Goal: Information Seeking & Learning: Learn about a topic

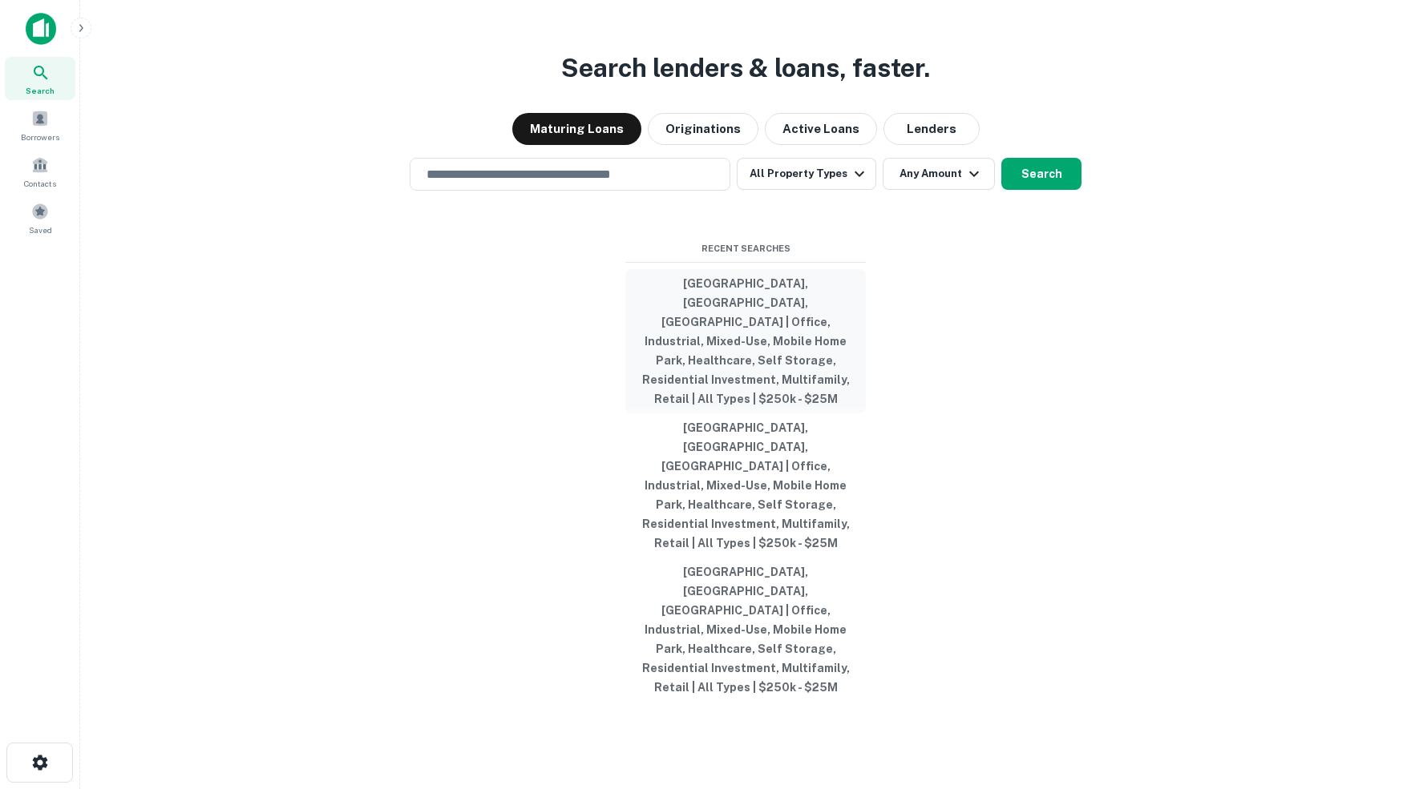
click at [757, 349] on button "Pulaski County, AR, USA | Office, Industrial, Mixed-Use, Mobile Home Park, Heal…" at bounding box center [745, 341] width 240 height 144
type input "**********"
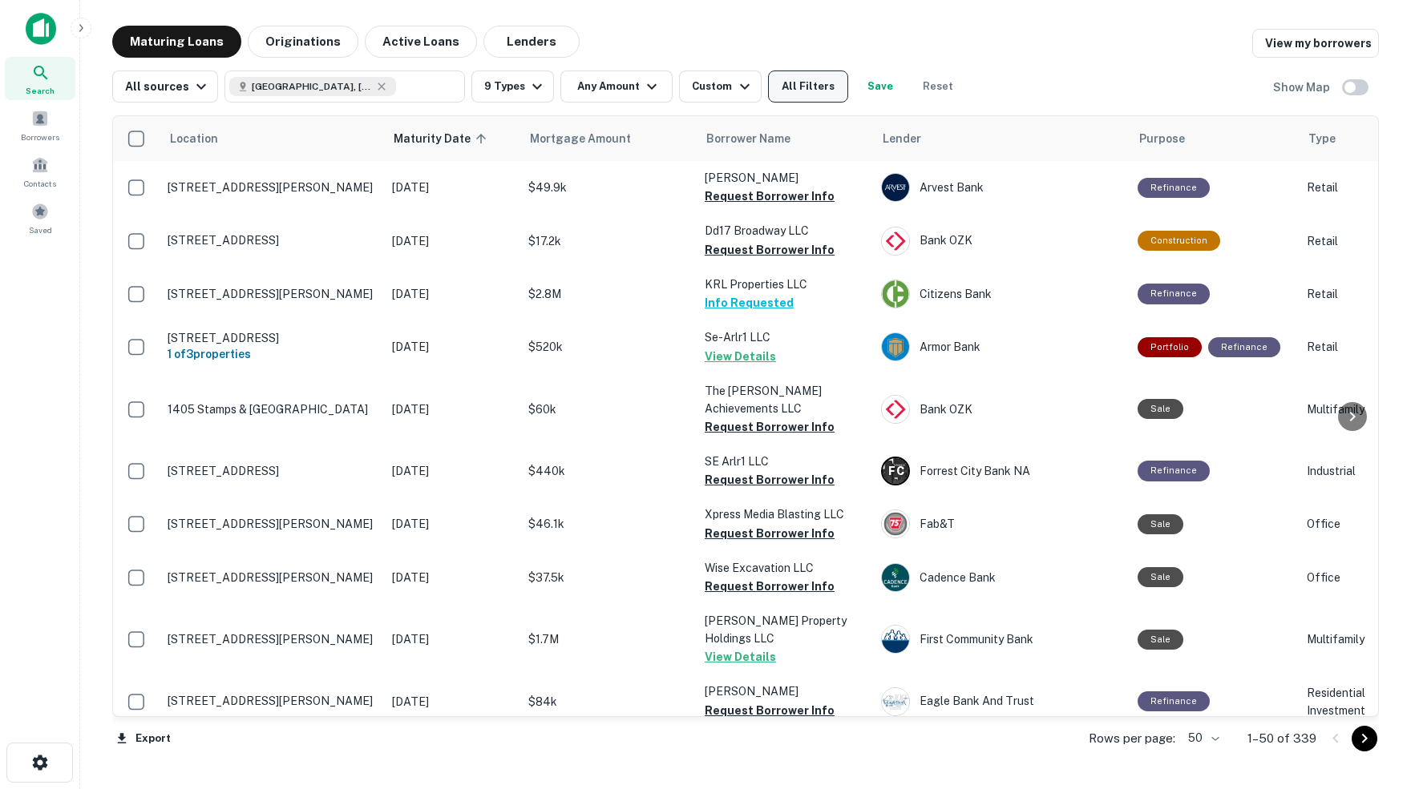
click at [825, 91] on button "All Filters" at bounding box center [808, 87] width 80 height 32
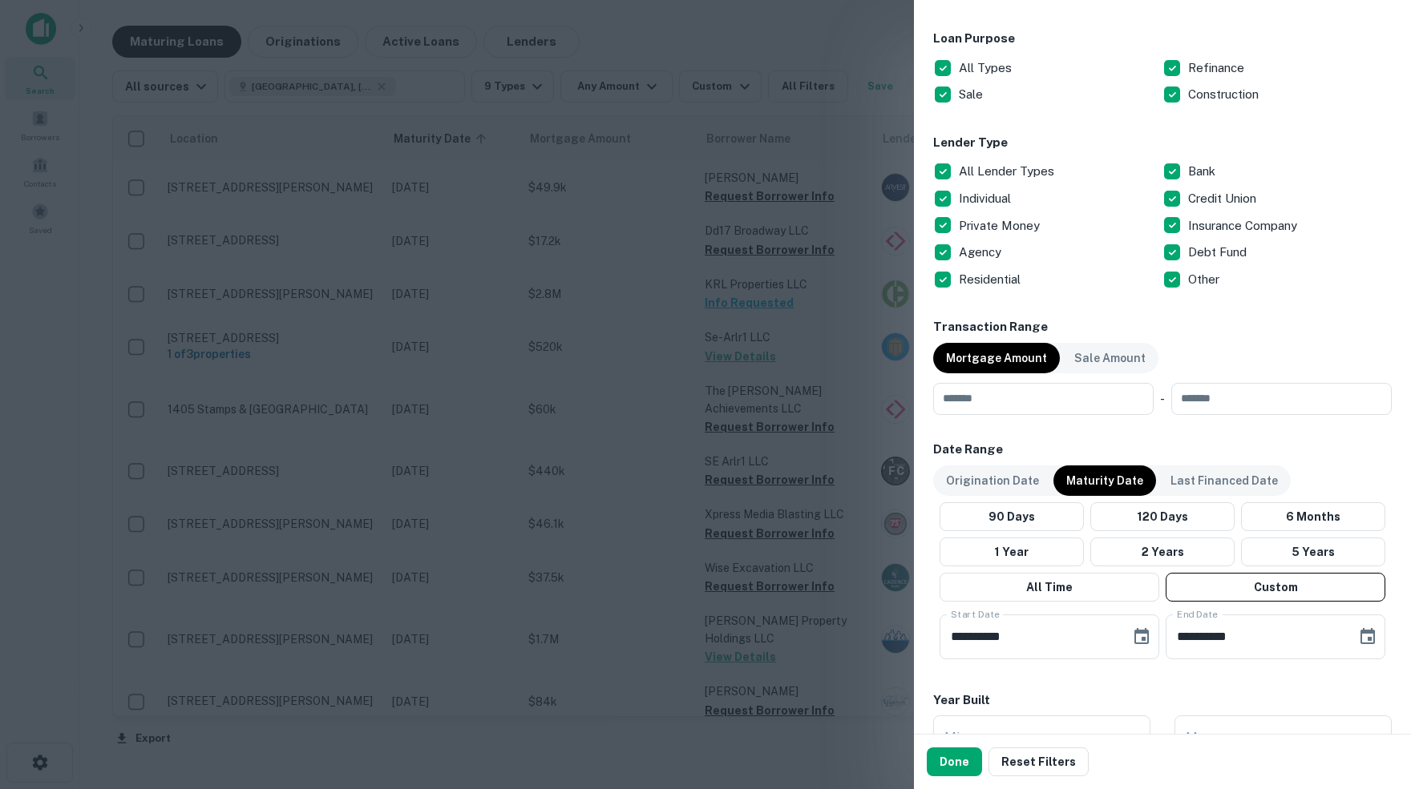
scroll to position [519, 0]
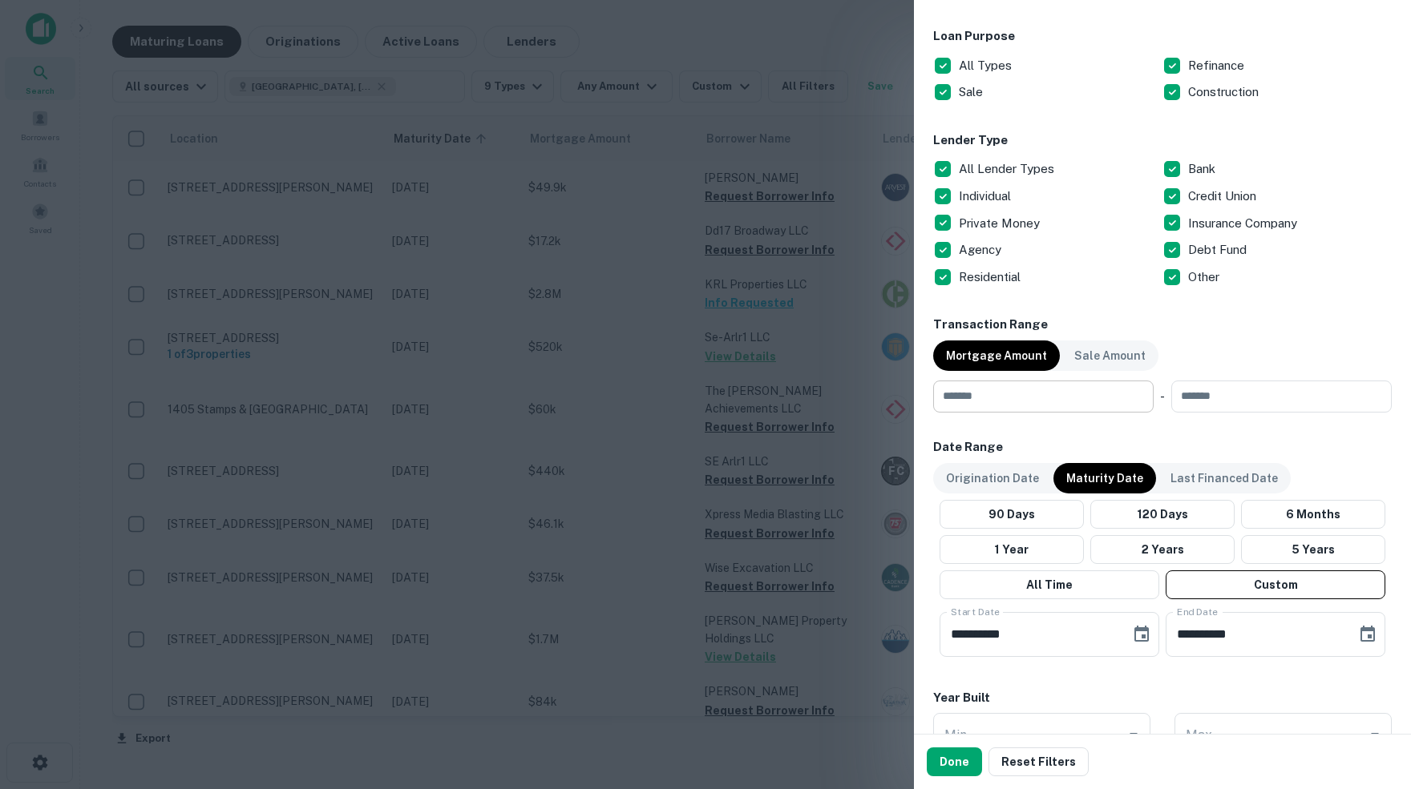
click at [1005, 399] on input "number" at bounding box center [1037, 397] width 209 height 32
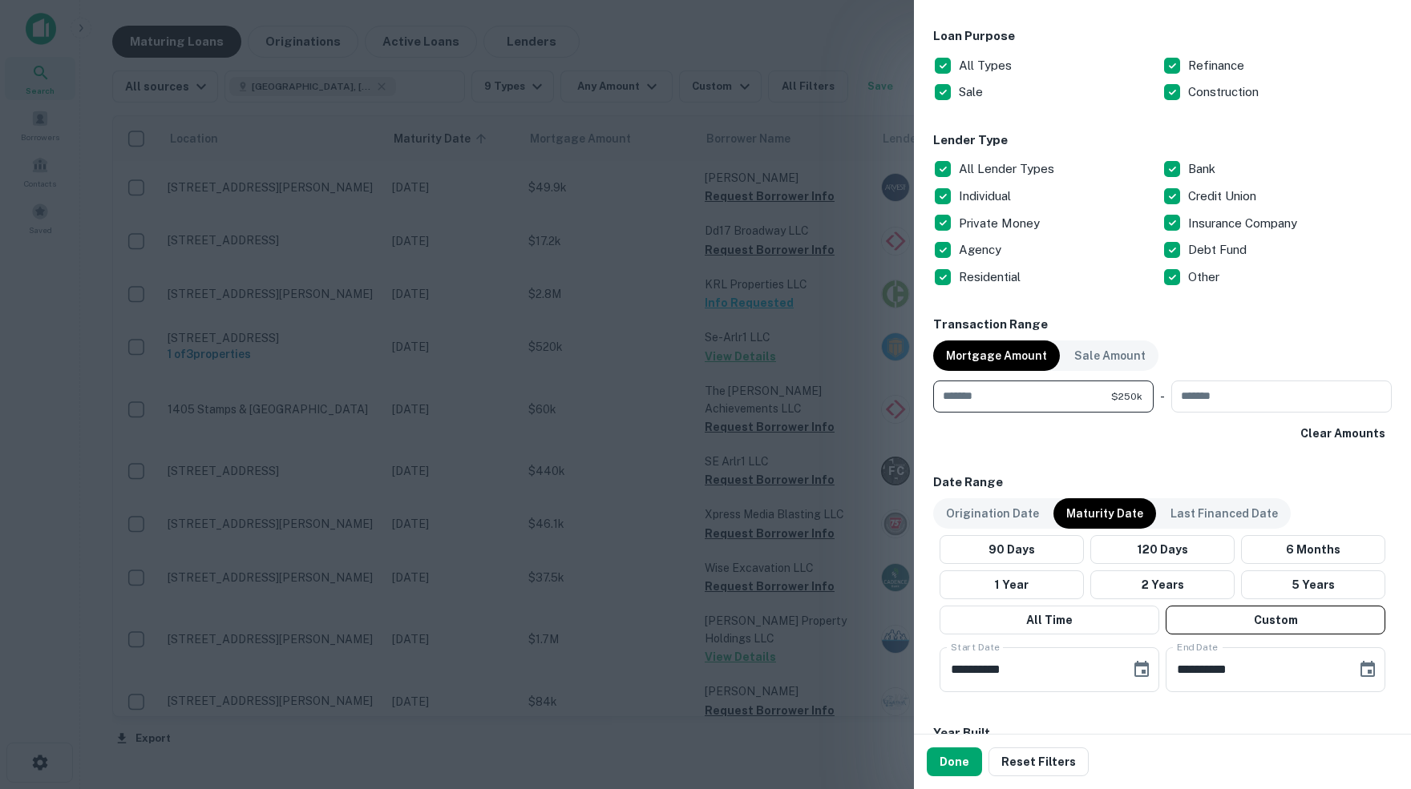
type input "******"
type input "********"
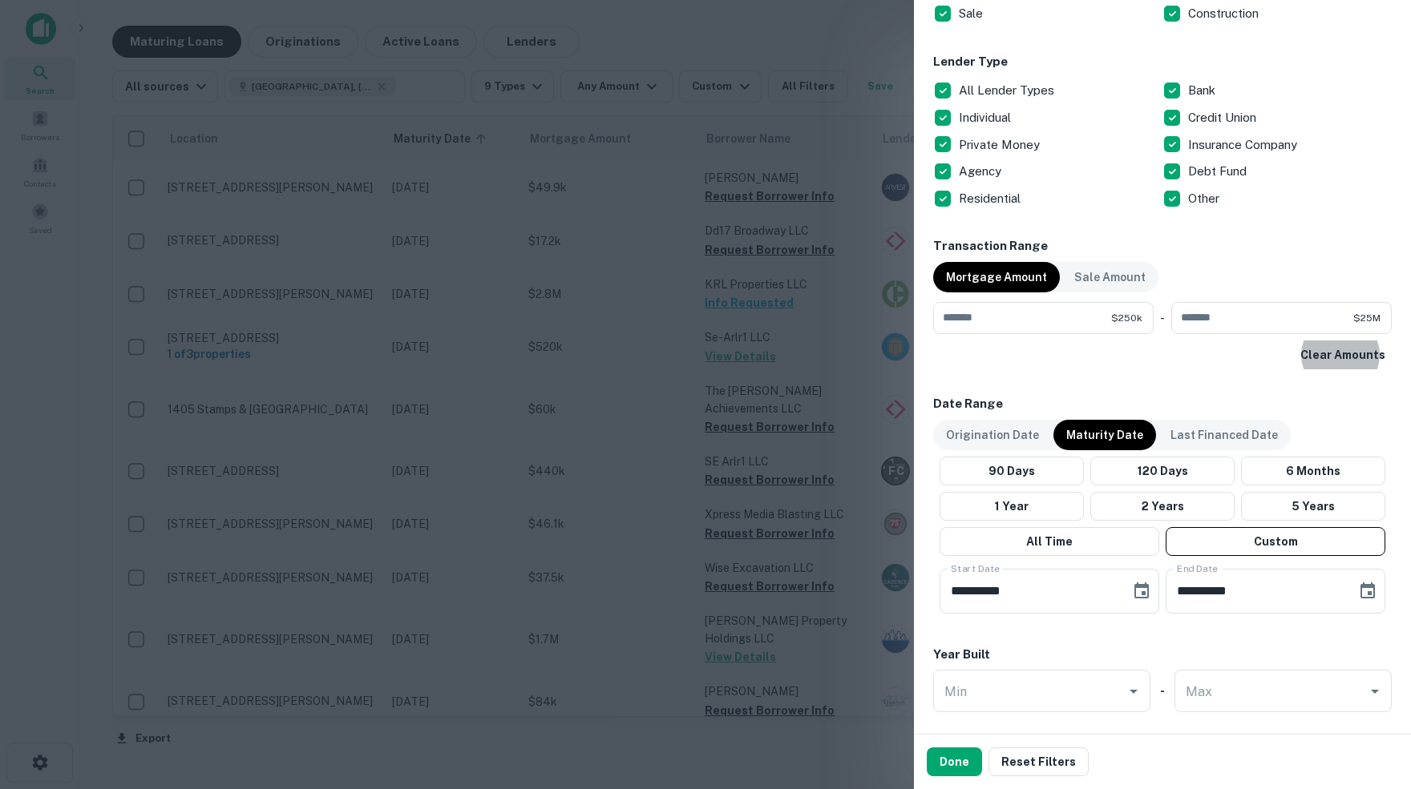
scroll to position [640, 0]
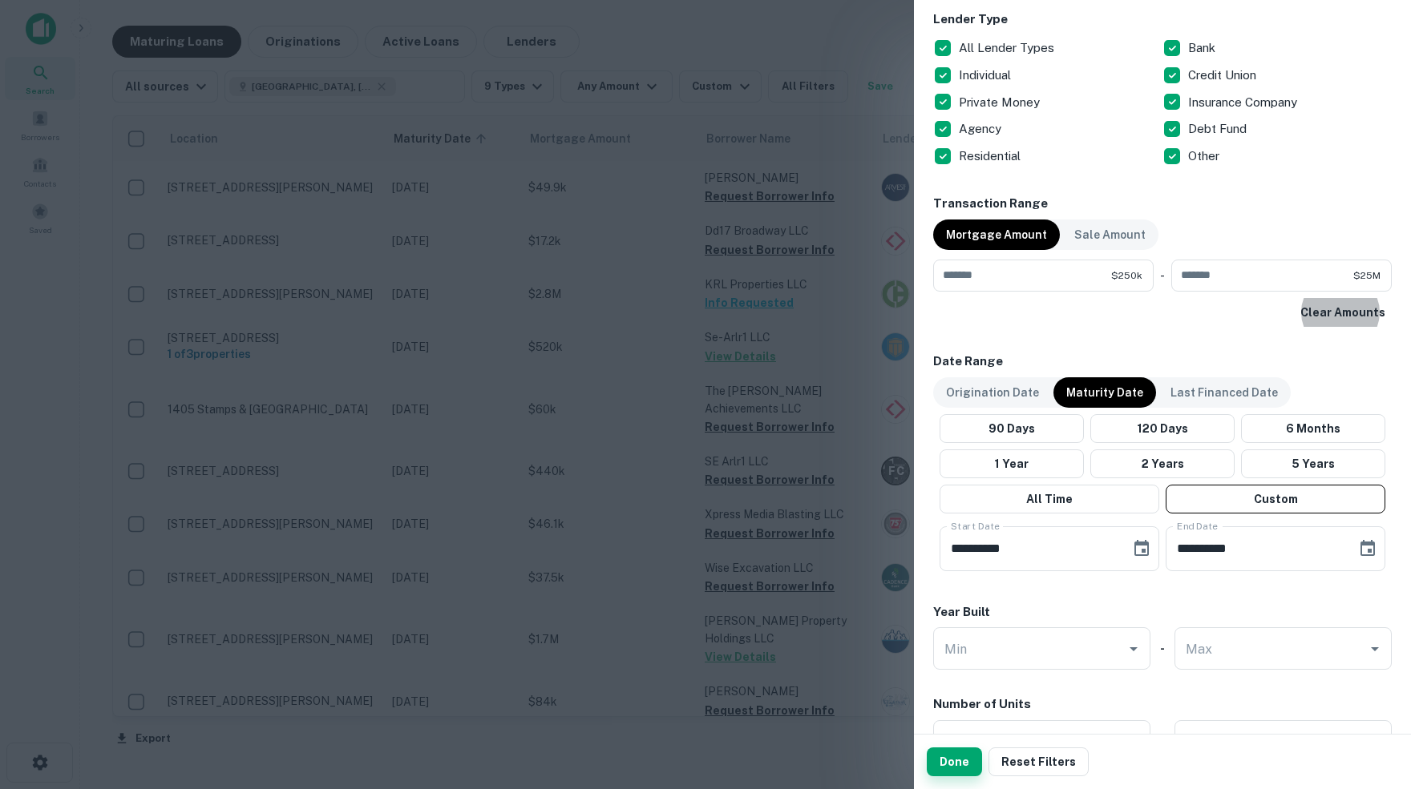
click at [960, 766] on button "Done" at bounding box center [953, 762] width 55 height 29
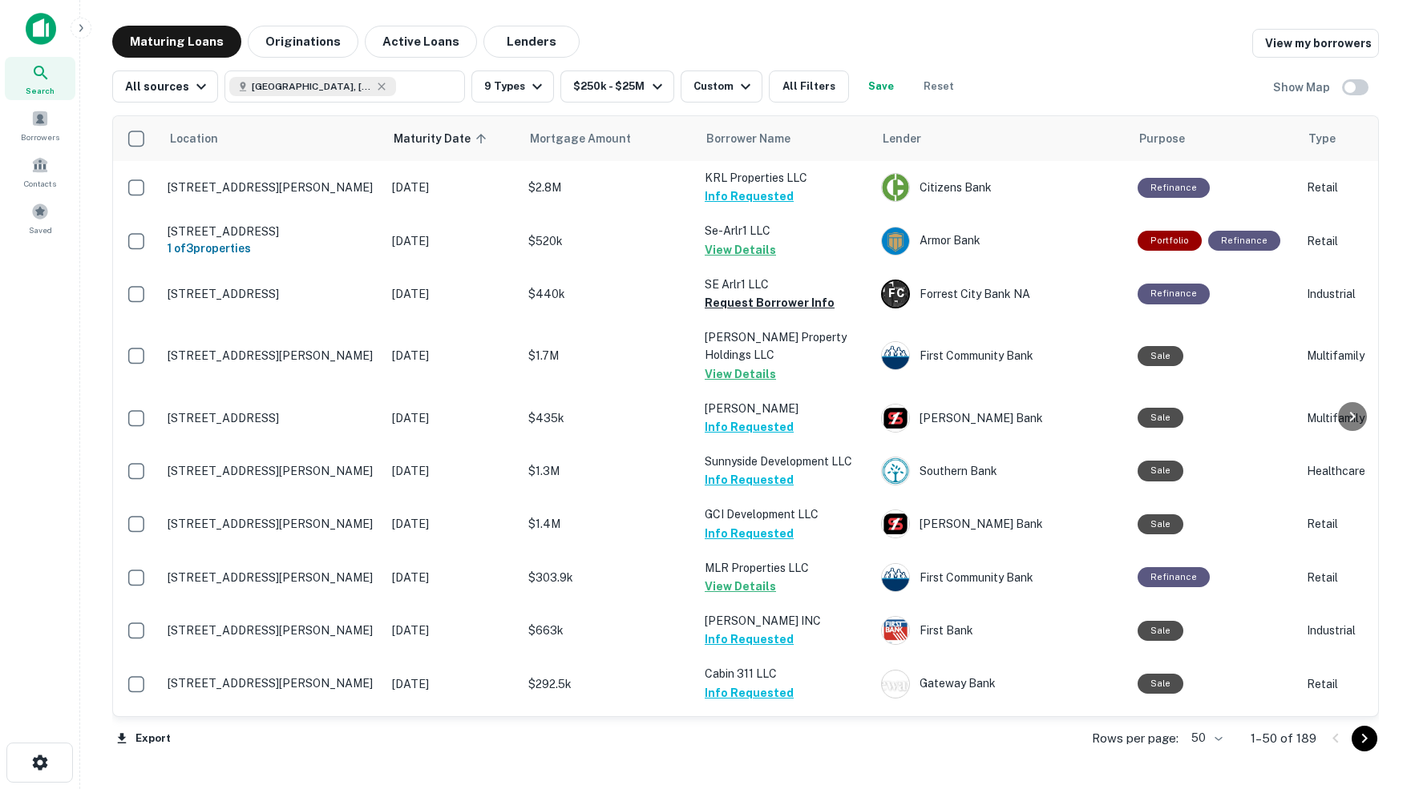
click at [1211, 740] on body "Search Borrowers Contacts Saved Maturing Loans Originations Active Loans Lender…" at bounding box center [705, 394] width 1411 height 789
click at [1204, 761] on li "100" at bounding box center [1199, 757] width 46 height 29
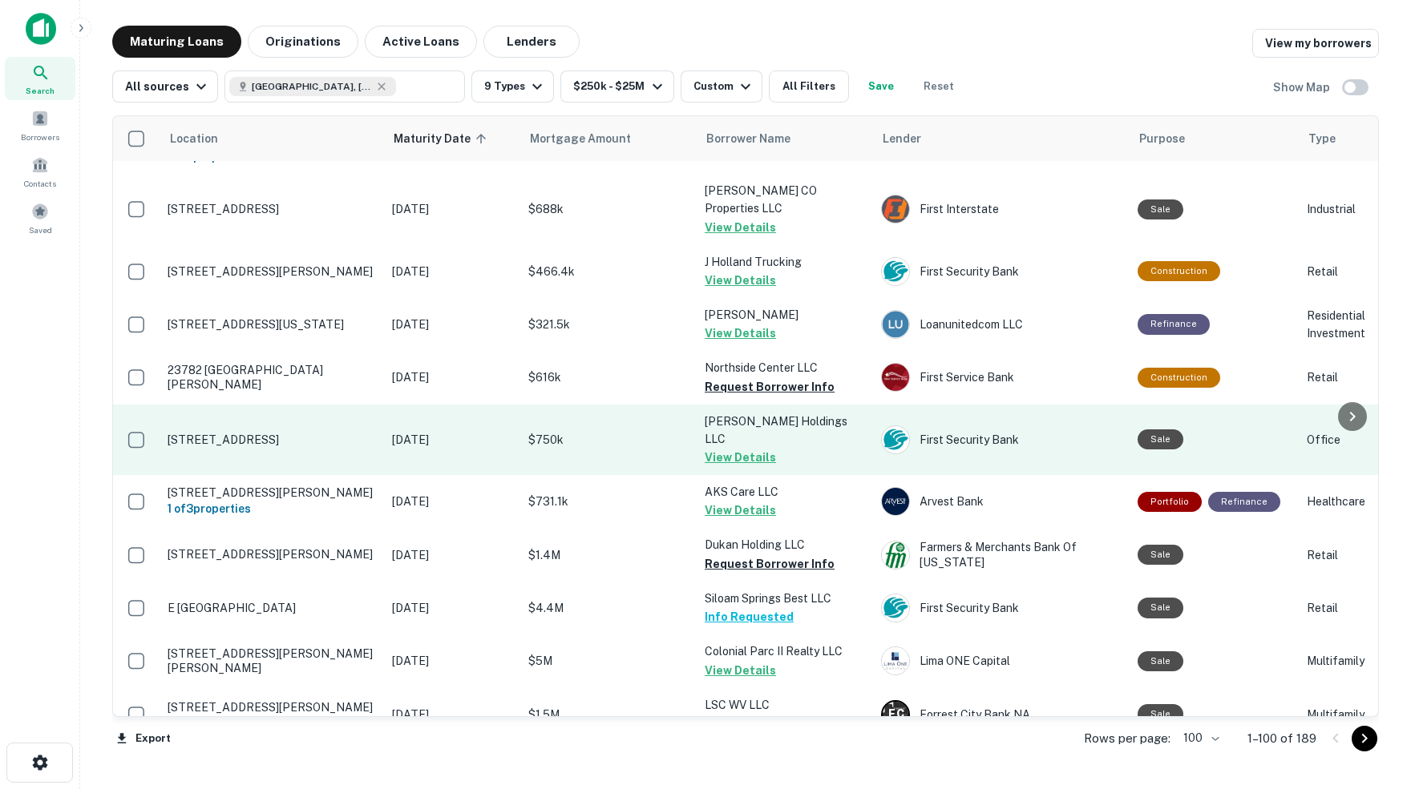
scroll to position [605, 0]
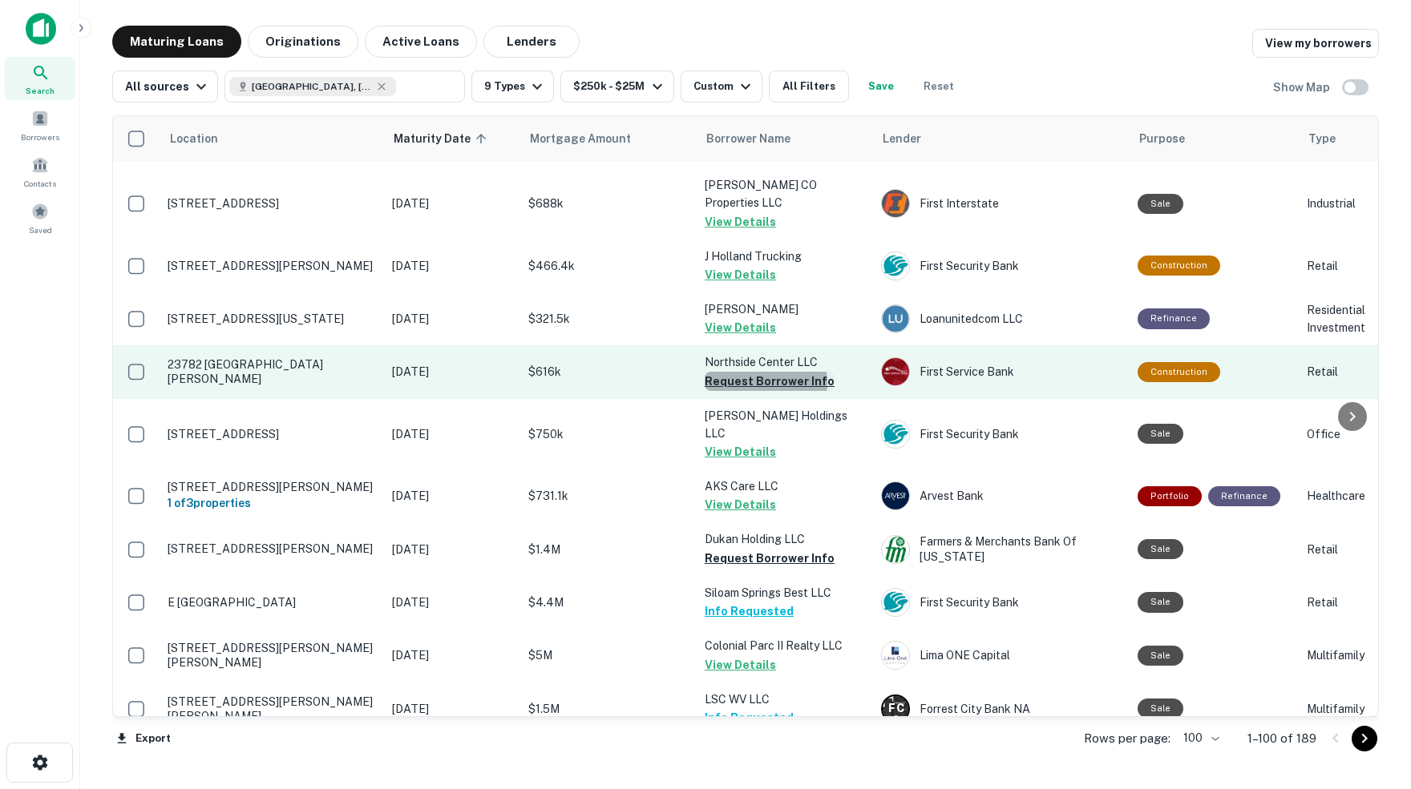
click at [757, 372] on button "Request Borrower Info" at bounding box center [769, 381] width 130 height 19
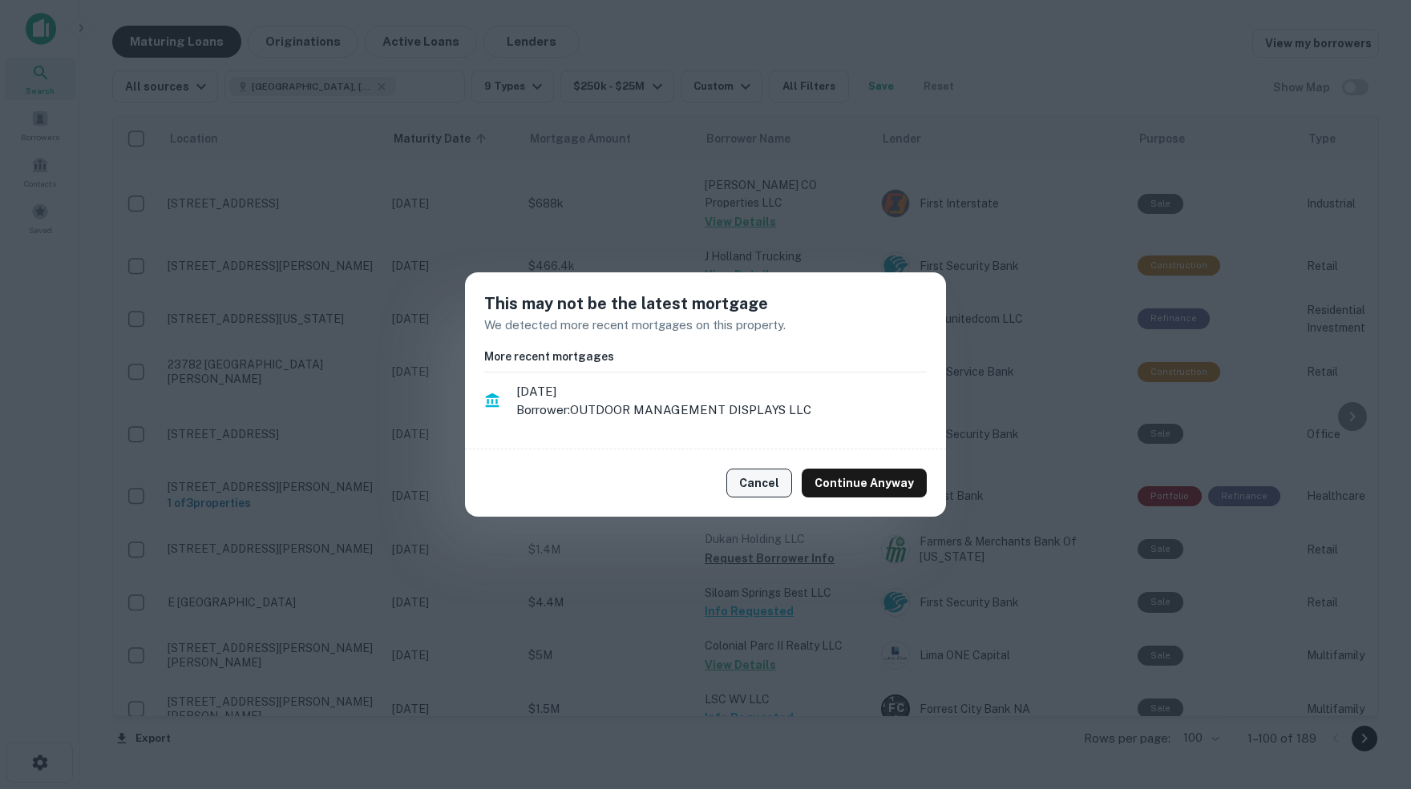
click at [770, 484] on button "Cancel" at bounding box center [759, 483] width 66 height 29
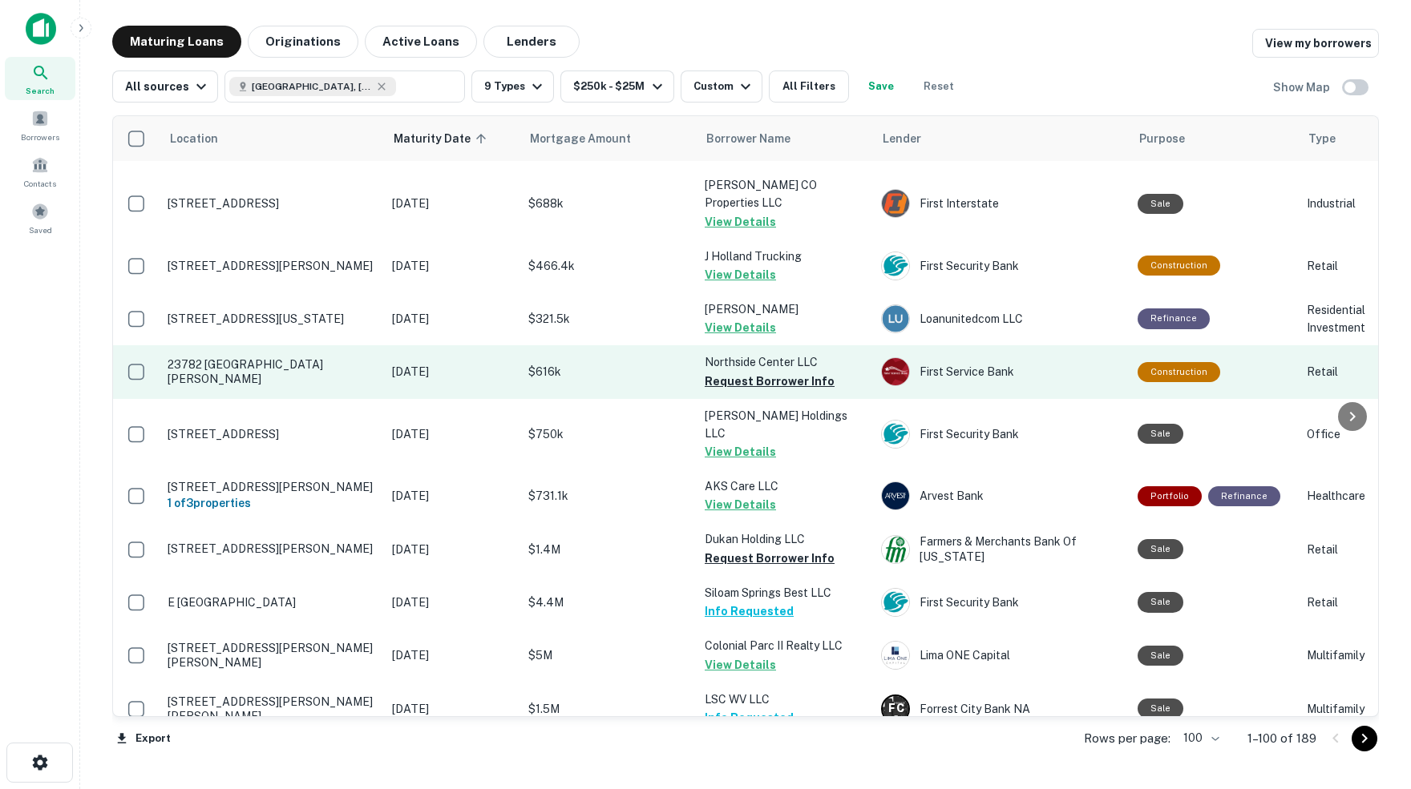
click at [310, 357] on p "23782 Interstate 30 N Bryant, AR72022" at bounding box center [271, 371] width 208 height 29
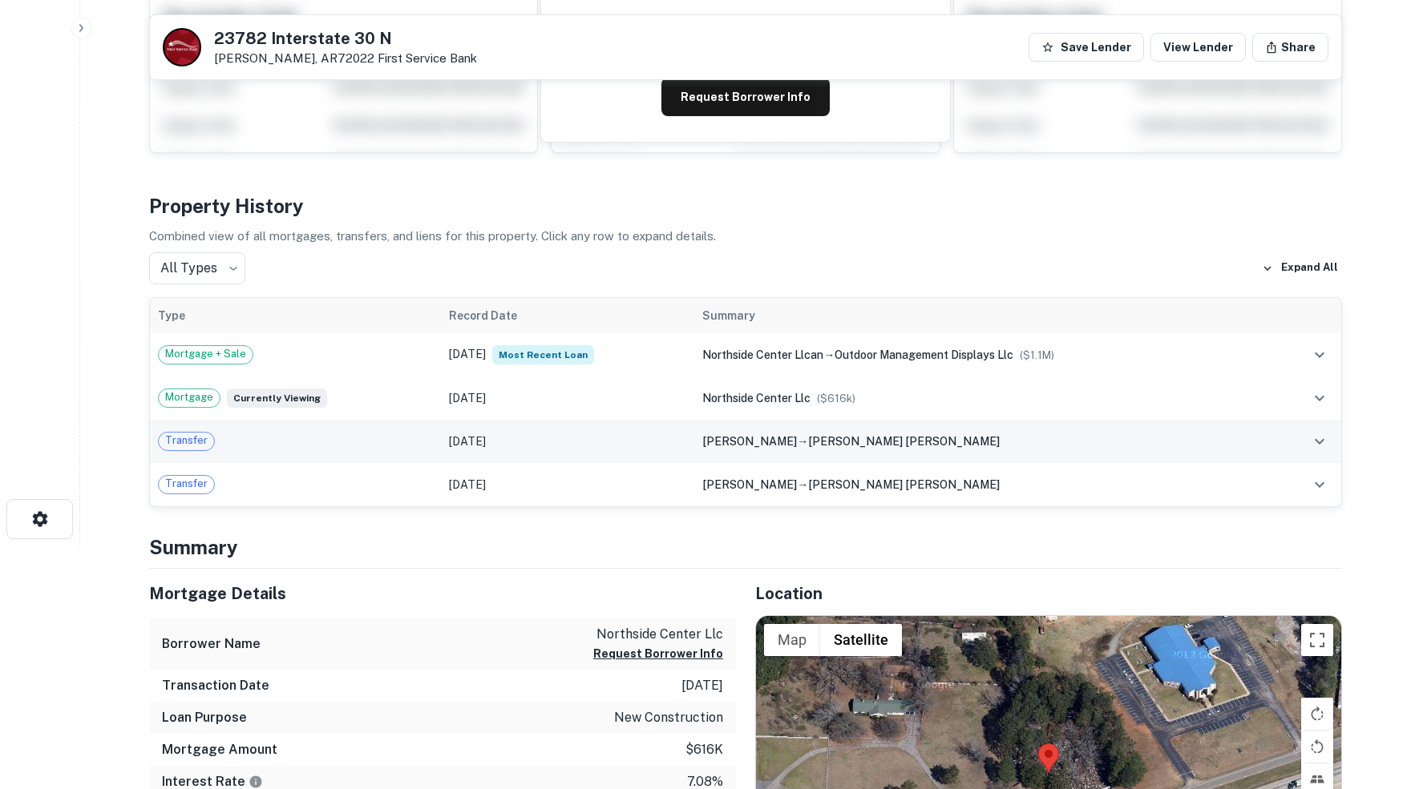
scroll to position [253, 0]
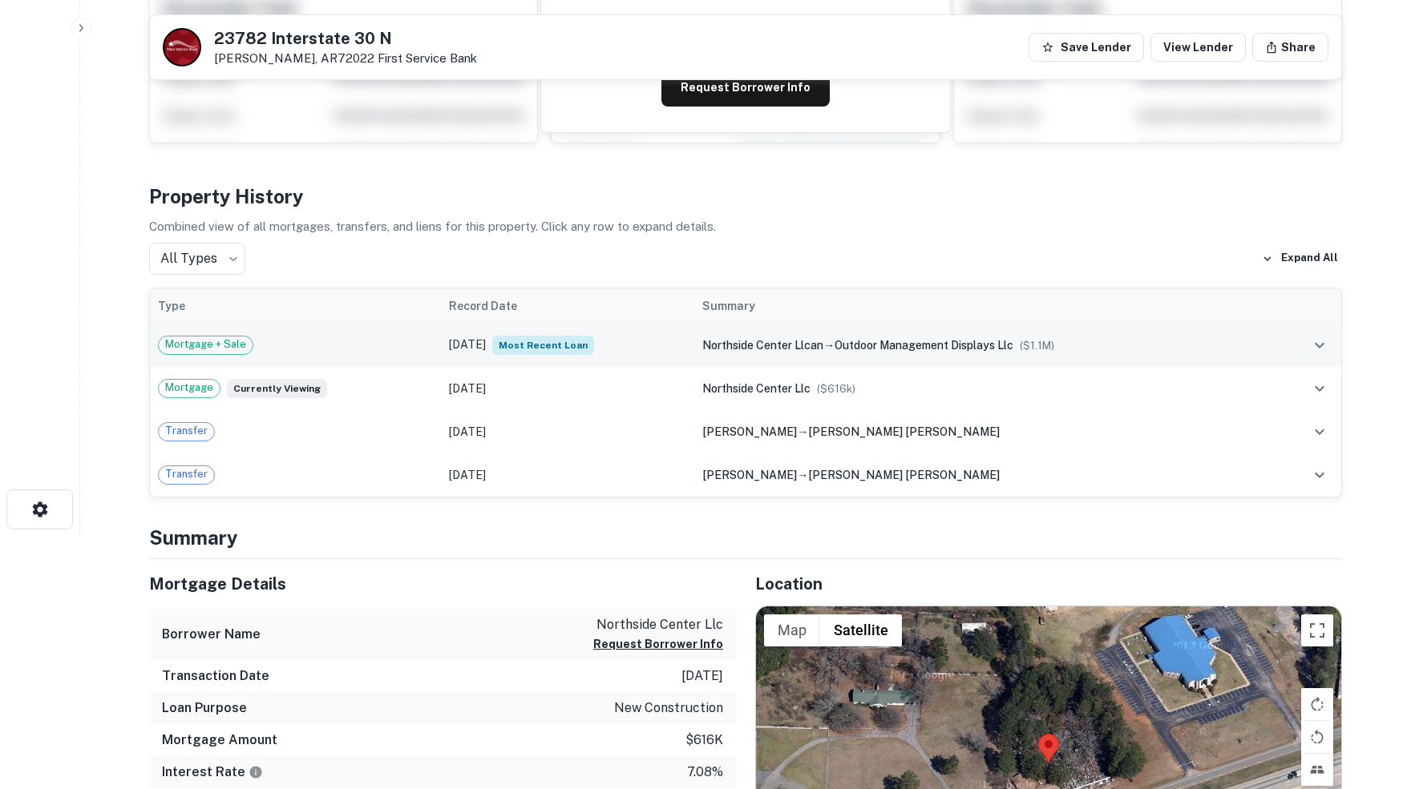
click at [1317, 343] on icon "expand row" at bounding box center [1319, 345] width 19 height 19
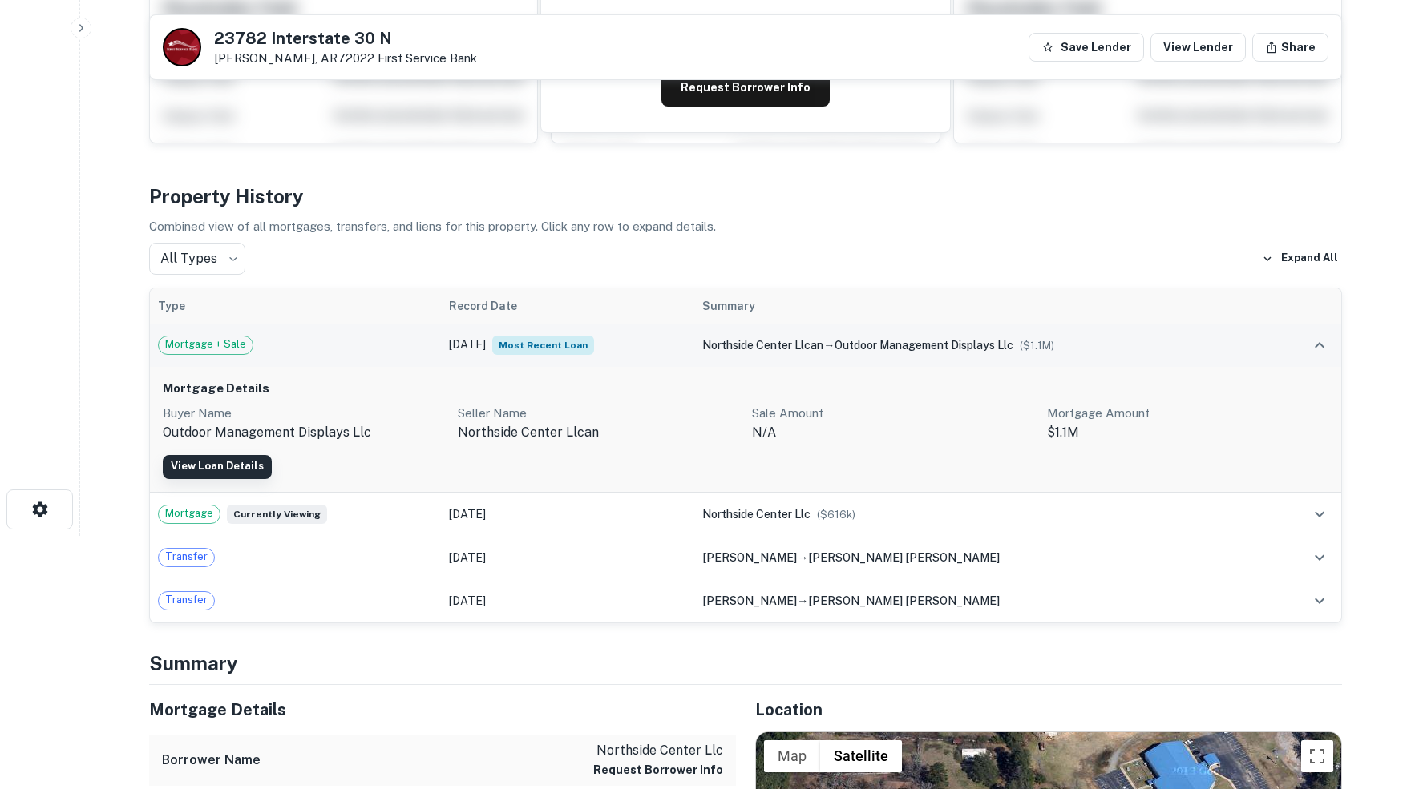
click at [260, 468] on link "View Loan Details" at bounding box center [217, 467] width 109 height 24
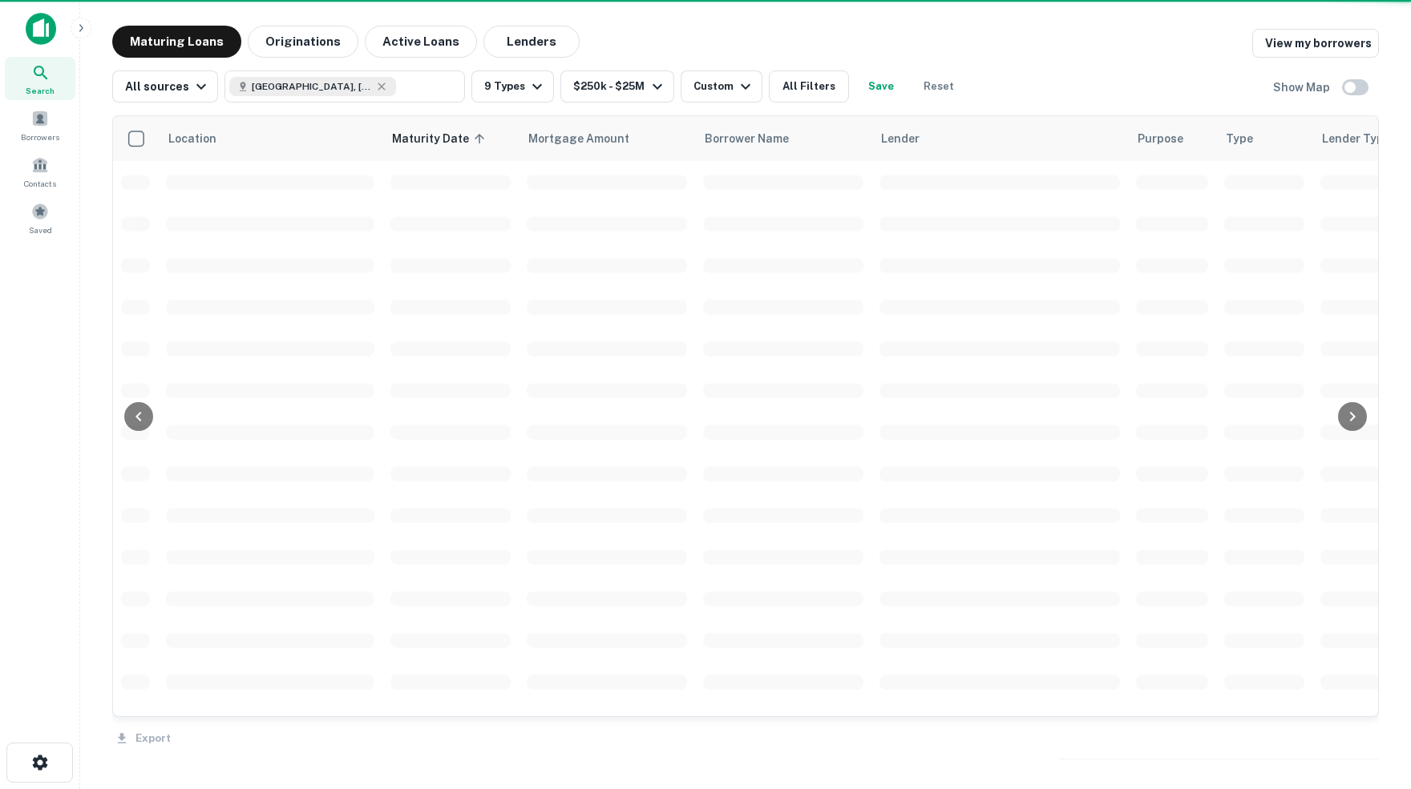
scroll to position [604, 0]
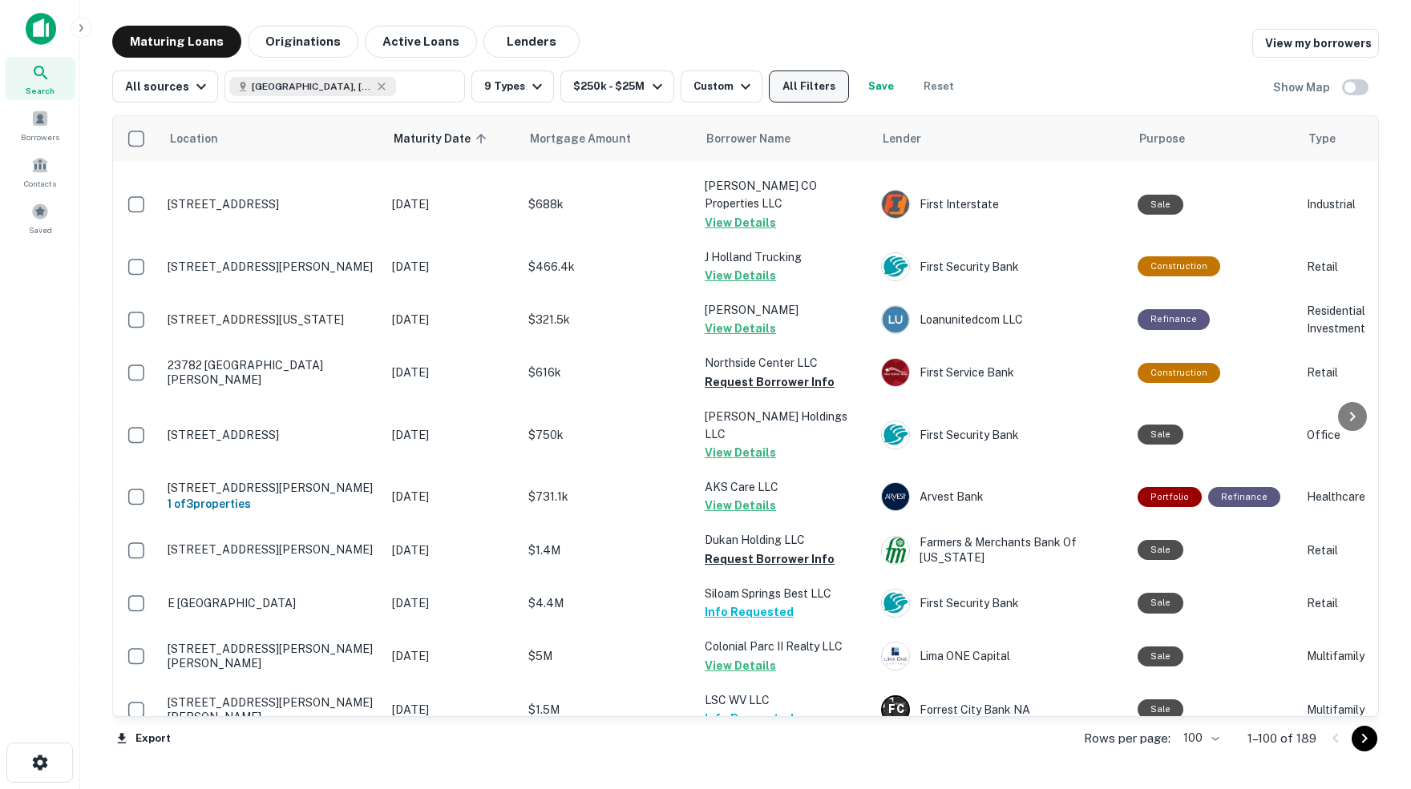
click at [824, 84] on button "All Filters" at bounding box center [809, 87] width 80 height 32
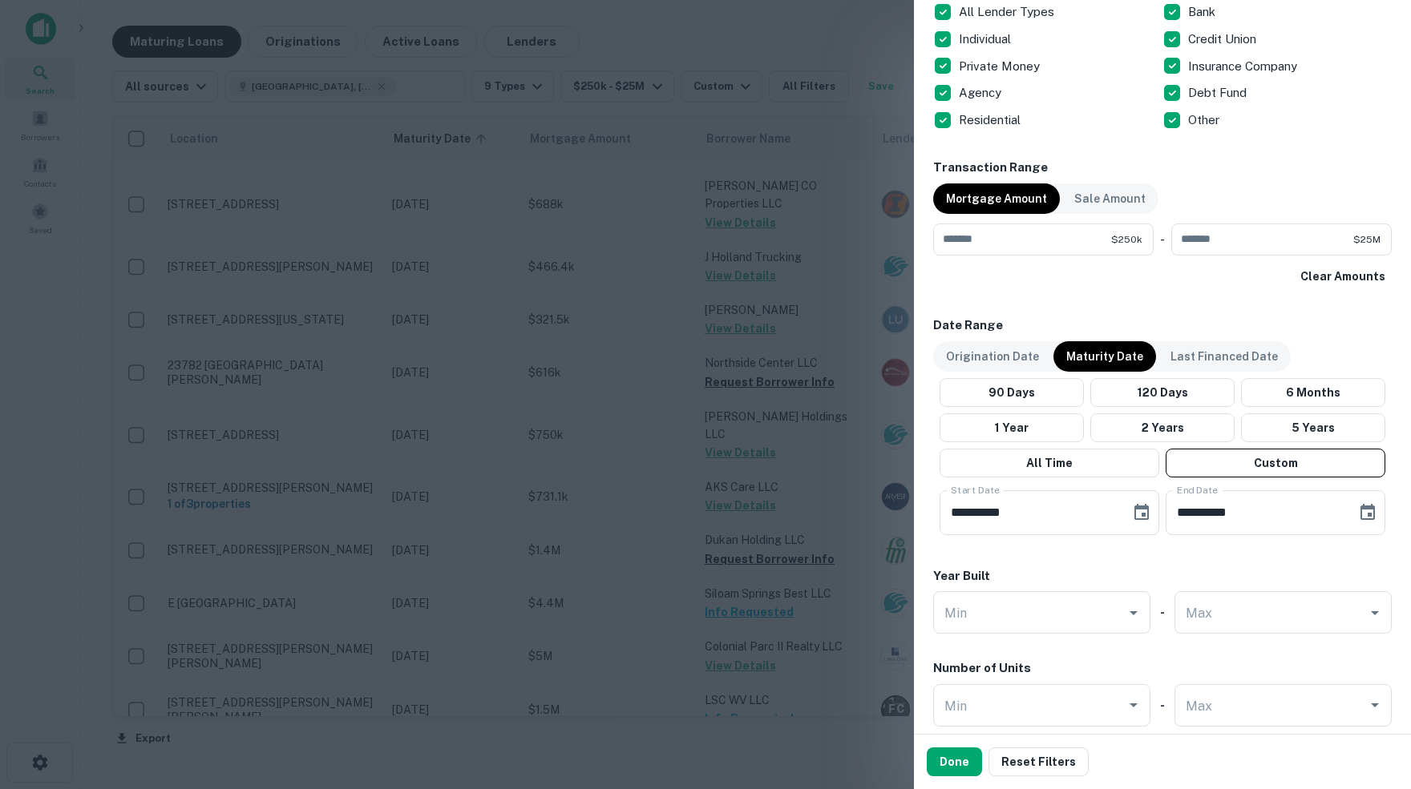
scroll to position [682, 0]
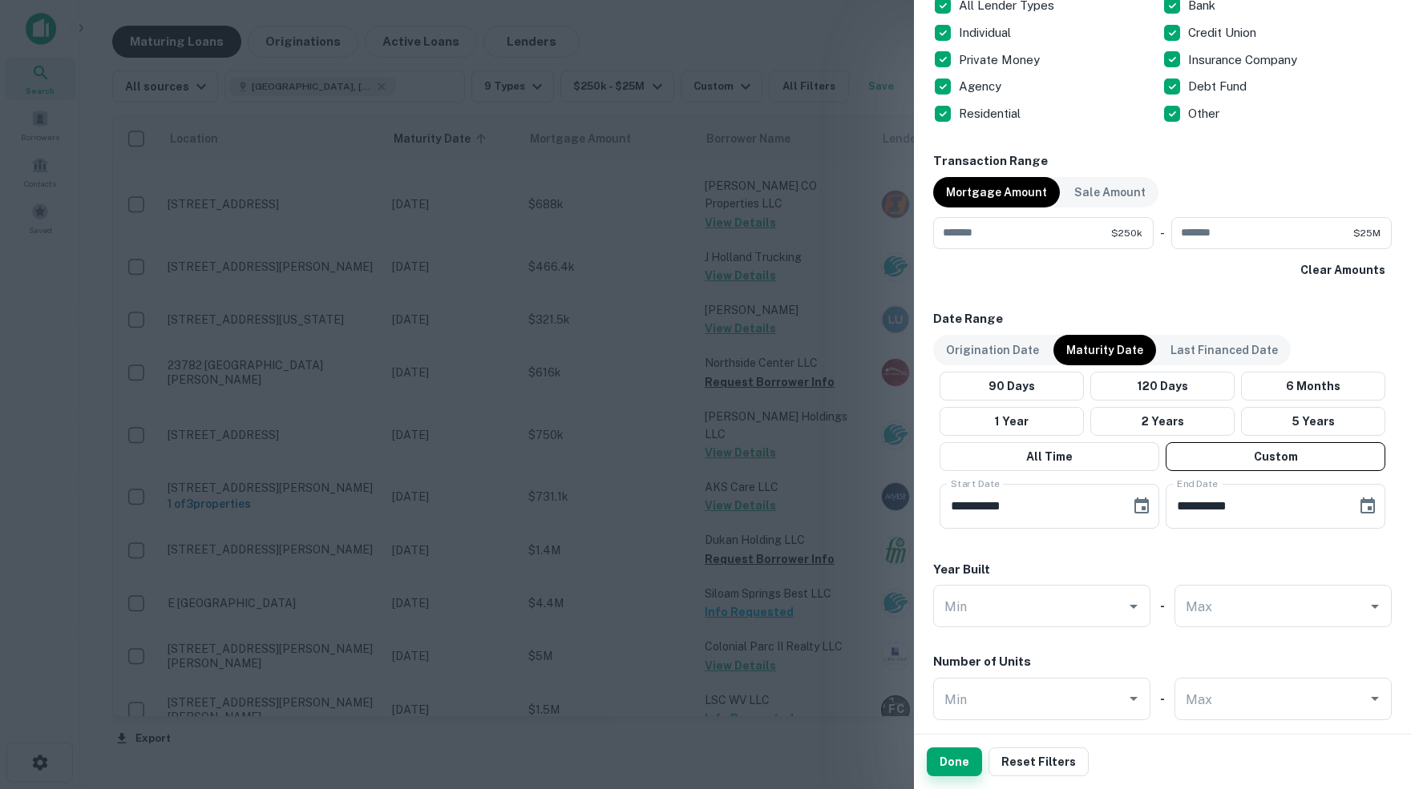
click at [955, 771] on button "Done" at bounding box center [953, 762] width 55 height 29
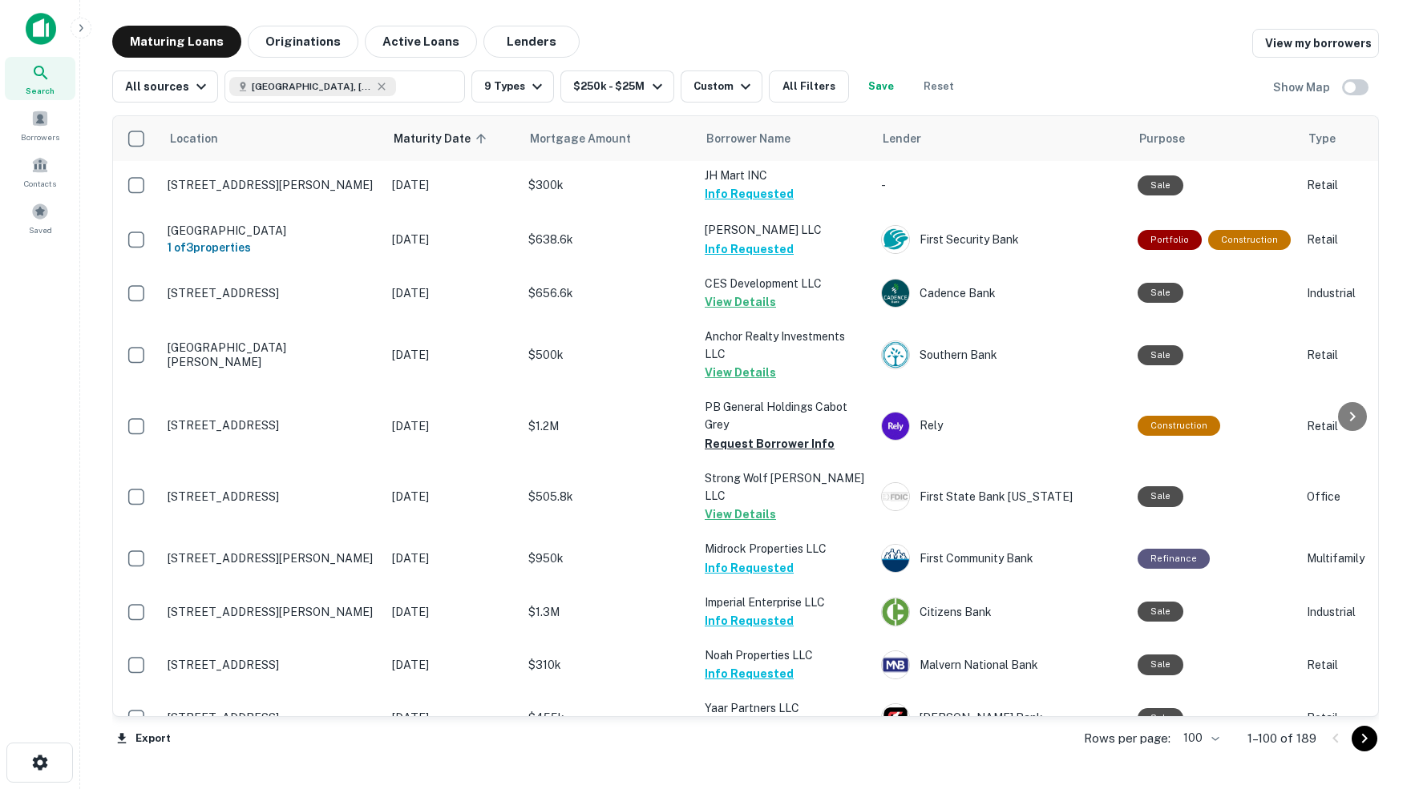
scroll to position [1262, 0]
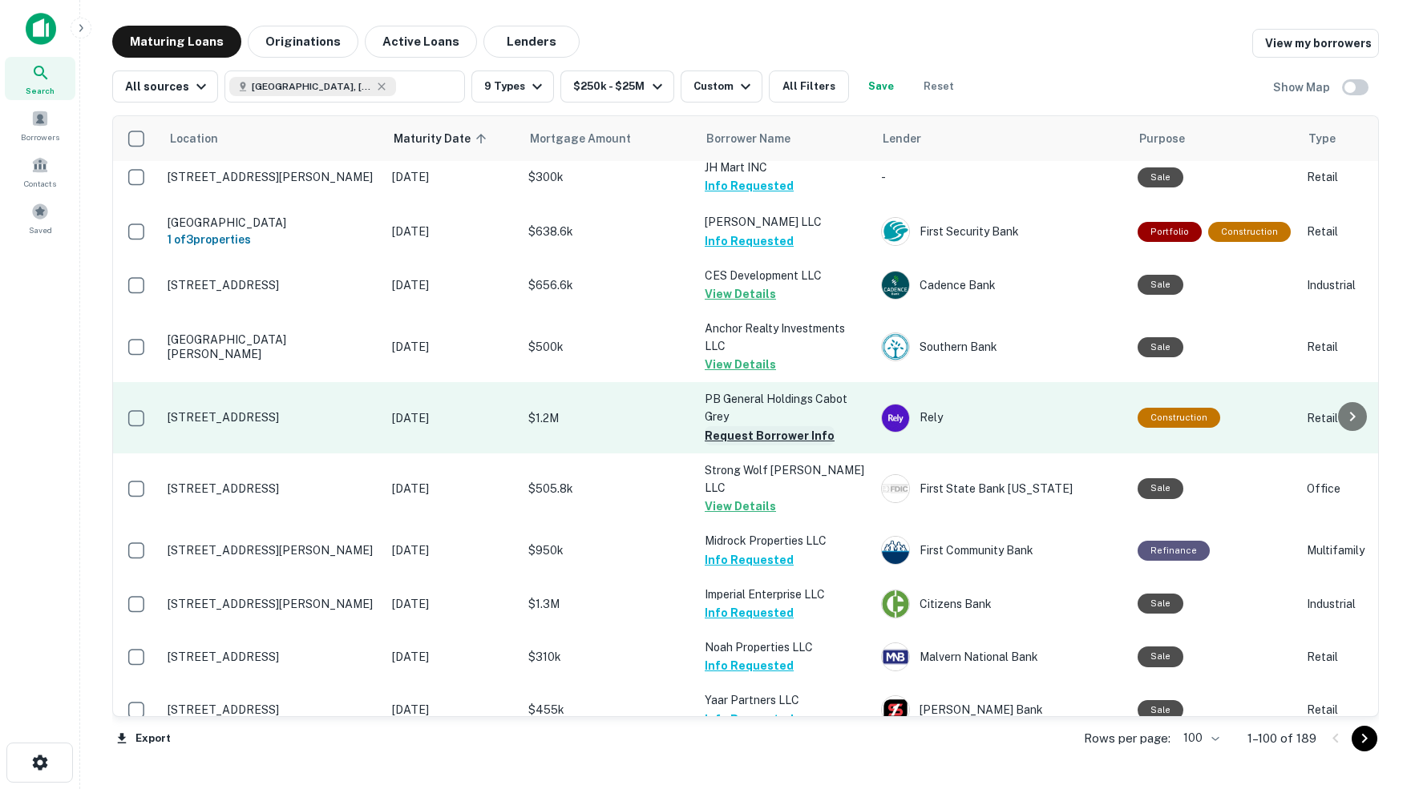
click at [741, 426] on button "Request Borrower Info" at bounding box center [769, 435] width 130 height 19
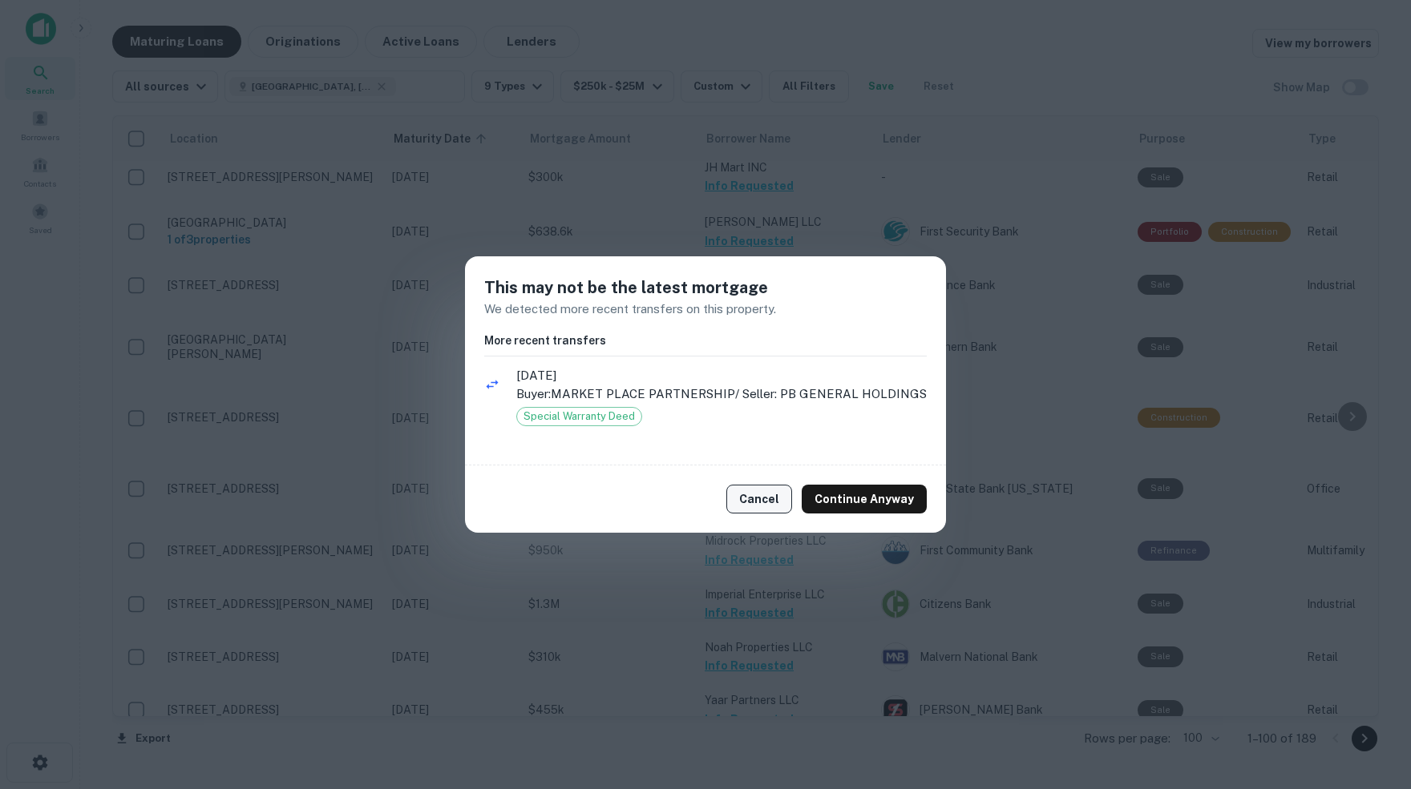
click at [770, 498] on button "Cancel" at bounding box center [759, 499] width 66 height 29
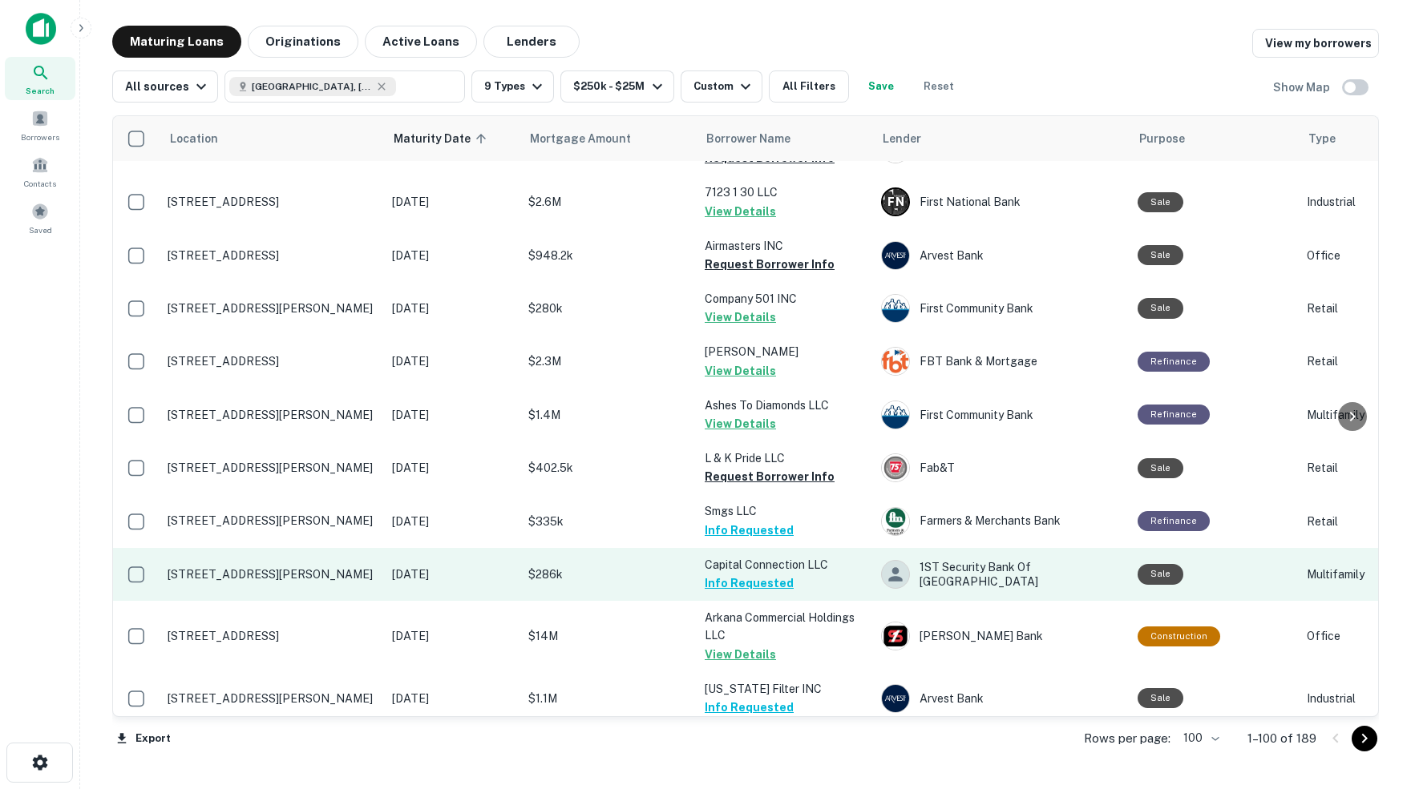
scroll to position [2988, 0]
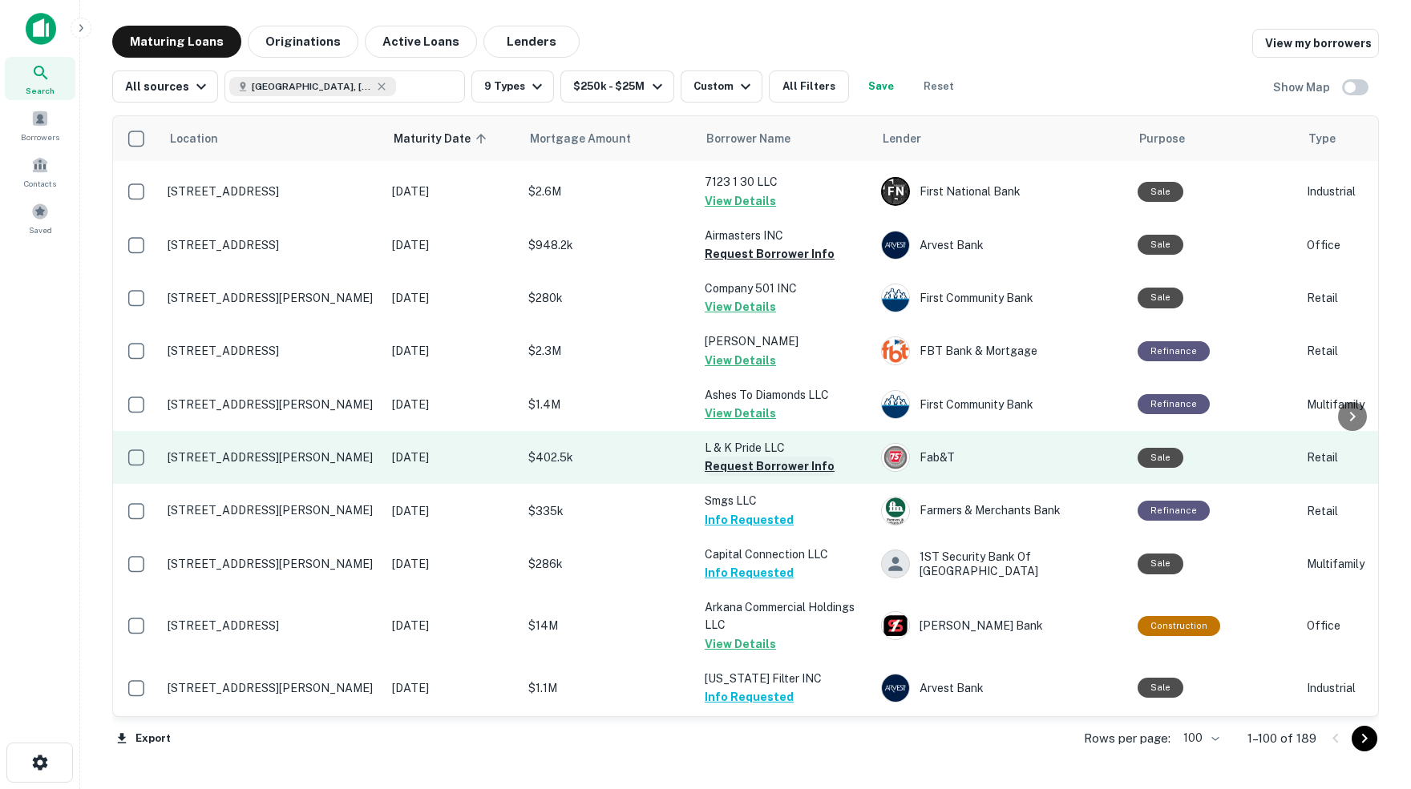
click at [766, 457] on button "Request Borrower Info" at bounding box center [769, 466] width 130 height 19
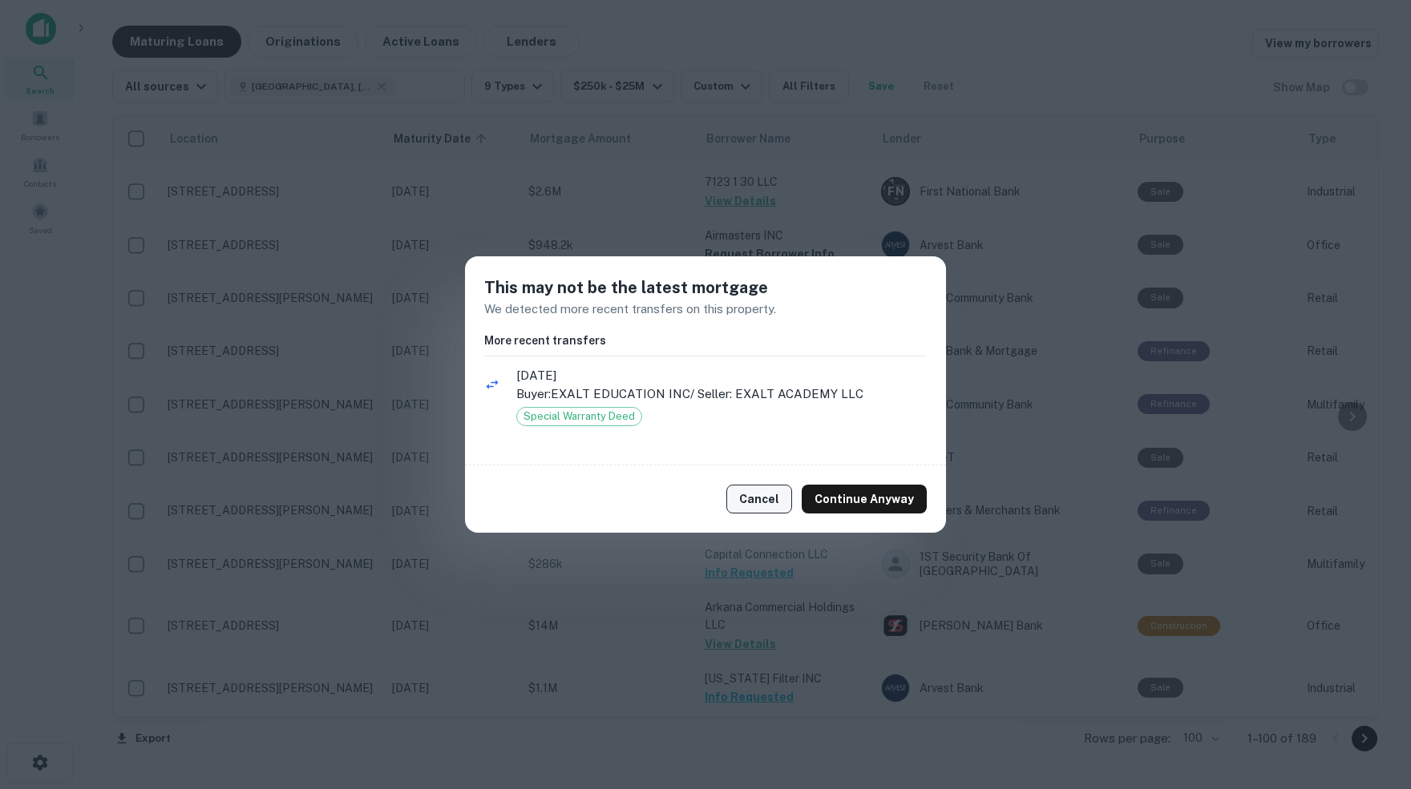
click at [766, 501] on button "Cancel" at bounding box center [759, 499] width 66 height 29
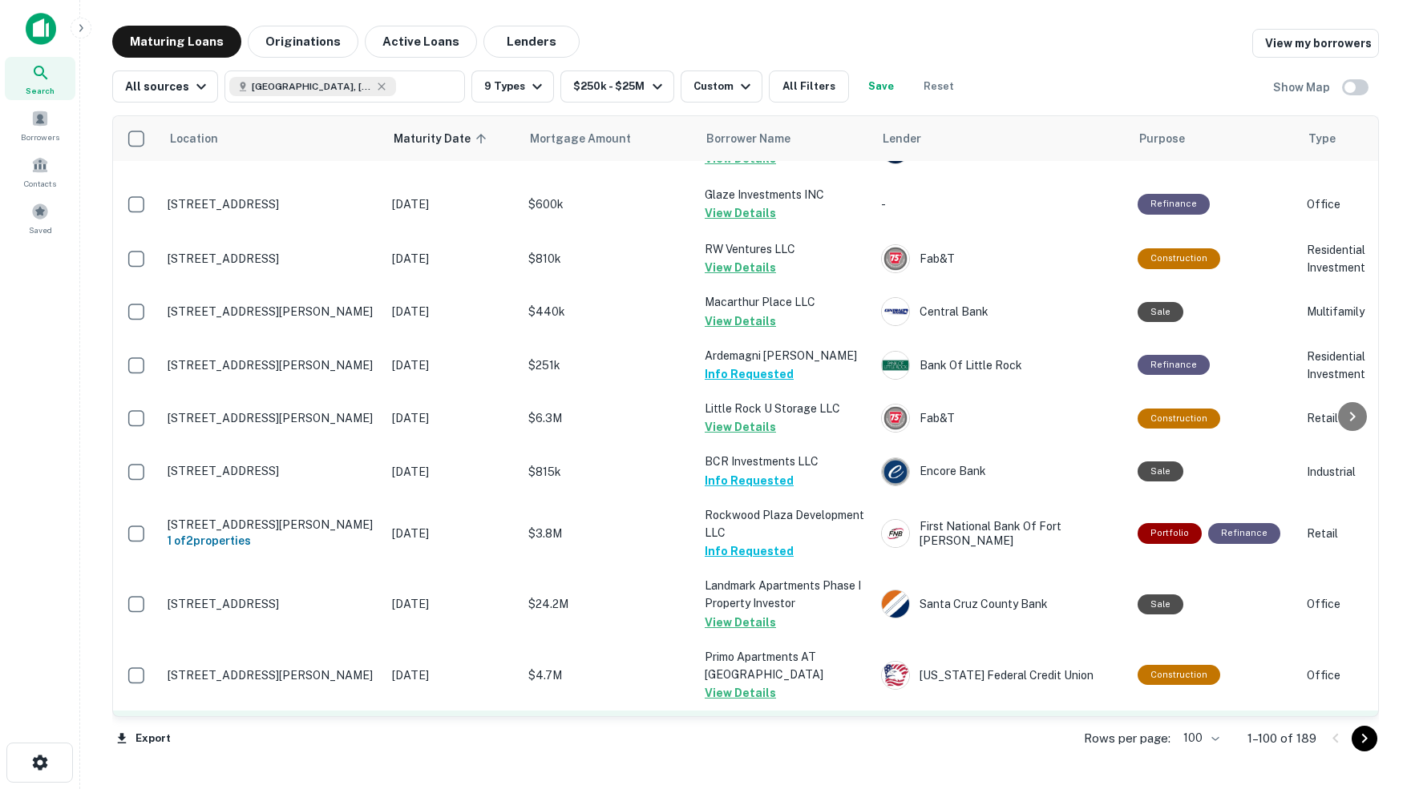
scroll to position [5019, 0]
click at [1363, 737] on icon "Go to next page" at bounding box center [1365, 739] width 6 height 10
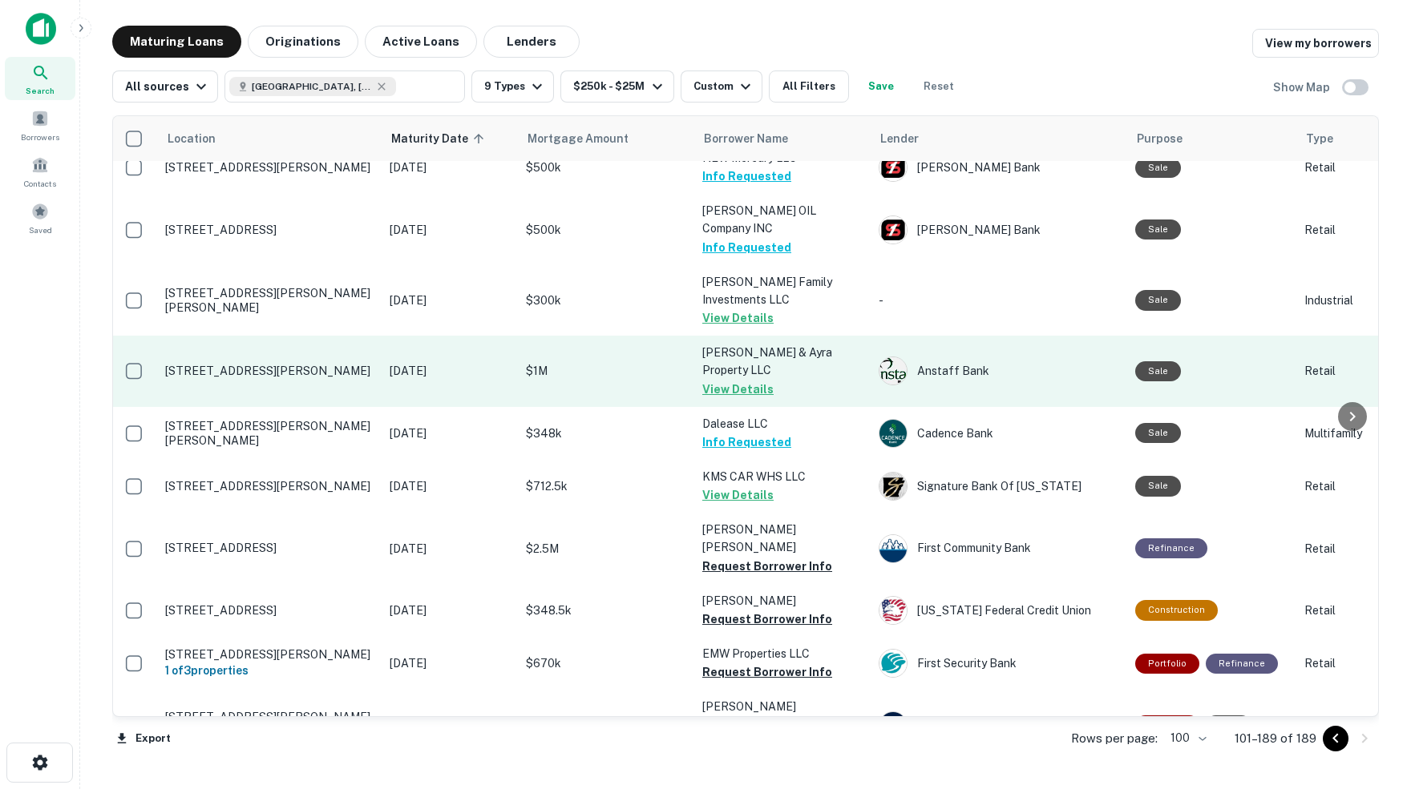
scroll to position [3154, 2]
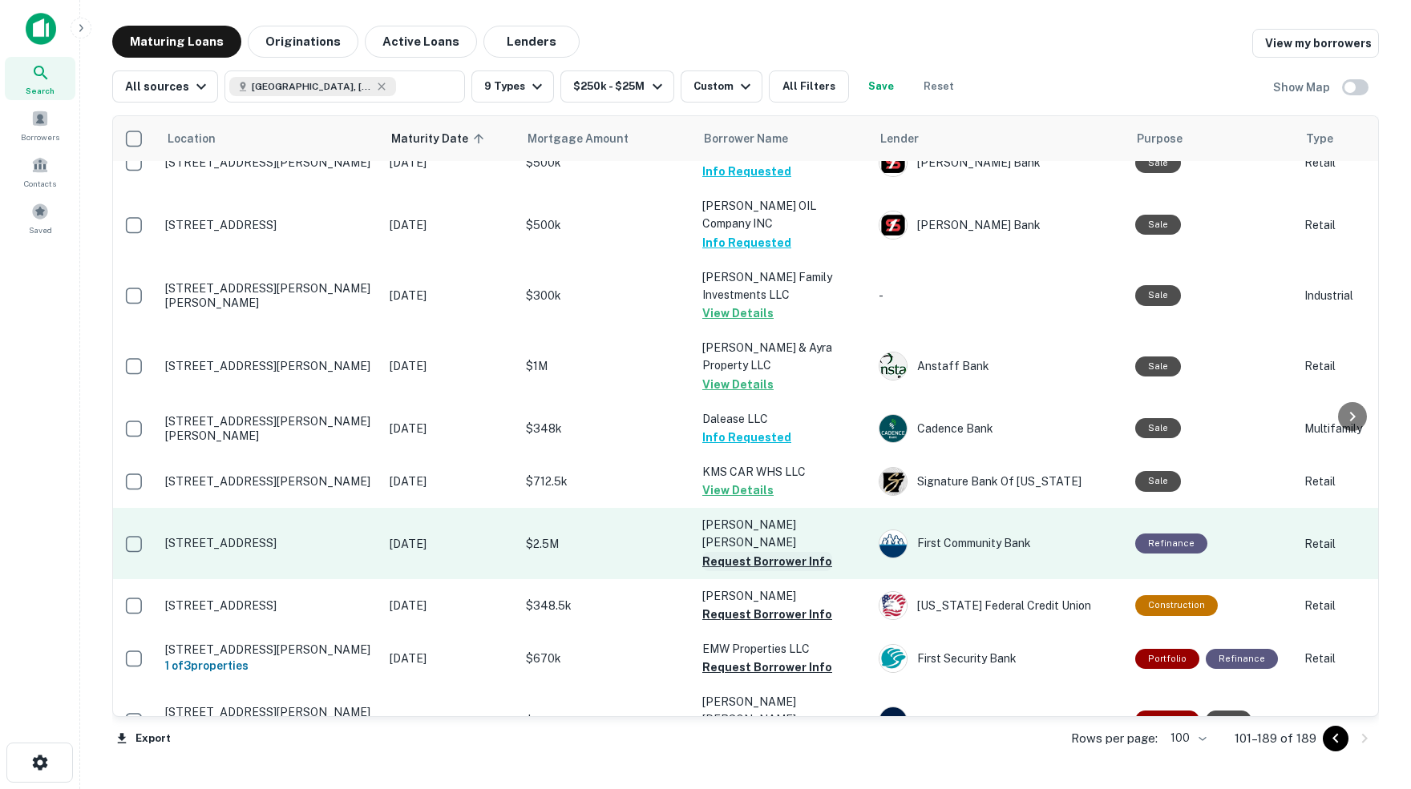
click at [720, 552] on button "Request Borrower Info" at bounding box center [767, 561] width 130 height 19
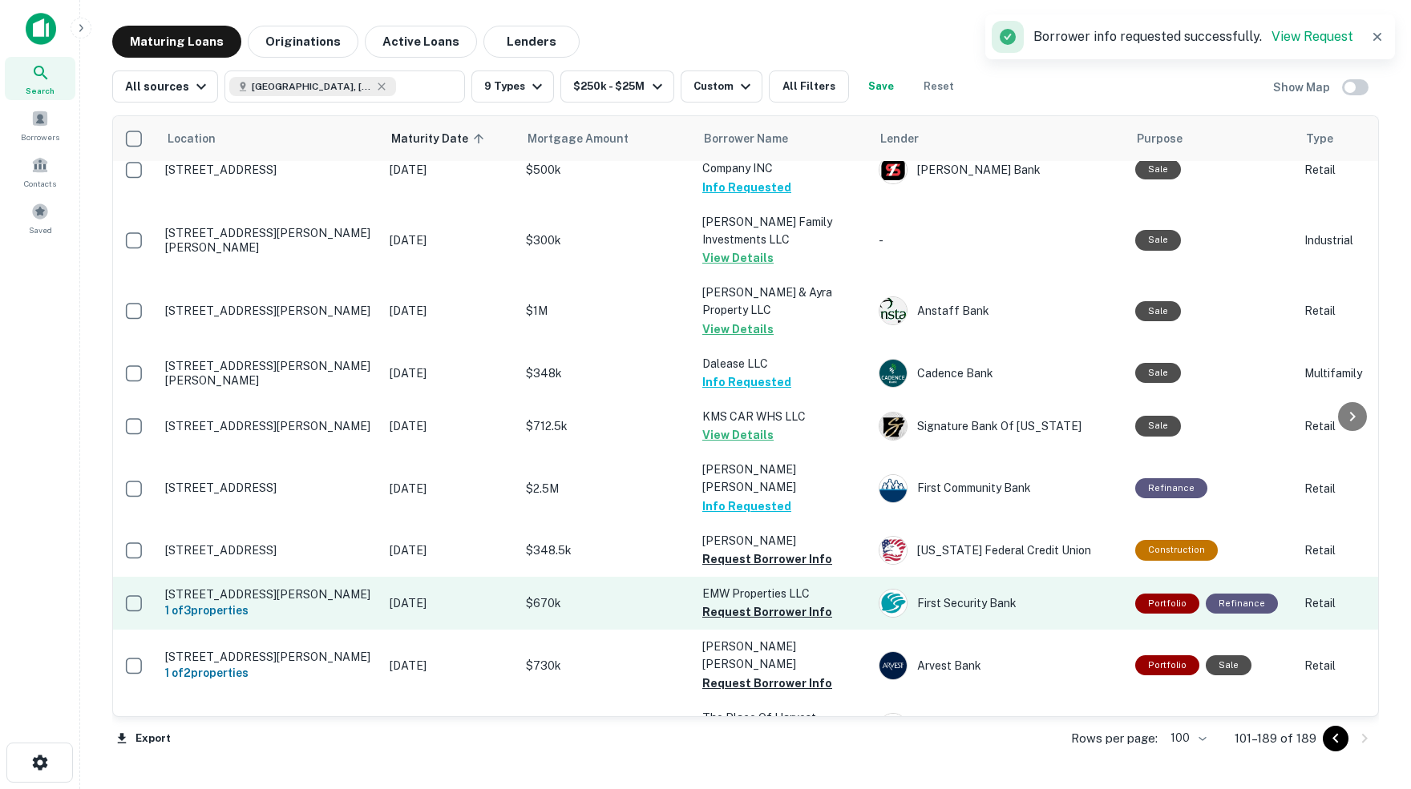
scroll to position [3222, 3]
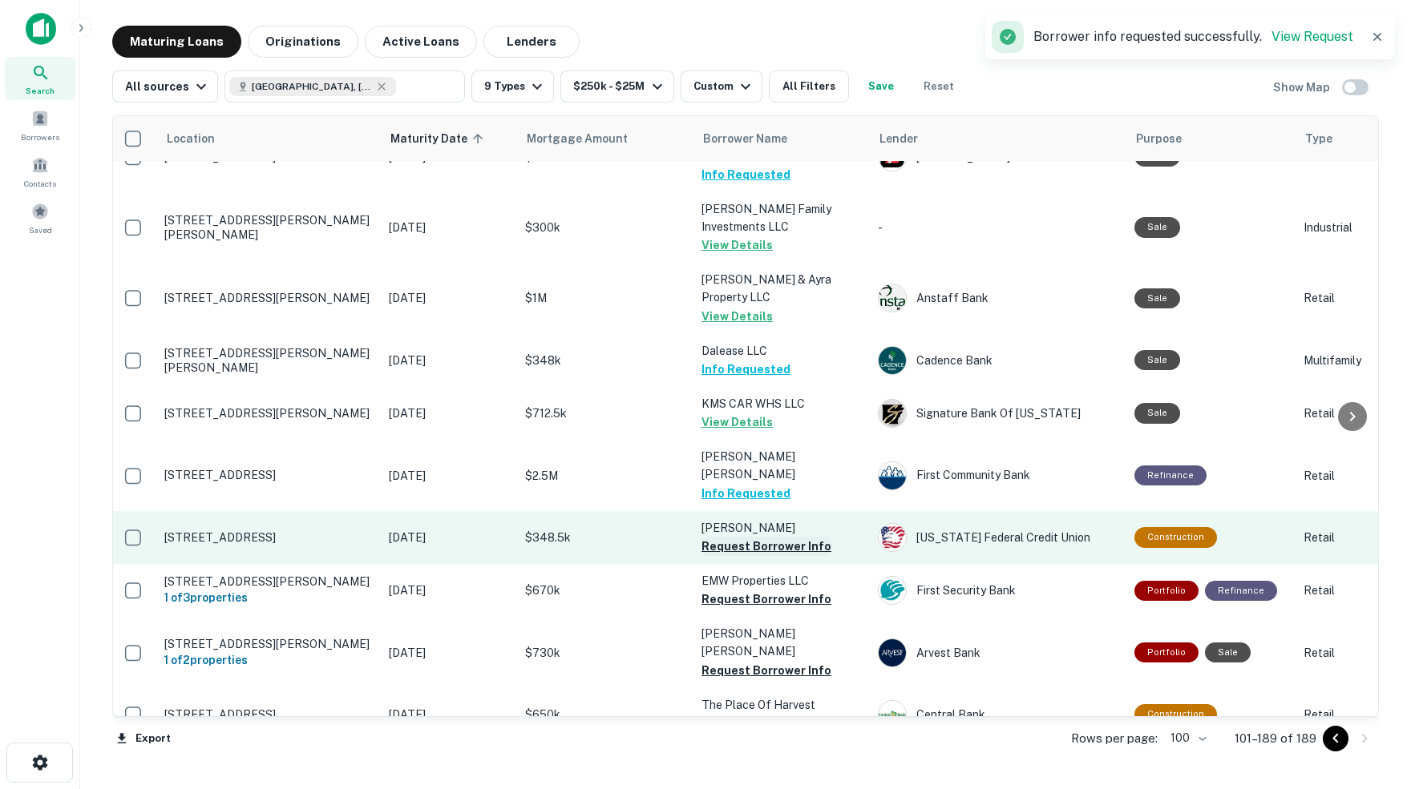
click at [732, 537] on button "Request Borrower Info" at bounding box center [766, 546] width 130 height 19
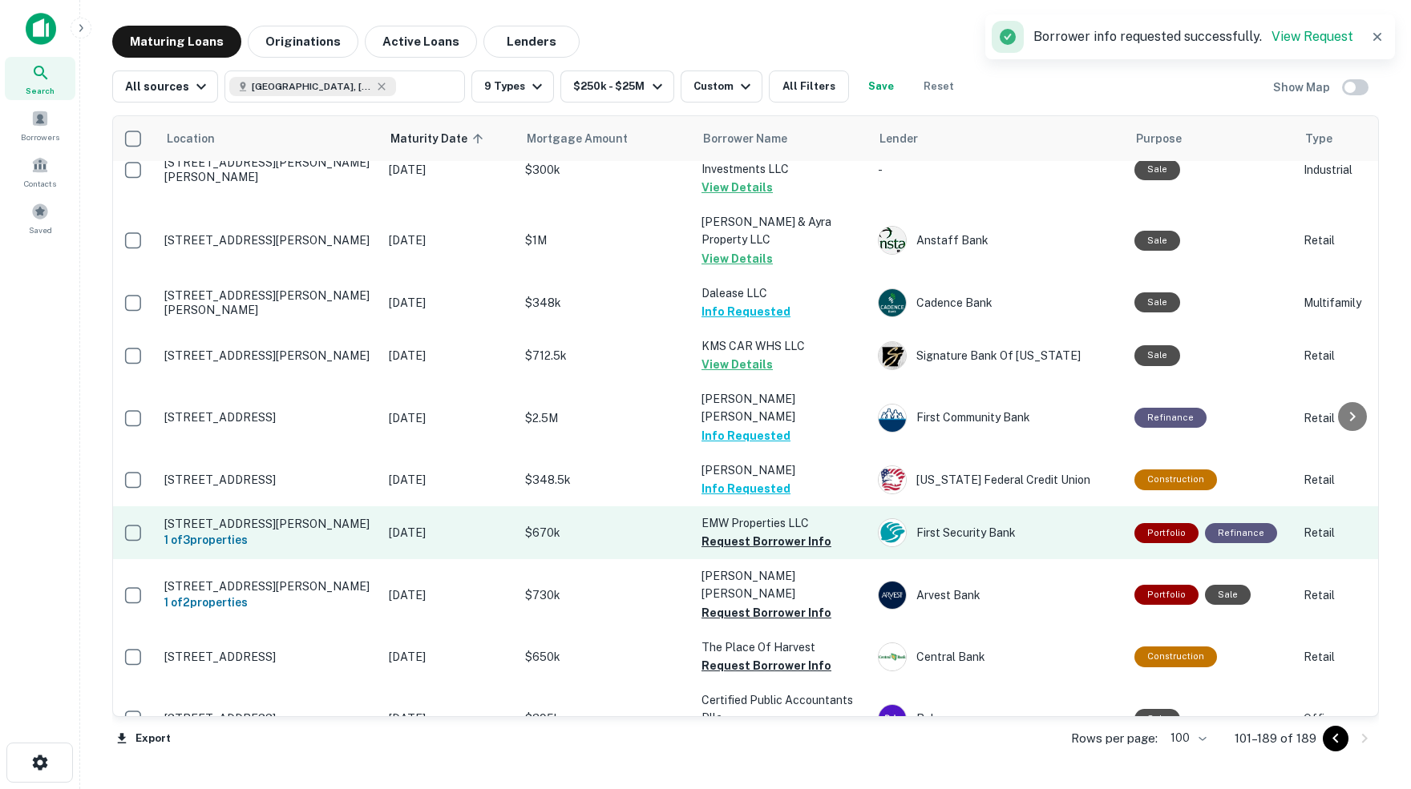
scroll to position [3286, 3]
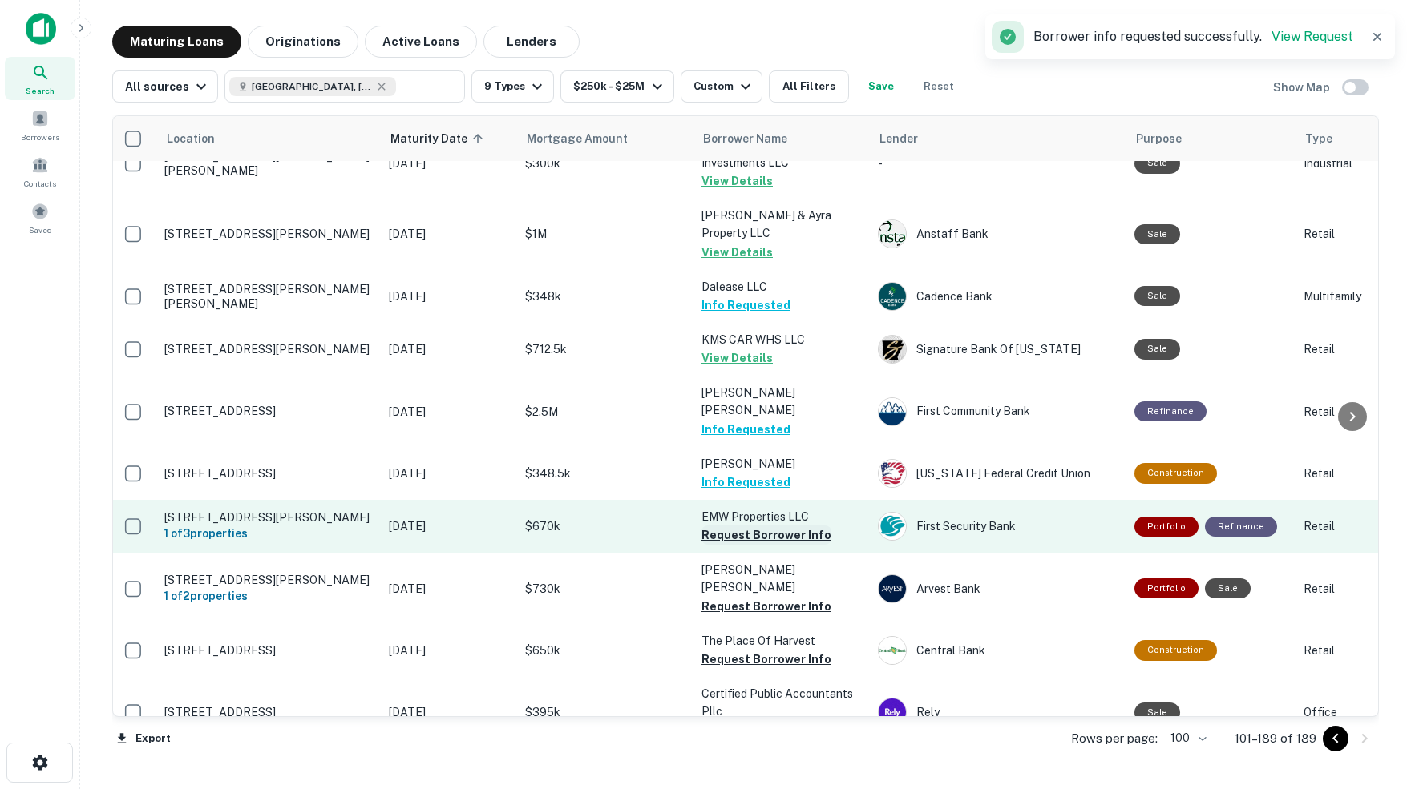
click at [724, 526] on button "Request Borrower Info" at bounding box center [766, 535] width 130 height 19
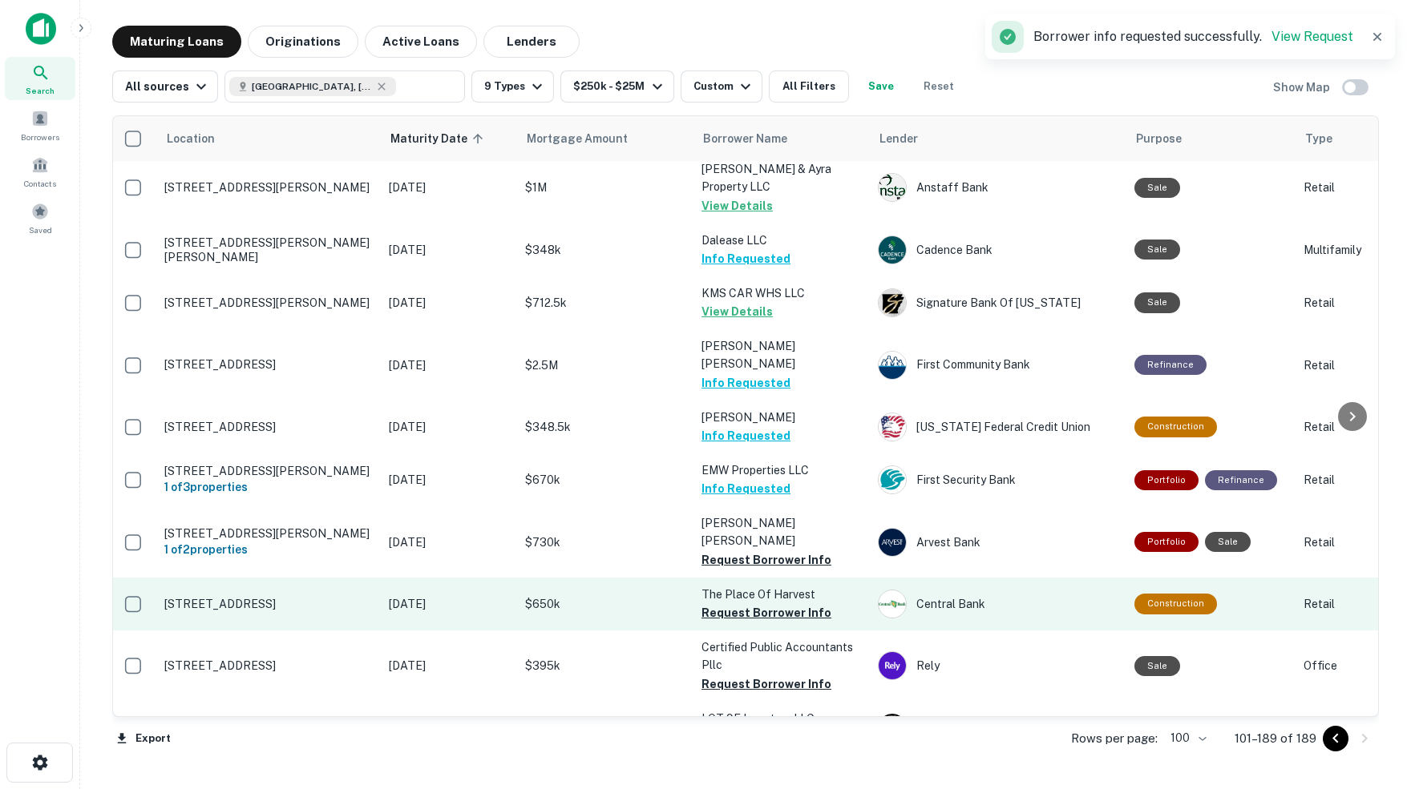
scroll to position [3335, 3]
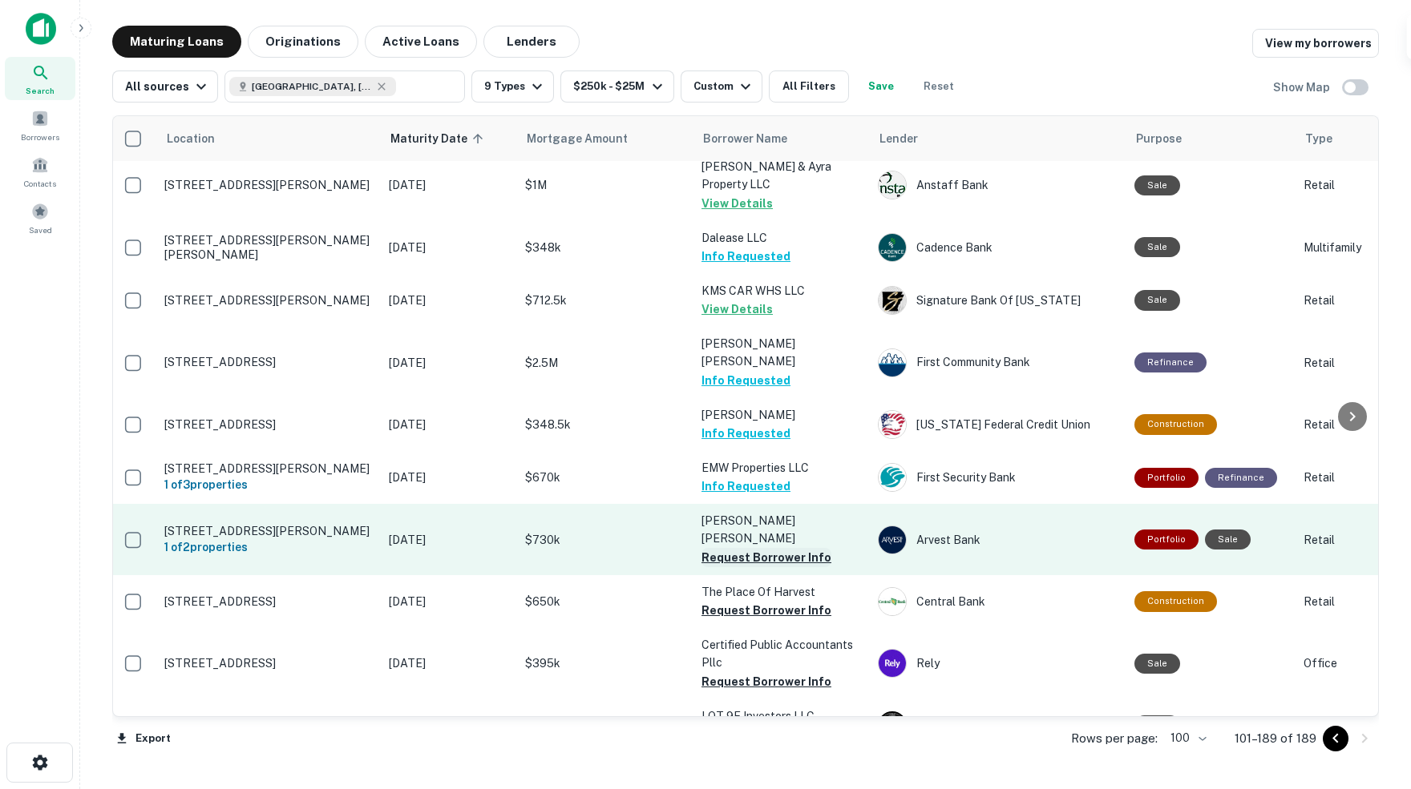
click at [745, 548] on button "Request Borrower Info" at bounding box center [766, 557] width 130 height 19
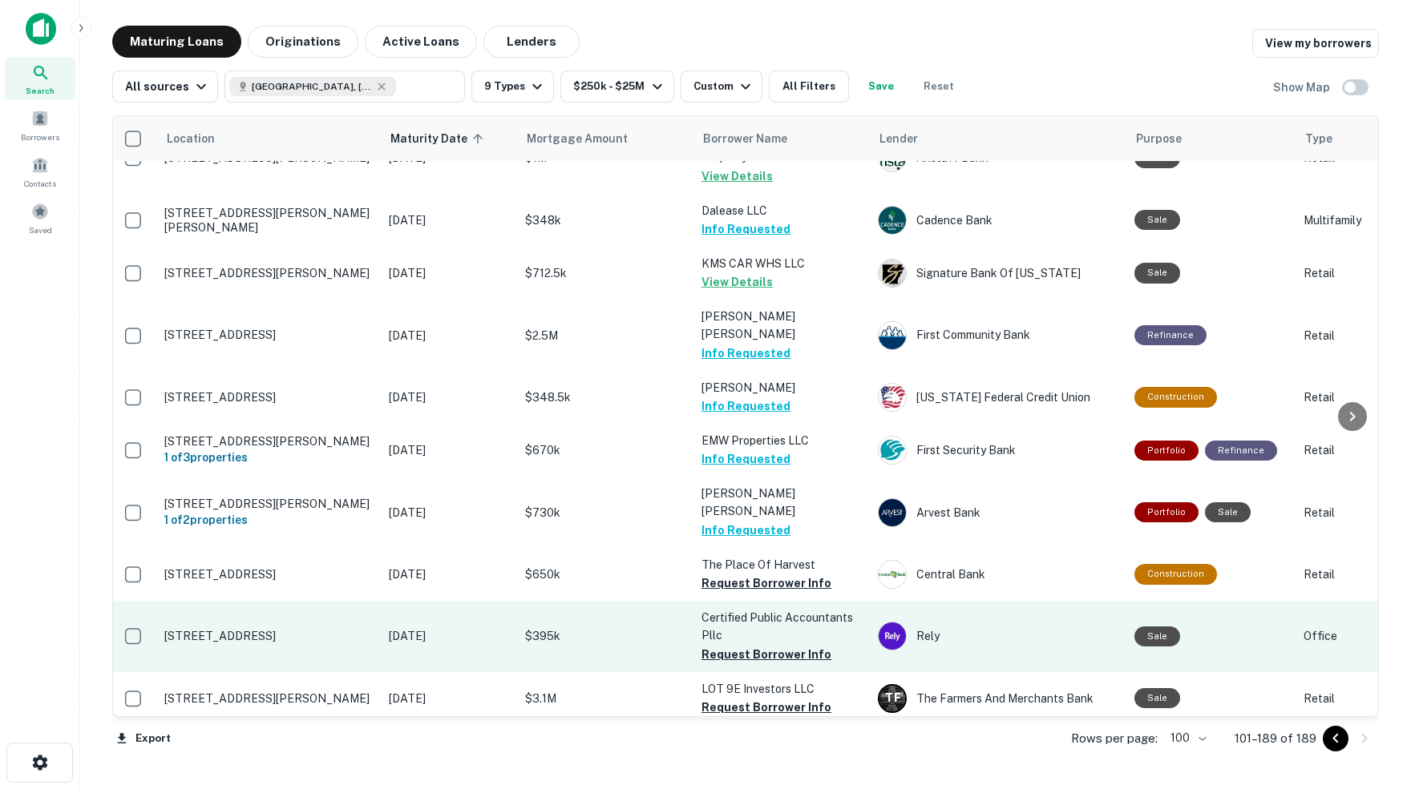
scroll to position [3362, 6]
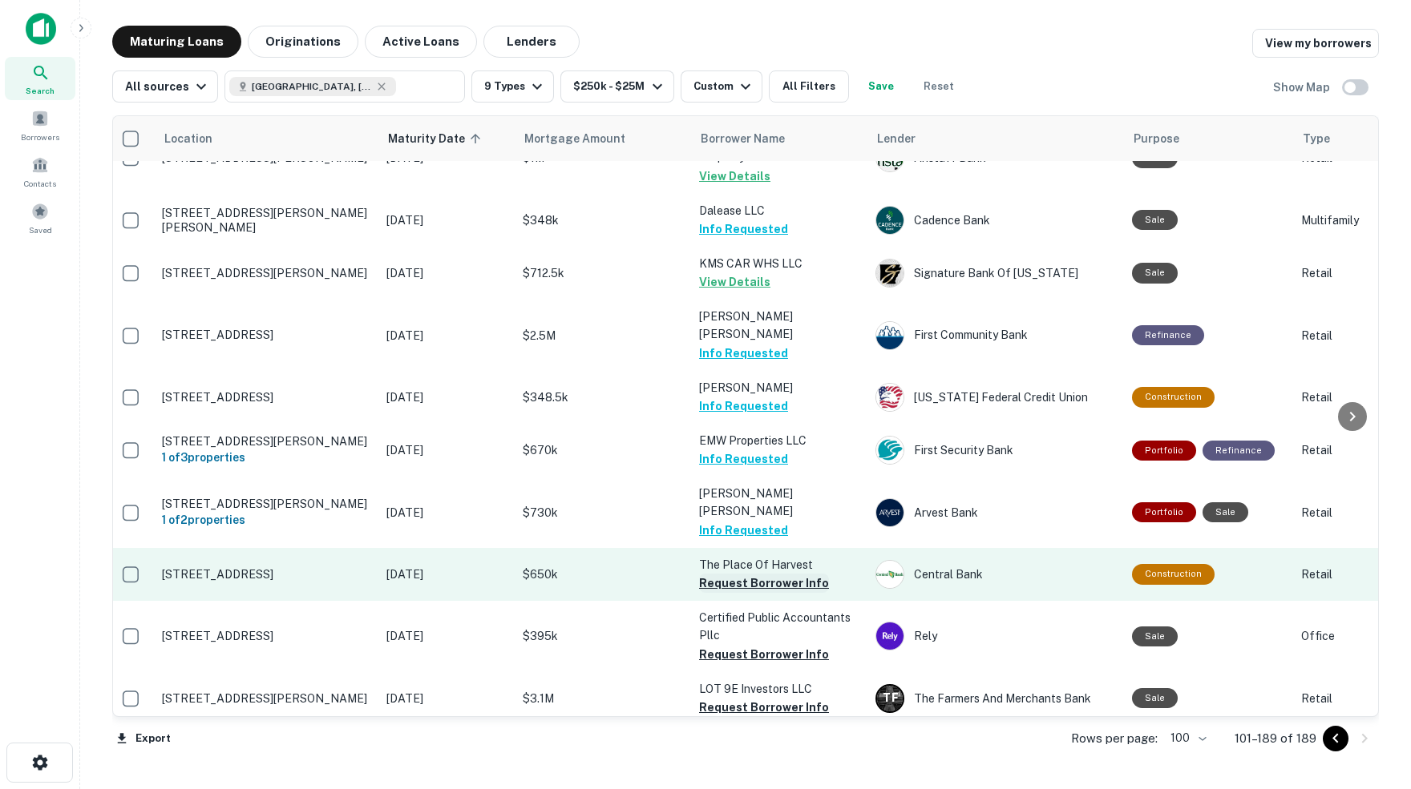
click at [753, 574] on button "Request Borrower Info" at bounding box center [764, 583] width 130 height 19
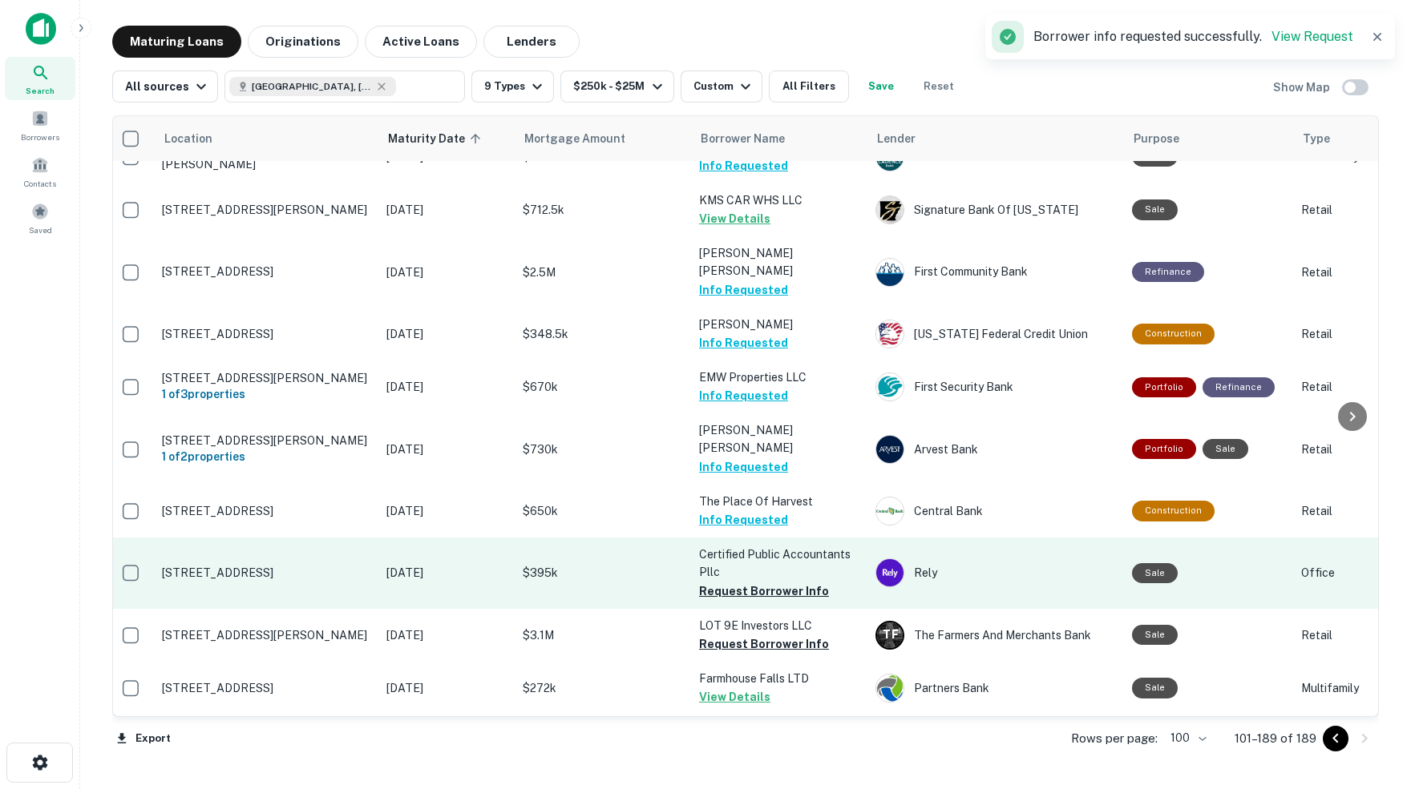
scroll to position [3433, 6]
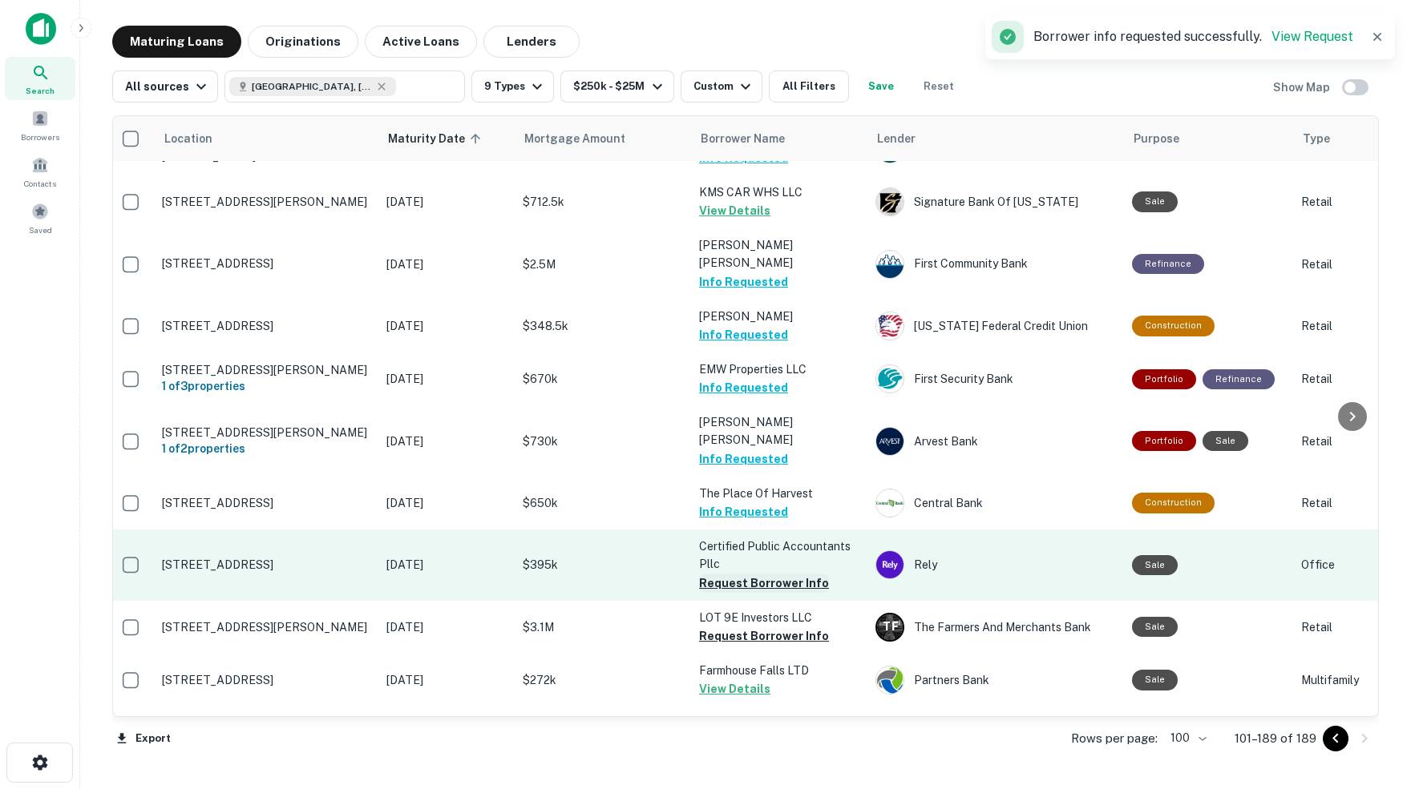
click at [736, 574] on button "Request Borrower Info" at bounding box center [764, 583] width 130 height 19
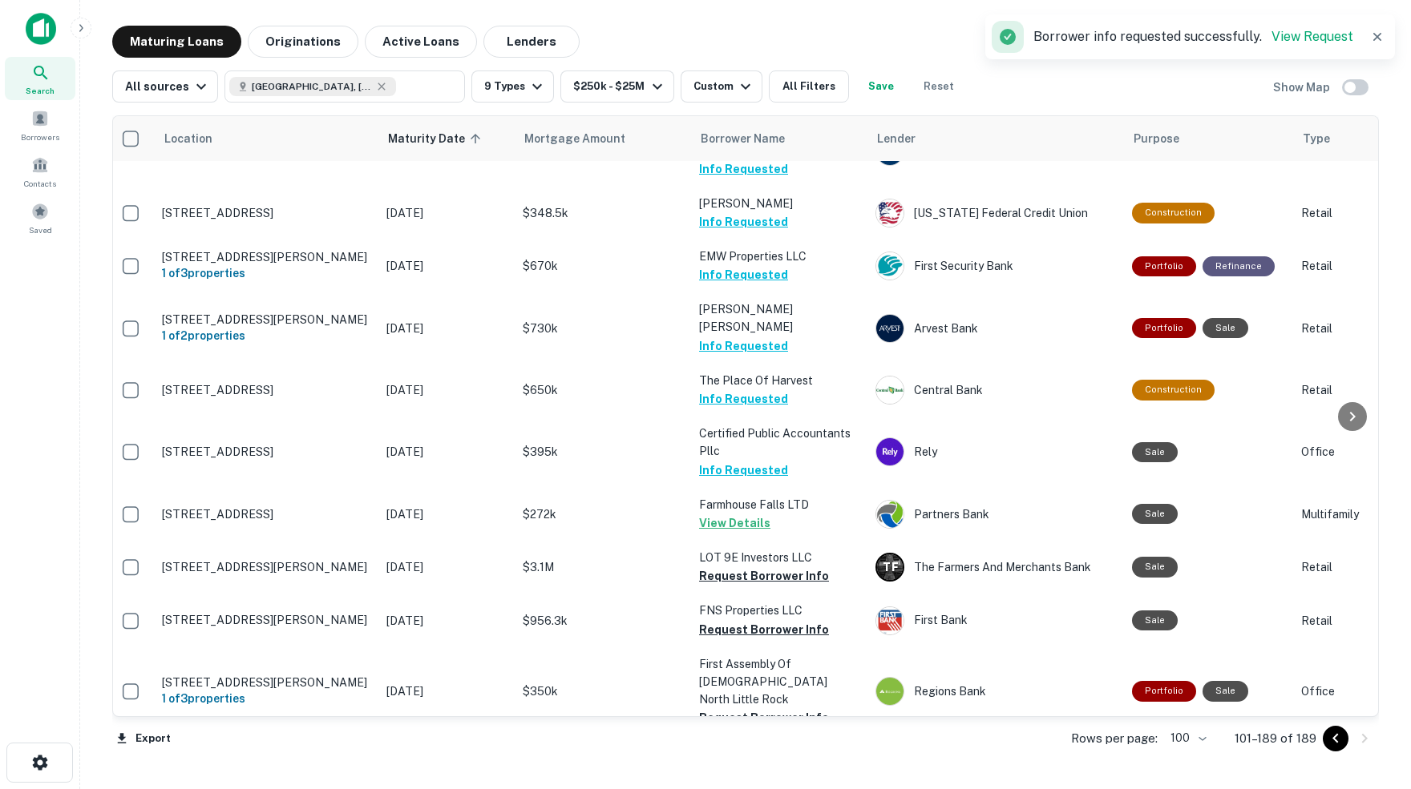
scroll to position [3551, 6]
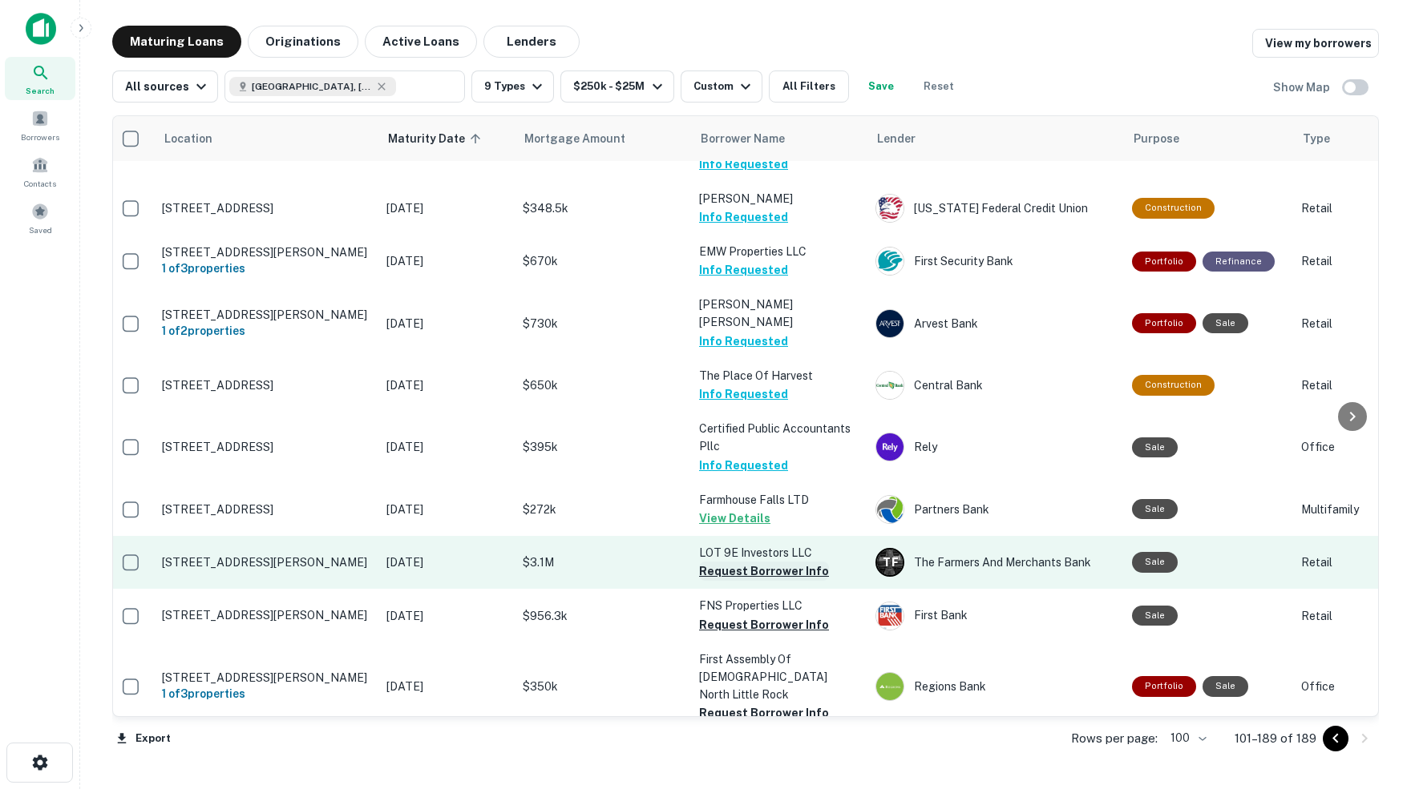
click at [708, 562] on button "Request Borrower Info" at bounding box center [764, 571] width 130 height 19
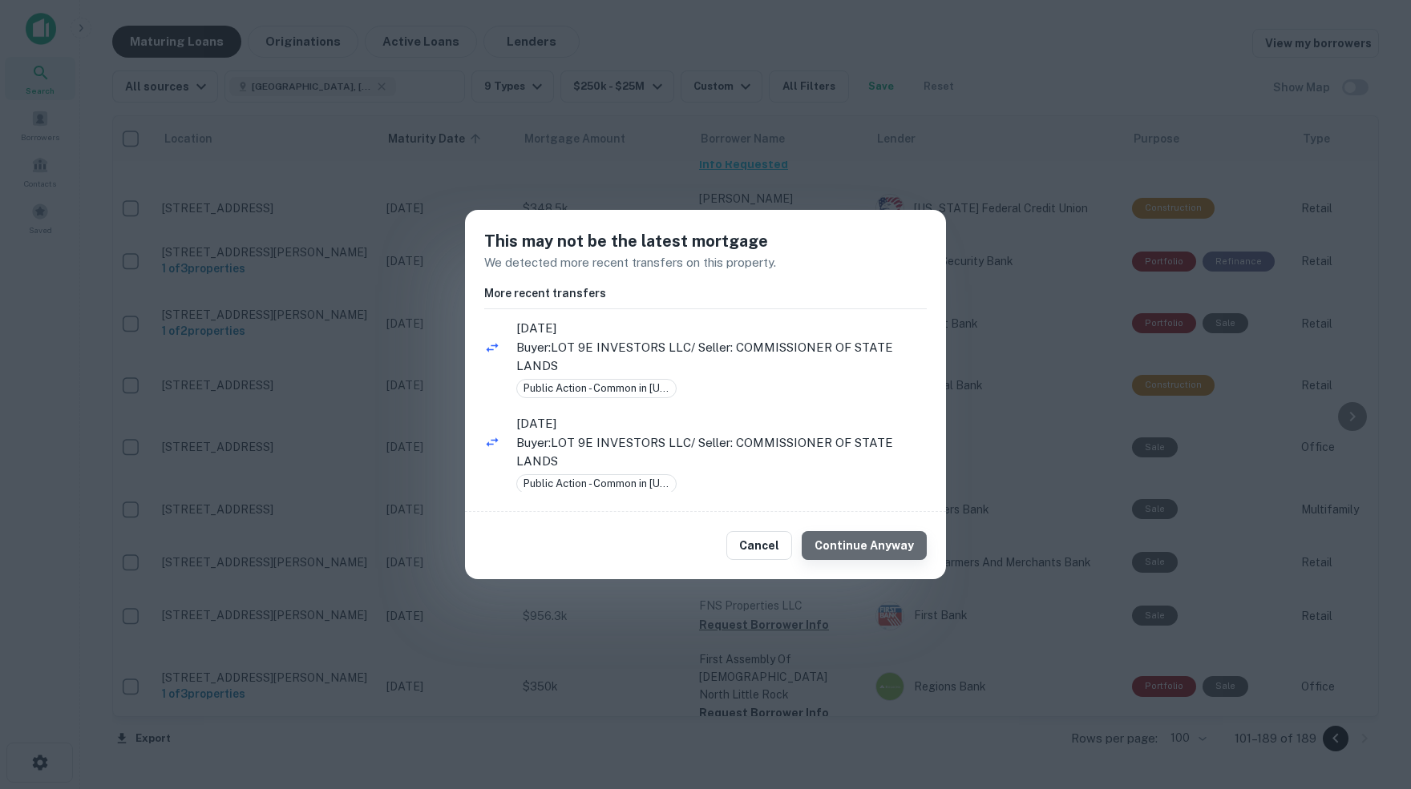
click at [875, 548] on button "Continue Anyway" at bounding box center [863, 545] width 125 height 29
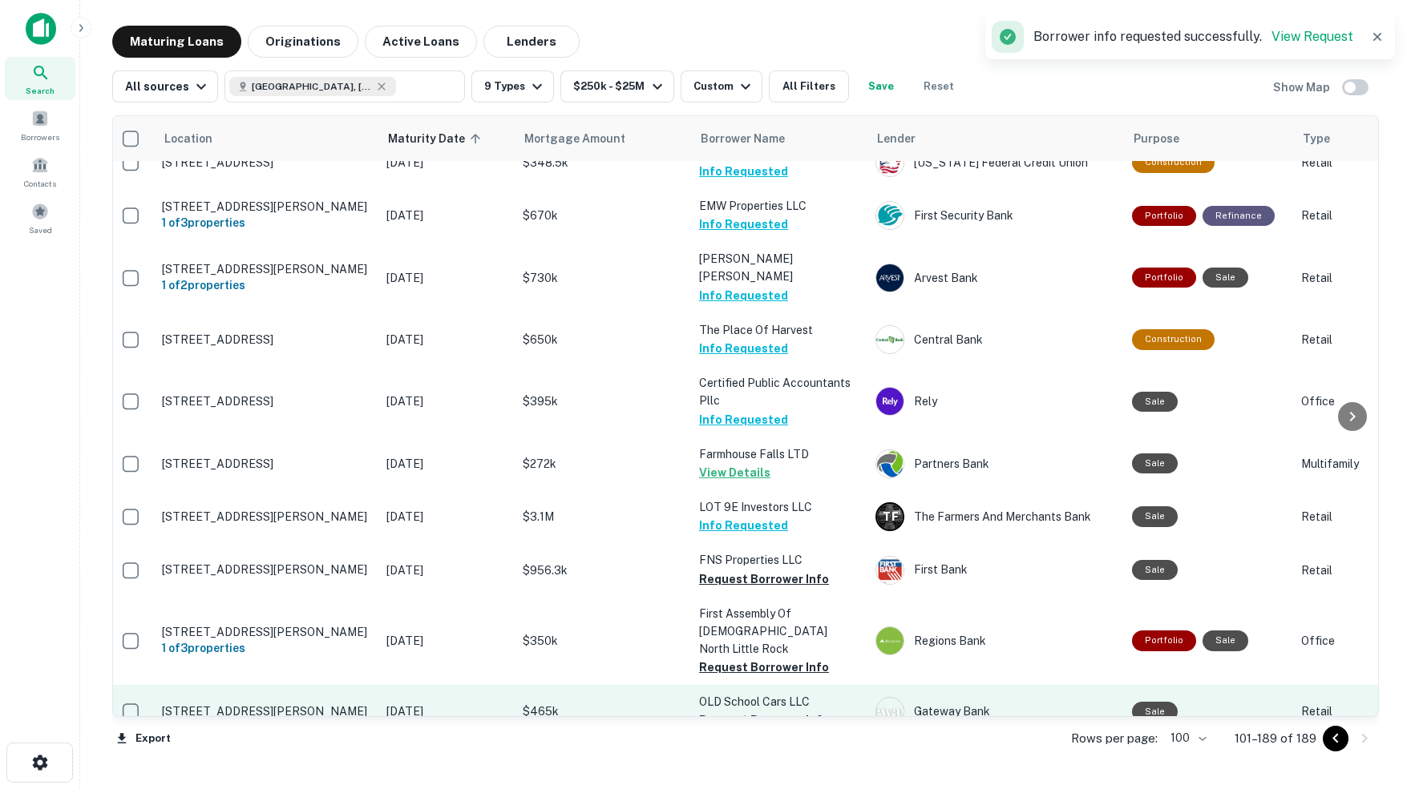
scroll to position [3597, 7]
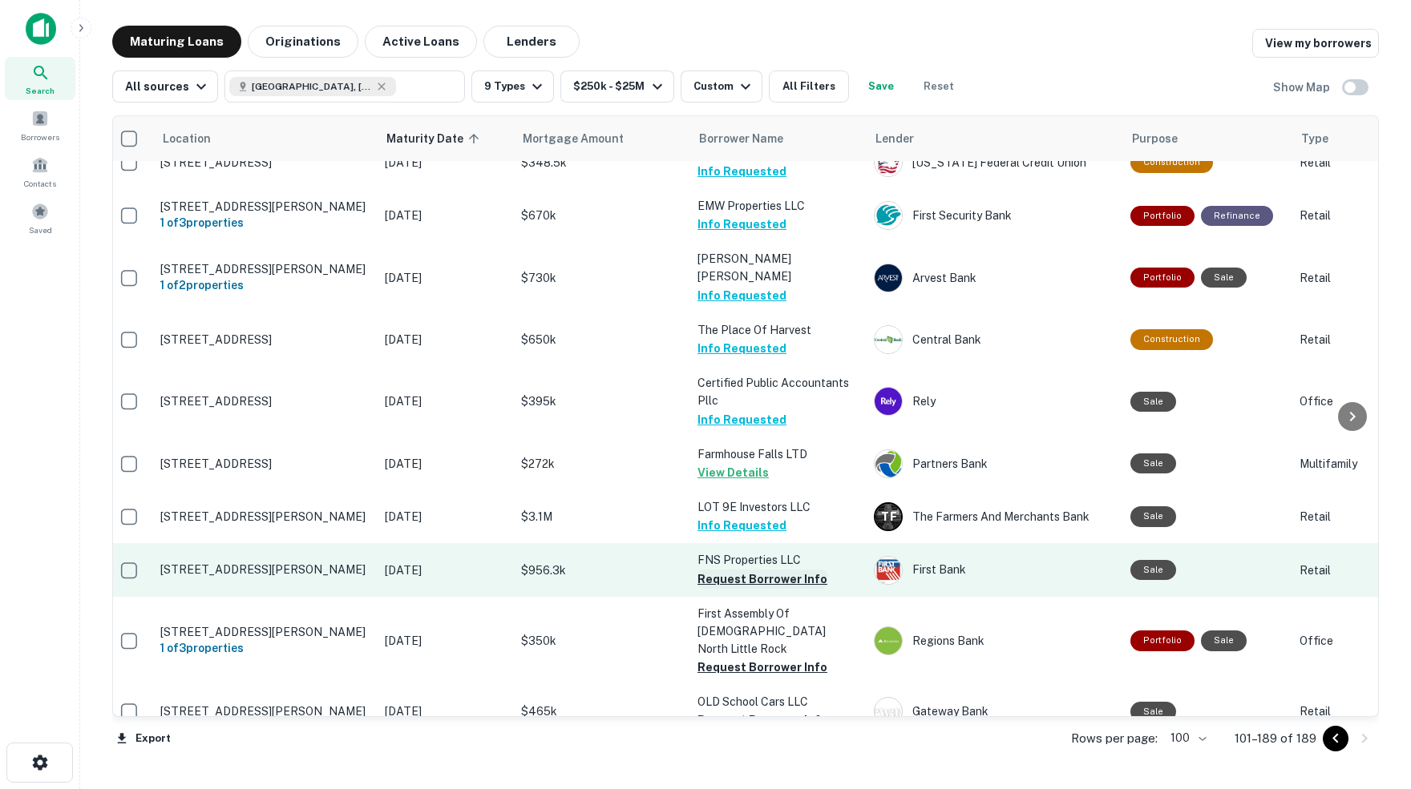
click at [747, 570] on button "Request Borrower Info" at bounding box center [762, 579] width 130 height 19
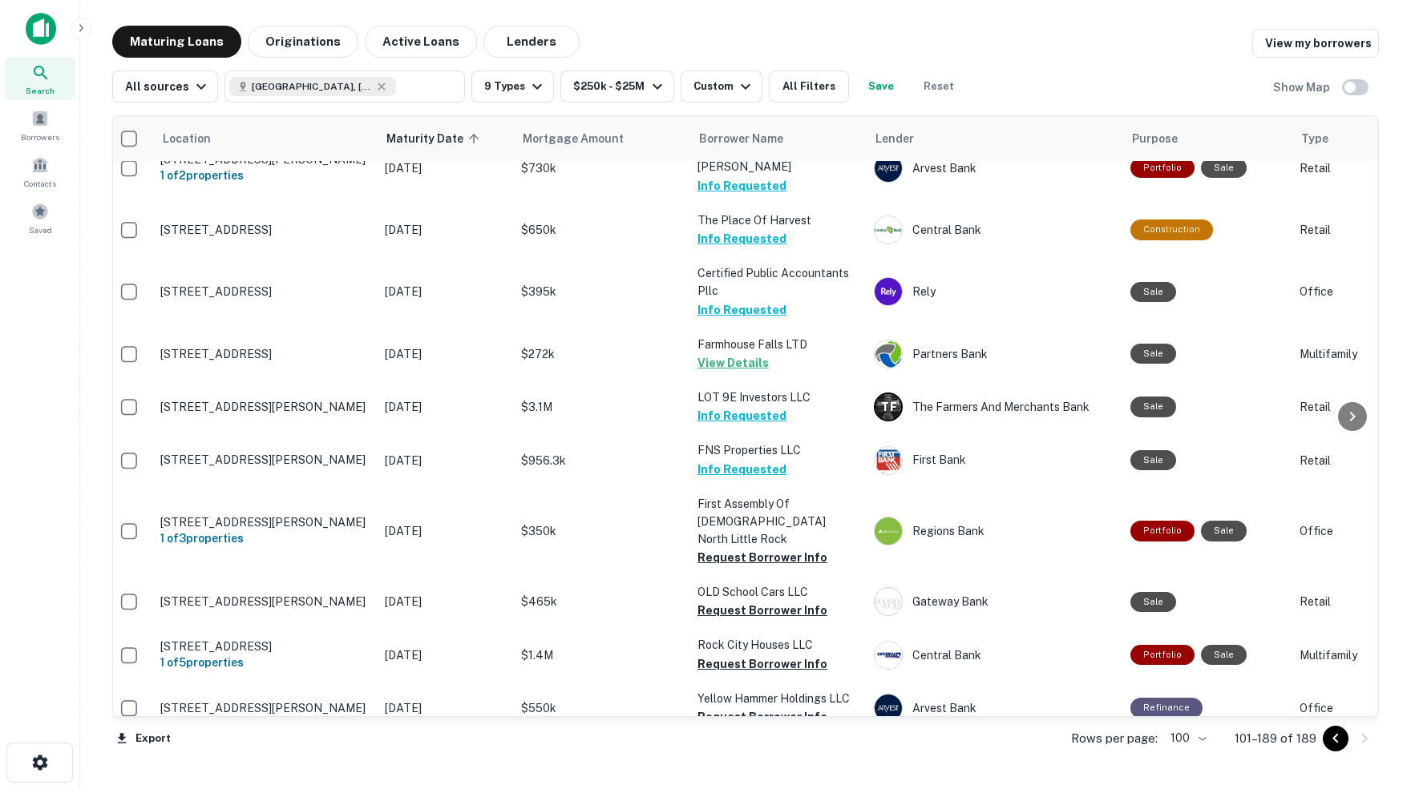
scroll to position [3707, 9]
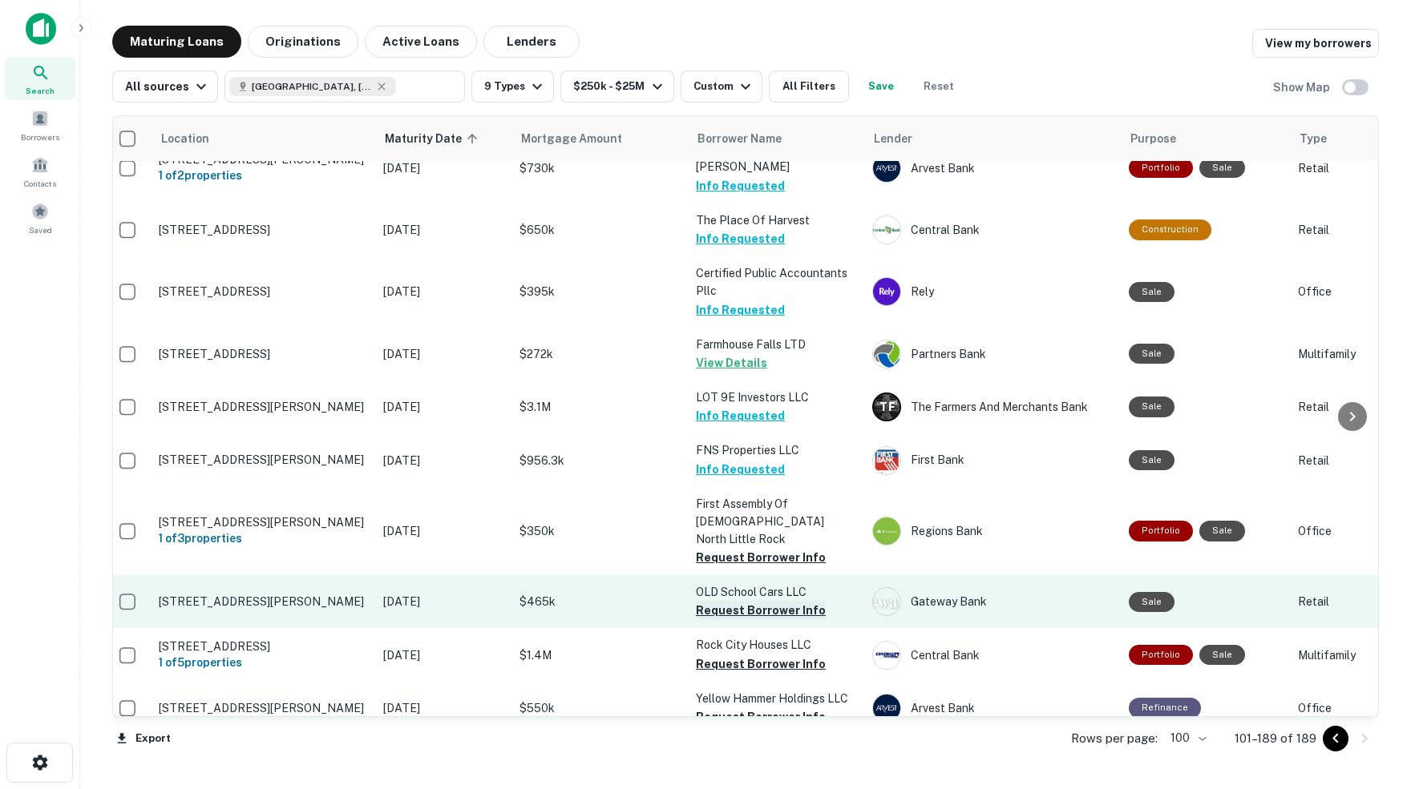
click at [731, 601] on button "Request Borrower Info" at bounding box center [761, 610] width 130 height 19
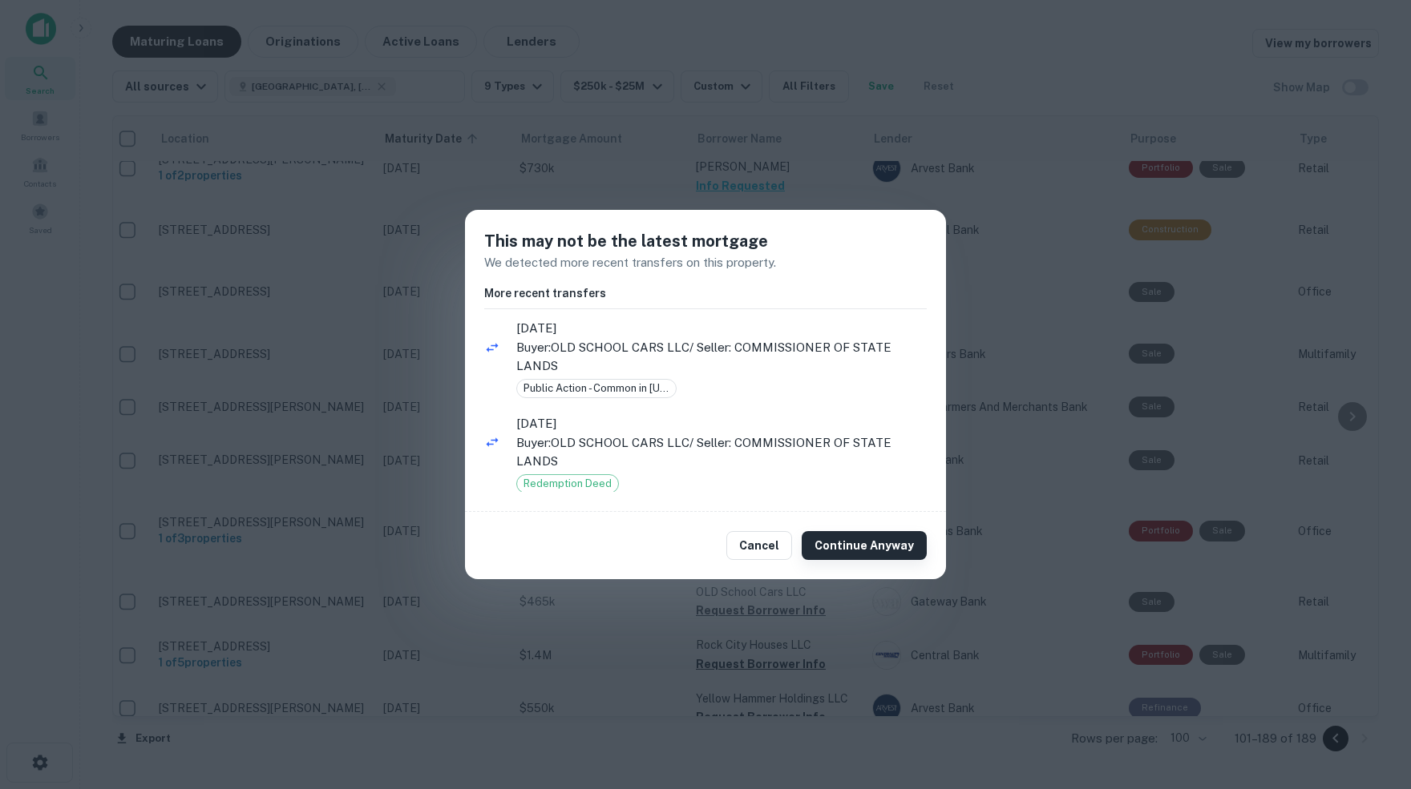
click at [884, 544] on button "Continue Anyway" at bounding box center [863, 545] width 125 height 29
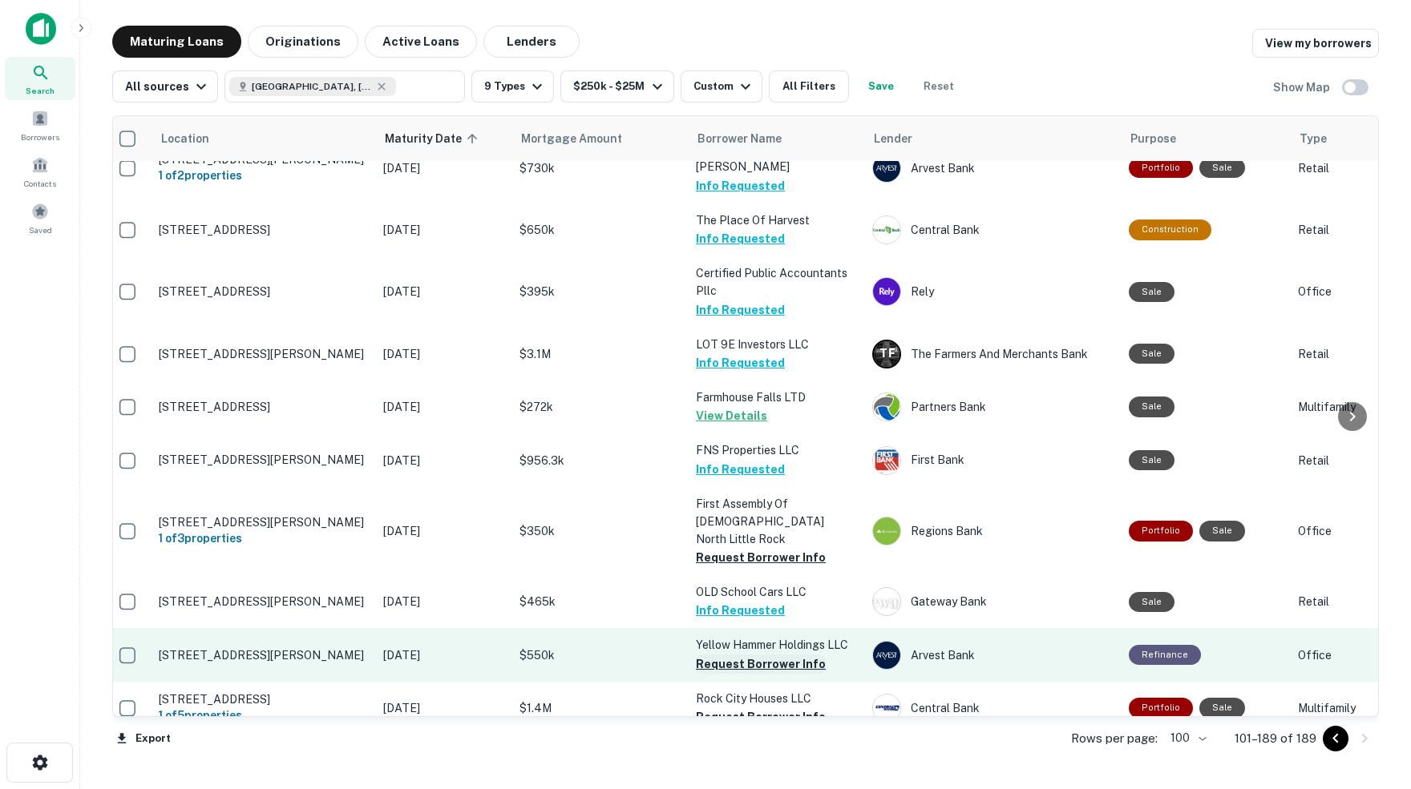
click at [739, 655] on button "Request Borrower Info" at bounding box center [761, 664] width 130 height 19
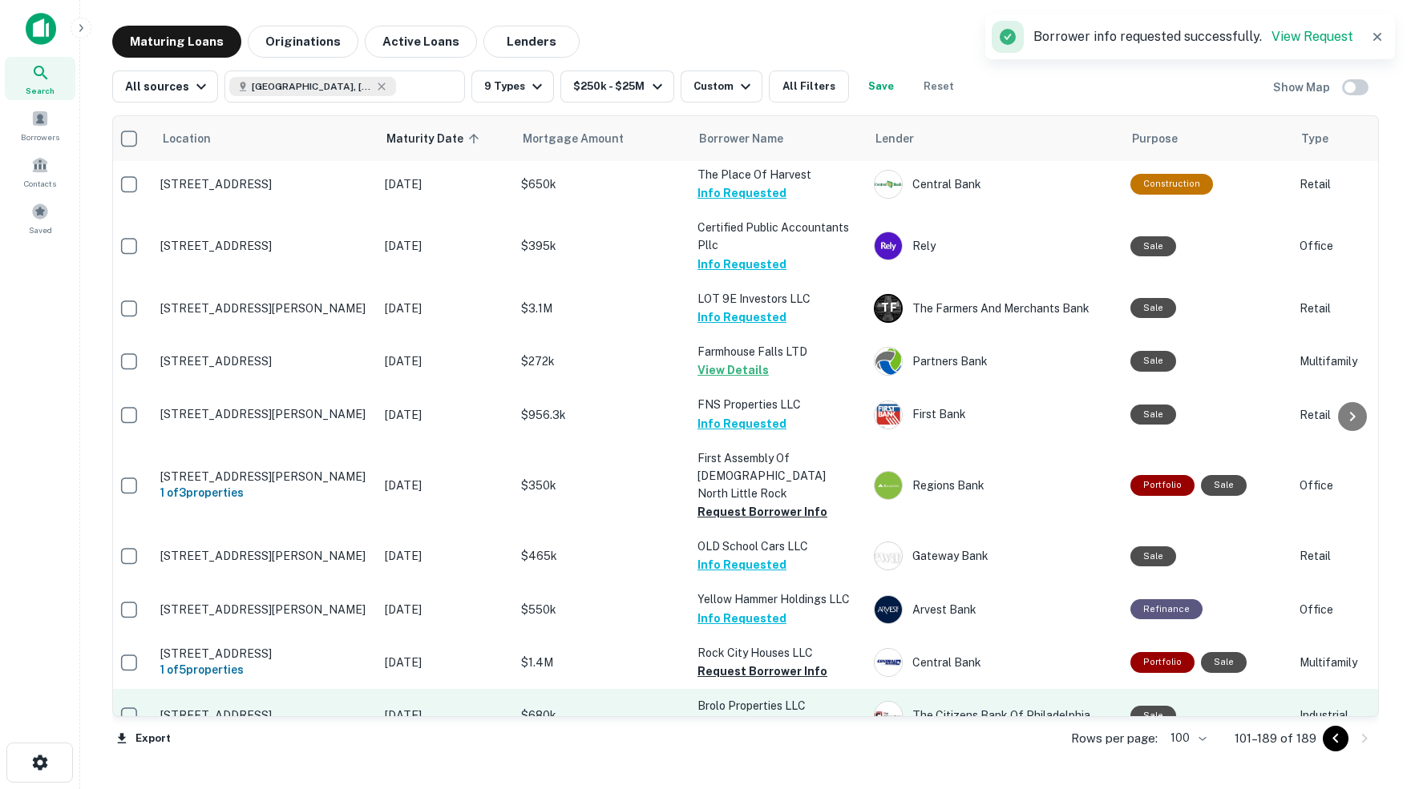
scroll to position [3757, 7]
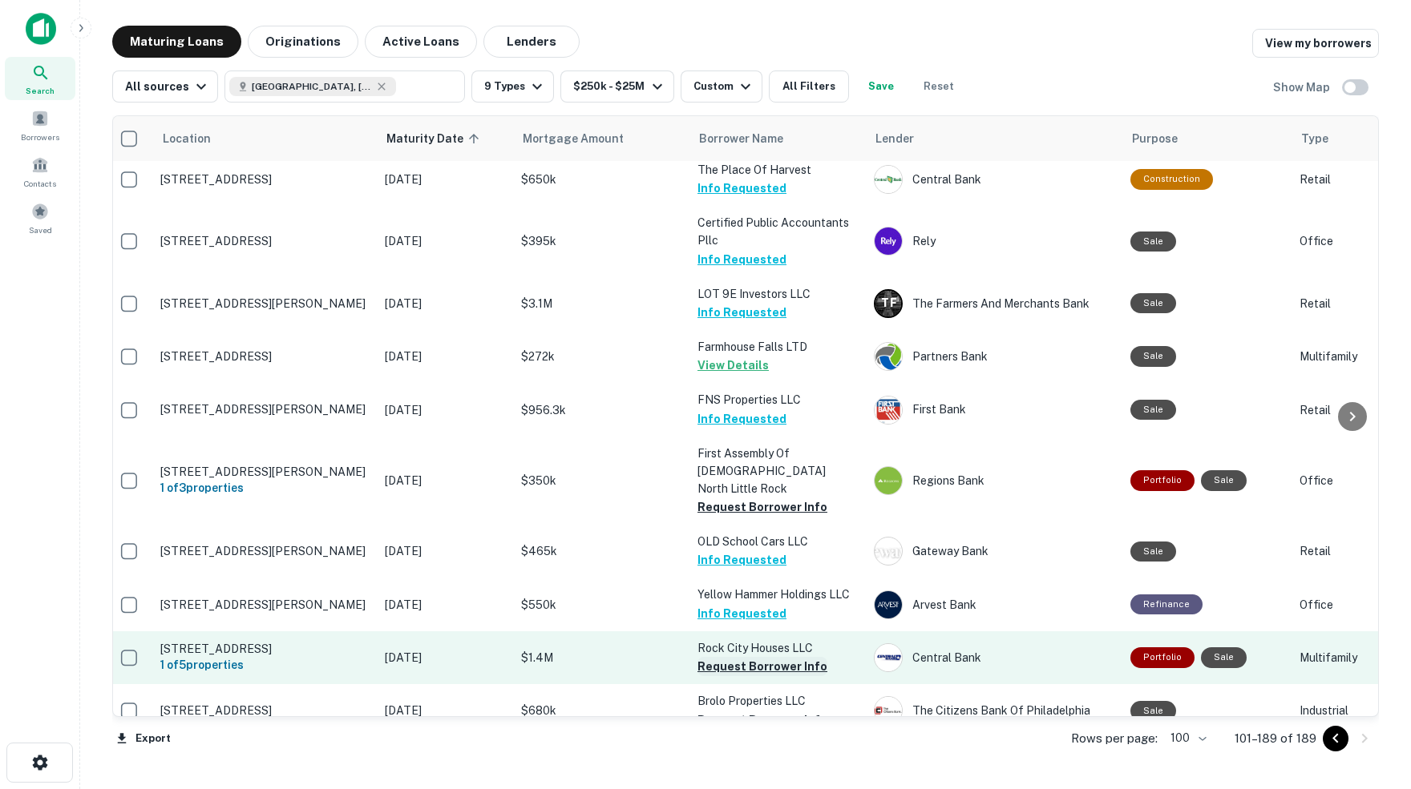
click at [749, 657] on button "Request Borrower Info" at bounding box center [762, 666] width 130 height 19
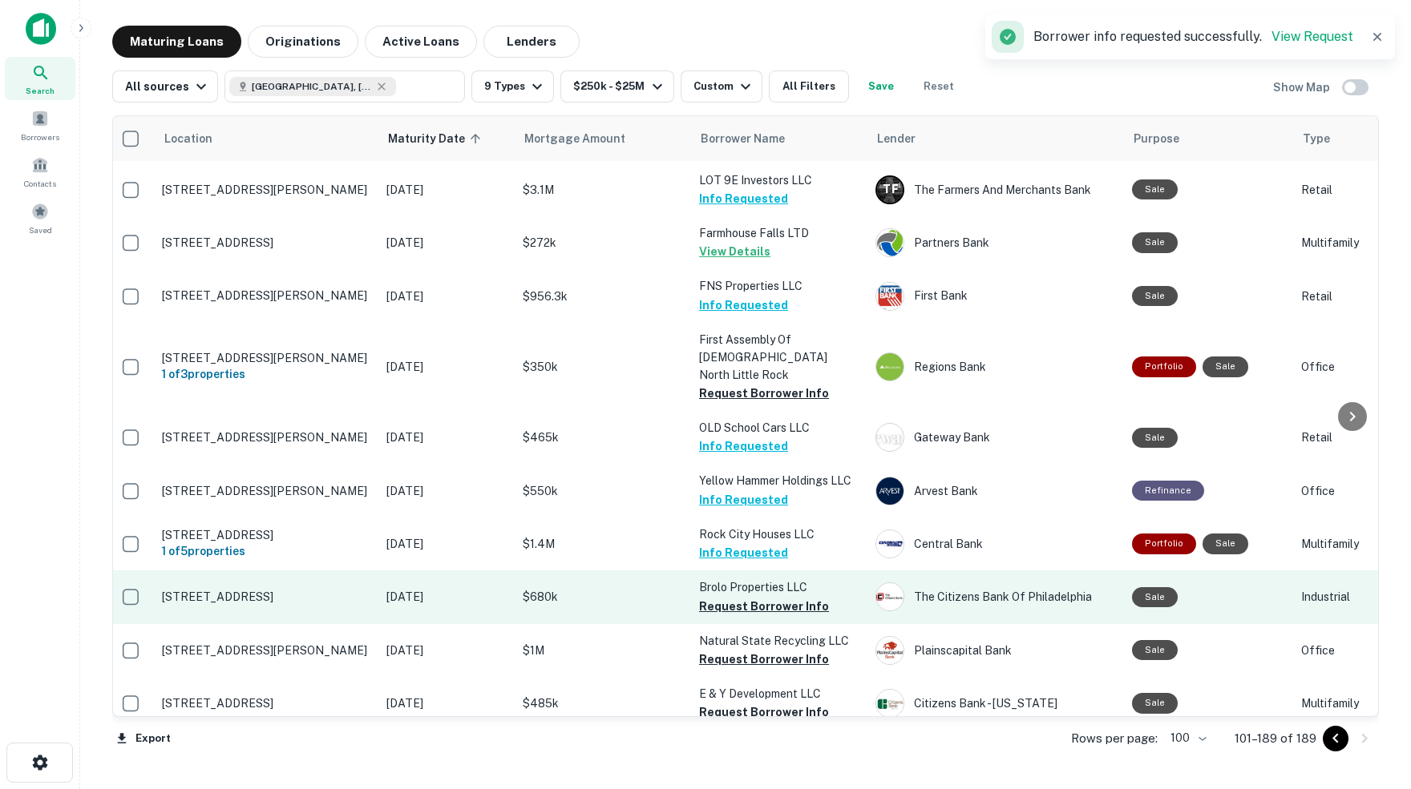
scroll to position [3872, 6]
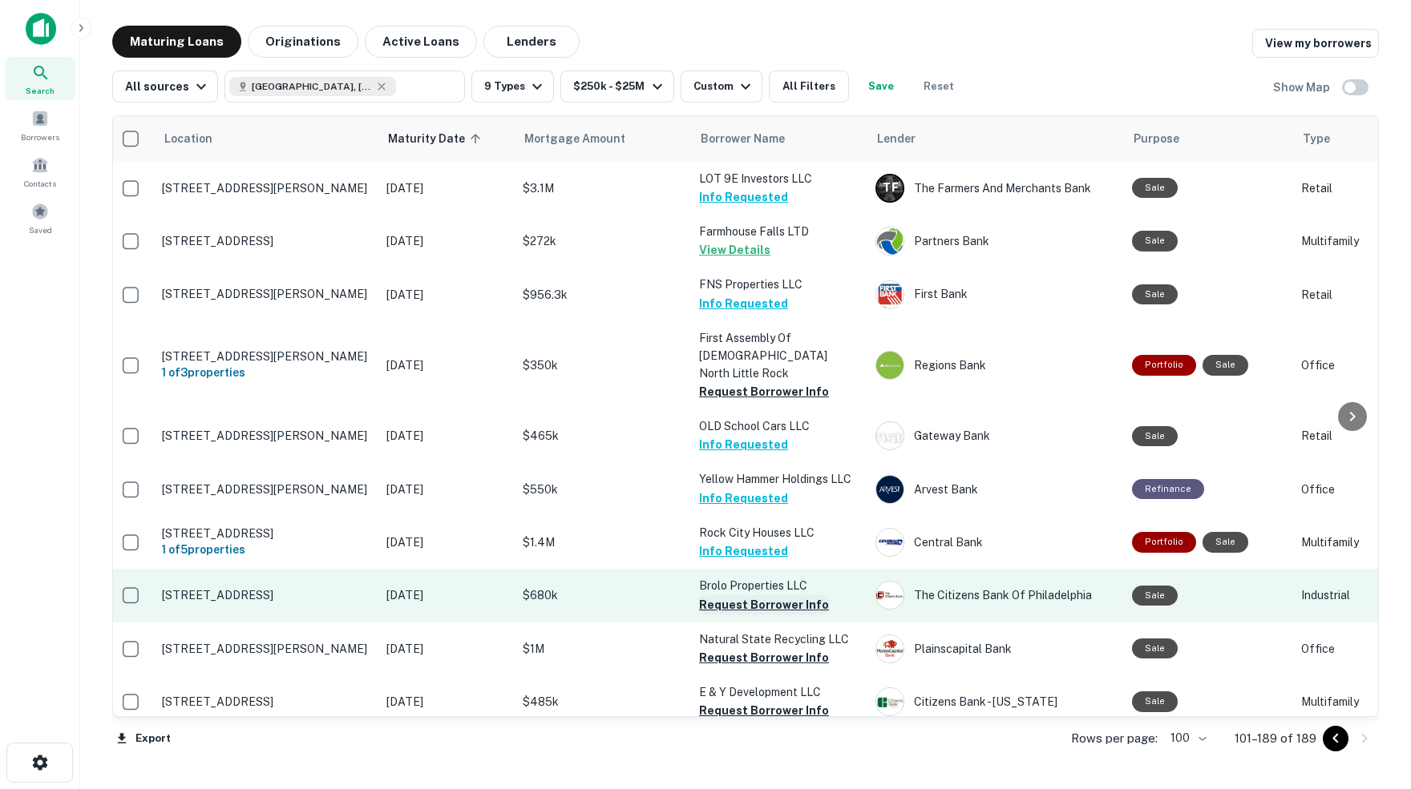
click at [717, 595] on button "Request Borrower Info" at bounding box center [764, 604] width 130 height 19
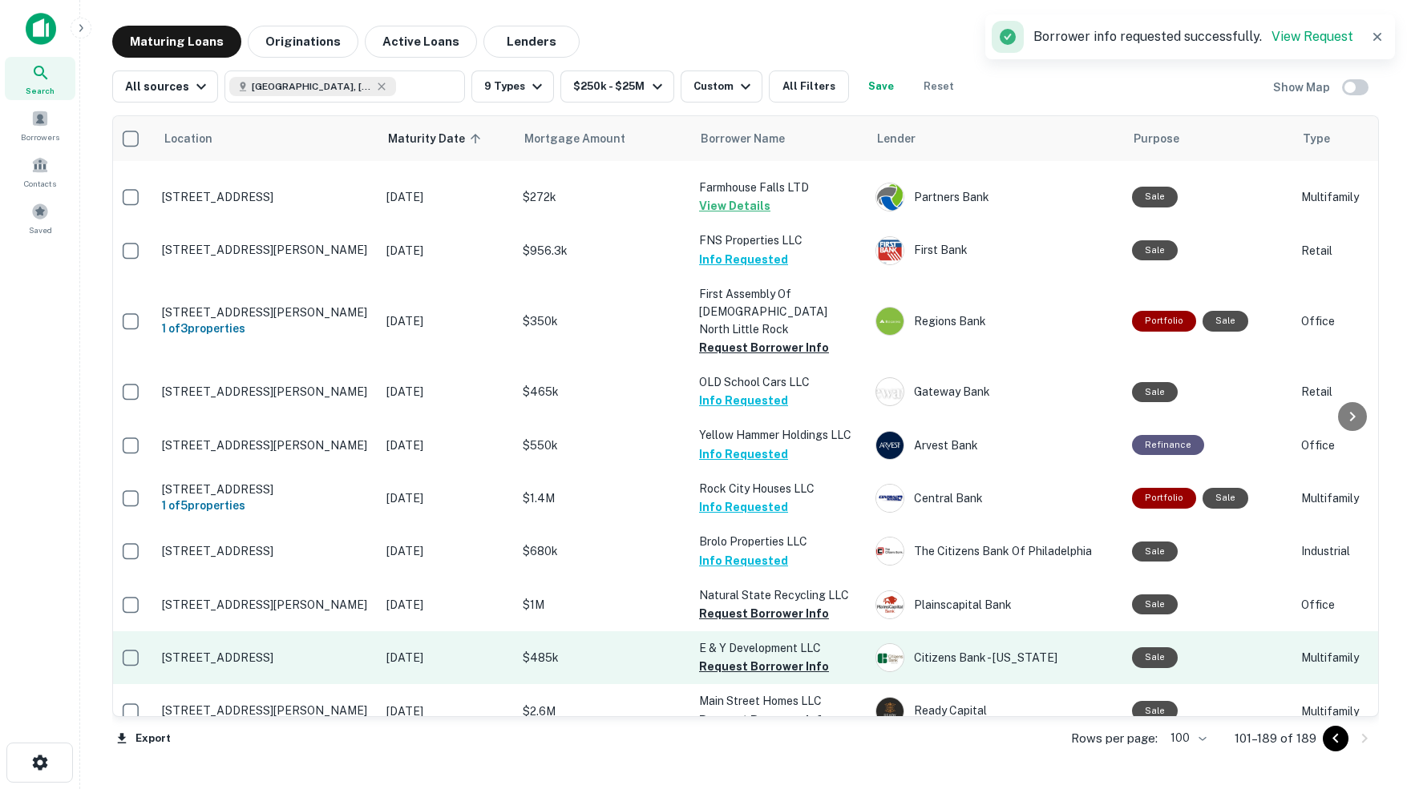
scroll to position [3920, 6]
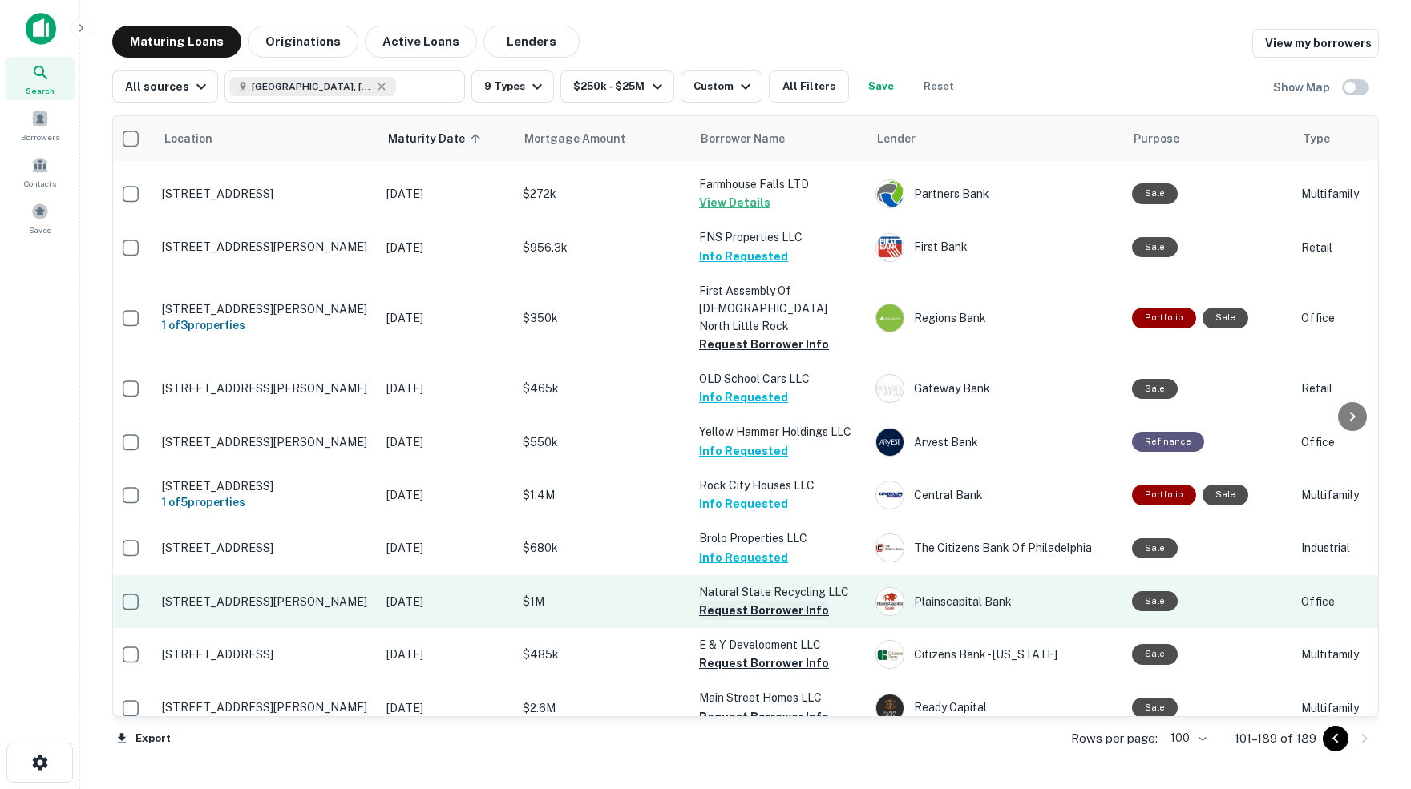
click at [759, 601] on button "Request Borrower Info" at bounding box center [764, 610] width 130 height 19
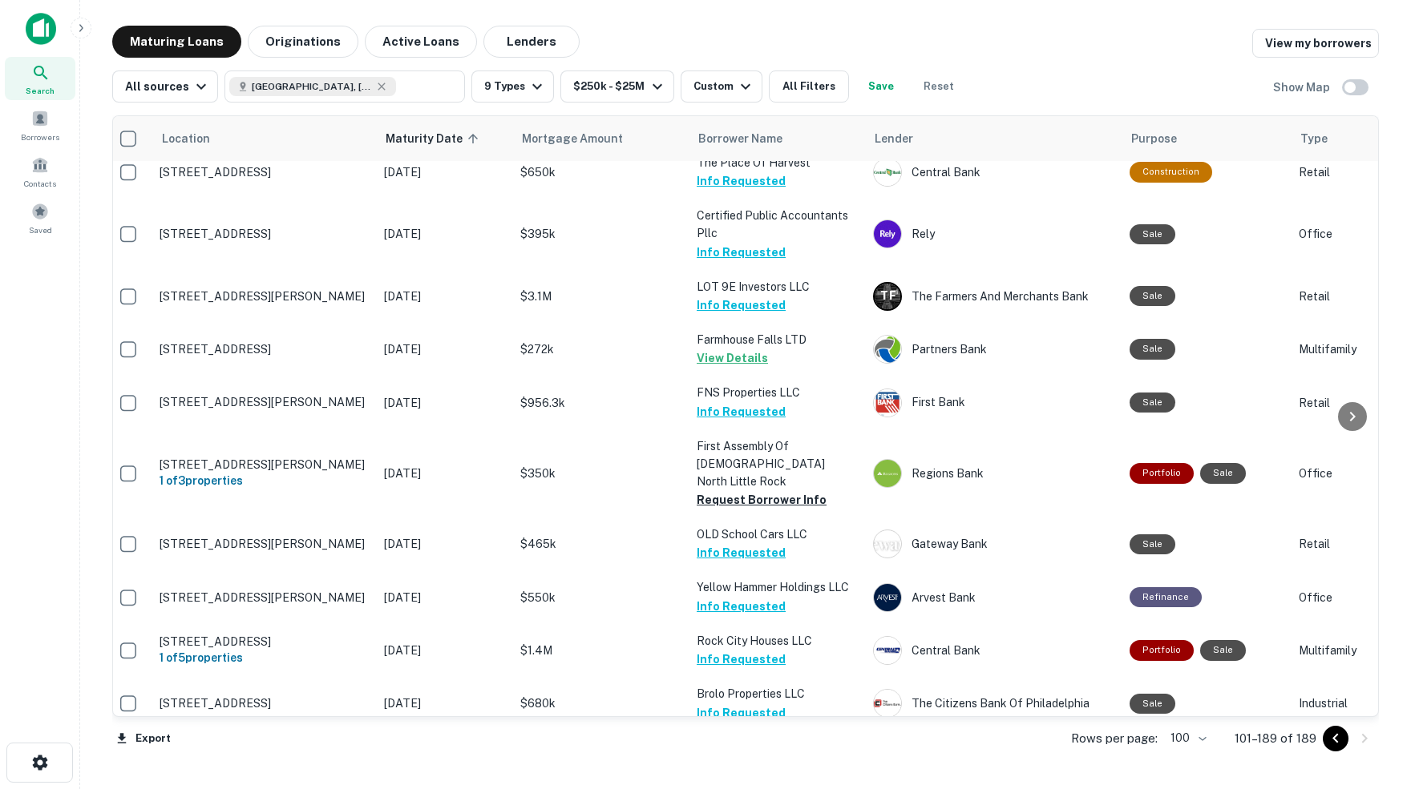
scroll to position [3763, 8]
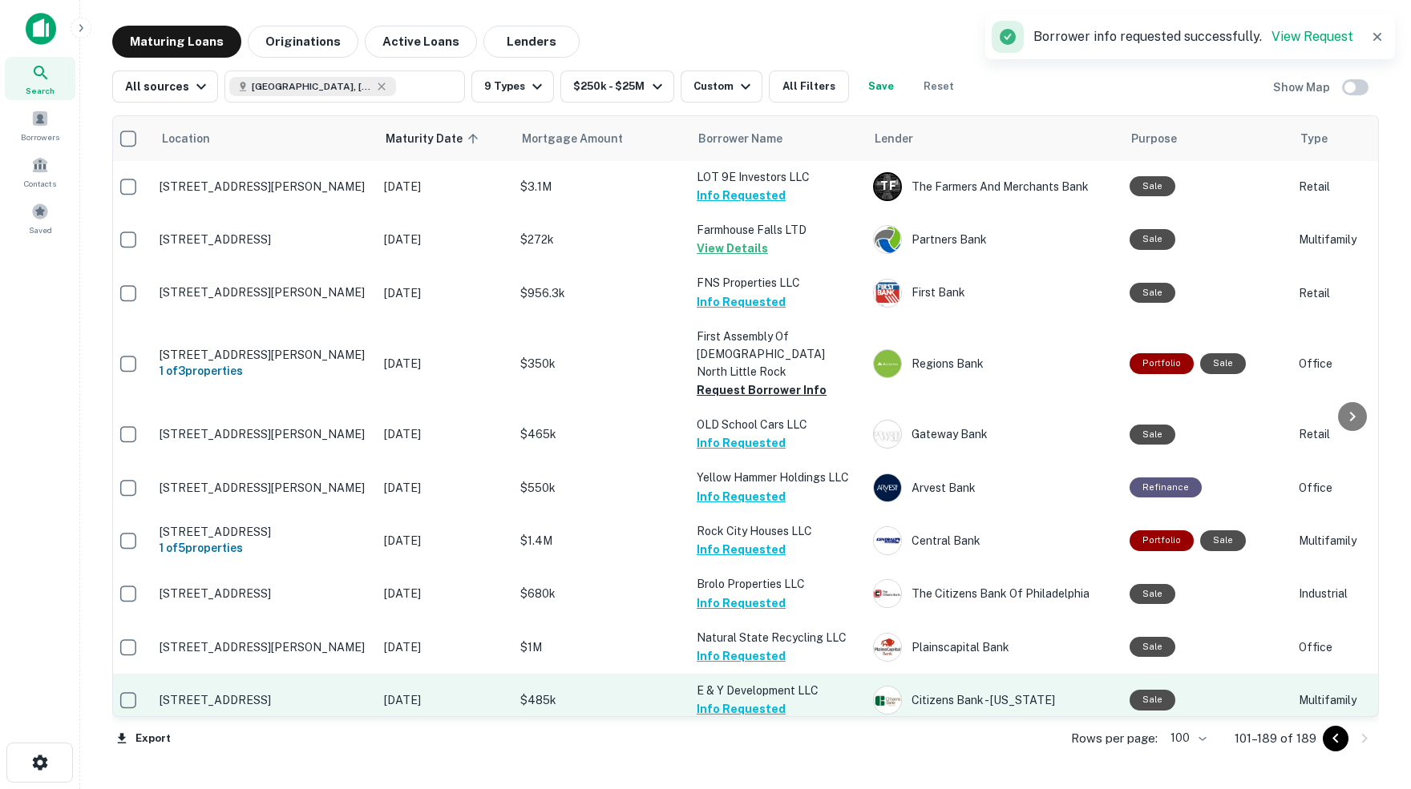
scroll to position [3880, 8]
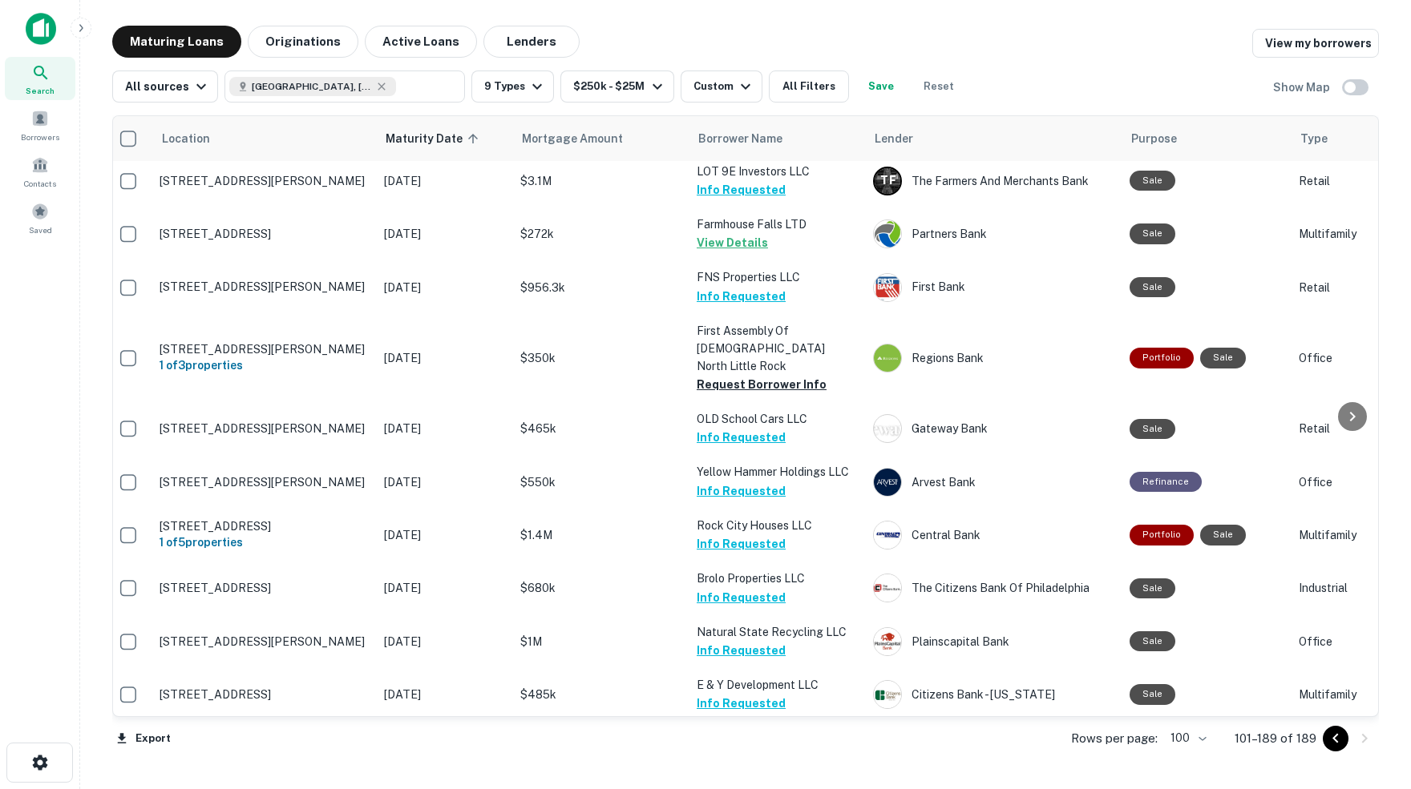
click at [746, 748] on button "Request Borrower Info" at bounding box center [761, 757] width 130 height 19
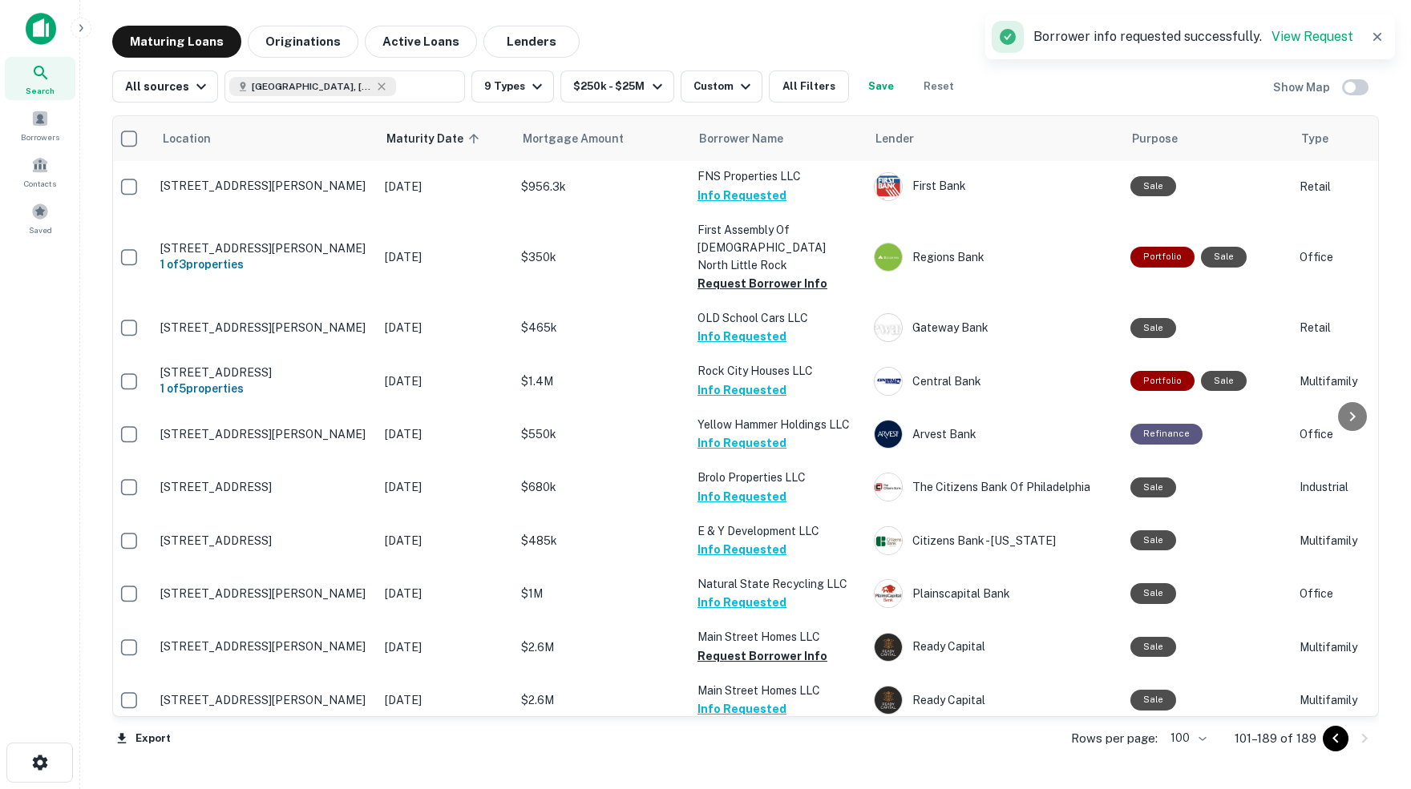
scroll to position [3982, 6]
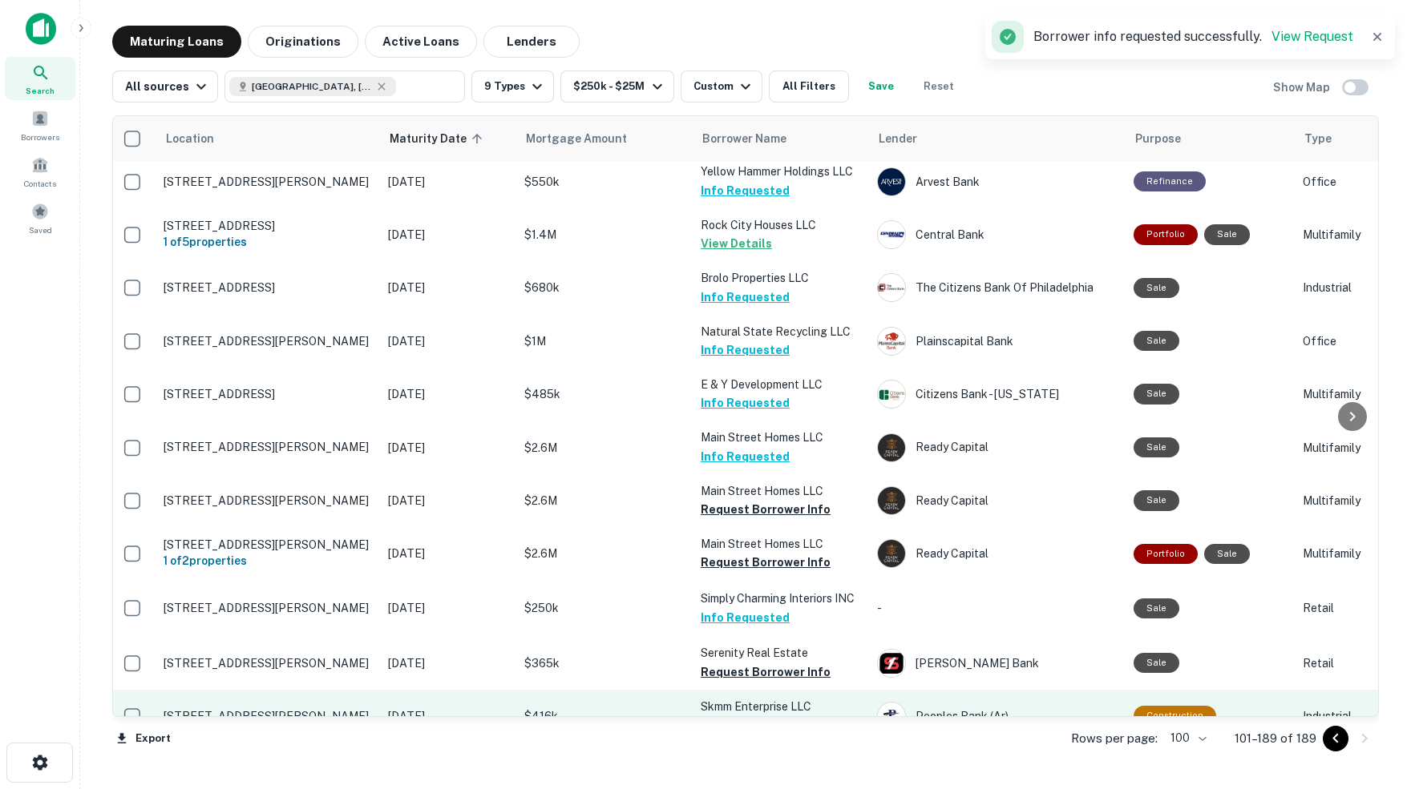
scroll to position [4184, 4]
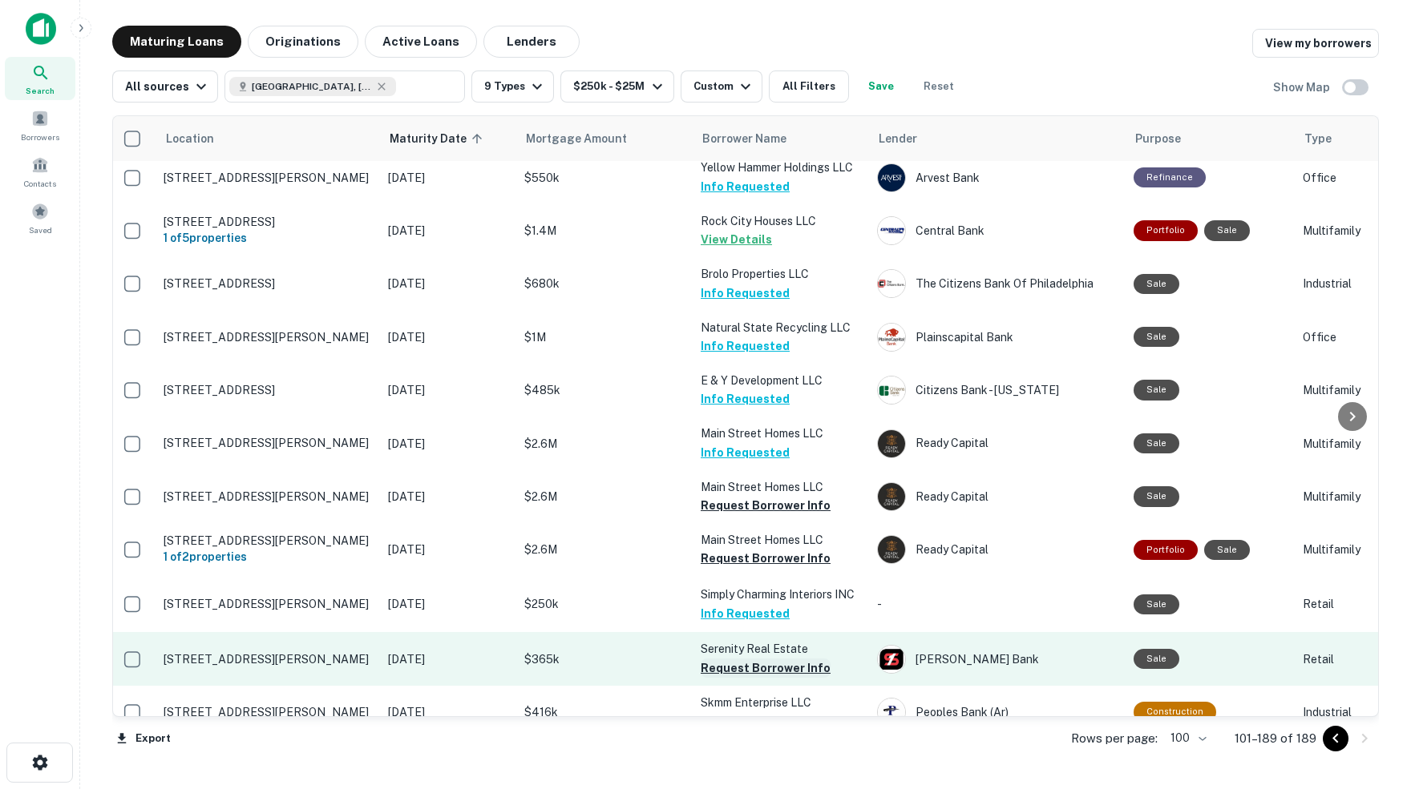
click at [746, 659] on button "Request Borrower Info" at bounding box center [765, 668] width 130 height 19
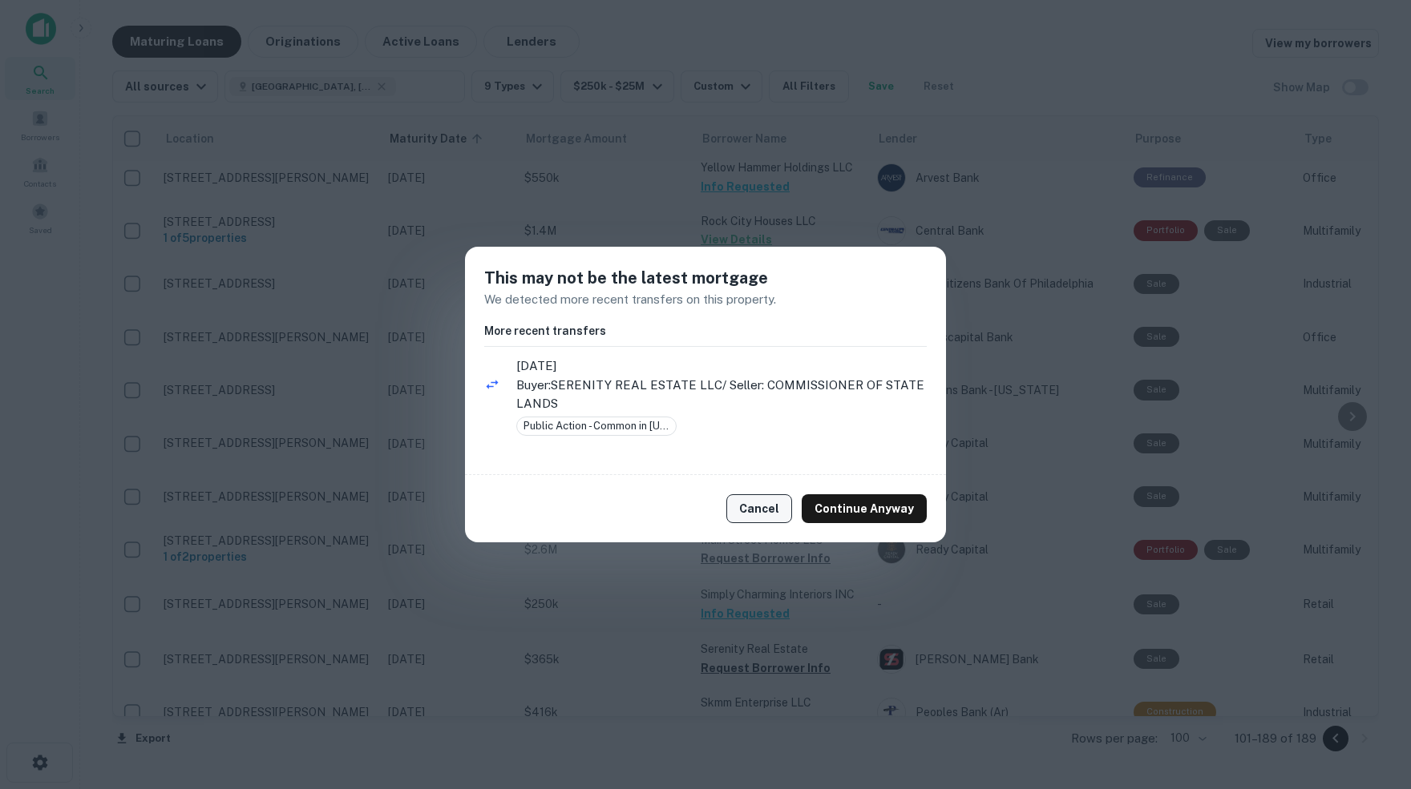
click at [765, 510] on button "Cancel" at bounding box center [759, 508] width 66 height 29
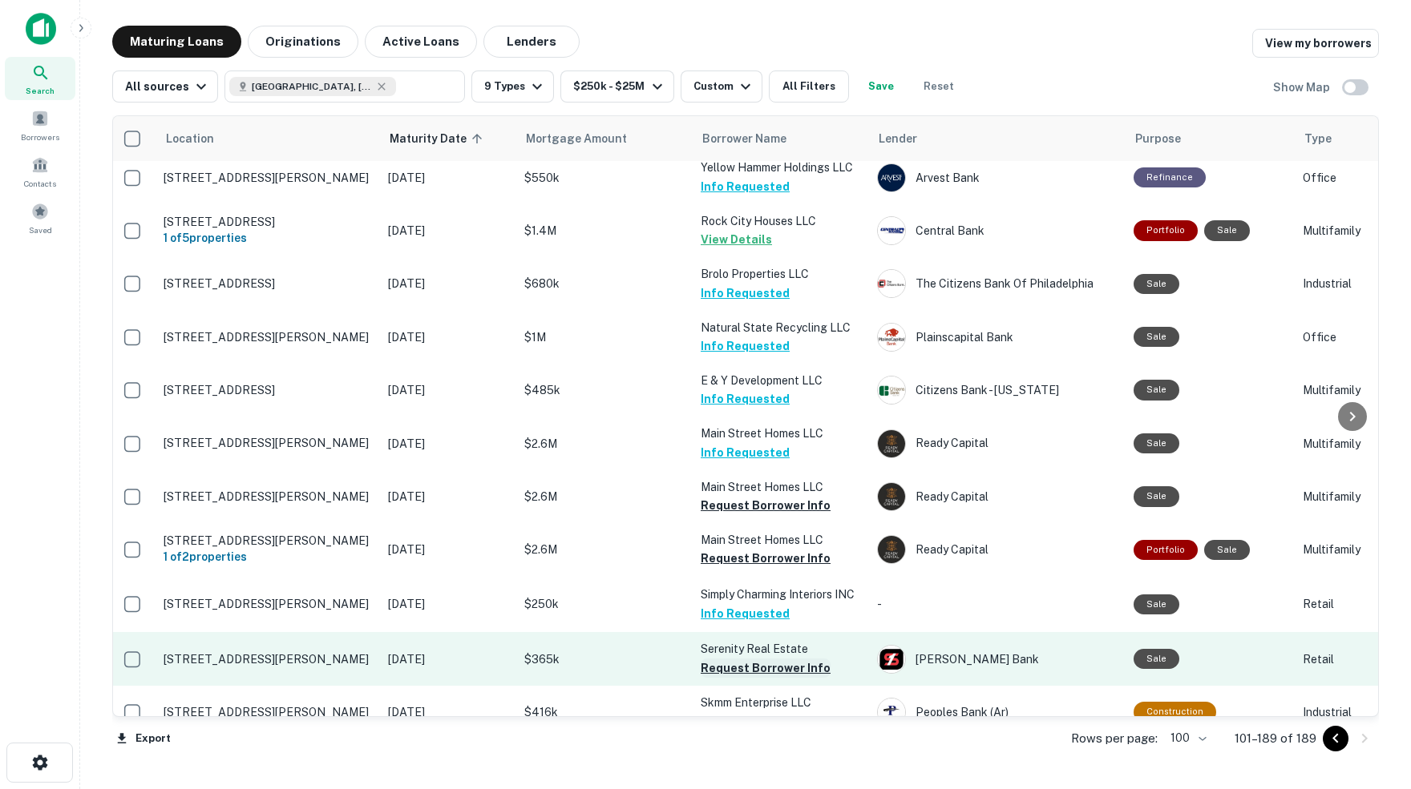
click at [768, 659] on button "Request Borrower Info" at bounding box center [765, 668] width 130 height 19
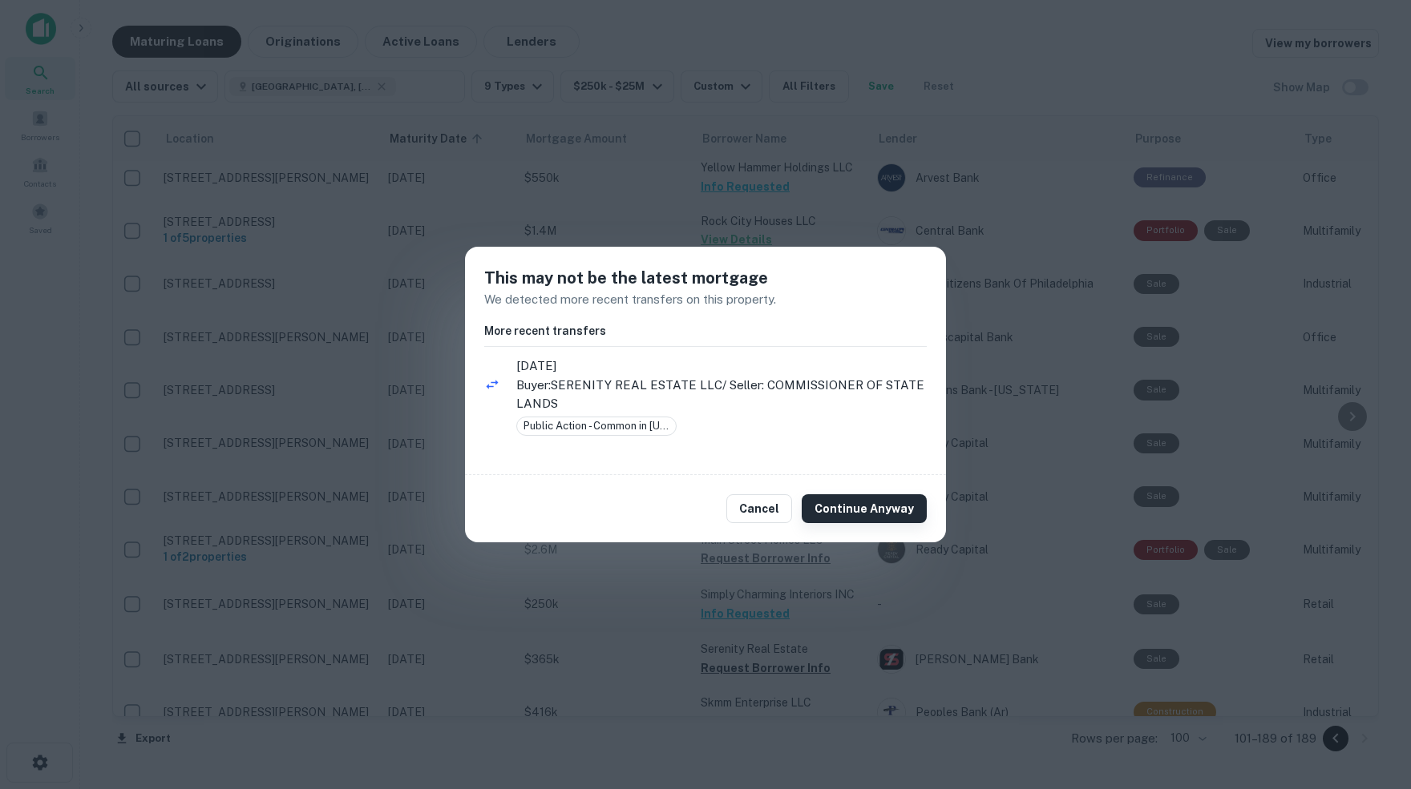
click at [854, 511] on button "Continue Anyway" at bounding box center [863, 508] width 125 height 29
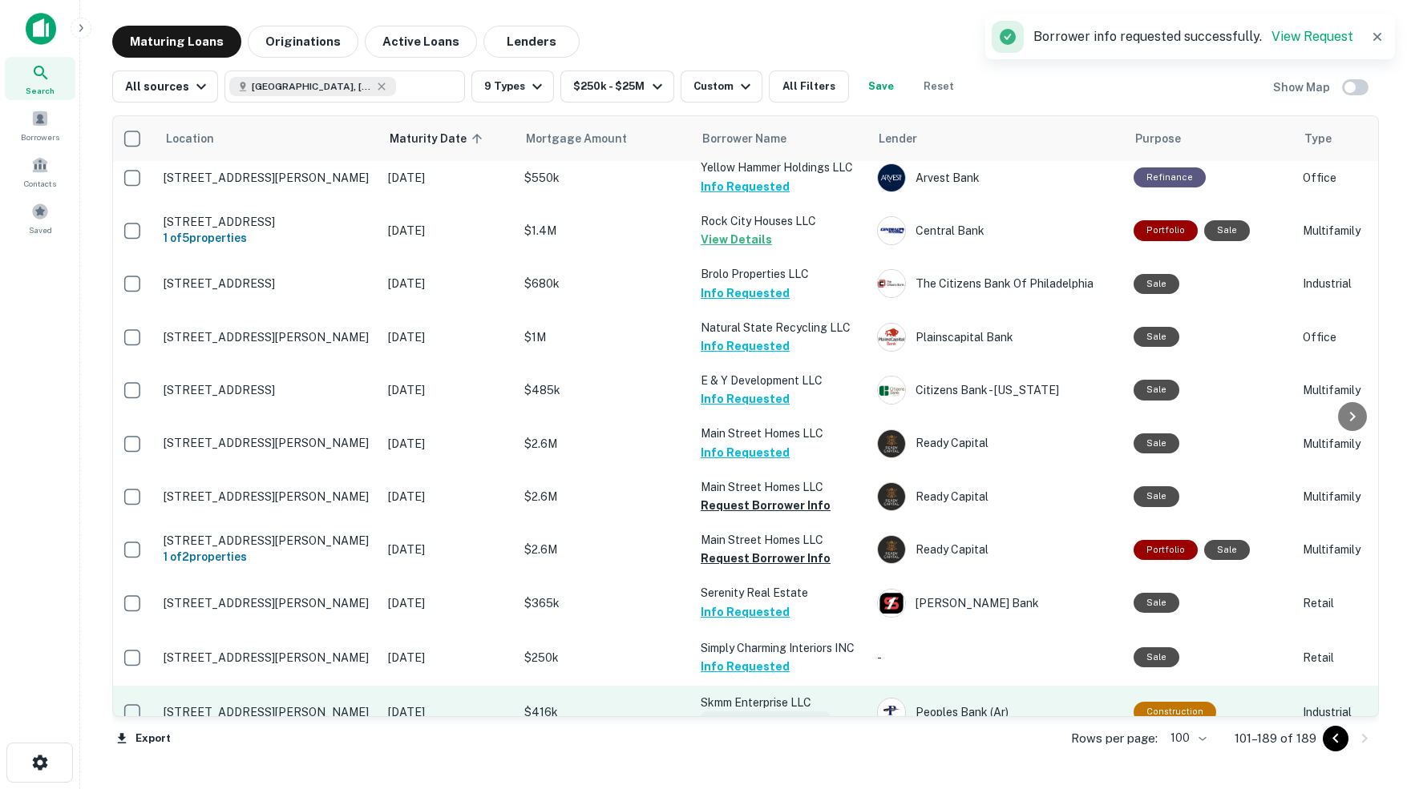
click at [770, 712] on button "Request Borrower Info" at bounding box center [765, 721] width 130 height 19
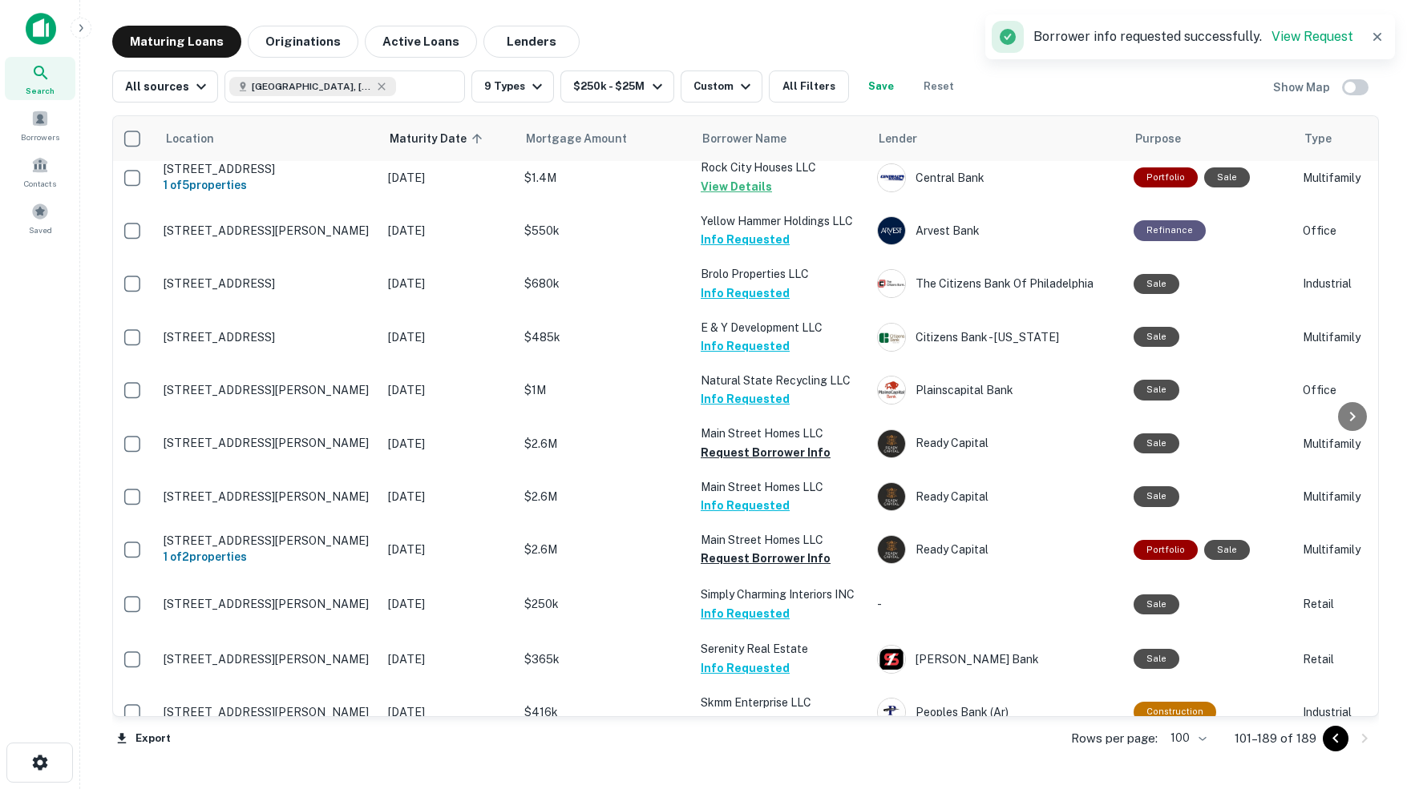
click at [747, 765] on button "Request Borrower Info" at bounding box center [765, 774] width 130 height 19
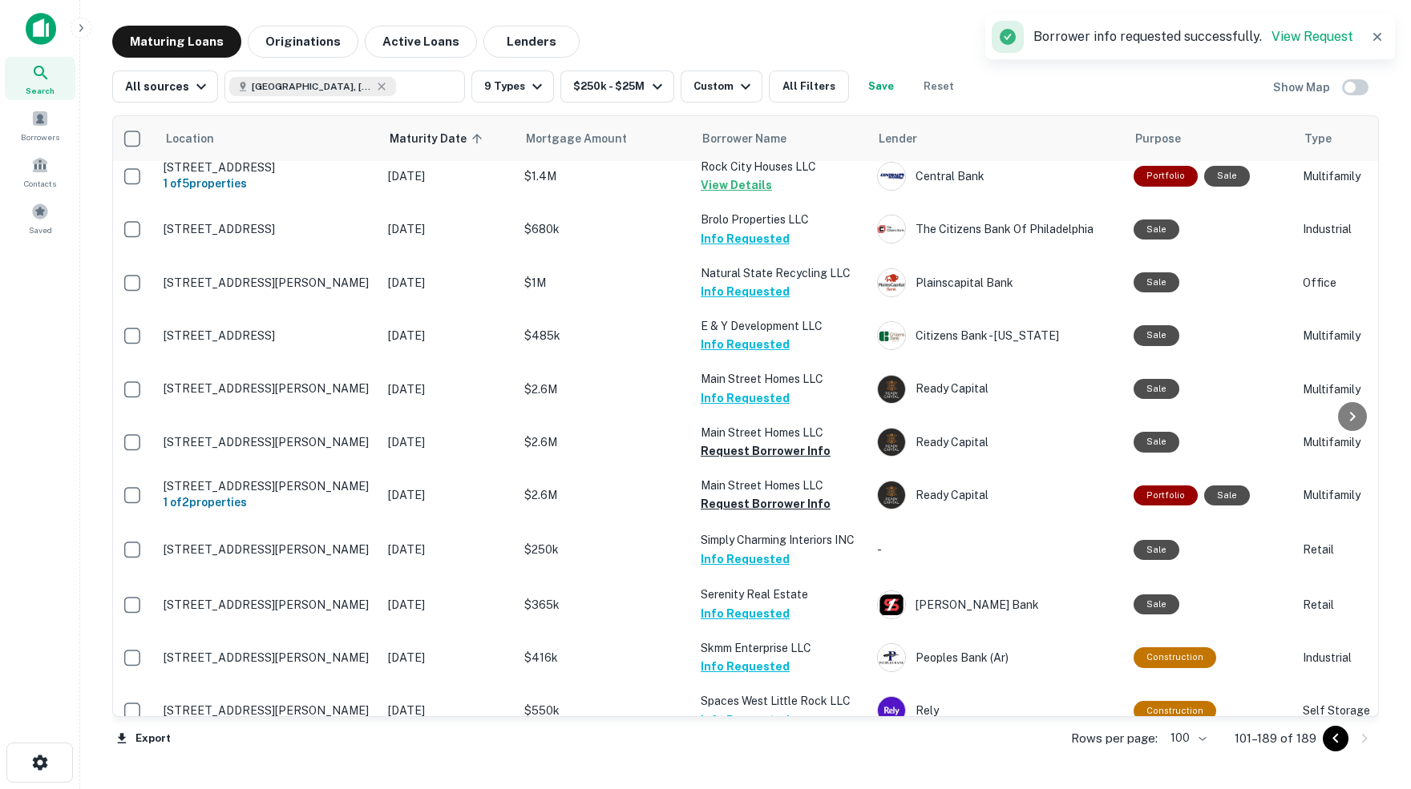
scroll to position [0, 0]
click at [741, 764] on button "Request Borrower Info" at bounding box center [765, 773] width 130 height 19
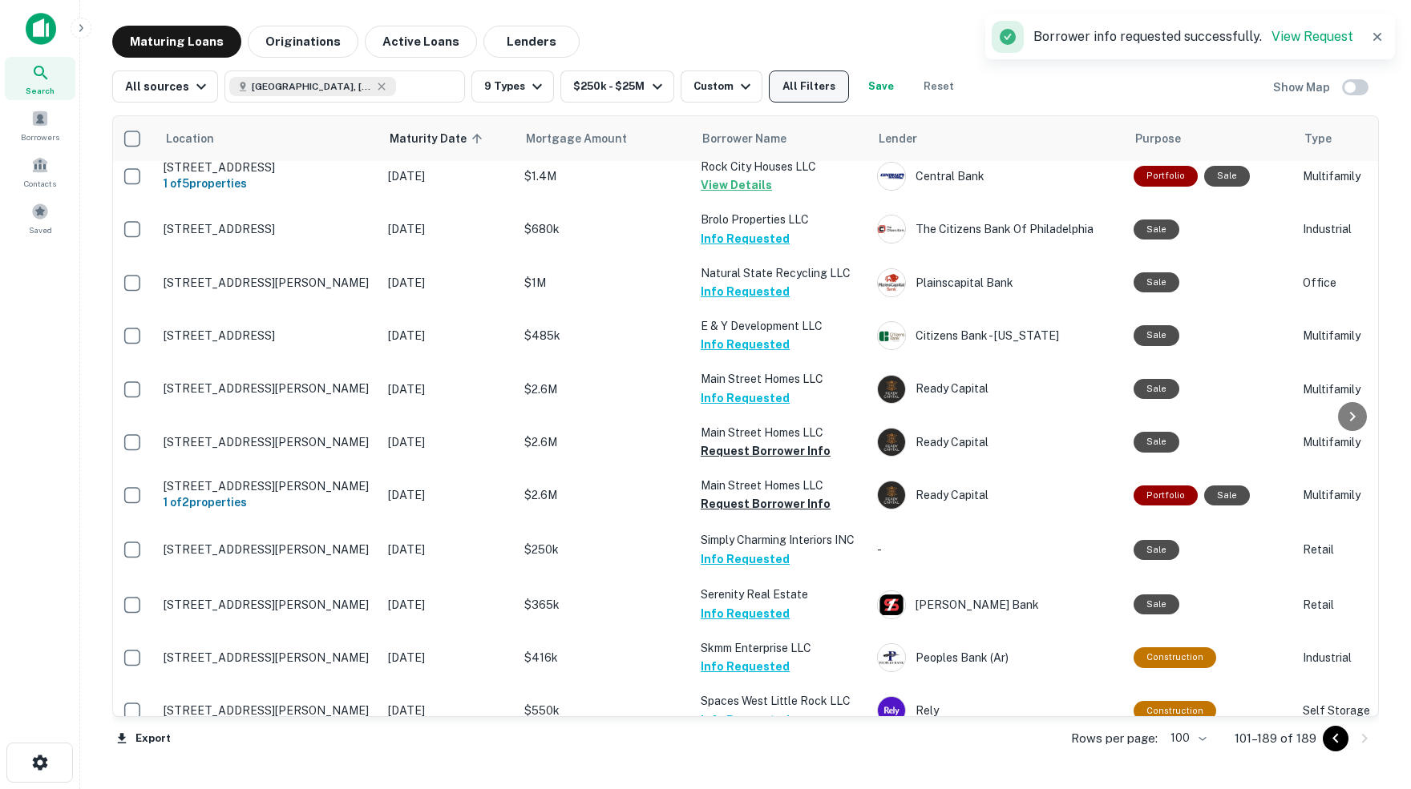
click at [826, 87] on button "All Filters" at bounding box center [809, 87] width 80 height 32
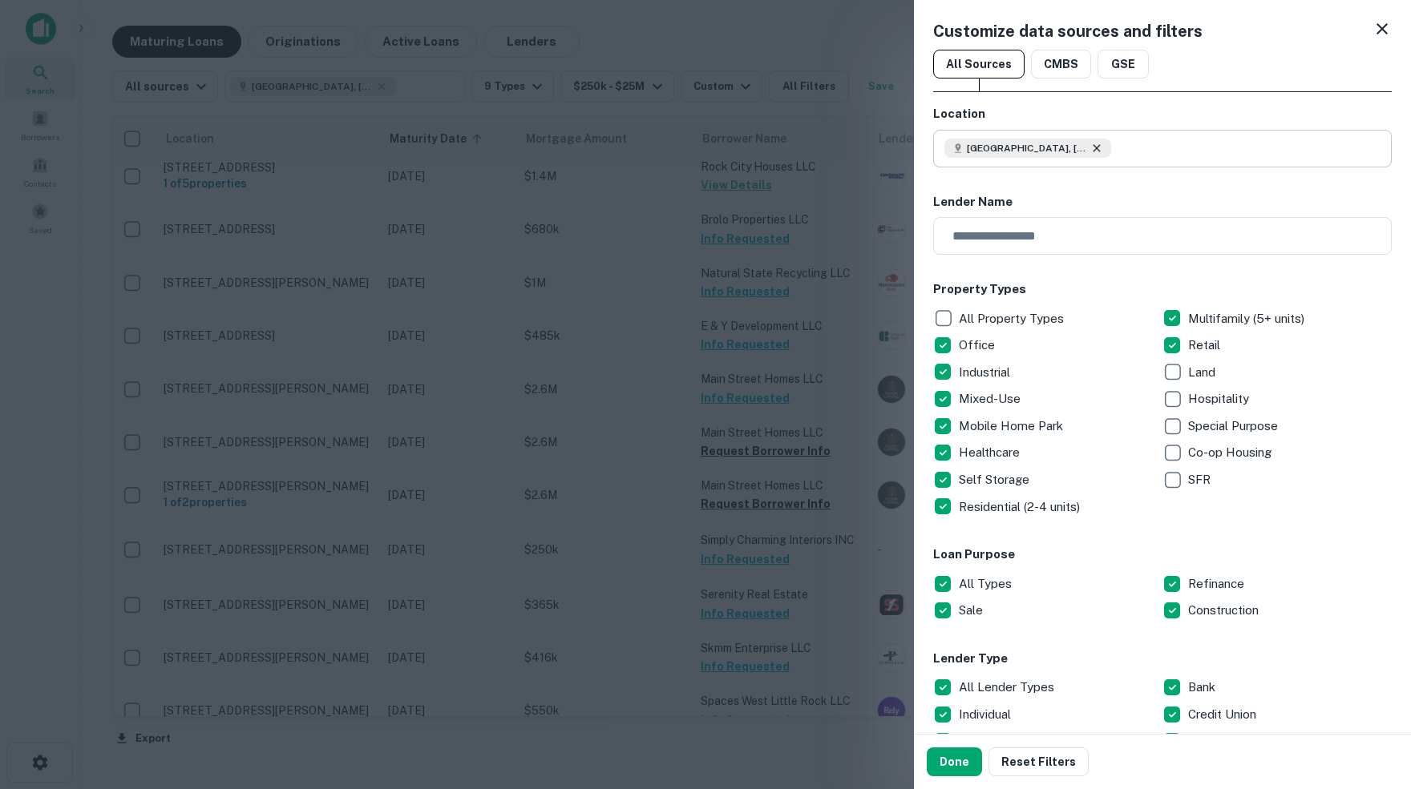
click at [1099, 148] on icon at bounding box center [1095, 147] width 7 height 7
click at [1060, 150] on input "text" at bounding box center [1167, 149] width 447 height 38
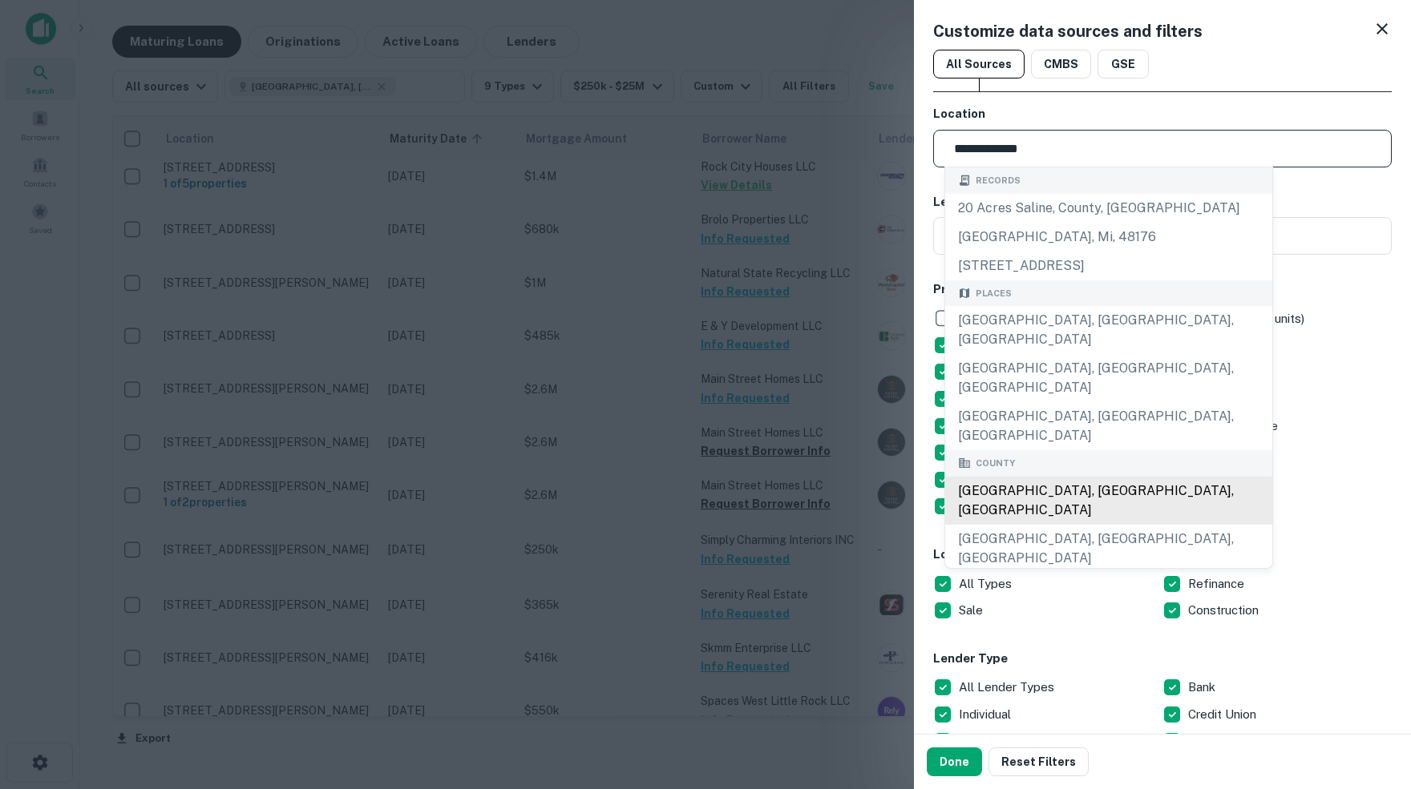
click at [1069, 477] on div "Saline County, AR, USA" at bounding box center [1108, 501] width 327 height 48
type input "**********"
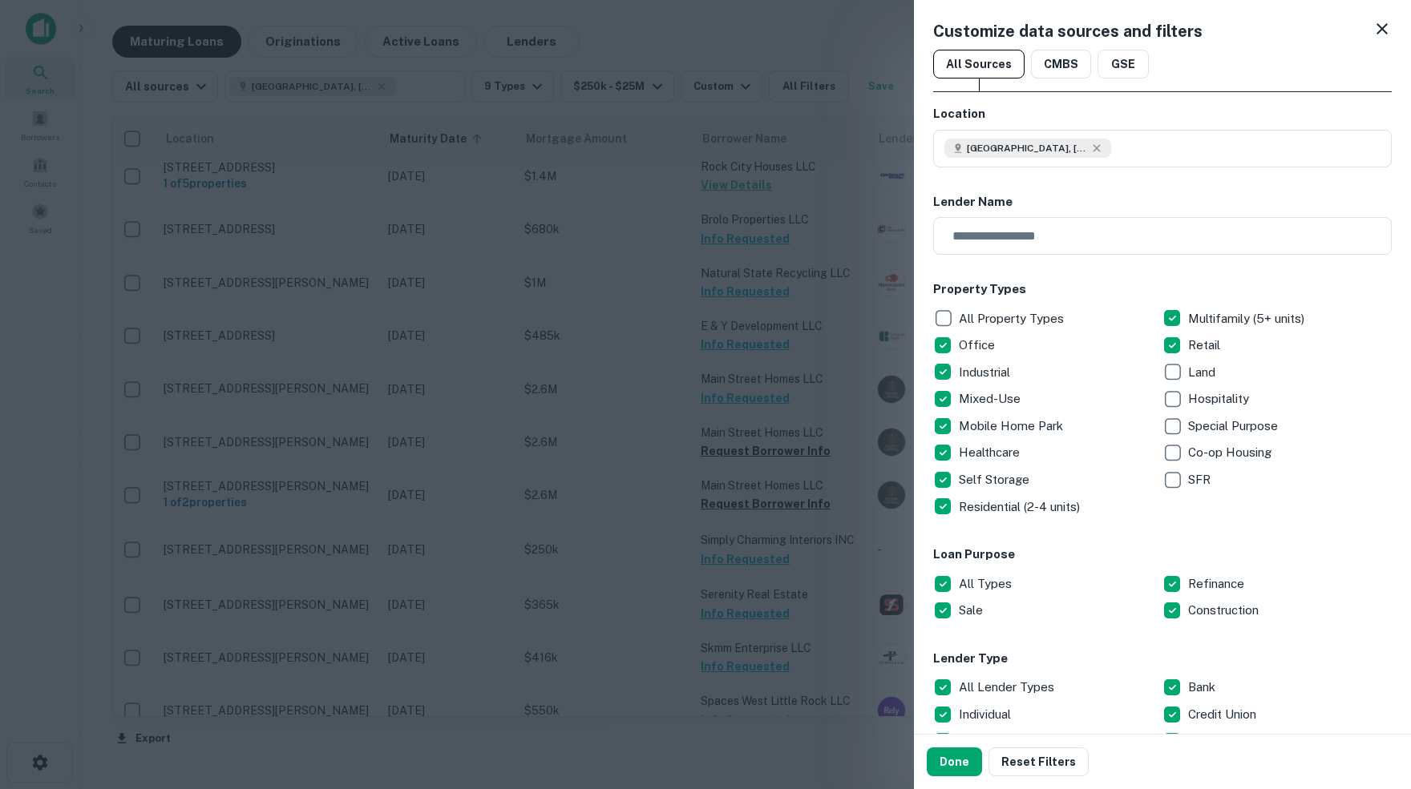
click at [1069, 444] on div "Healthcare" at bounding box center [1047, 452] width 229 height 27
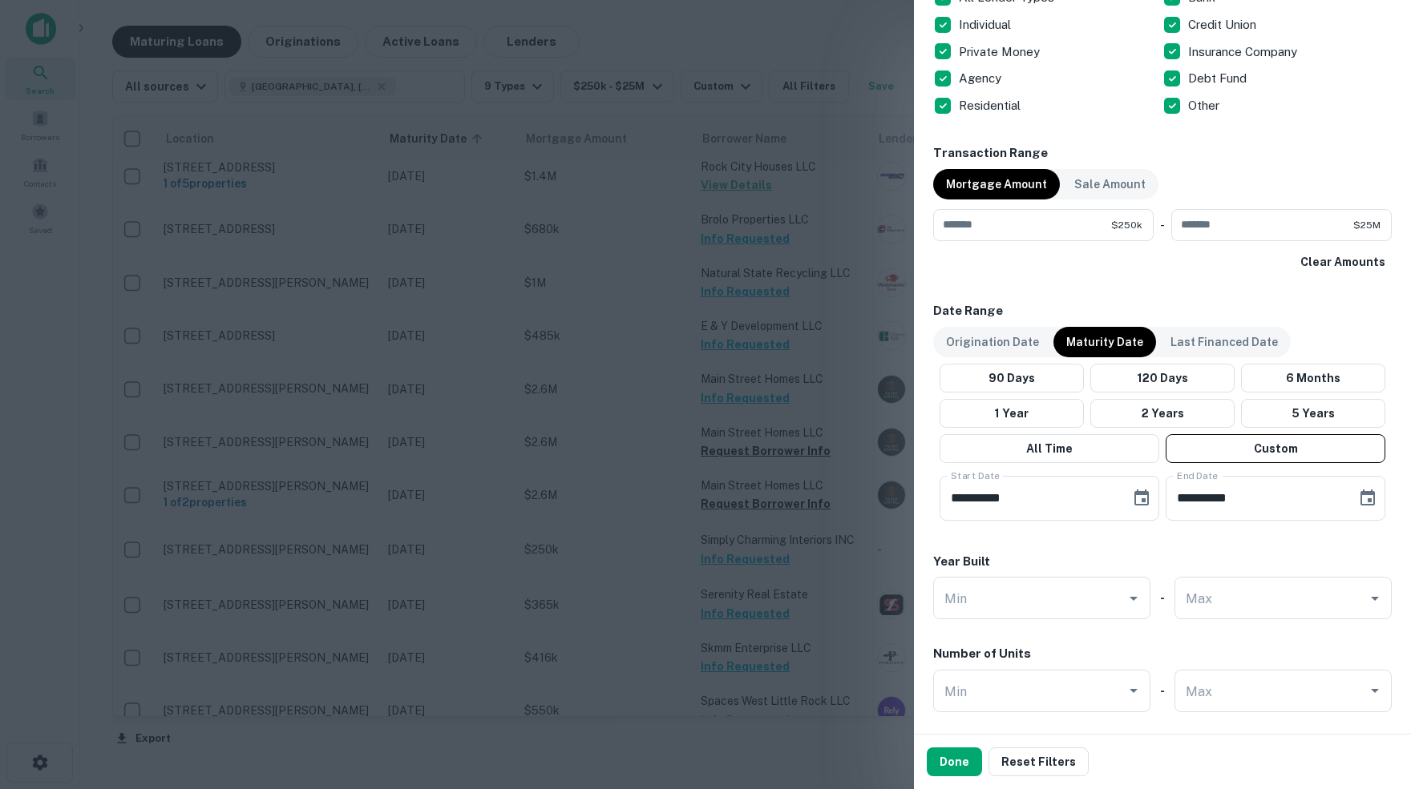
scroll to position [699, 0]
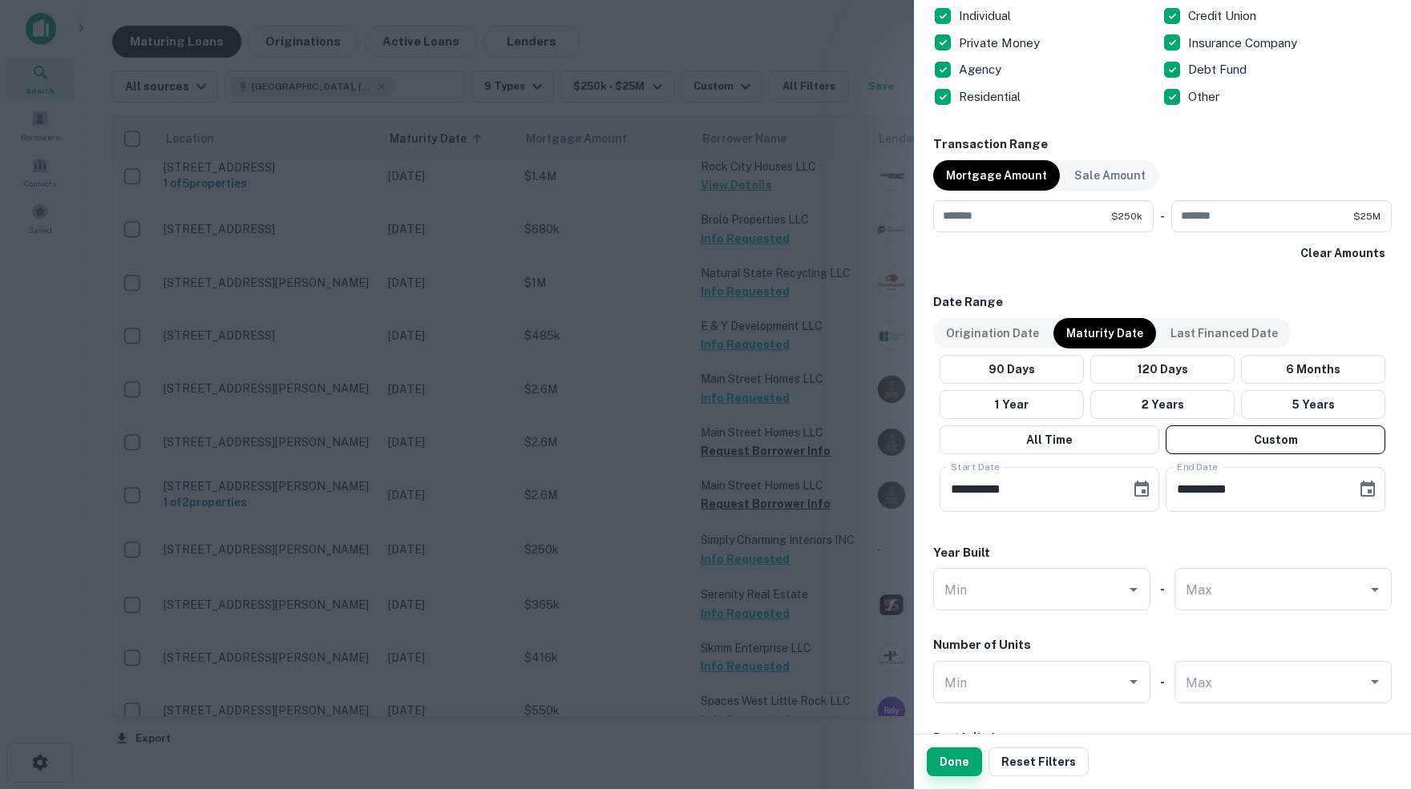
click at [969, 767] on button "Done" at bounding box center [953, 762] width 55 height 29
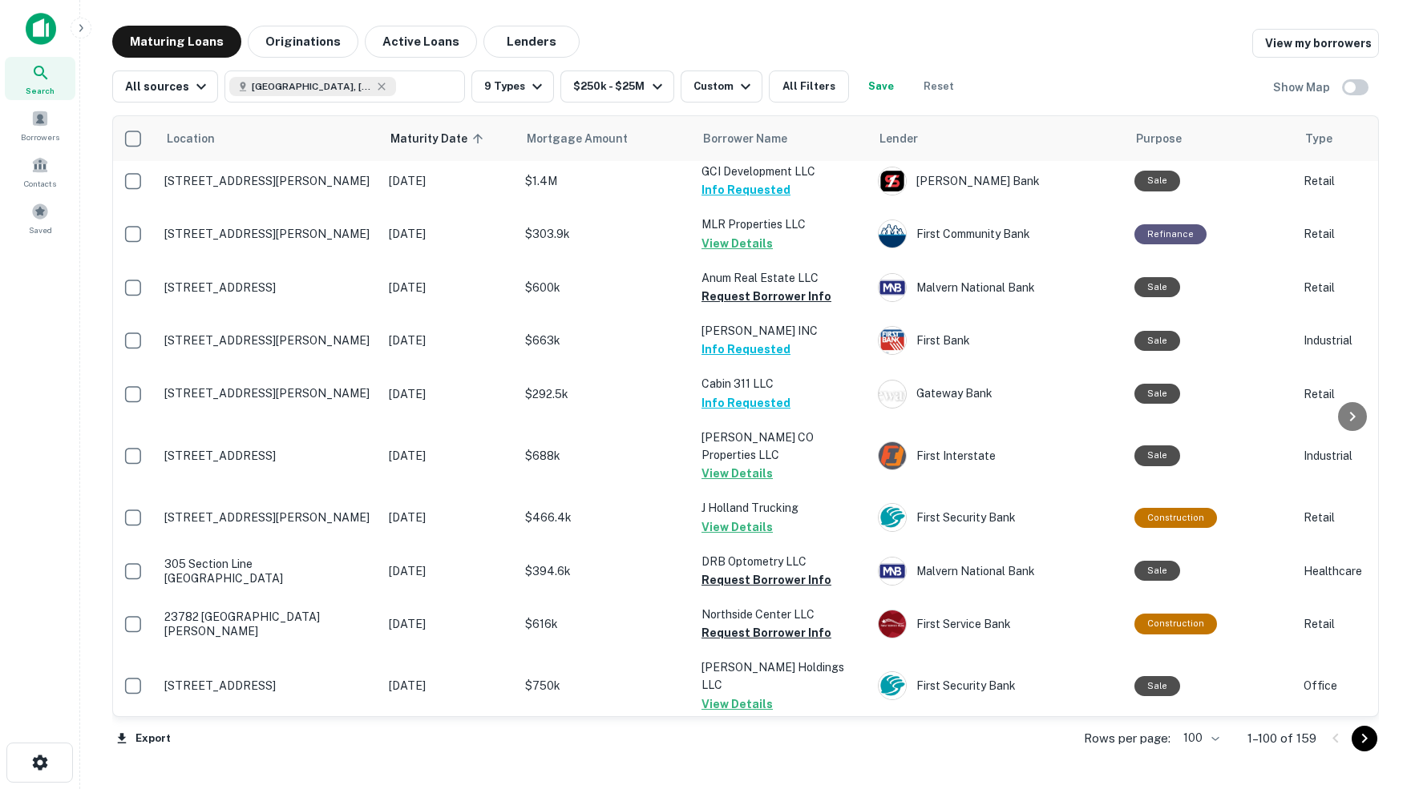
scroll to position [276, 3]
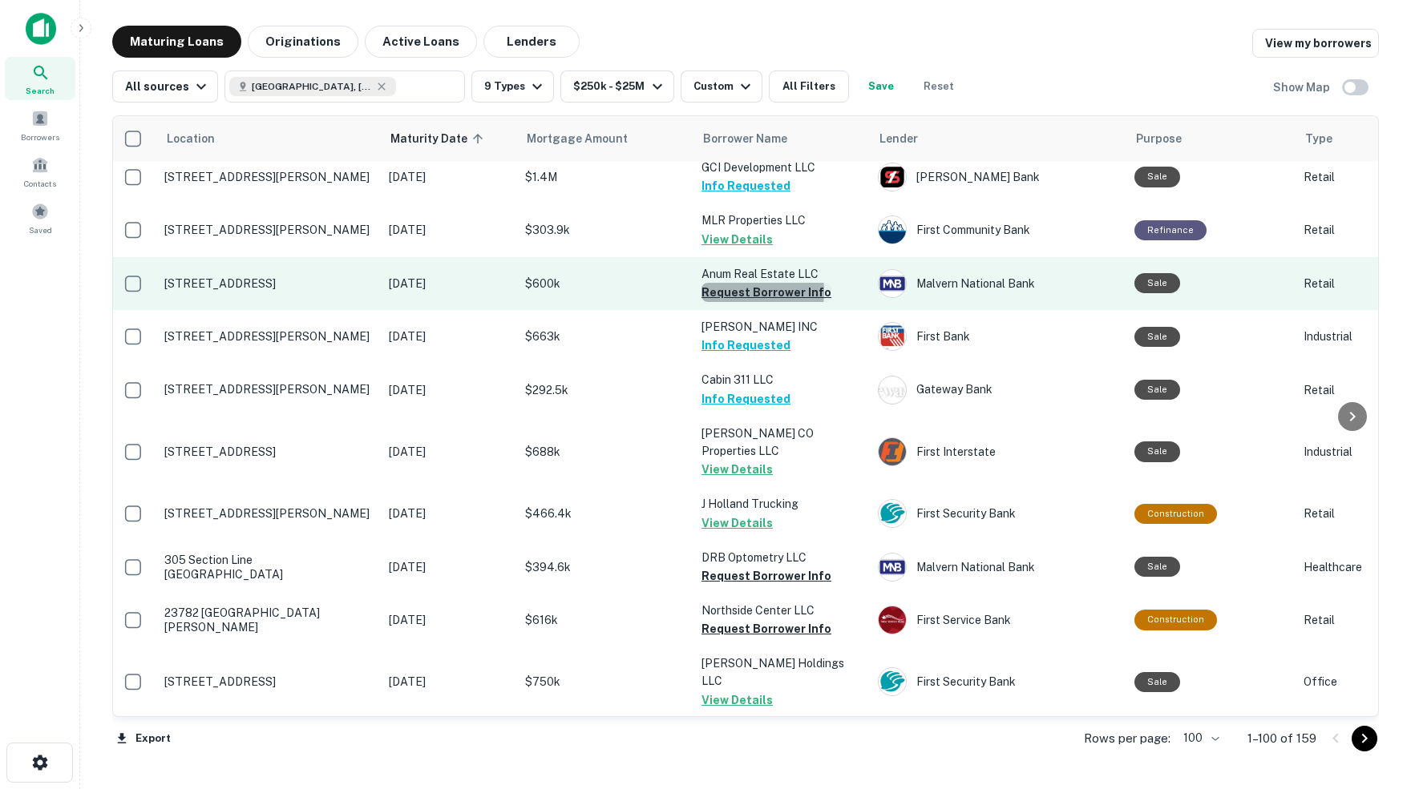
click at [735, 290] on button "Request Borrower Info" at bounding box center [766, 292] width 130 height 19
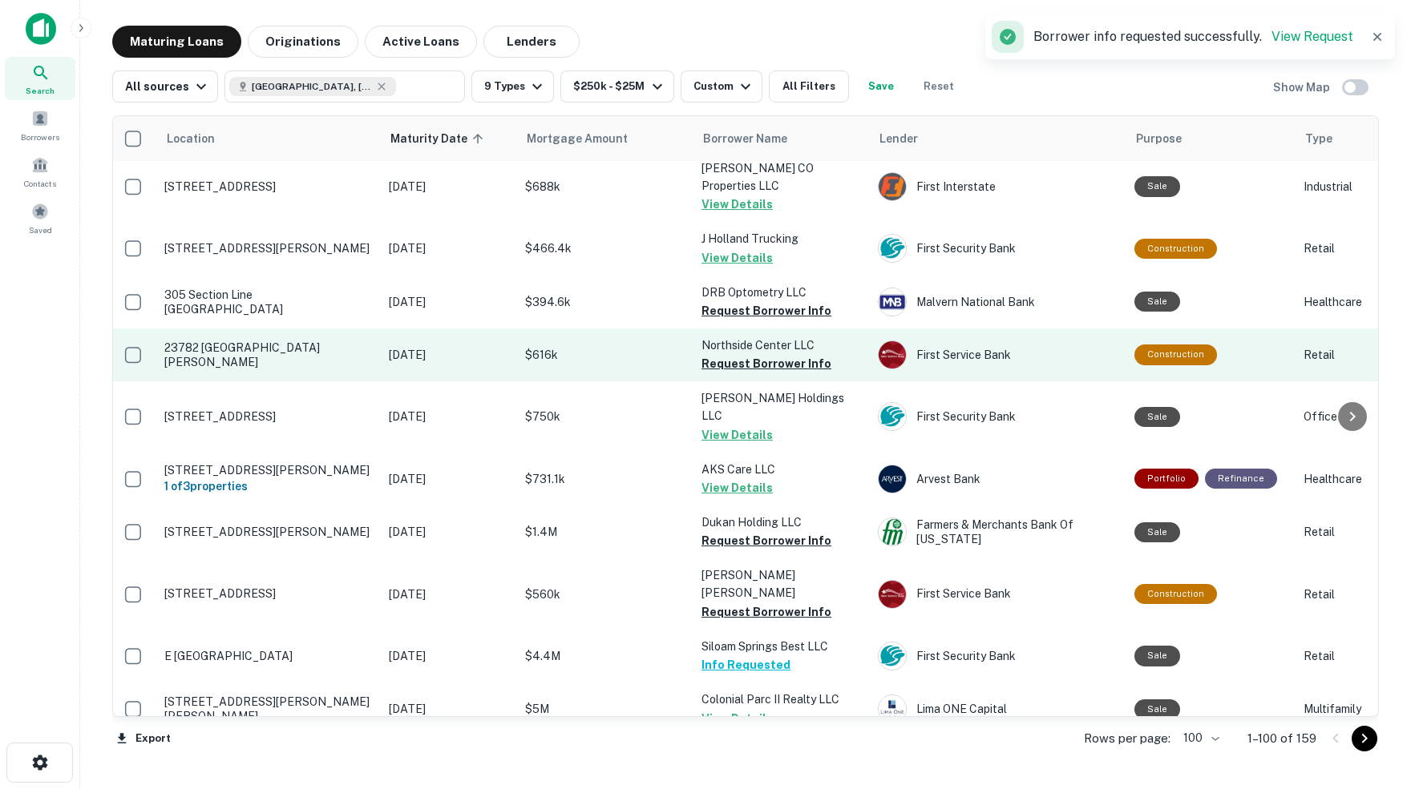
scroll to position [548, 3]
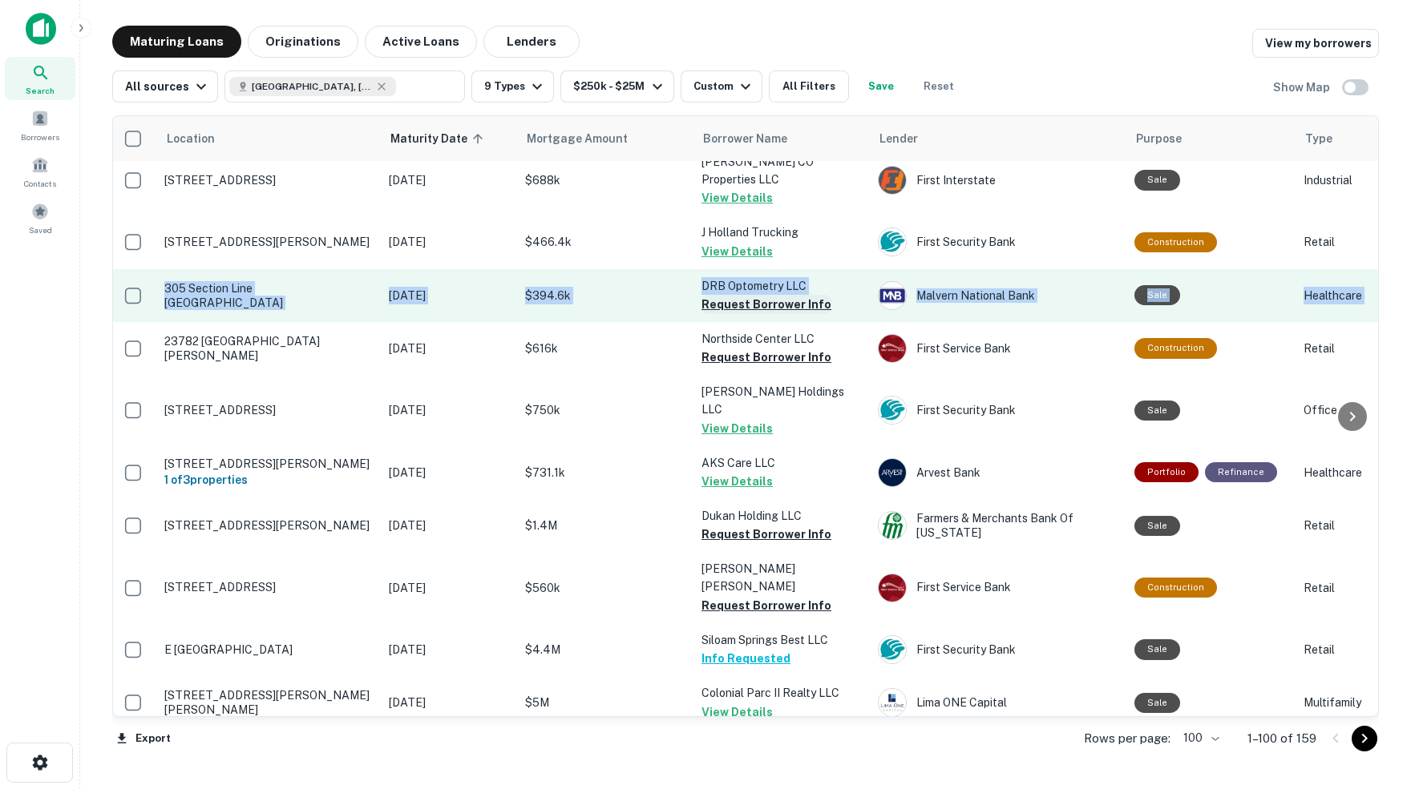
click at [741, 295] on button "Request Borrower Info" at bounding box center [766, 304] width 130 height 19
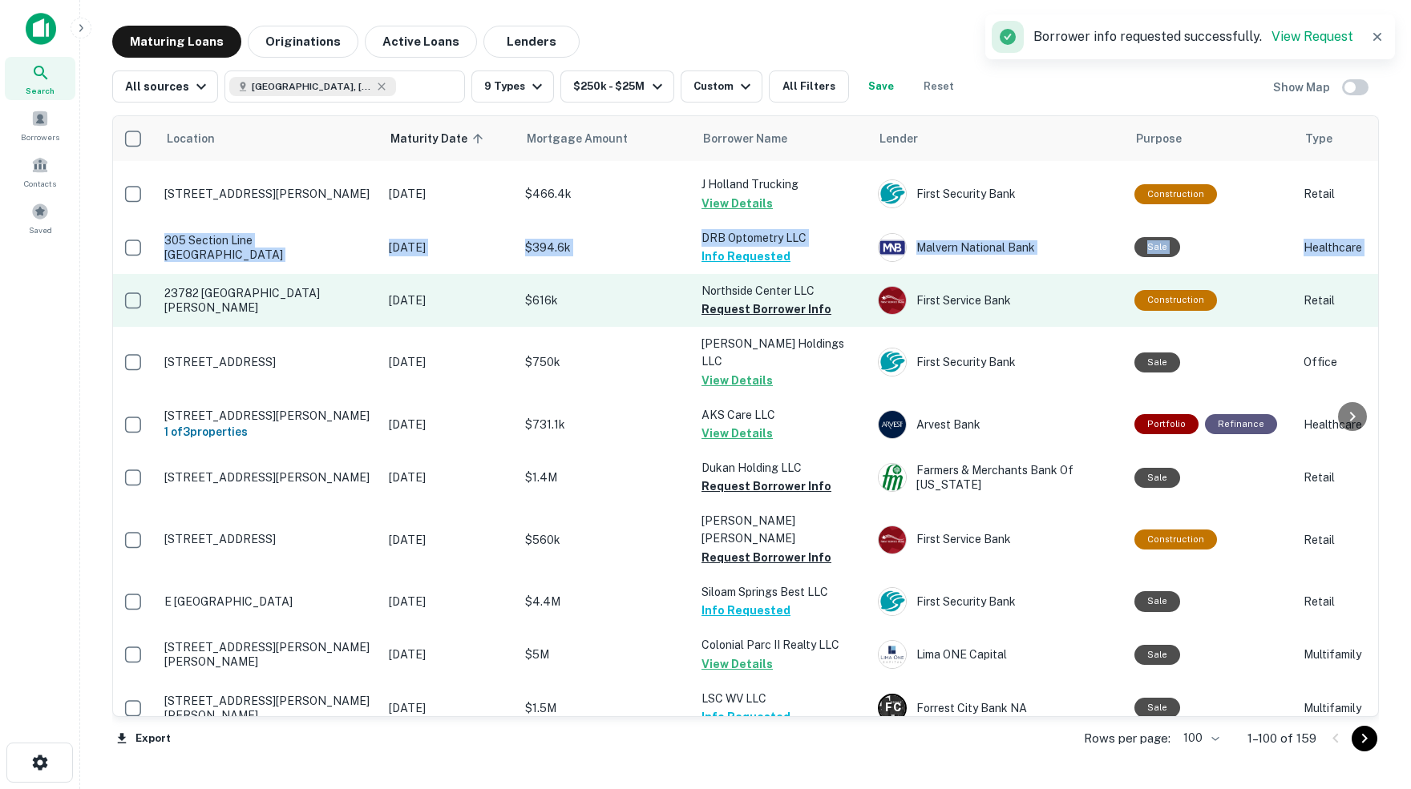
scroll to position [607, 3]
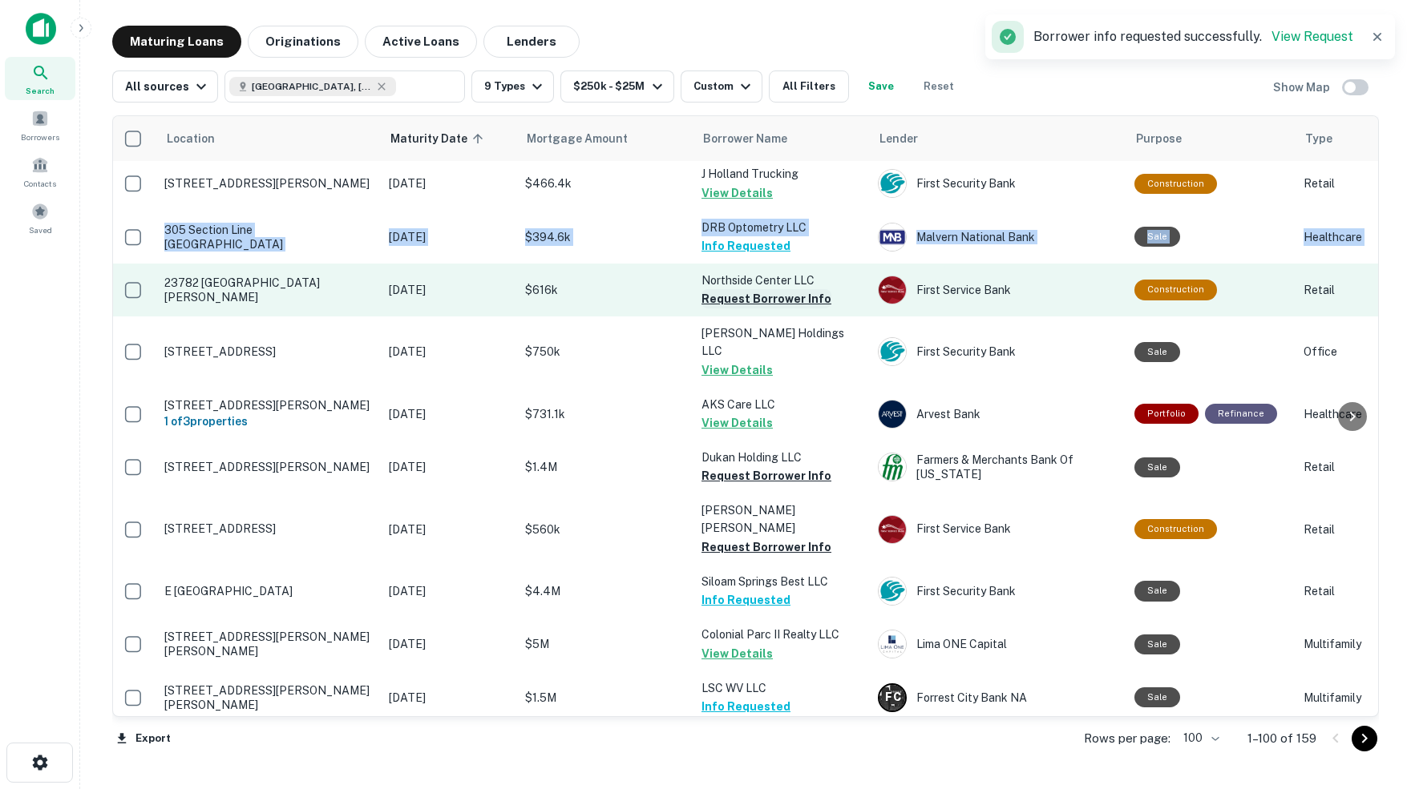
click at [775, 289] on button "Request Borrower Info" at bounding box center [766, 298] width 130 height 19
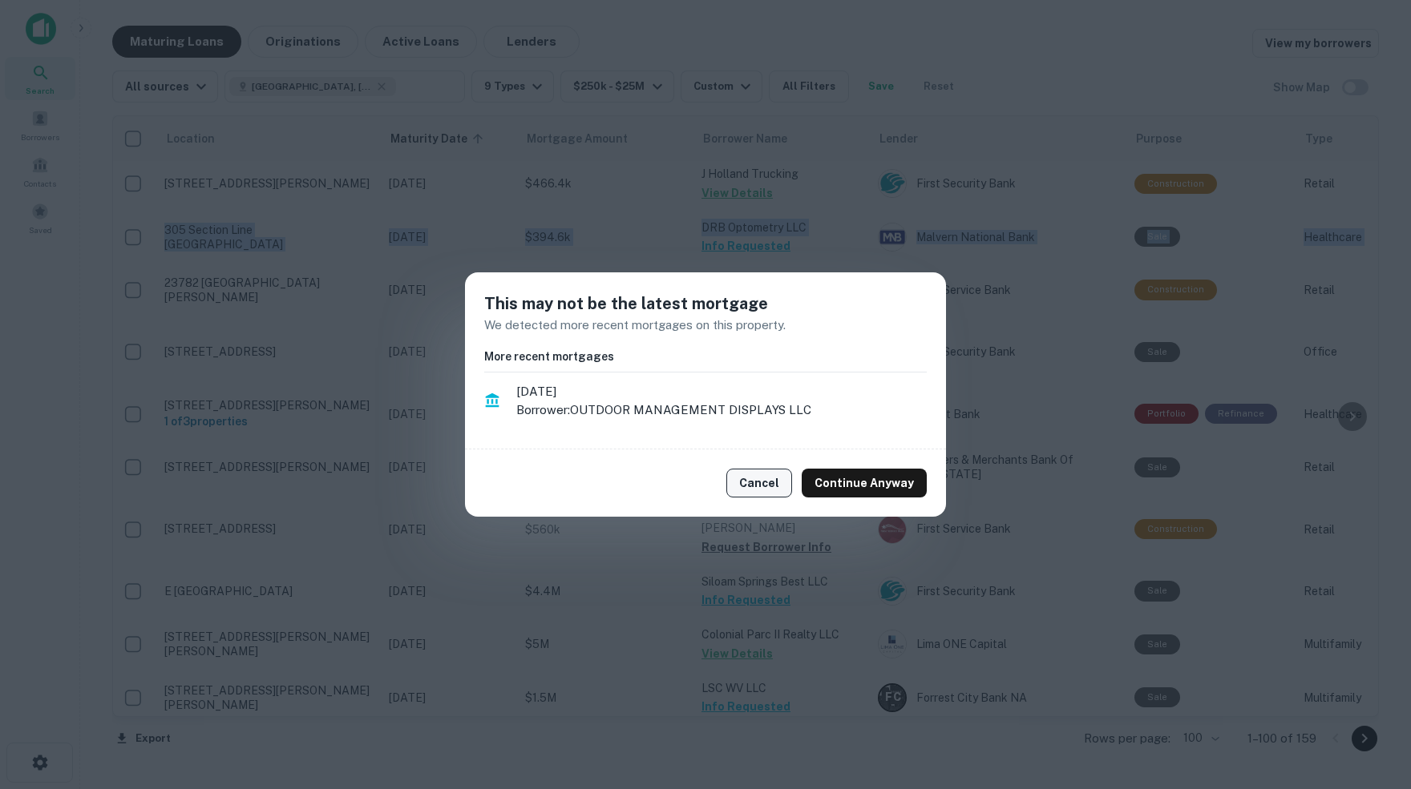
click at [765, 485] on button "Cancel" at bounding box center [759, 483] width 66 height 29
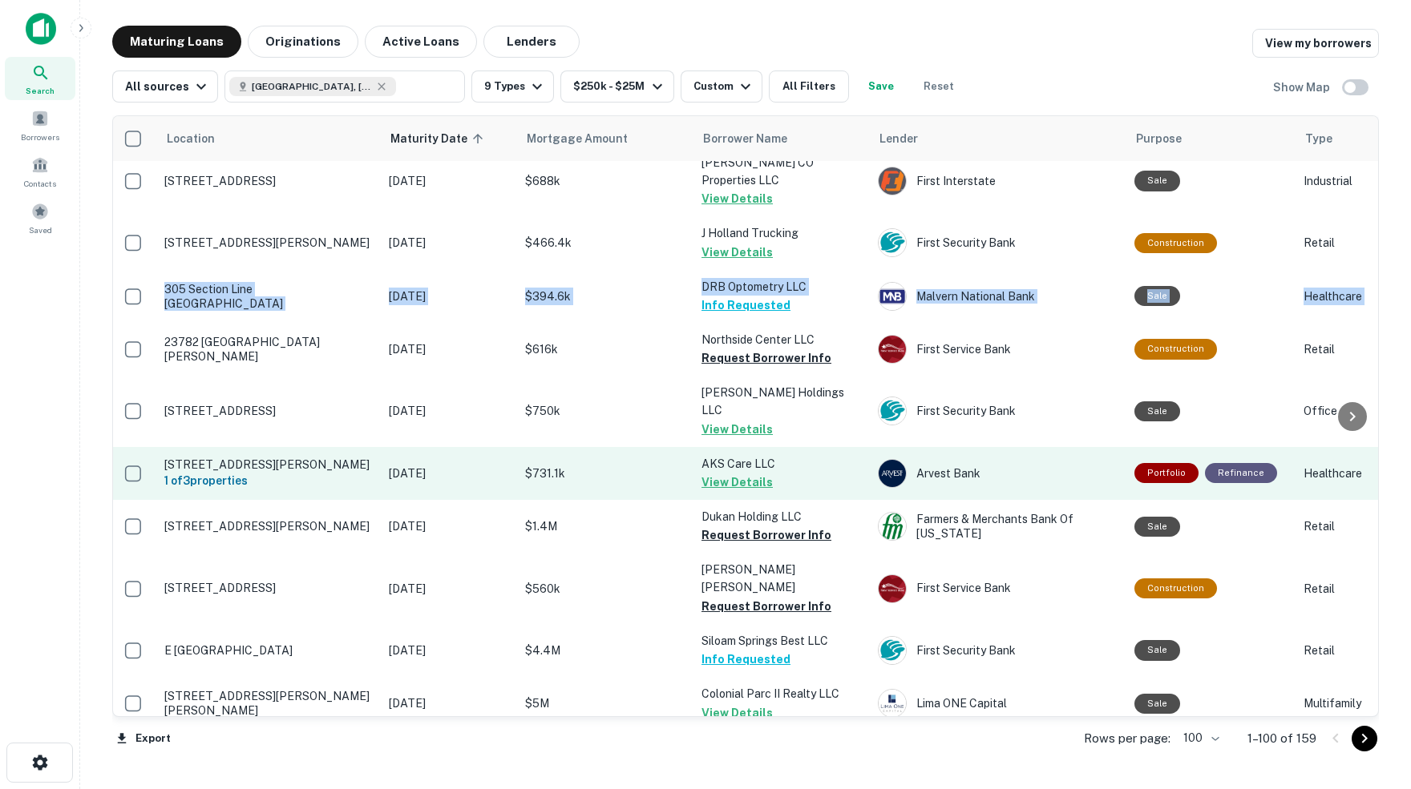
scroll to position [552, 3]
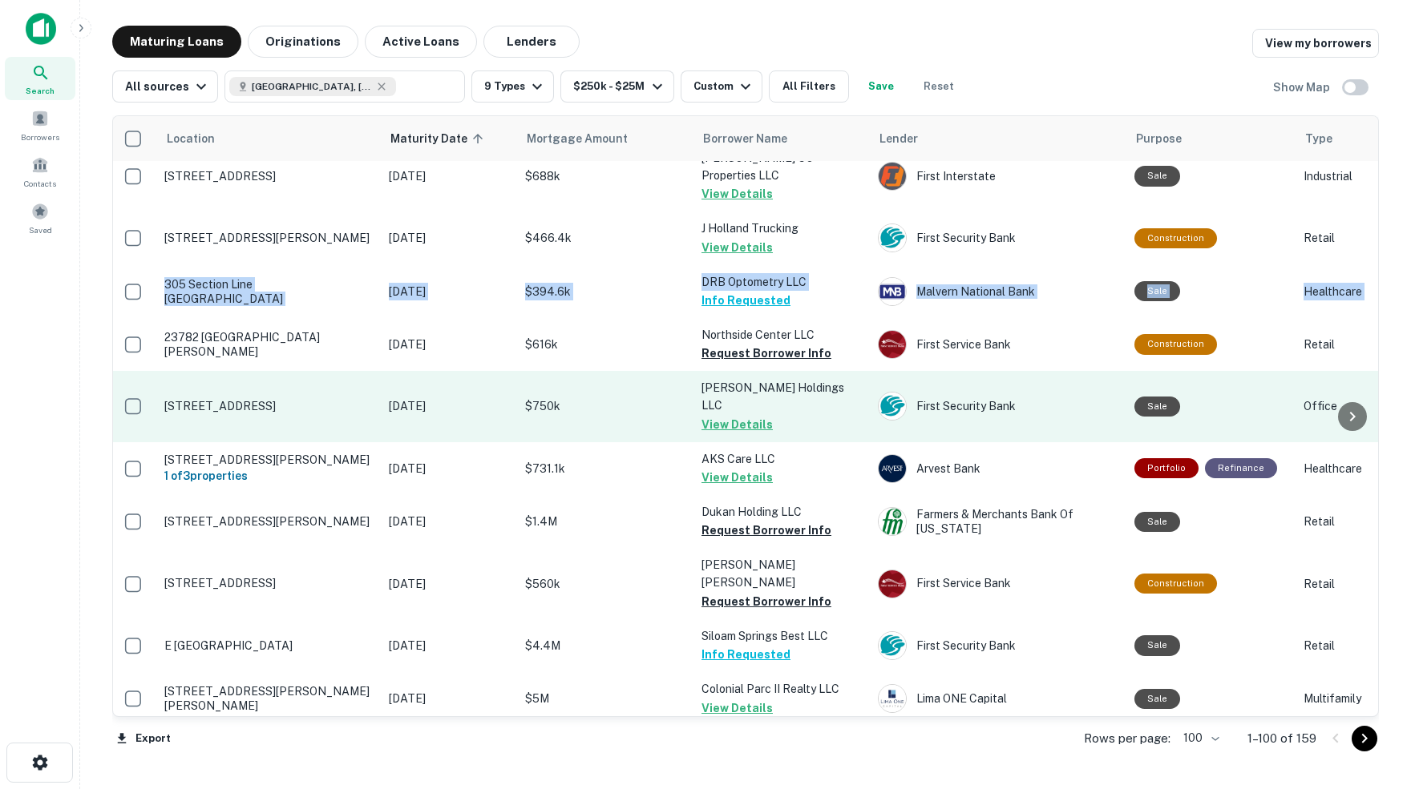
click at [651, 371] on td "$750k" at bounding box center [605, 406] width 176 height 71
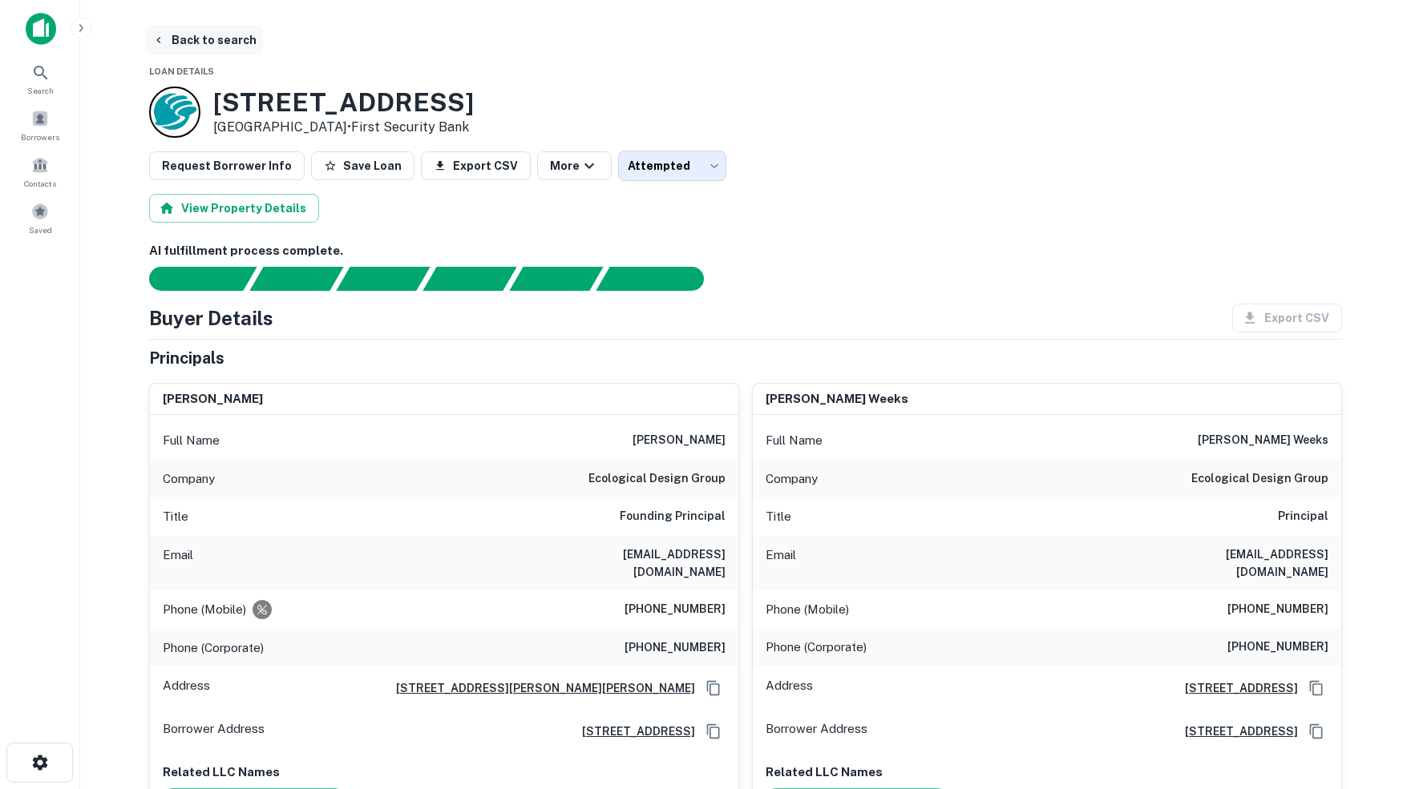
click at [231, 42] on button "Back to search" at bounding box center [204, 40] width 117 height 29
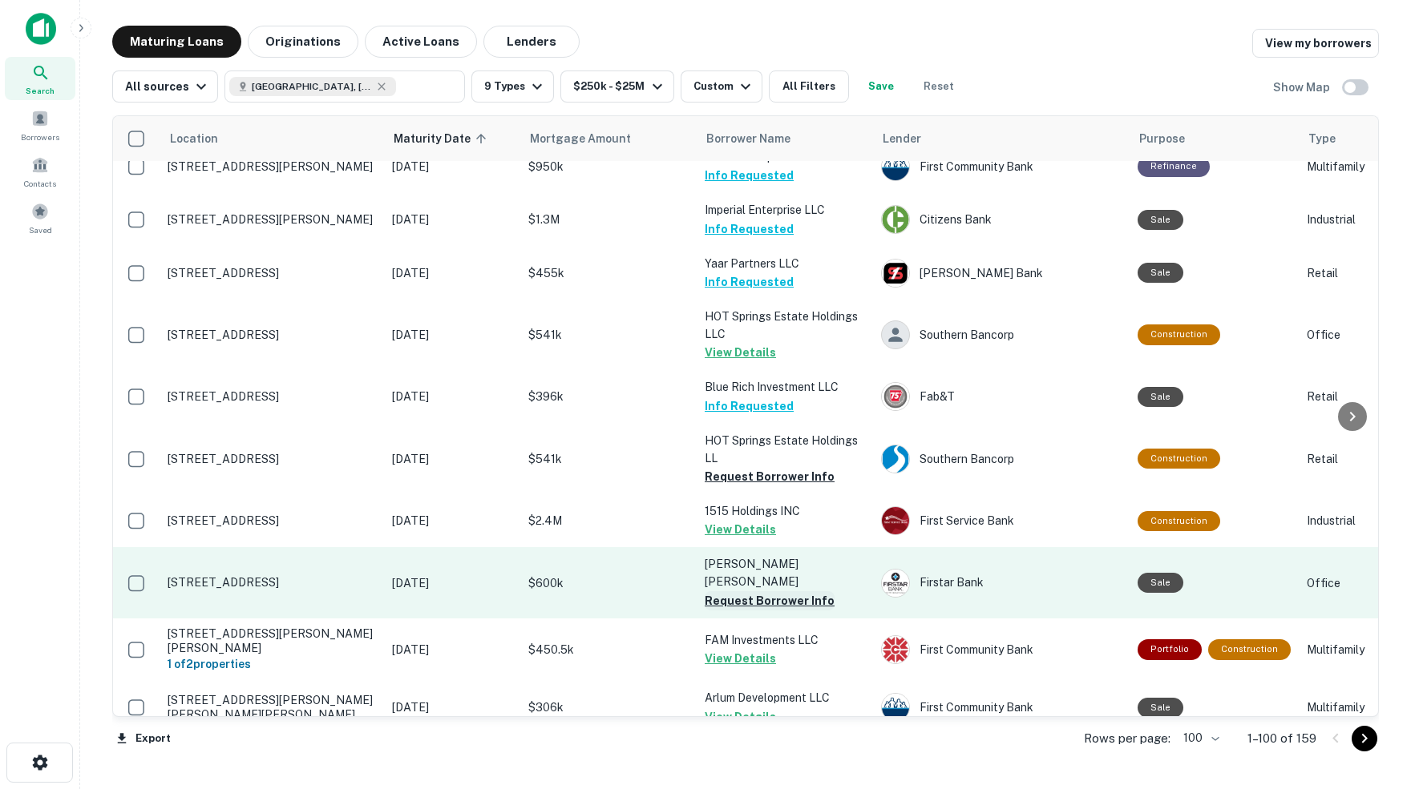
scroll to position [1571, 0]
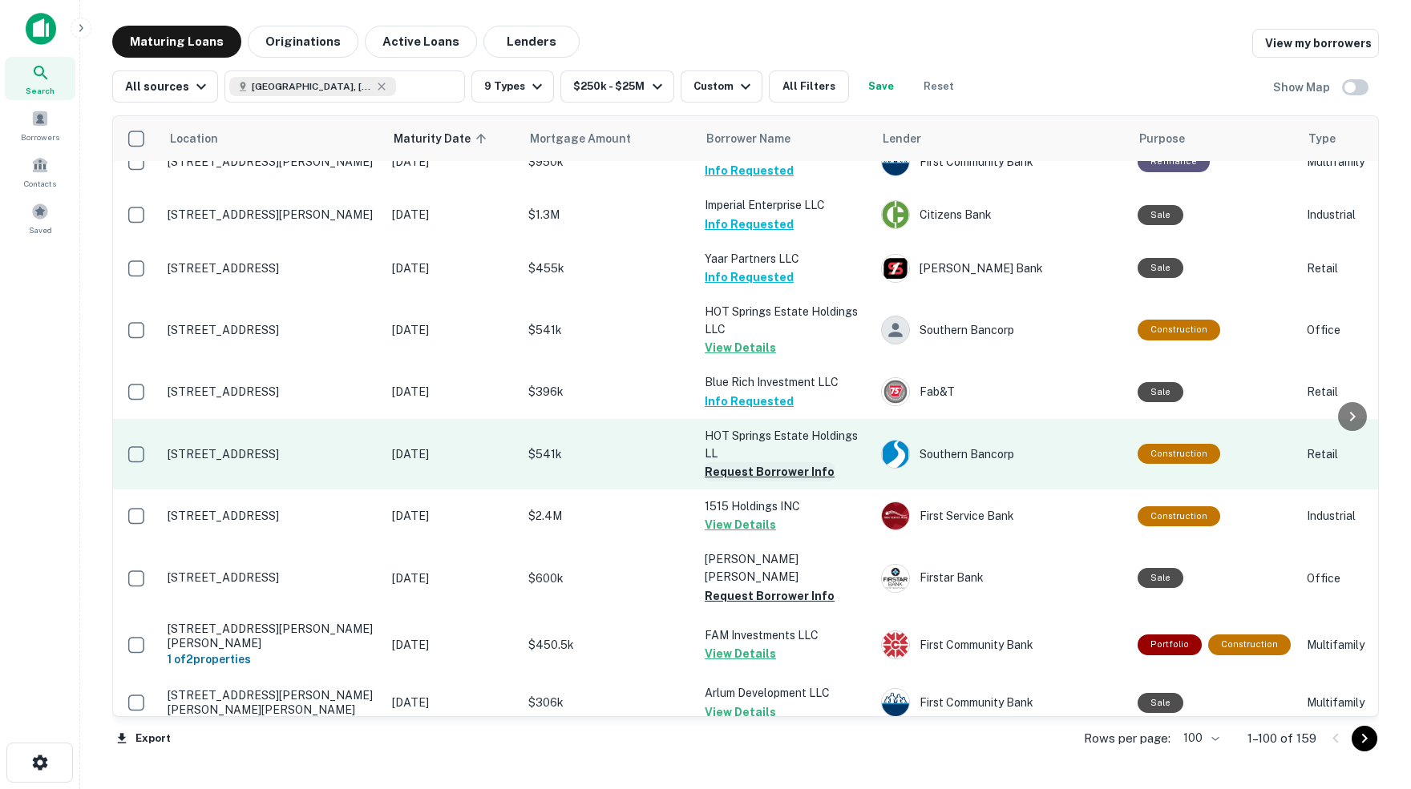
click at [719, 462] on button "Request Borrower Info" at bounding box center [769, 471] width 130 height 19
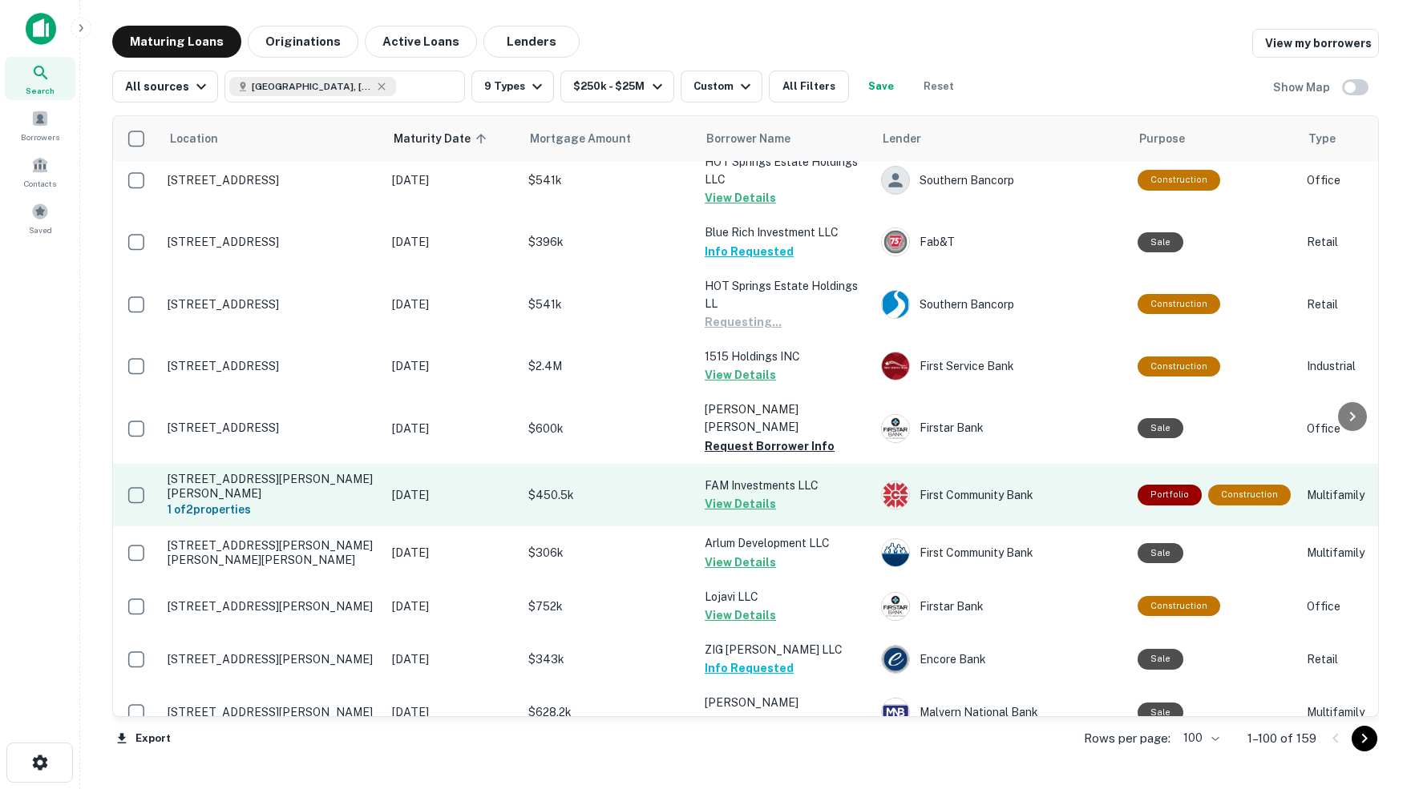
scroll to position [1726, 0]
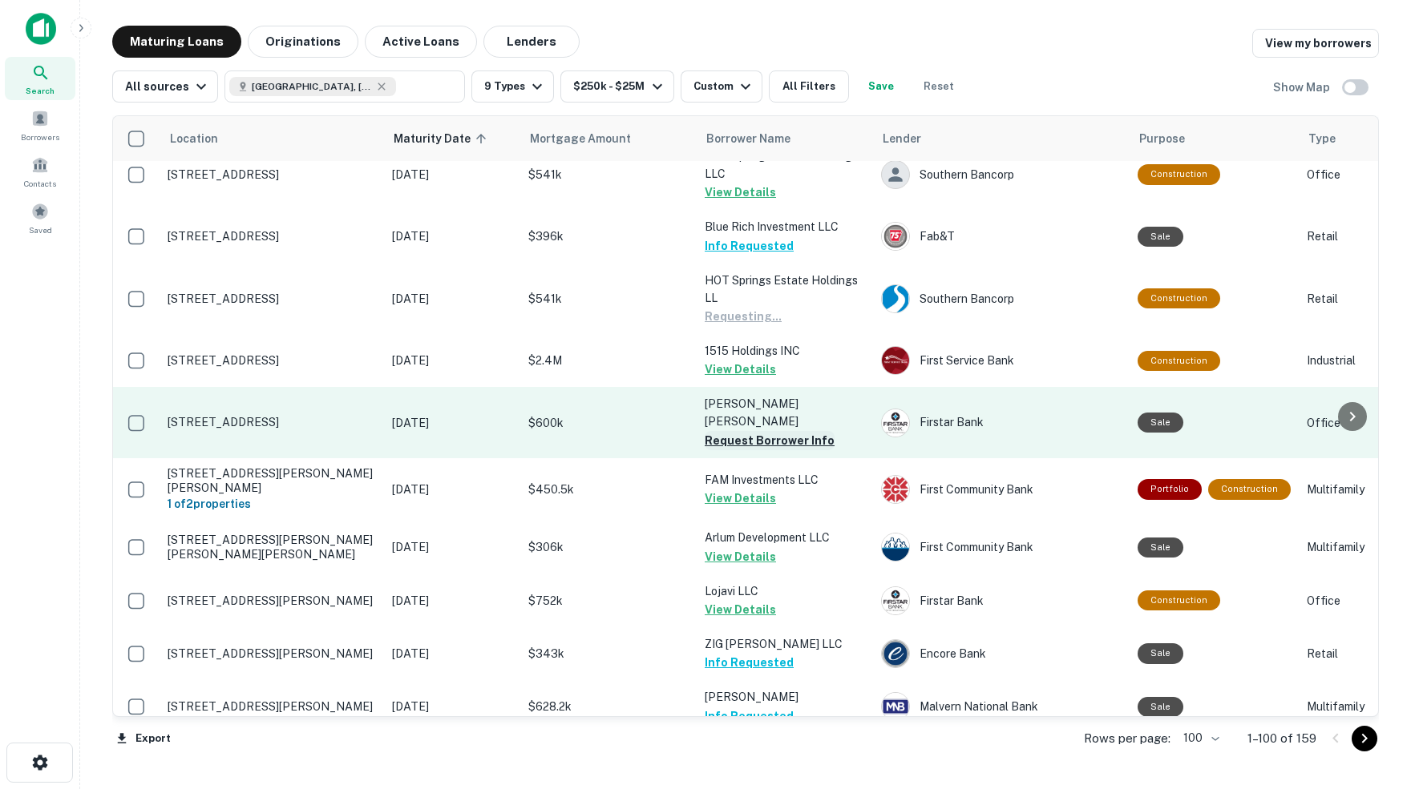
click at [801, 431] on button "Request Borrower Info" at bounding box center [769, 440] width 130 height 19
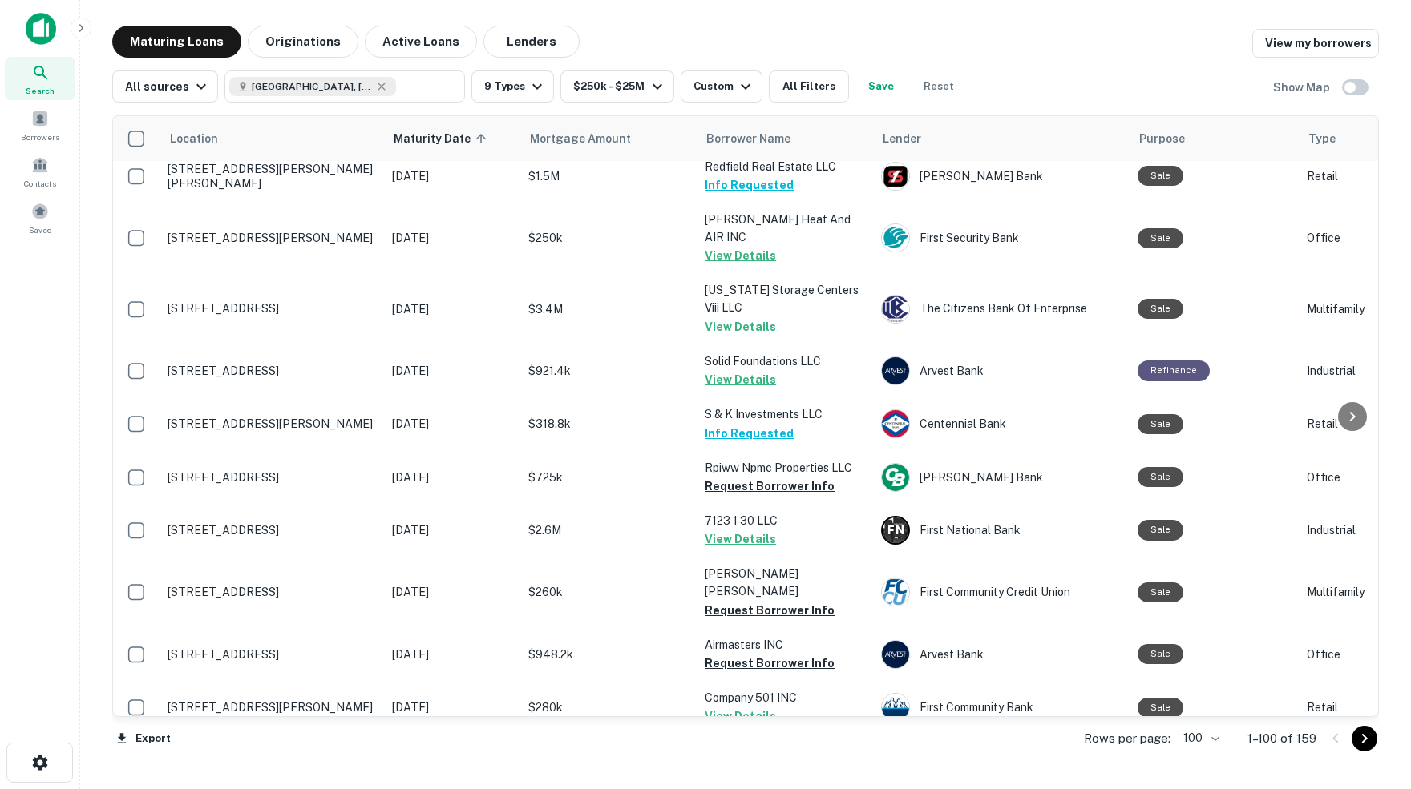
scroll to position [2315, 0]
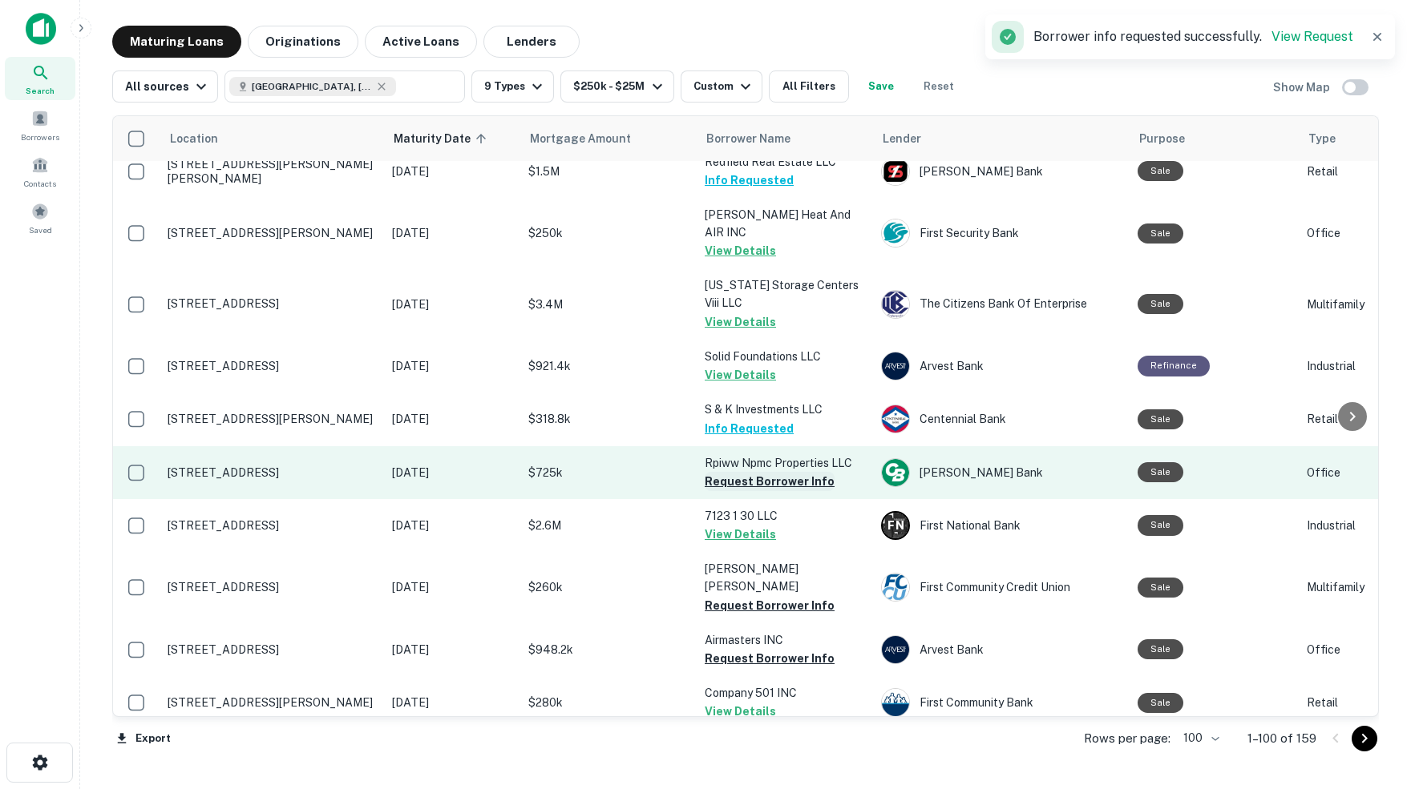
click at [777, 472] on button "Request Borrower Info" at bounding box center [769, 481] width 130 height 19
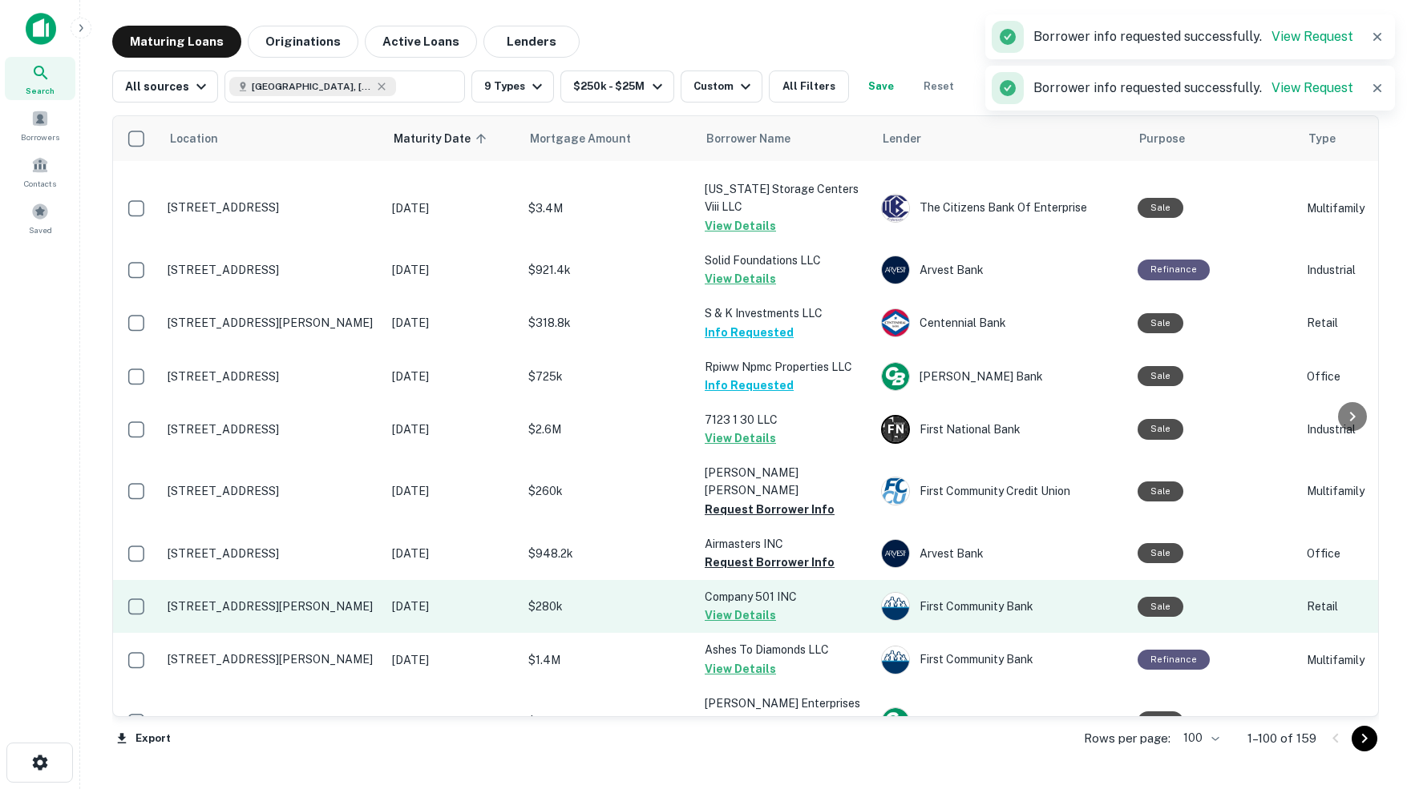
scroll to position [2426, 0]
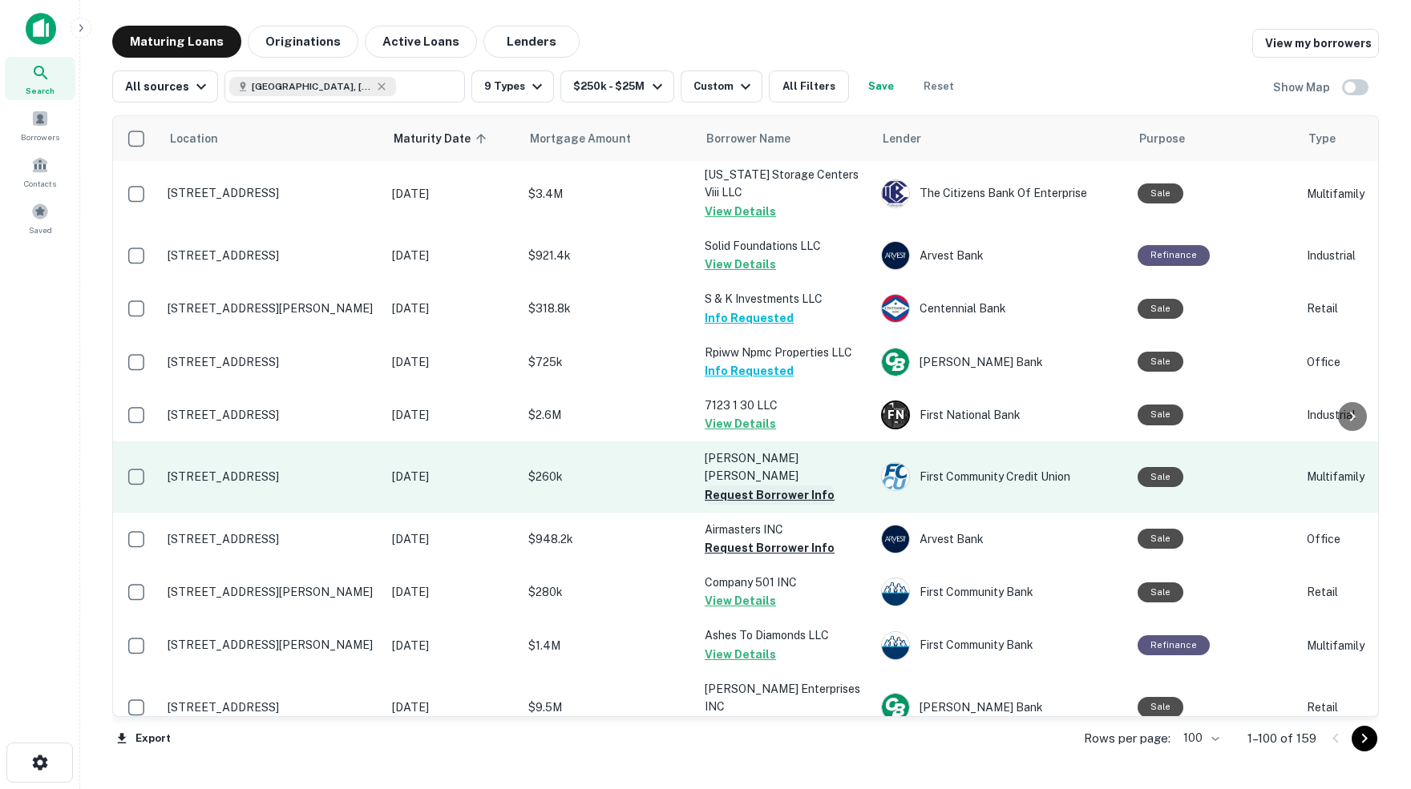
click at [745, 486] on button "Request Borrower Info" at bounding box center [769, 495] width 130 height 19
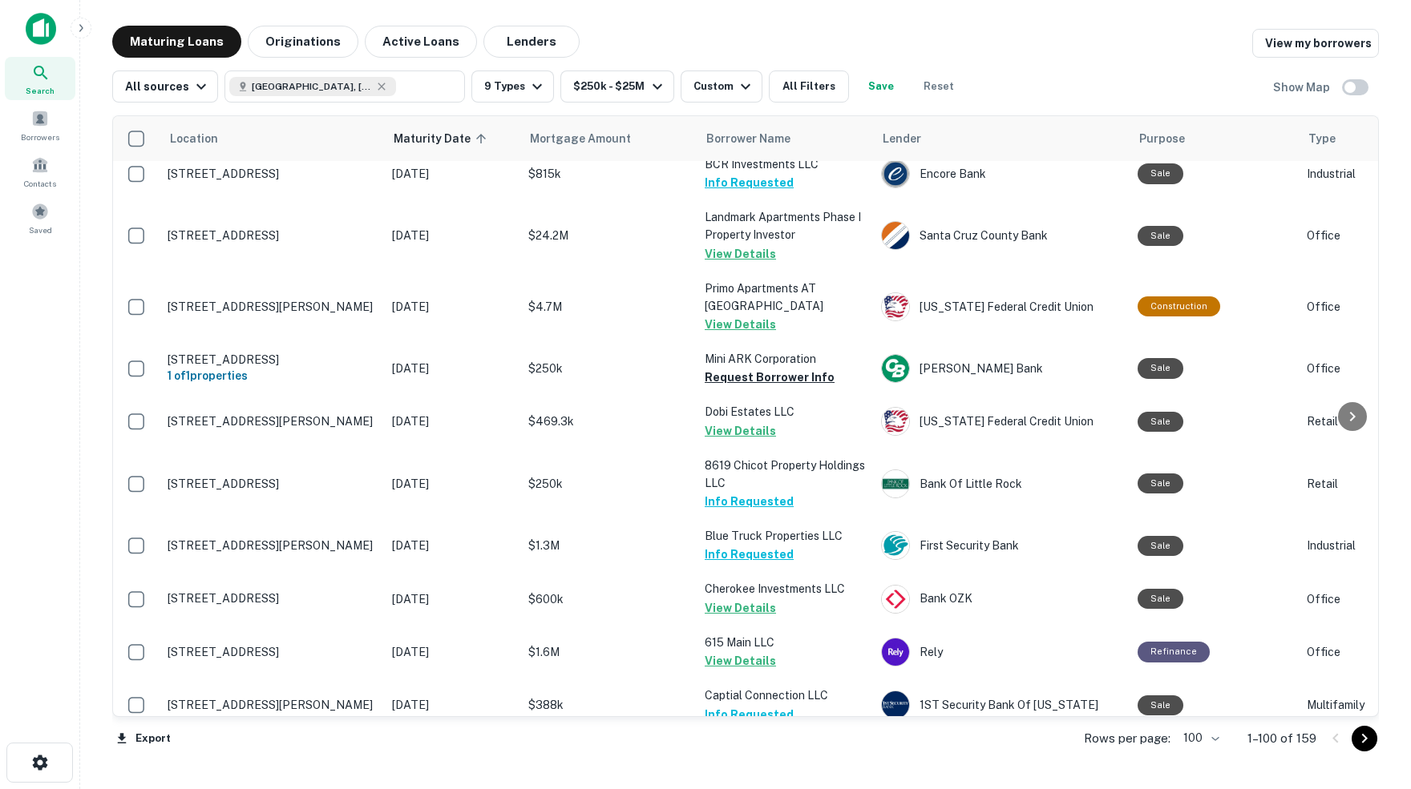
scroll to position [0, 0]
click at [769, 776] on button "Request Borrower Info" at bounding box center [769, 785] width 130 height 19
click at [1382, 26] on icon "close" at bounding box center [1382, 28] width 11 height 13
click at [34, 74] on icon at bounding box center [40, 72] width 19 height 19
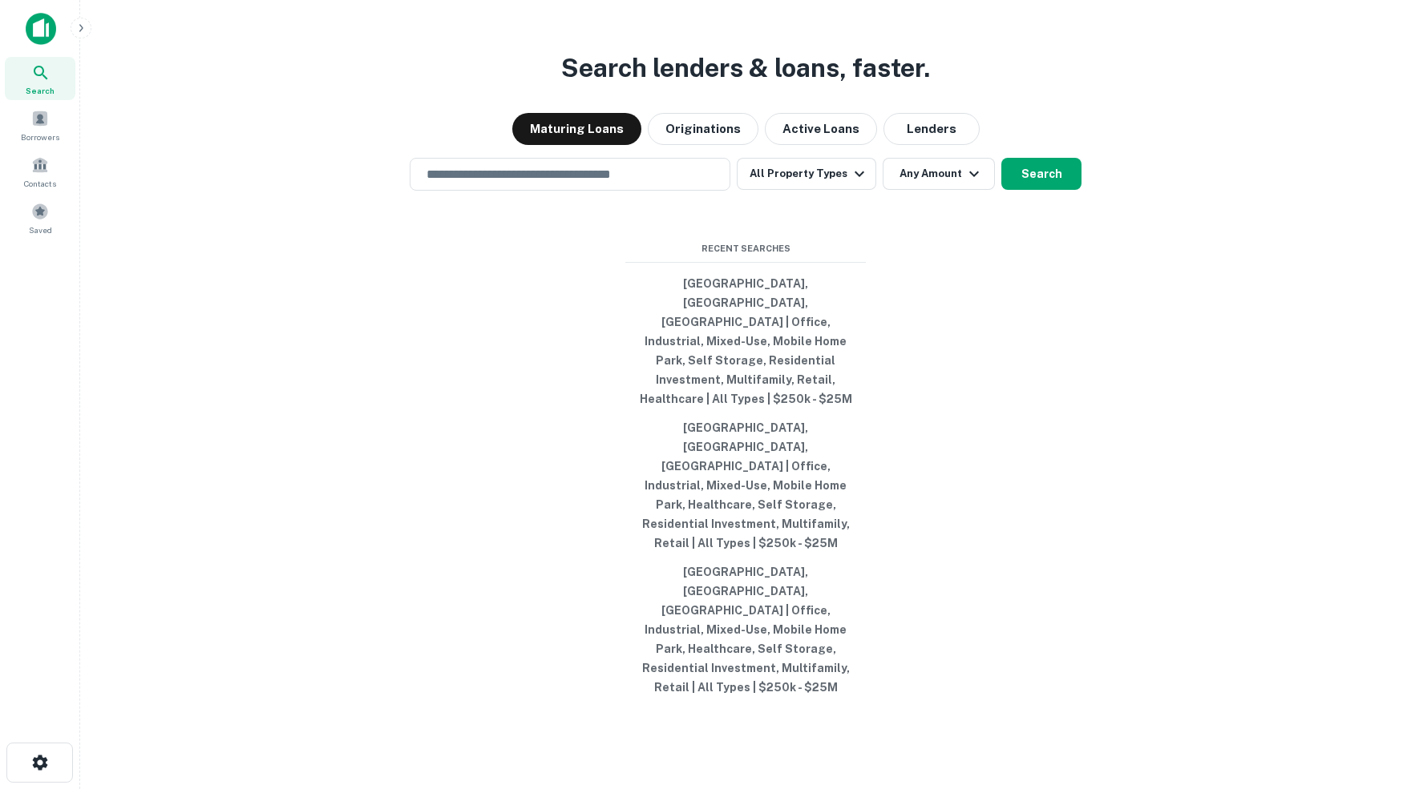
click at [43, 79] on icon at bounding box center [40, 72] width 19 height 19
click at [656, 184] on input "text" at bounding box center [570, 174] width 306 height 18
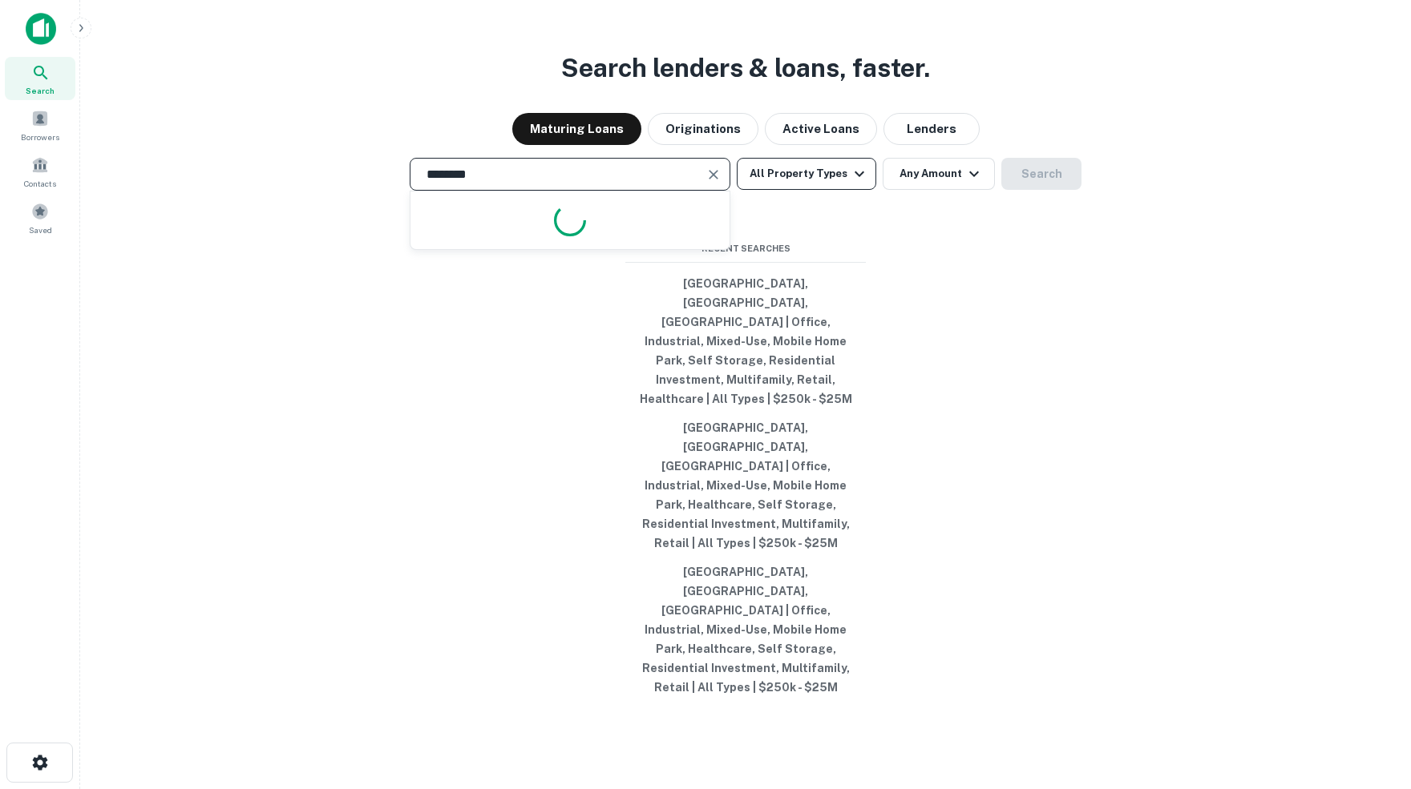
type input "********"
click at [862, 177] on icon "button" at bounding box center [859, 175] width 10 height 6
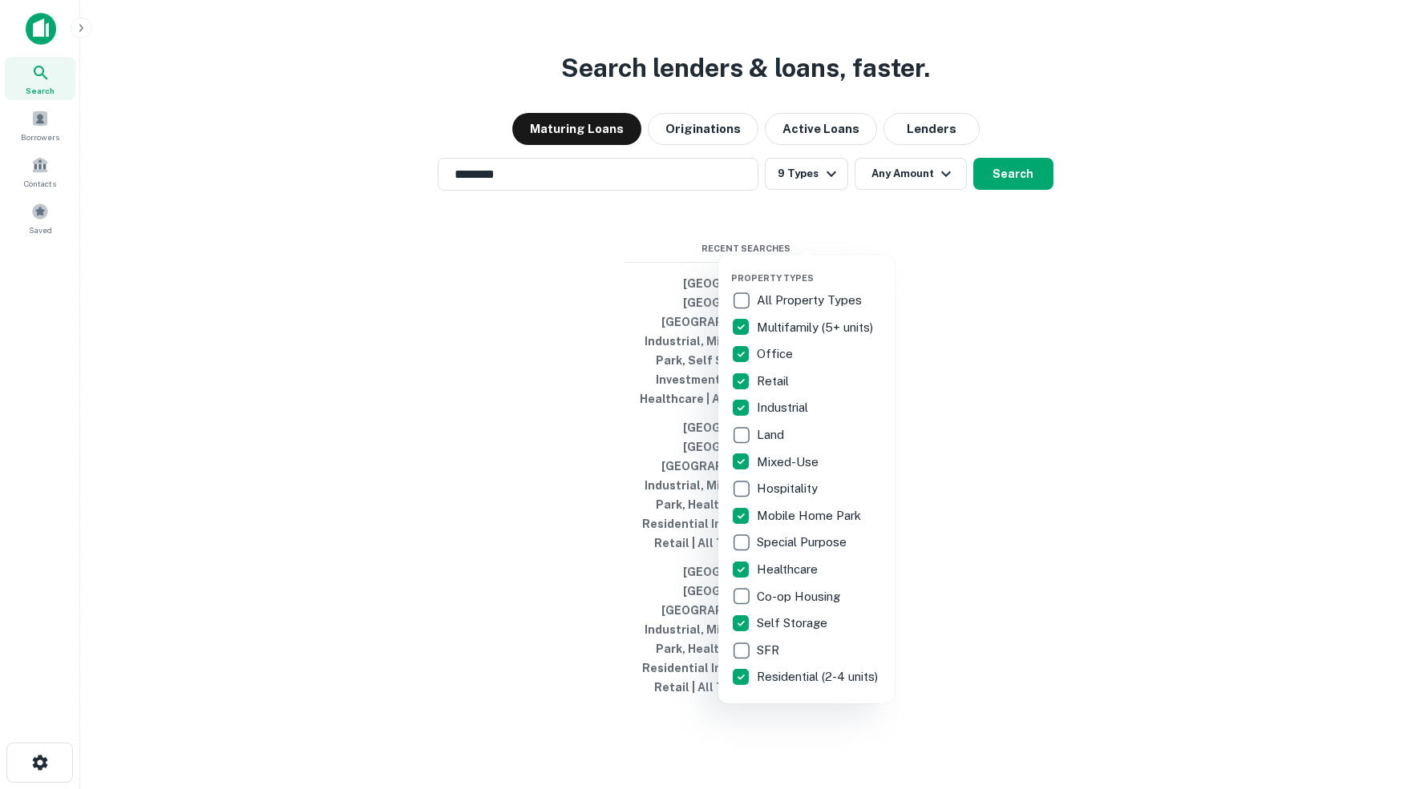
click at [949, 234] on div at bounding box center [705, 394] width 1411 height 789
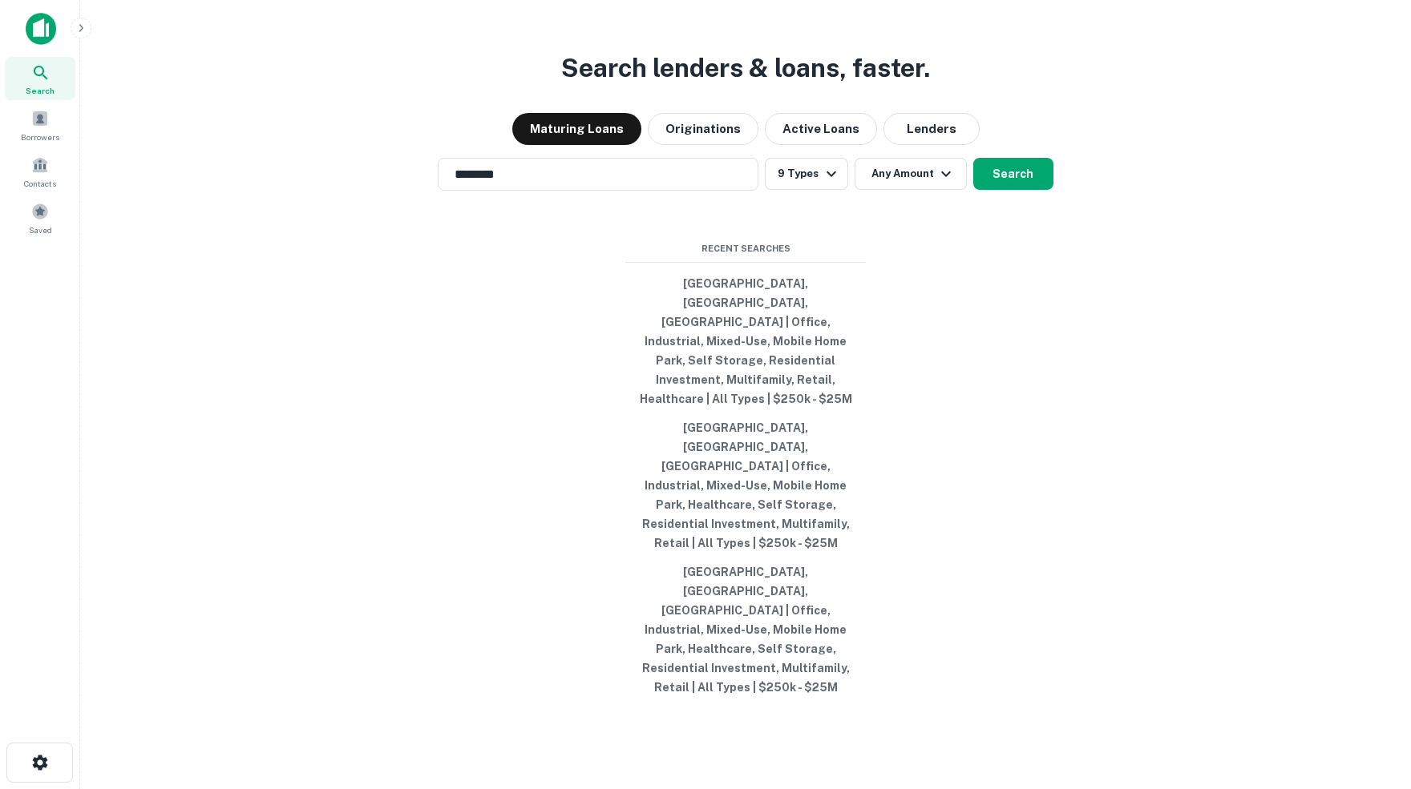
click at [949, 177] on icon "button" at bounding box center [946, 175] width 10 height 6
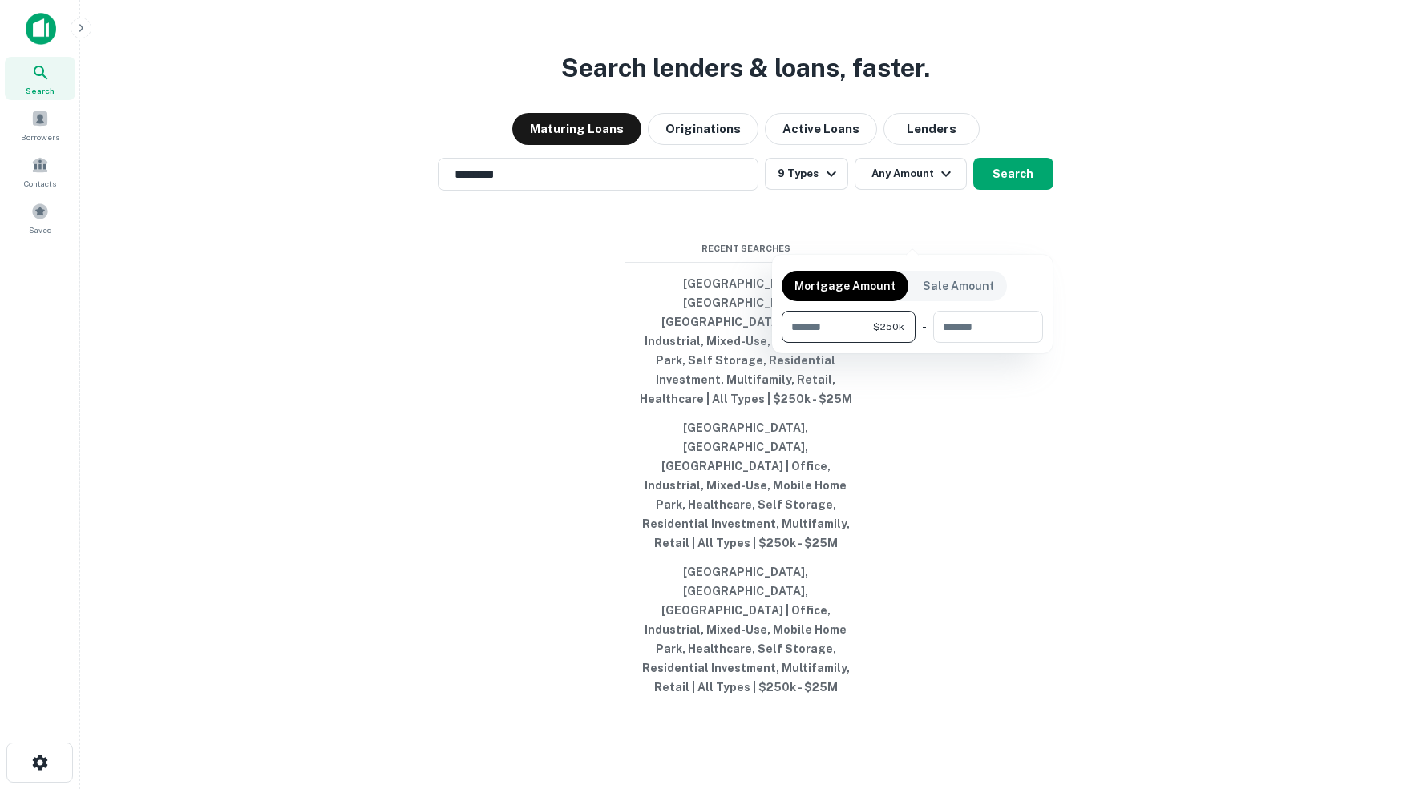
type input "******"
type input "********"
click at [1027, 236] on div at bounding box center [705, 394] width 1411 height 789
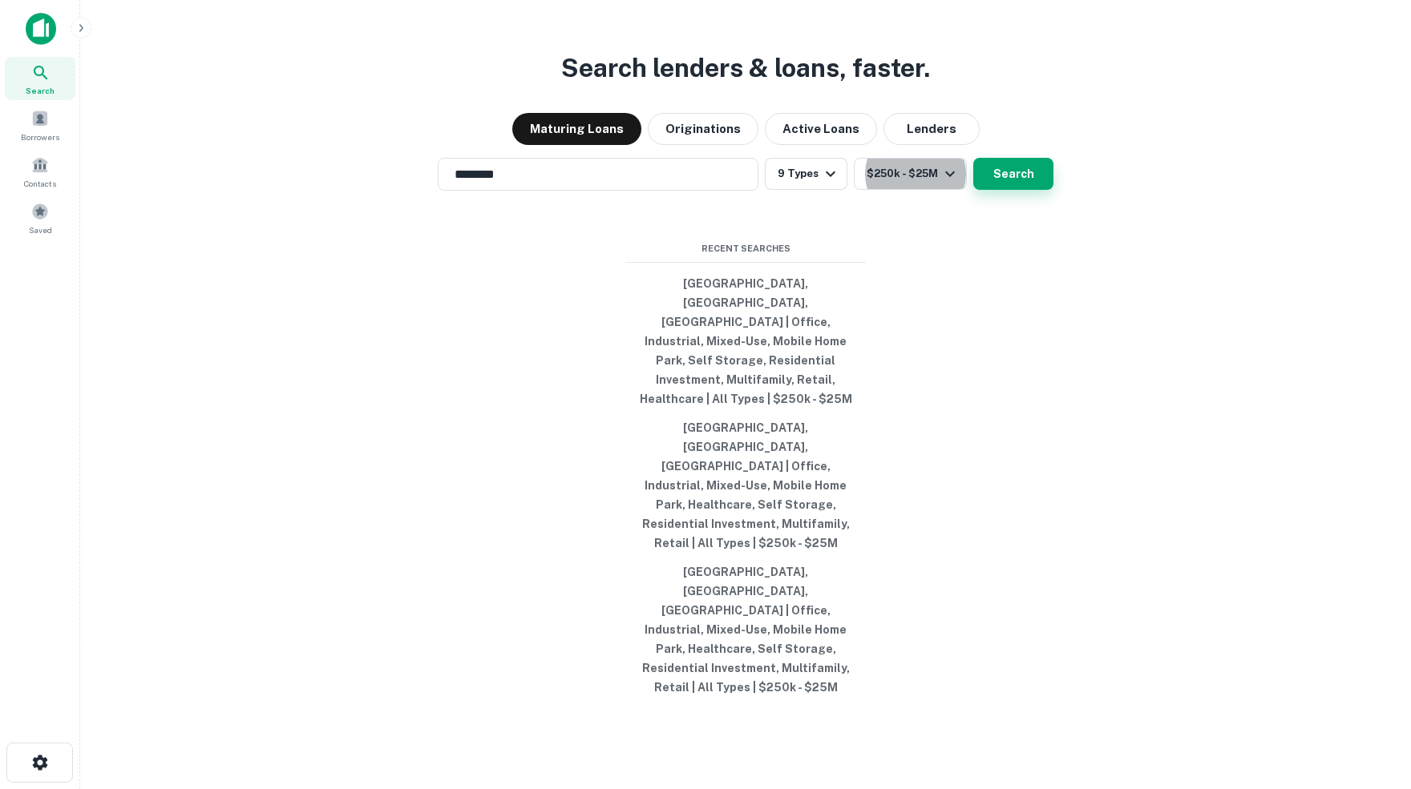
click at [1027, 190] on button "Search" at bounding box center [1013, 174] width 80 height 32
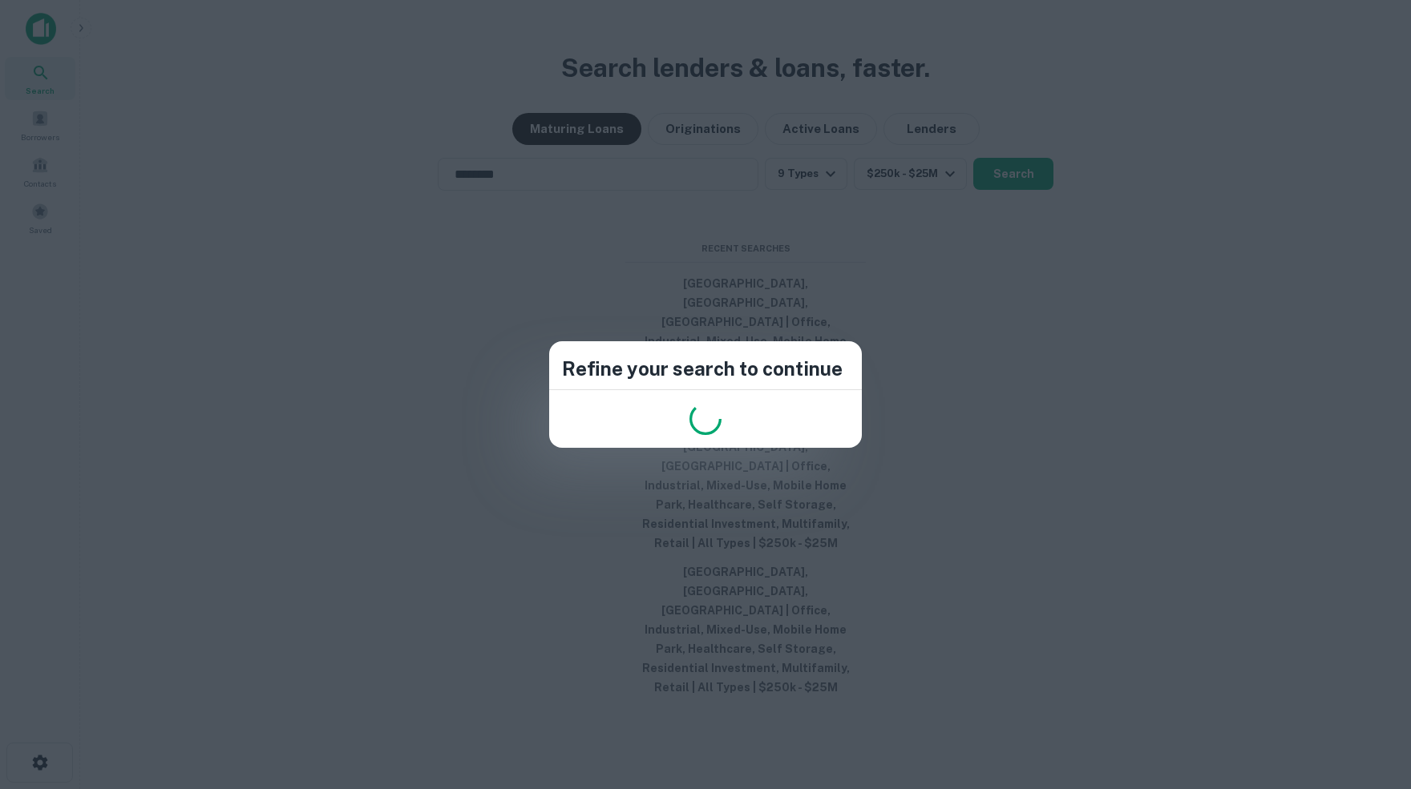
click at [1033, 317] on div "Refine your search to continue" at bounding box center [705, 394] width 1411 height 789
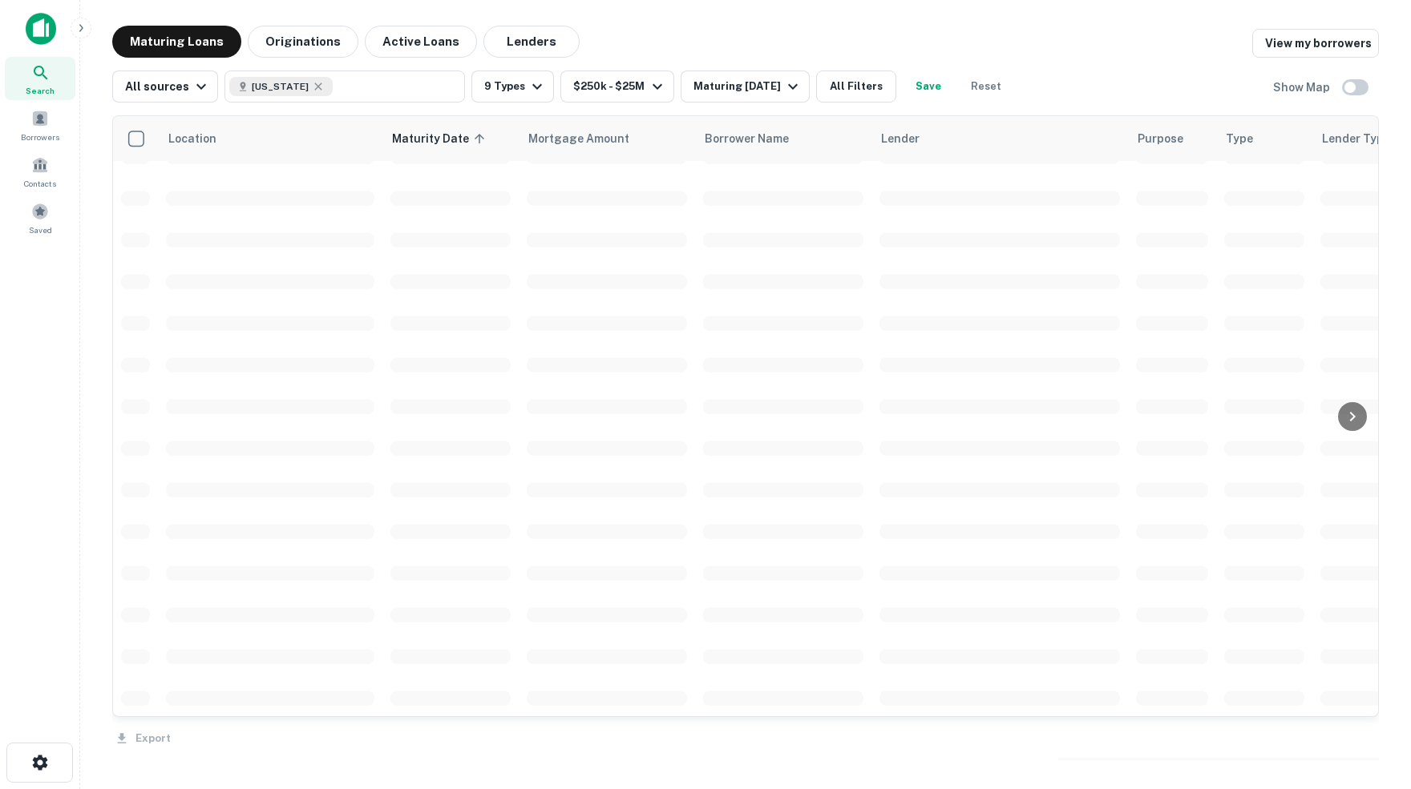
scroll to position [3610, 0]
click at [890, 87] on button "All Filters" at bounding box center [856, 87] width 80 height 32
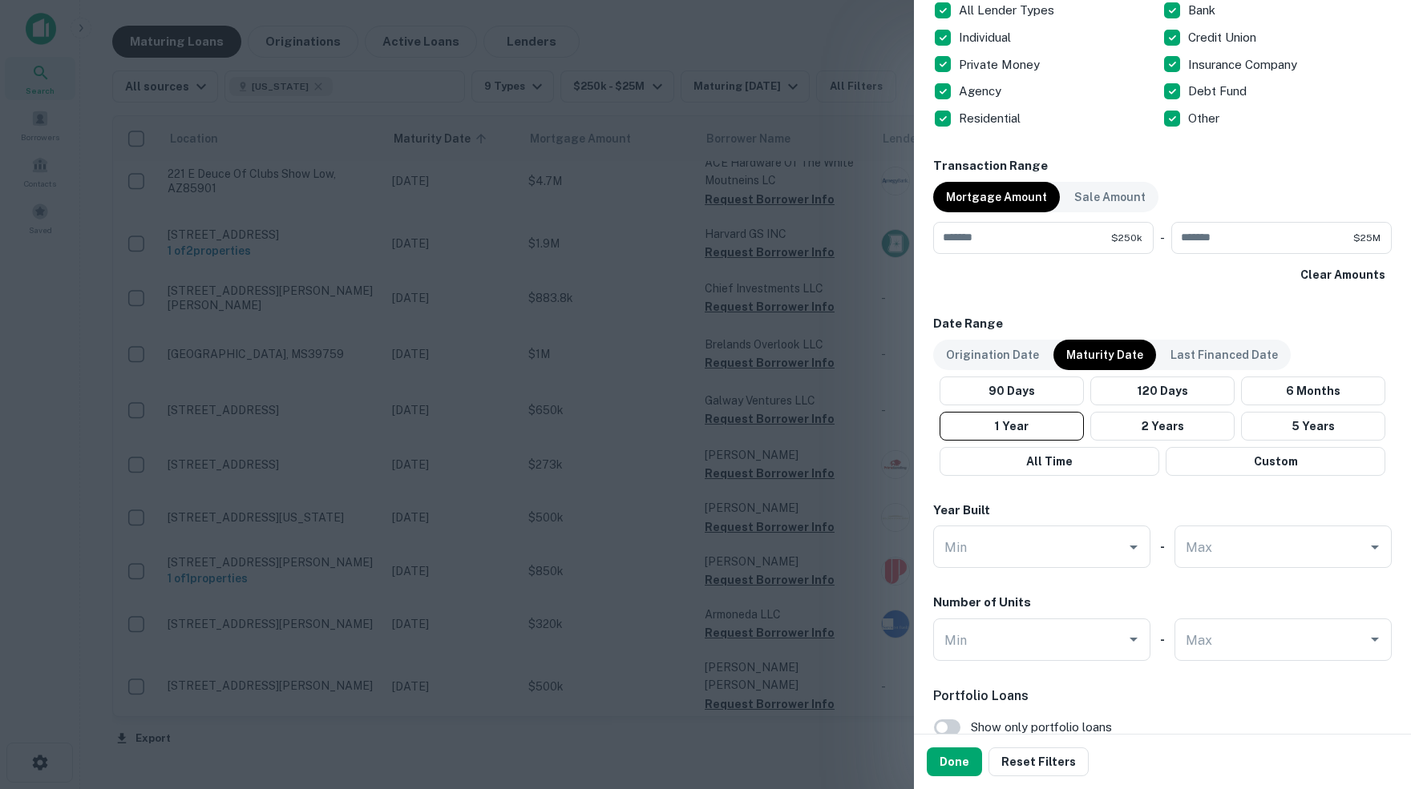
scroll to position [679, 0]
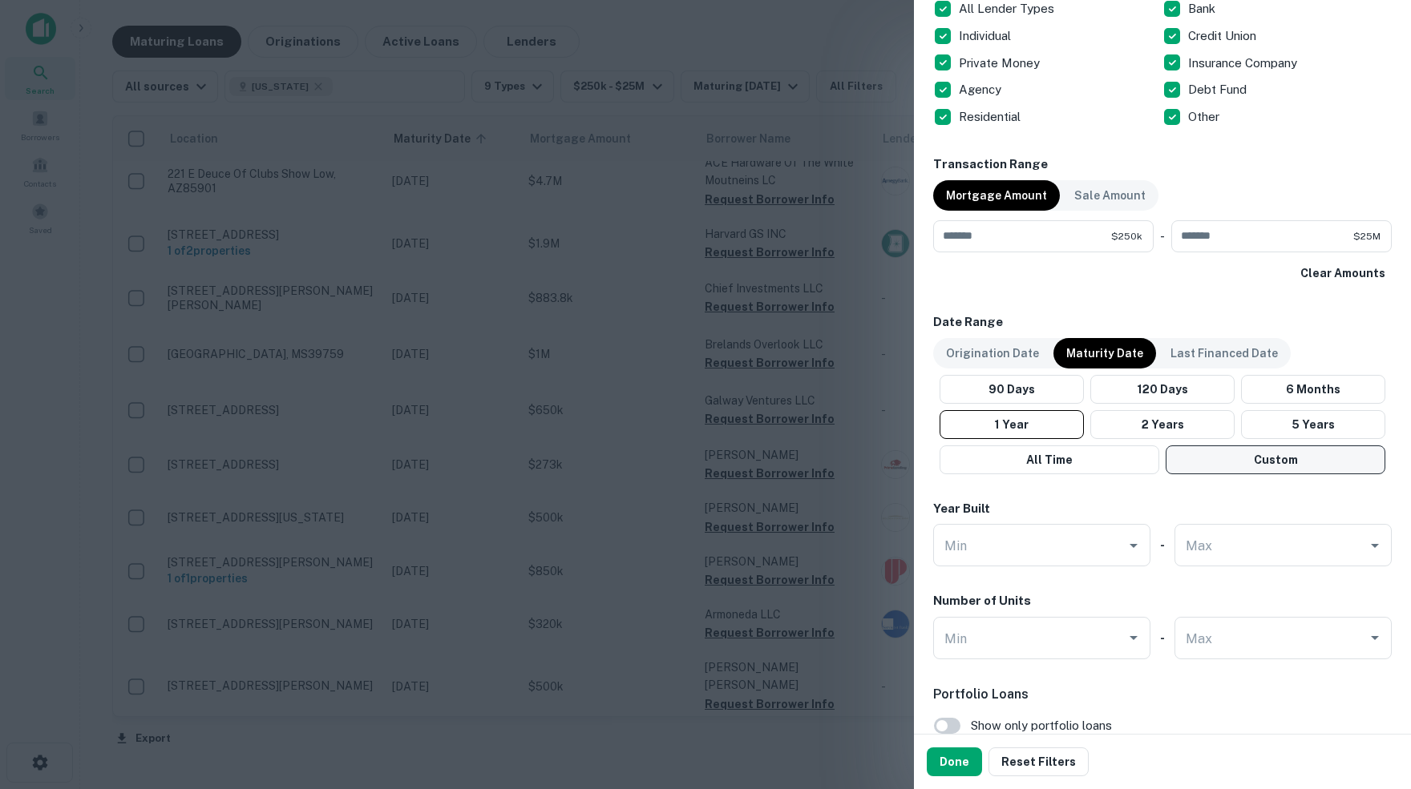
click at [1285, 453] on button "Custom" at bounding box center [1275, 460] width 220 height 29
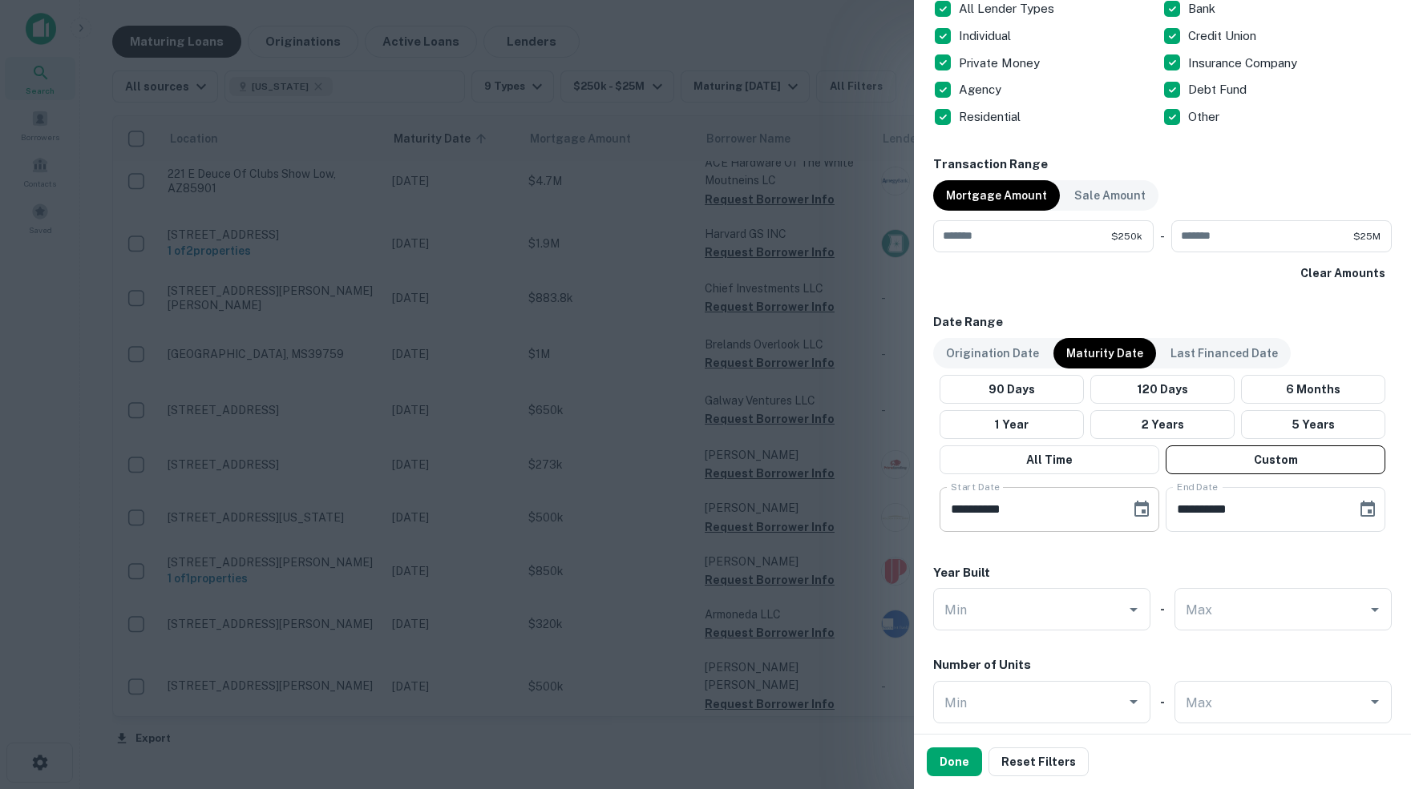
click at [1140, 511] on icon "Choose date, selected date is May 13, 2025" at bounding box center [1141, 509] width 19 height 19
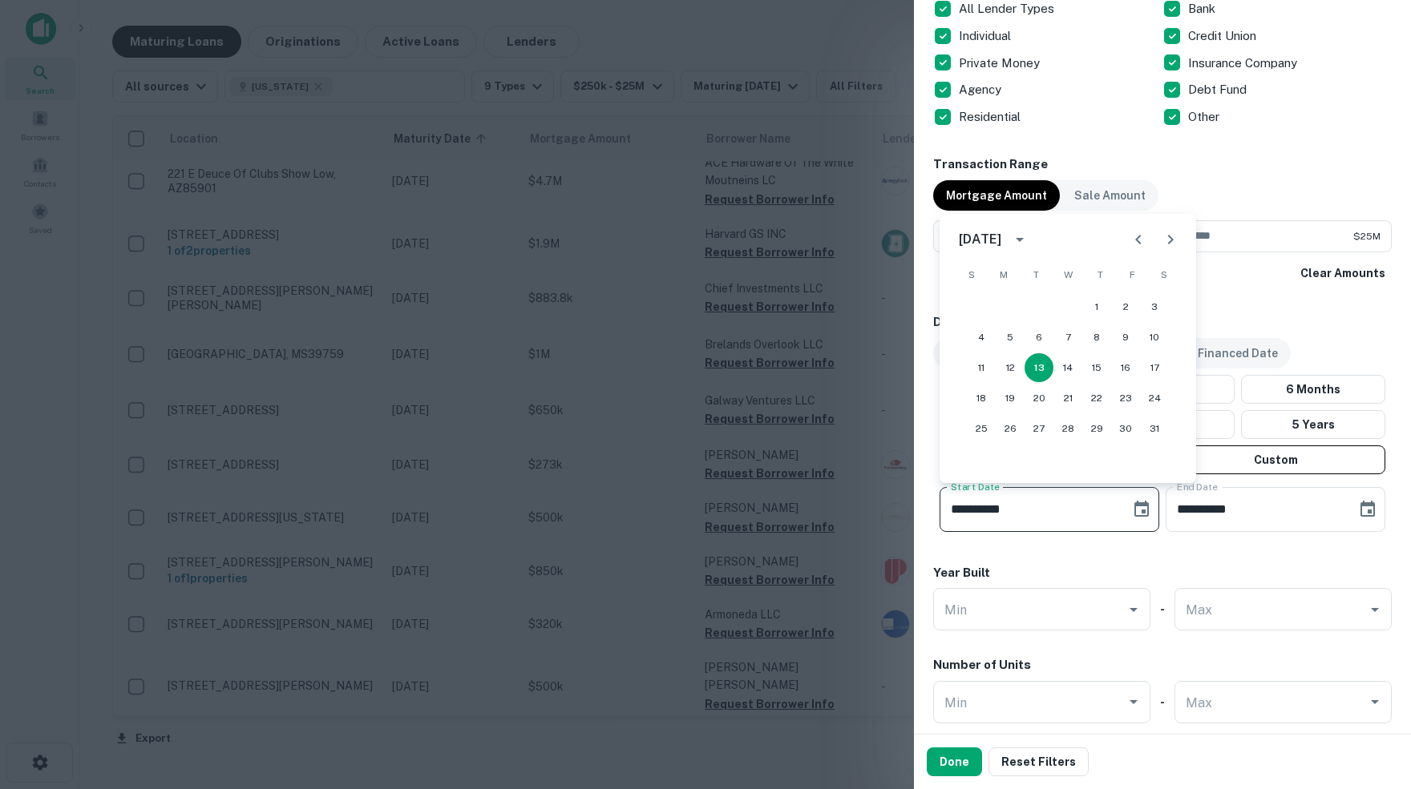
click at [1166, 243] on icon "Next month" at bounding box center [1169, 239] width 19 height 19
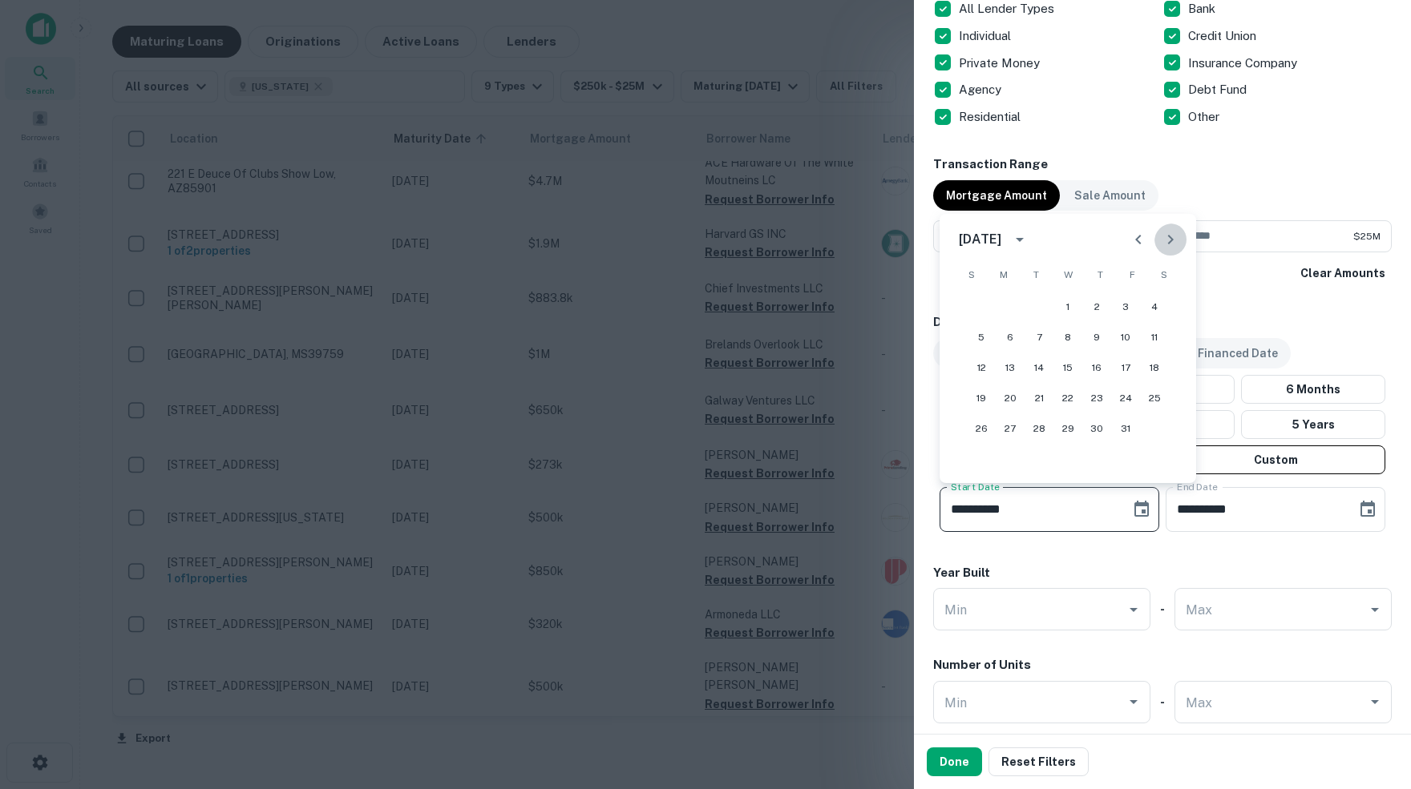
click at [1166, 243] on icon "Next month" at bounding box center [1169, 239] width 19 height 19
click at [1153, 308] on button "1" at bounding box center [1154, 307] width 29 height 29
type input "**********"
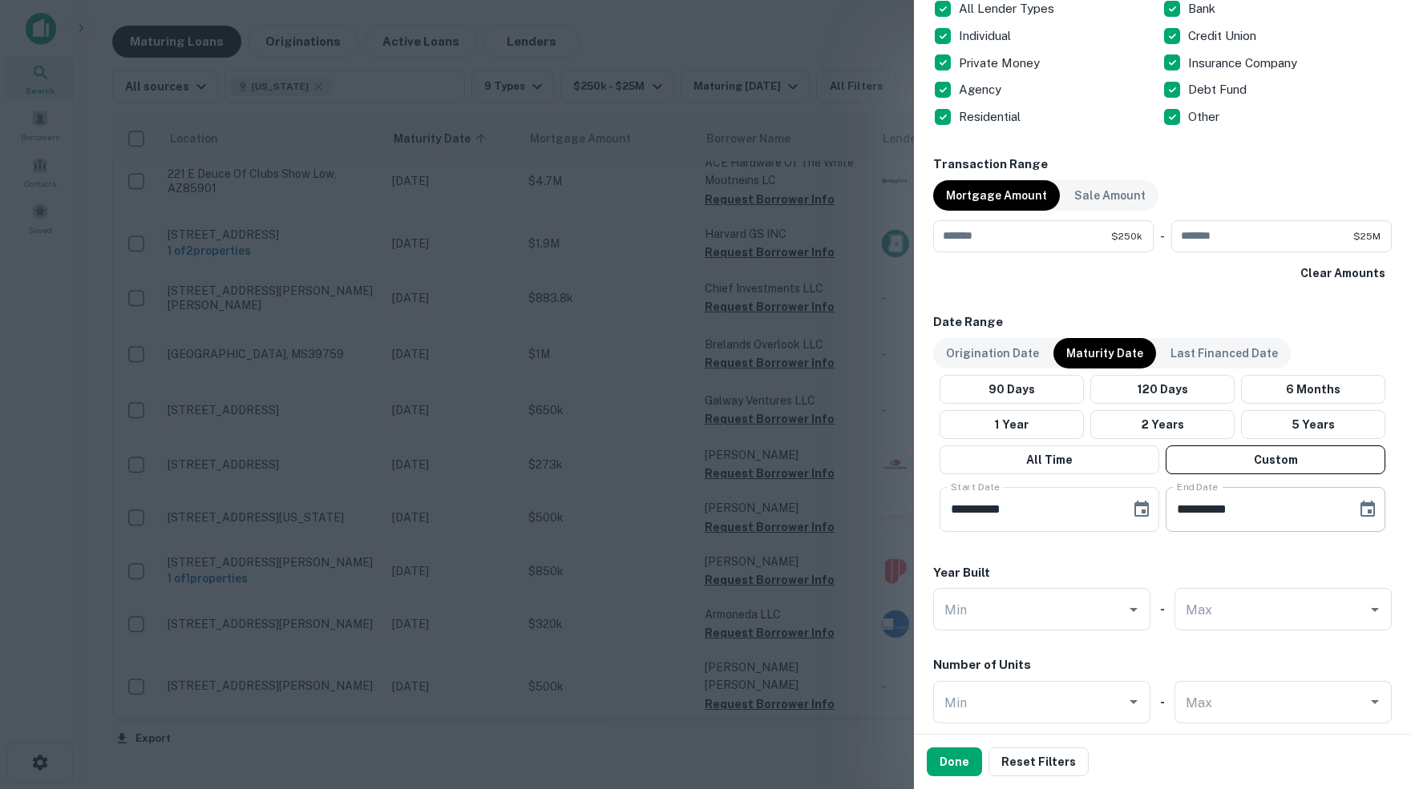
click at [1366, 508] on icon "Choose date, selected date is Sep 10, 2025" at bounding box center [1367, 509] width 14 height 16
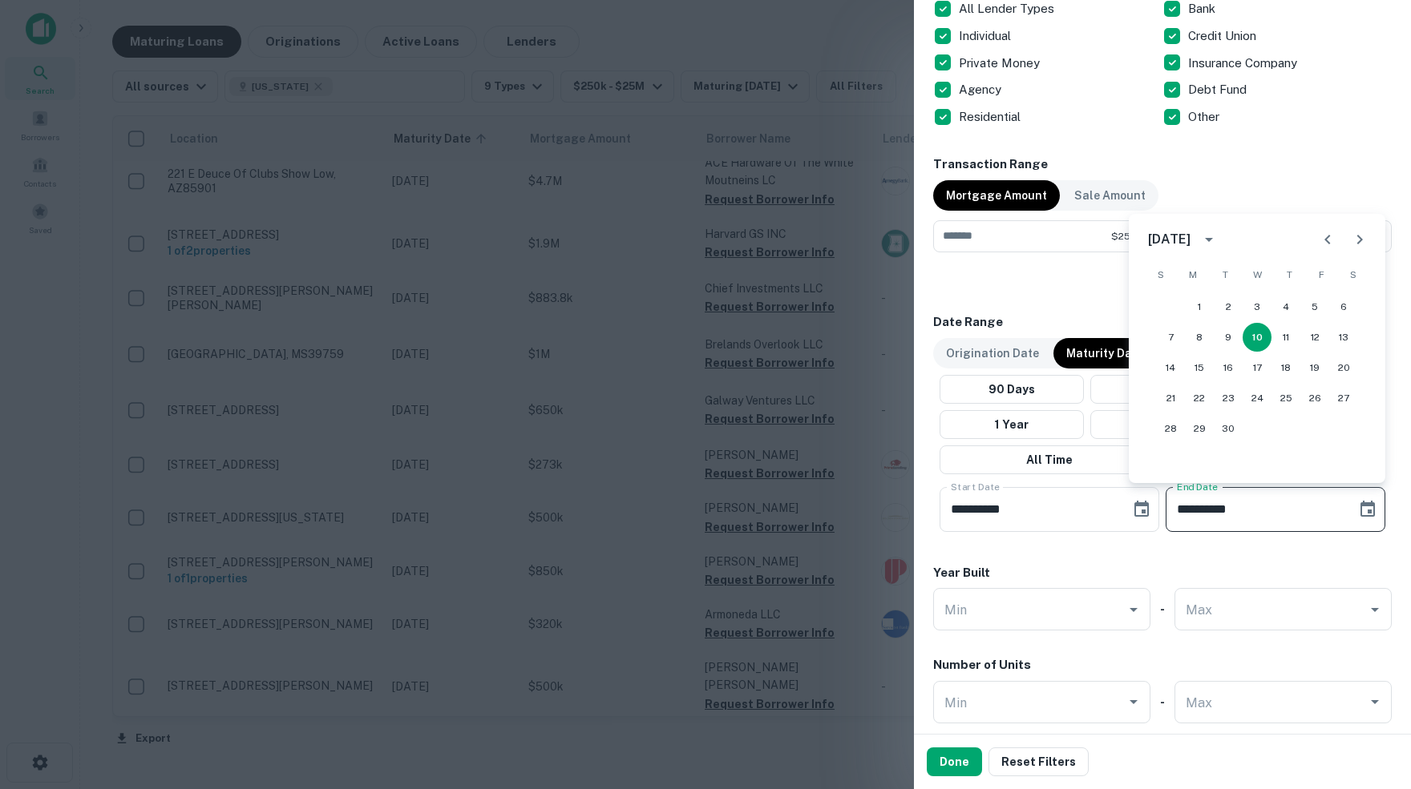
click at [1355, 238] on icon "Next month" at bounding box center [1359, 239] width 19 height 19
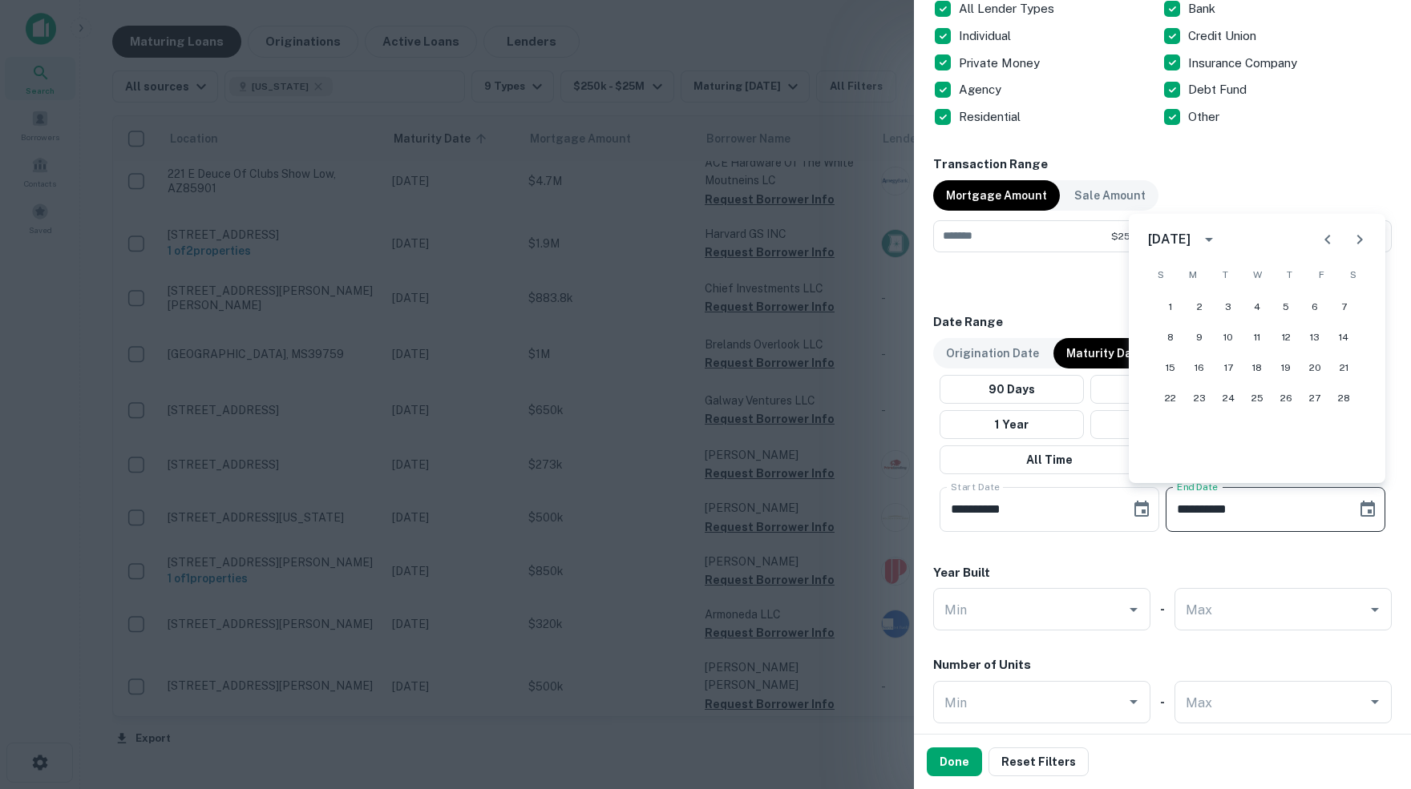
click at [1355, 238] on icon "Next month" at bounding box center [1359, 239] width 19 height 19
click at [1169, 460] on button "31" at bounding box center [1170, 459] width 29 height 29
type input "**********"
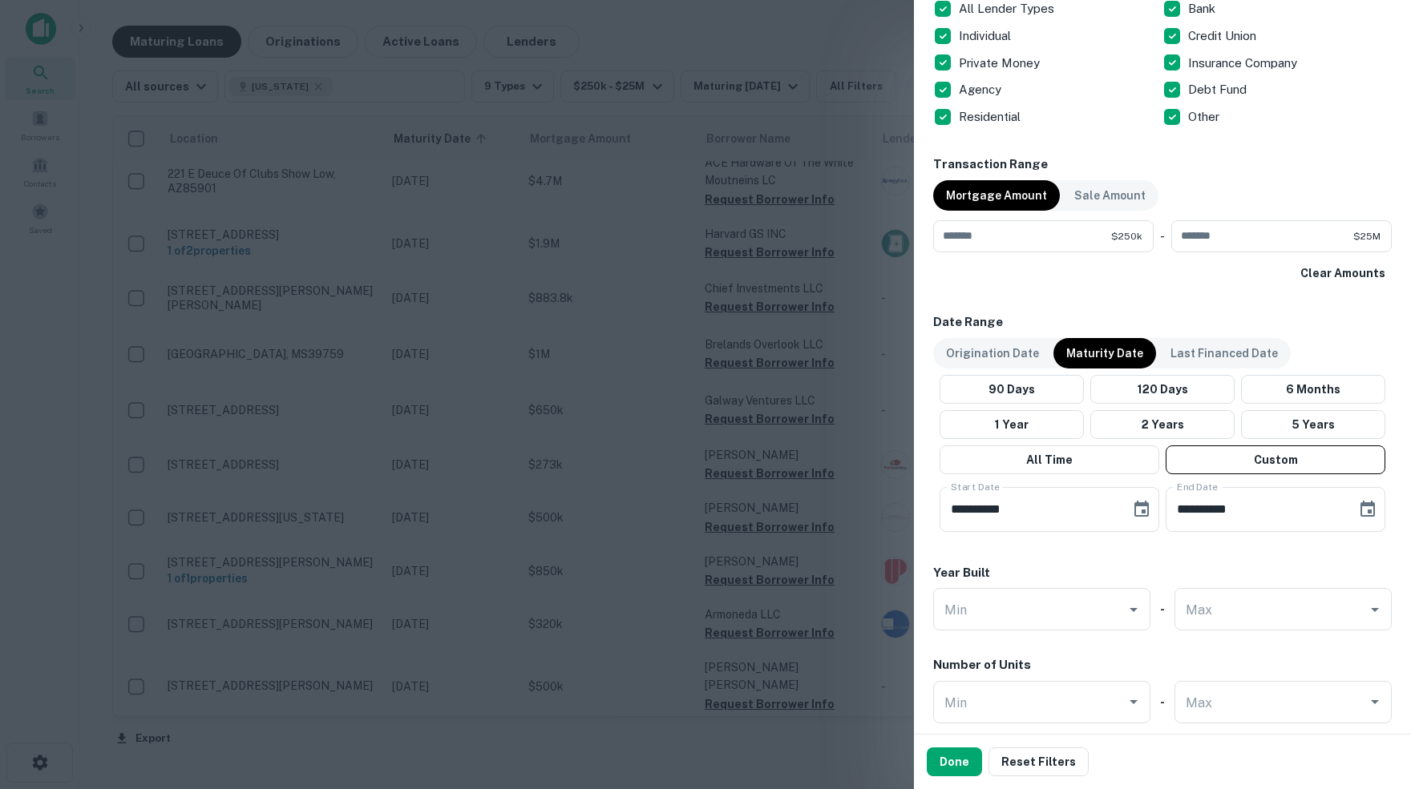
click at [1244, 564] on div "Year Built" at bounding box center [1162, 573] width 458 height 18
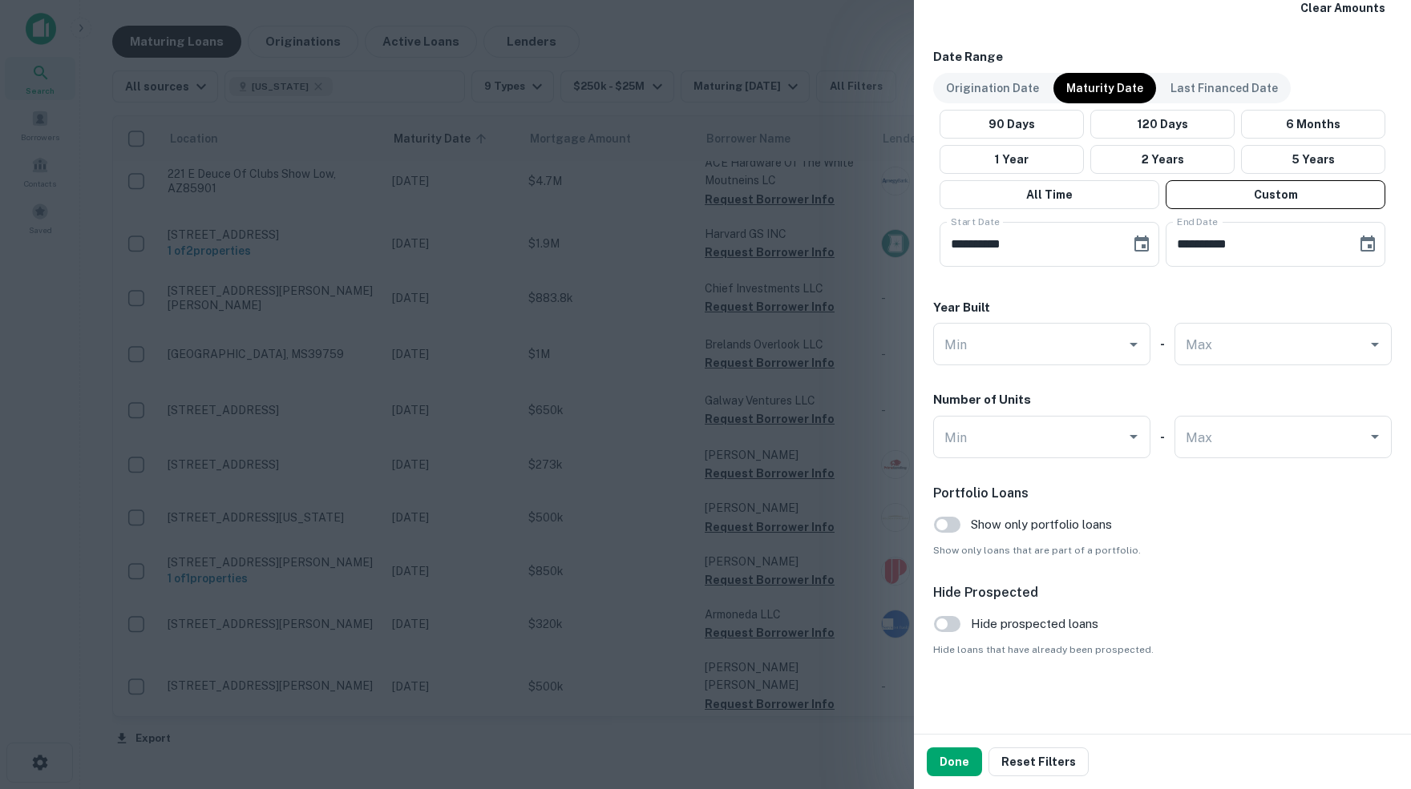
scroll to position [944, 0]
click at [952, 760] on button "Done" at bounding box center [953, 762] width 55 height 29
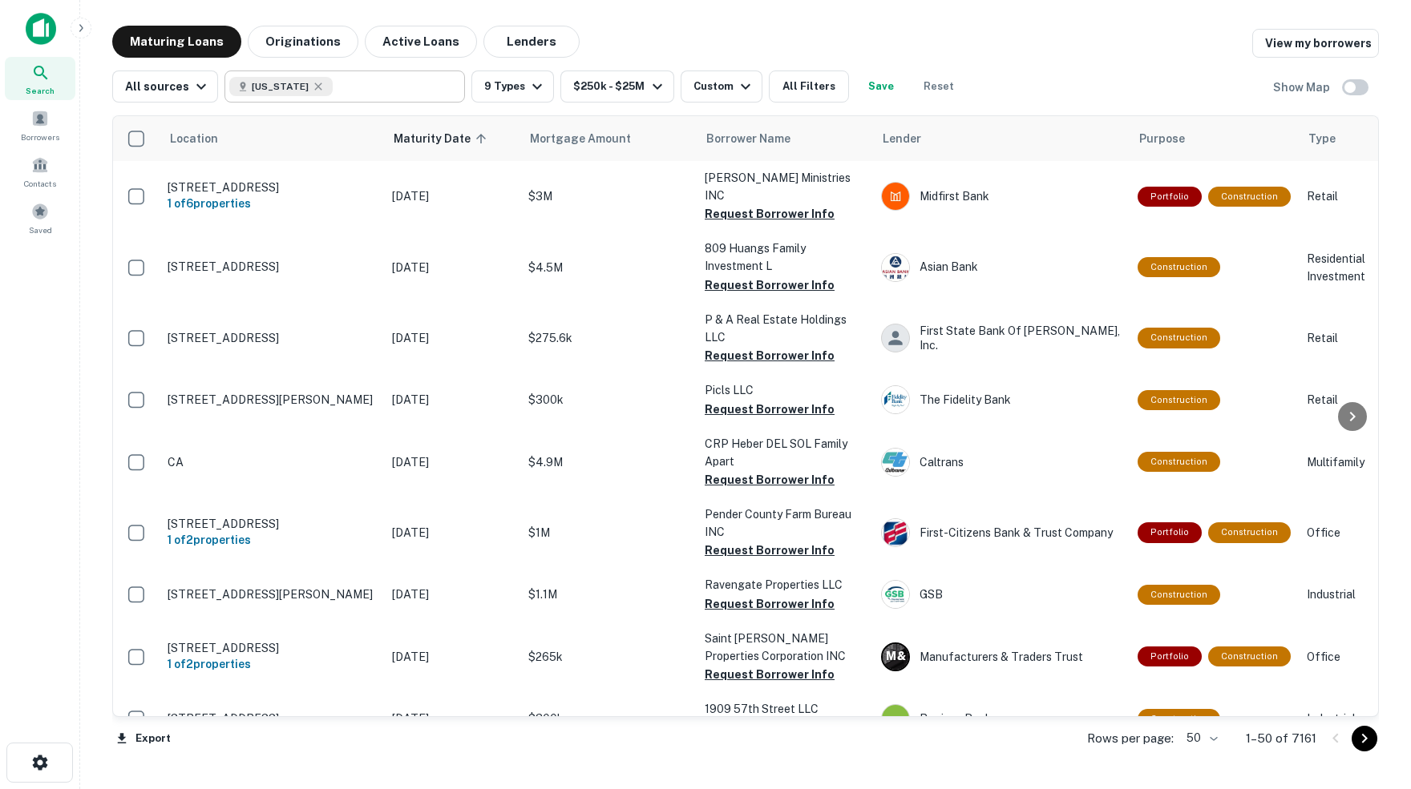
type input "********"
click at [339, 89] on input "********" at bounding box center [395, 86] width 125 height 22
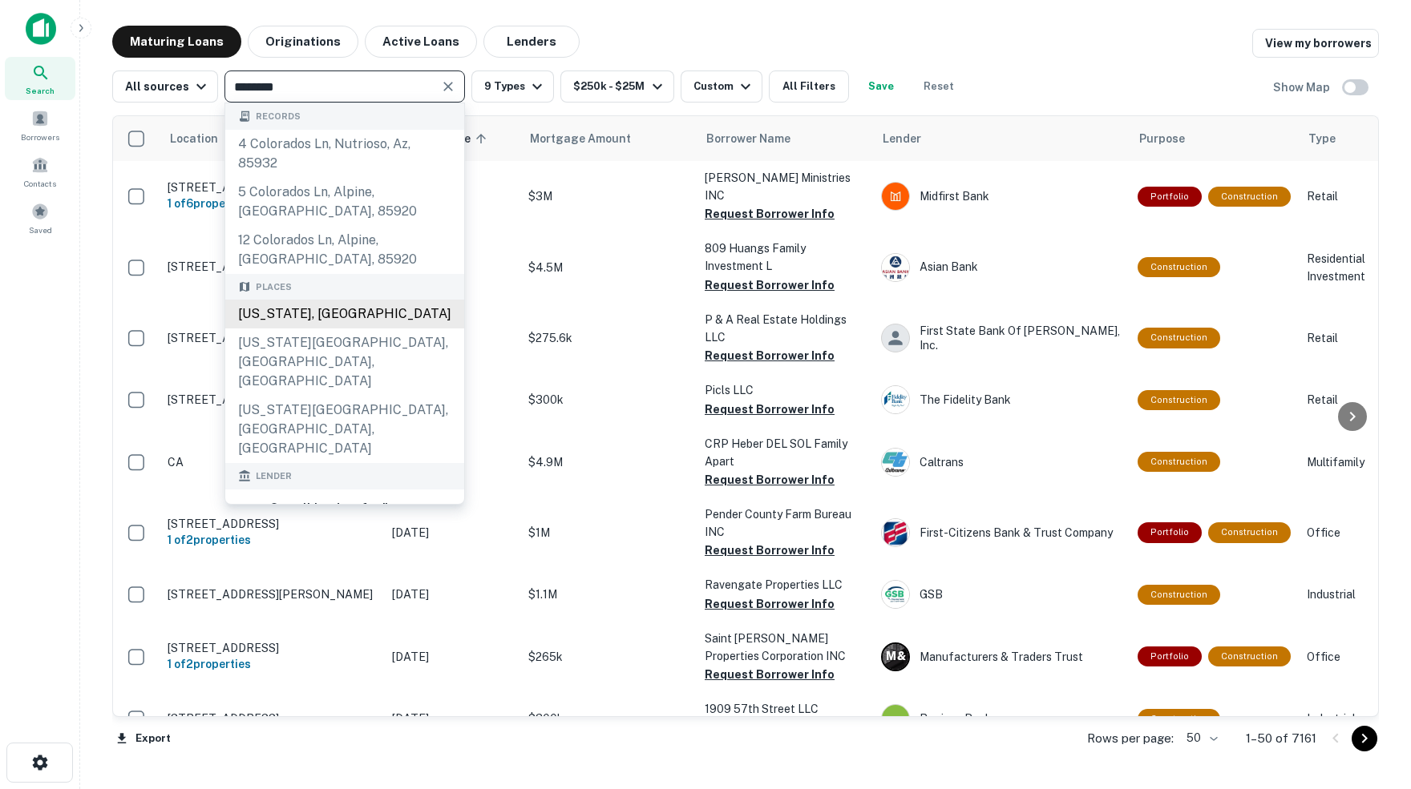
click at [313, 300] on div "[US_STATE], [GEOGRAPHIC_DATA]" at bounding box center [344, 314] width 239 height 29
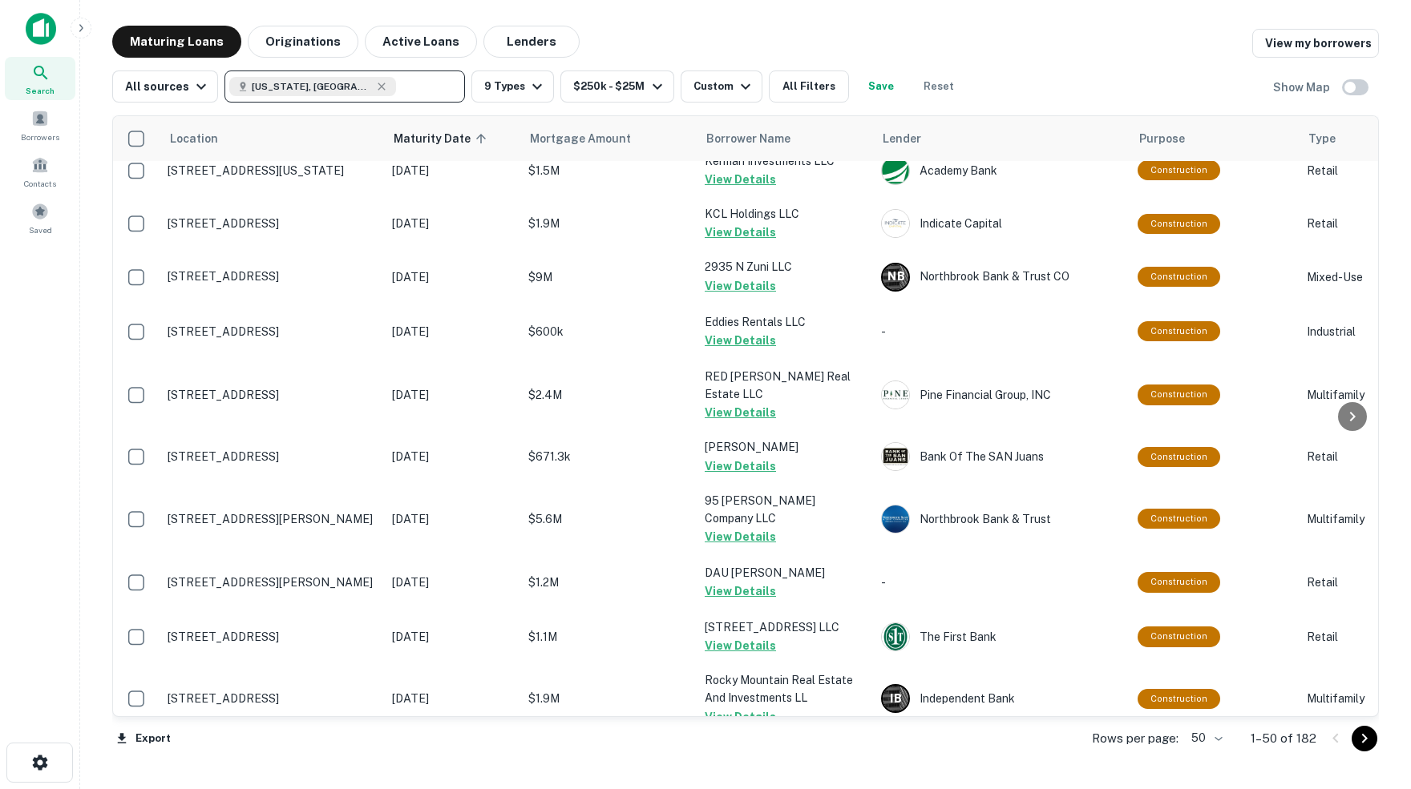
click at [1215, 740] on body "Search Borrowers Contacts Saved Maturing Loans Originations Active Loans Lender…" at bounding box center [705, 394] width 1411 height 789
click at [1203, 760] on li "100" at bounding box center [1199, 757] width 46 height 29
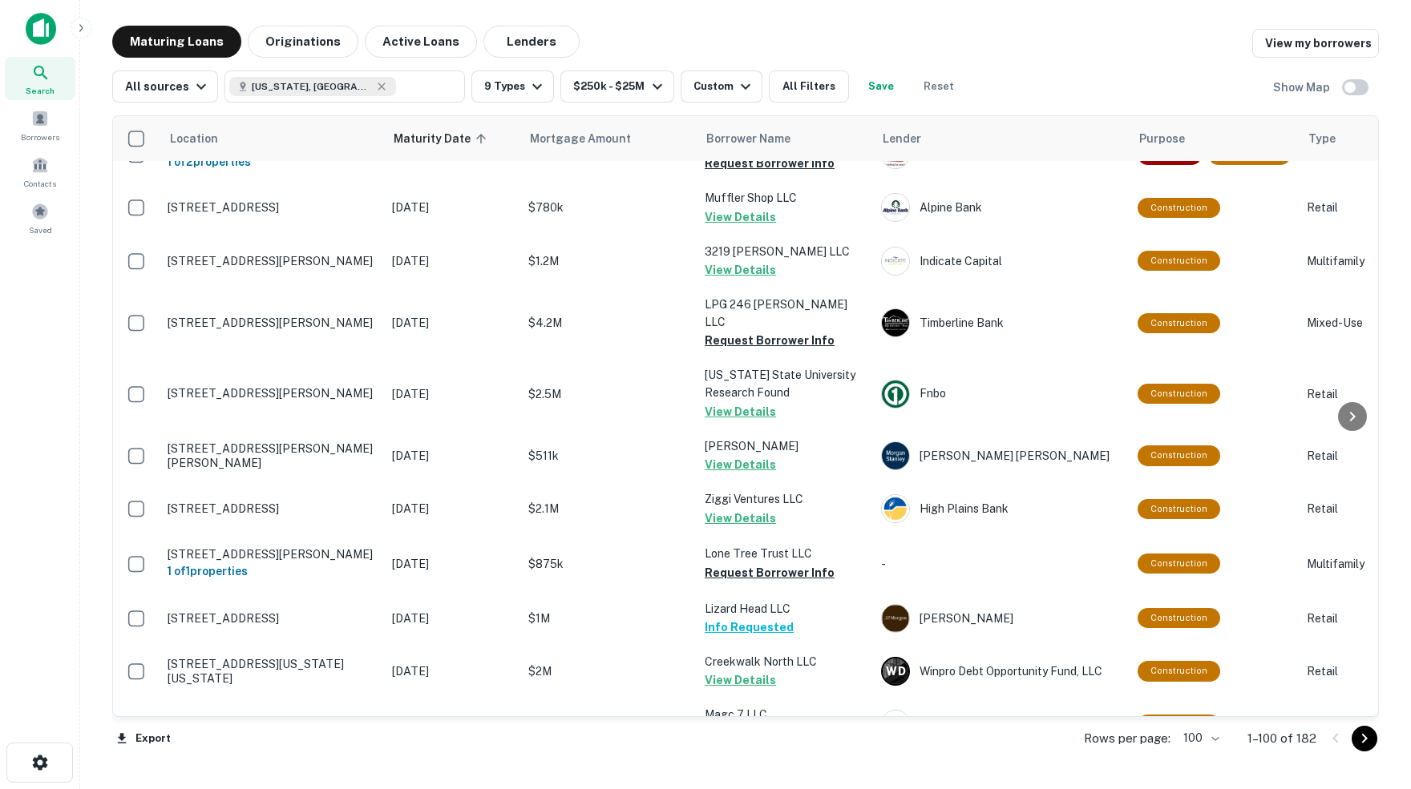
scroll to position [4860, 0]
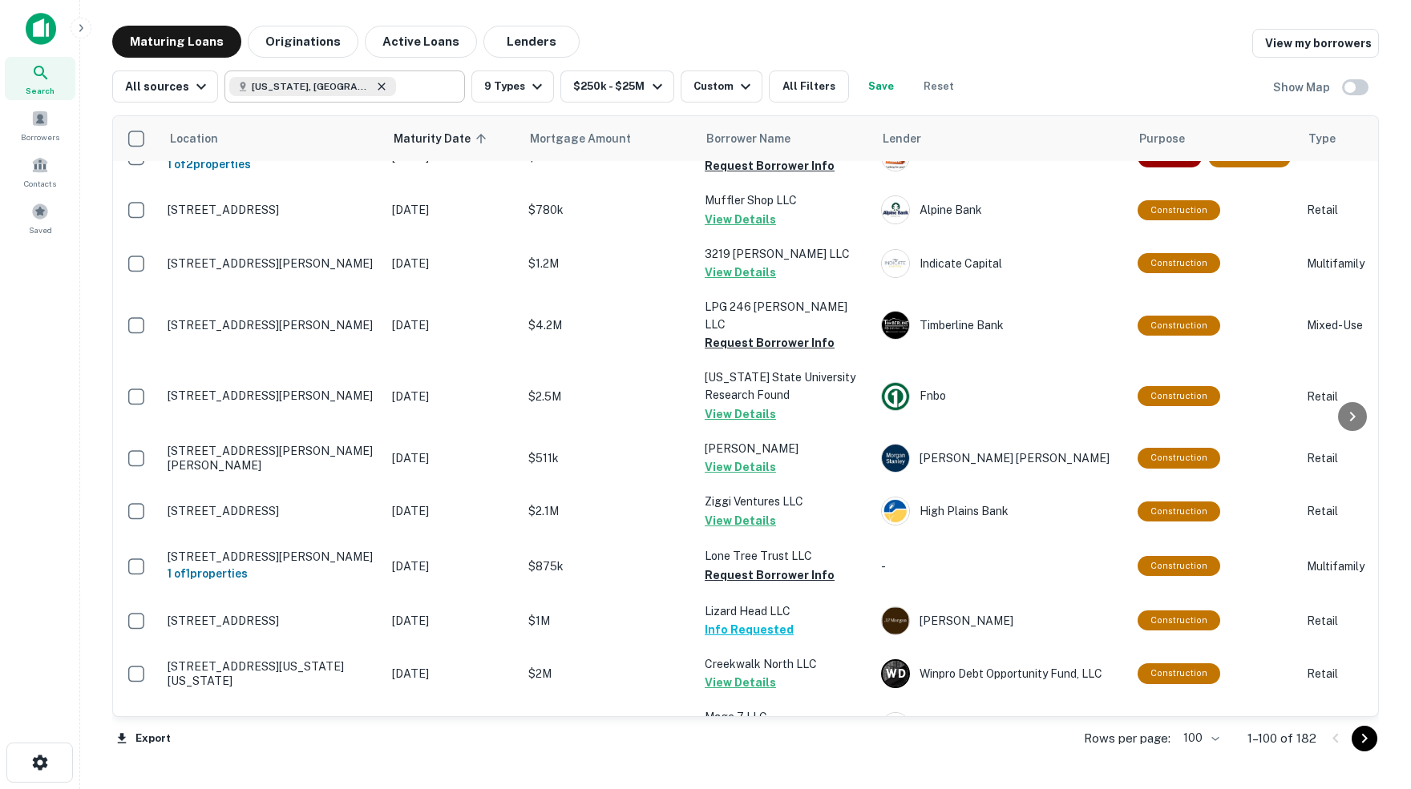
click at [375, 89] on icon at bounding box center [381, 86] width 13 height 13
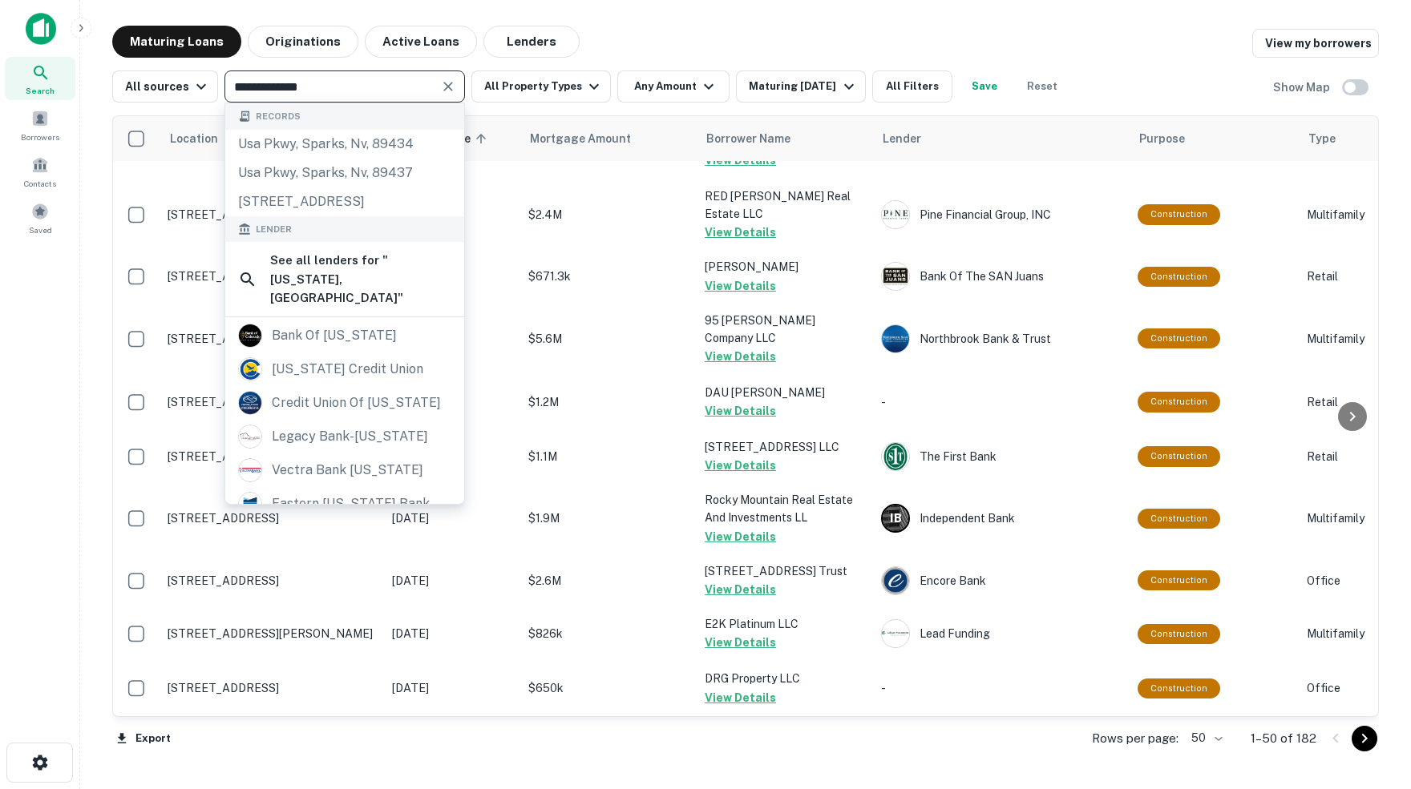
scroll to position [2109, 0]
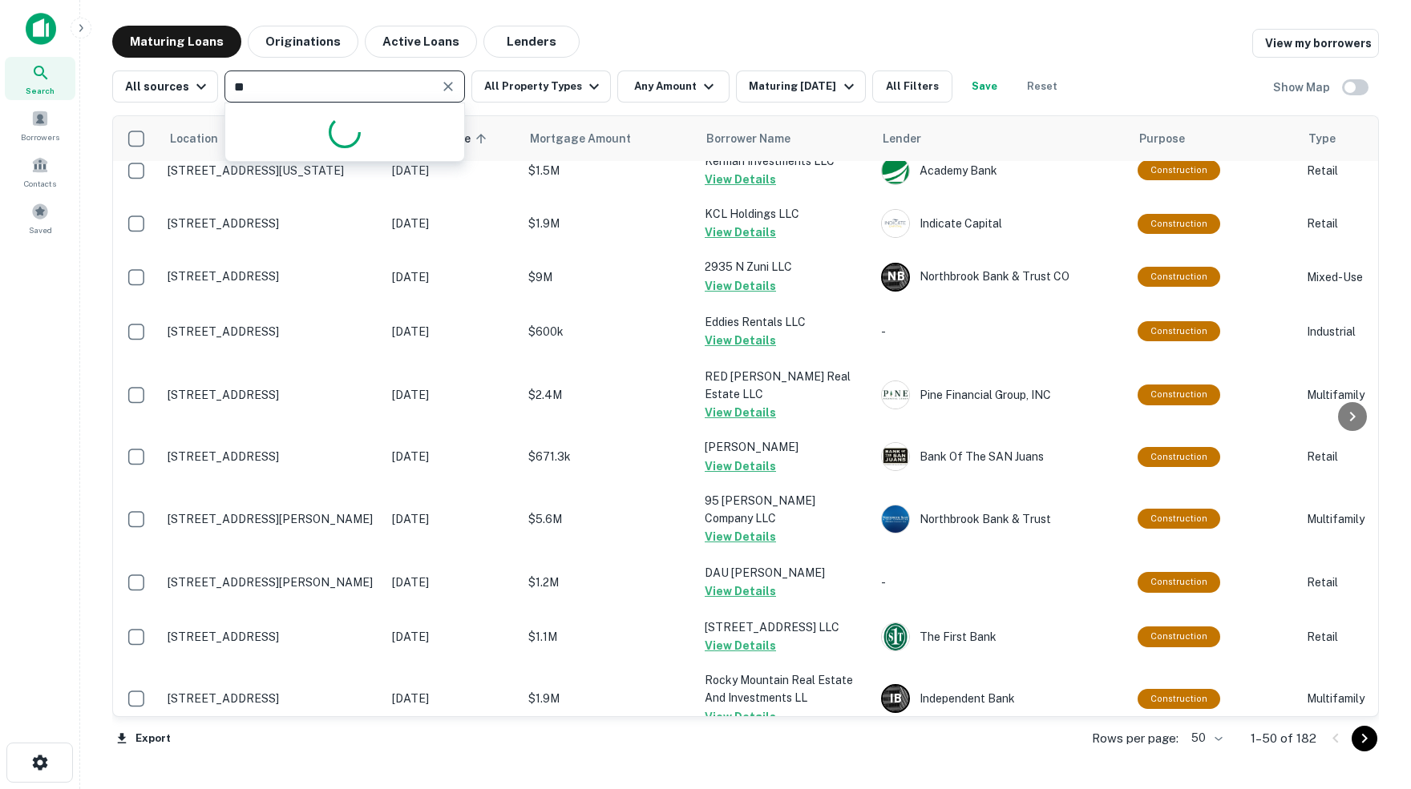
type input "*"
type input "********"
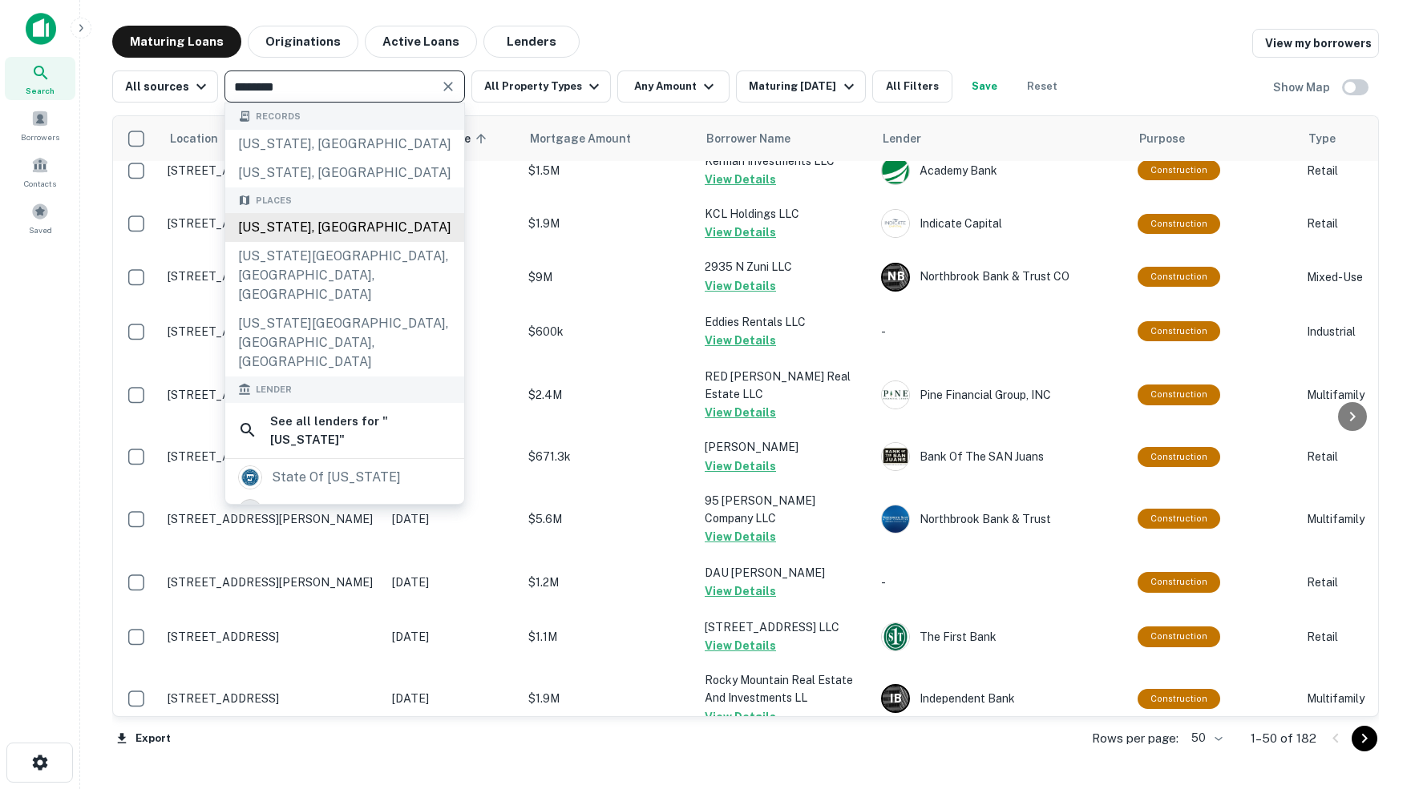
click at [310, 233] on div "Arkansas, USA" at bounding box center [344, 227] width 239 height 29
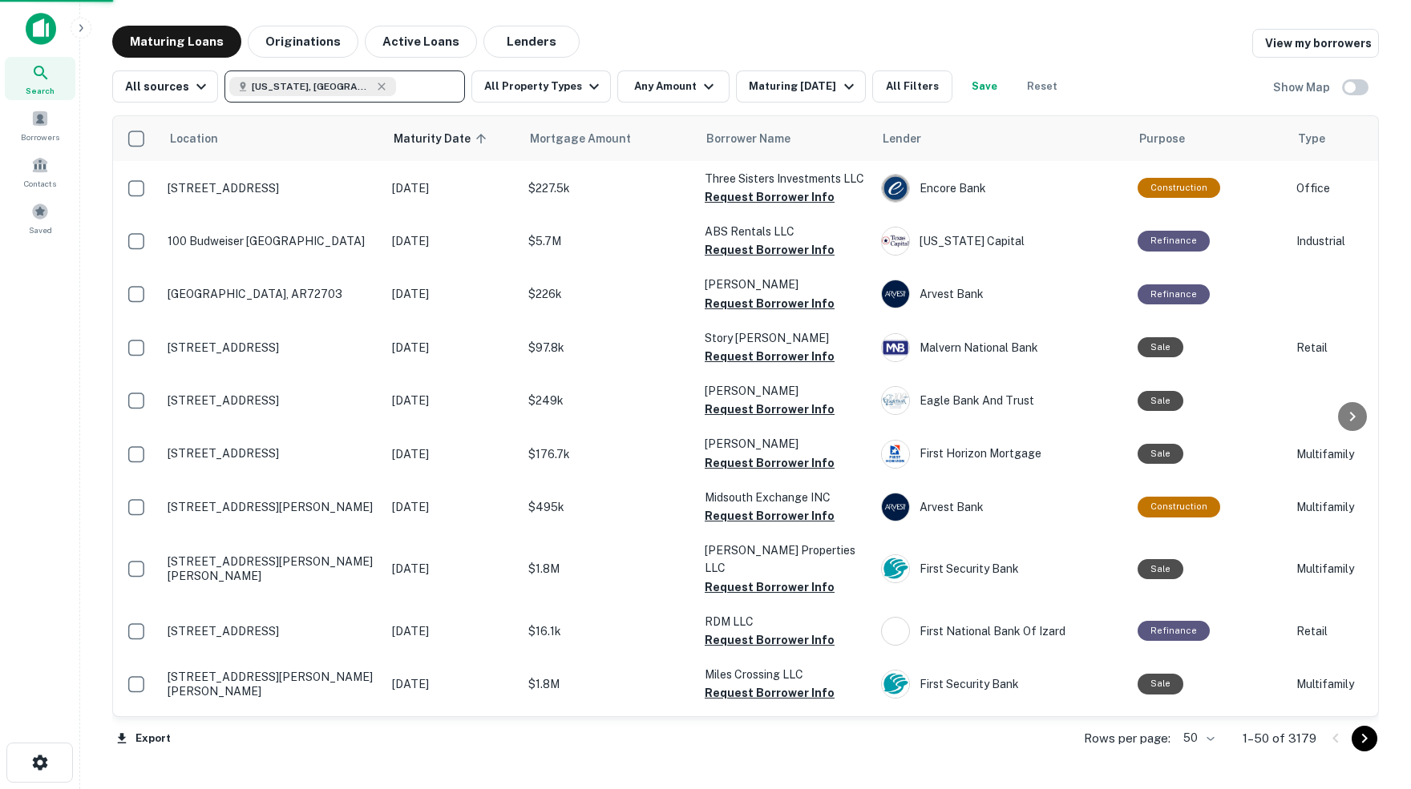
scroll to position [2093, 0]
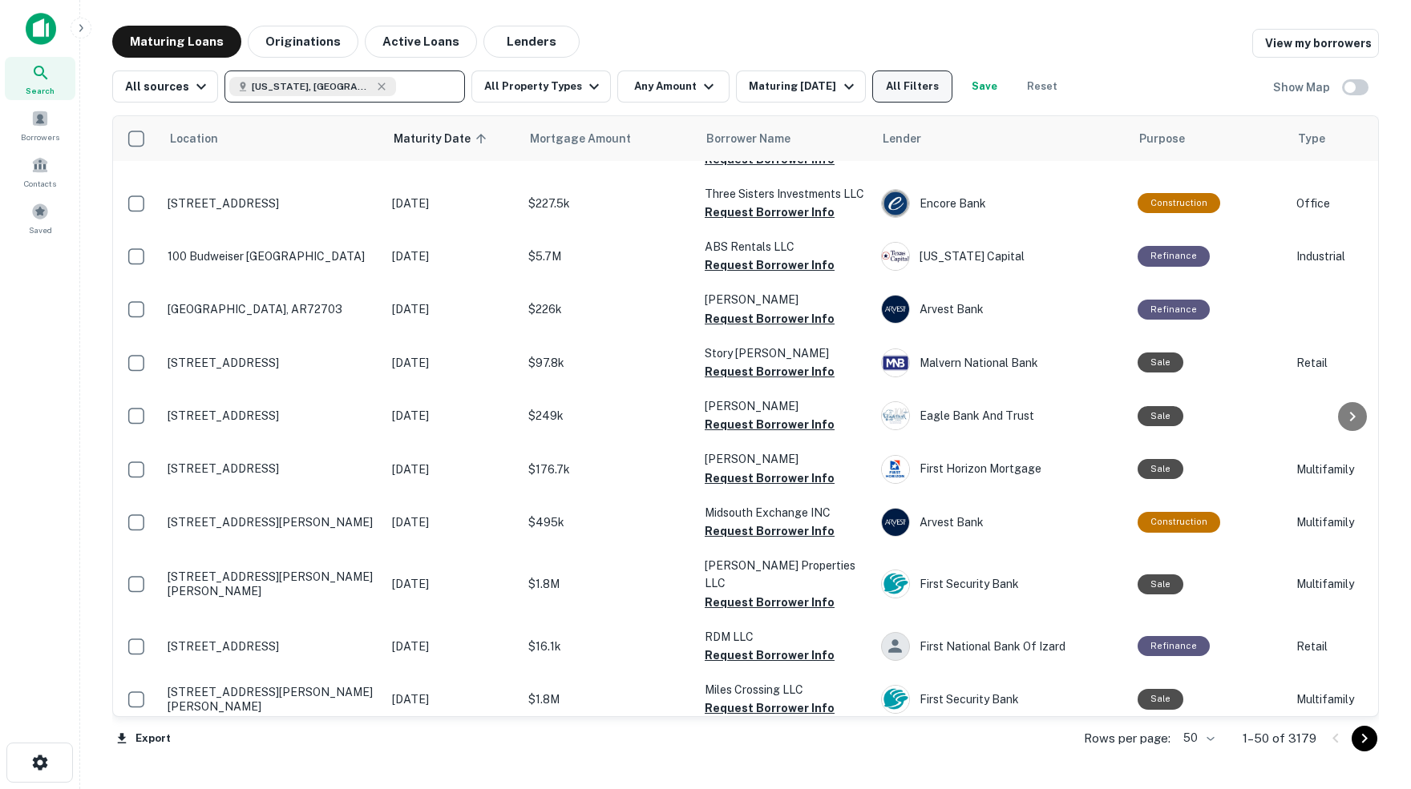
click at [950, 88] on button "All Filters" at bounding box center [912, 87] width 80 height 32
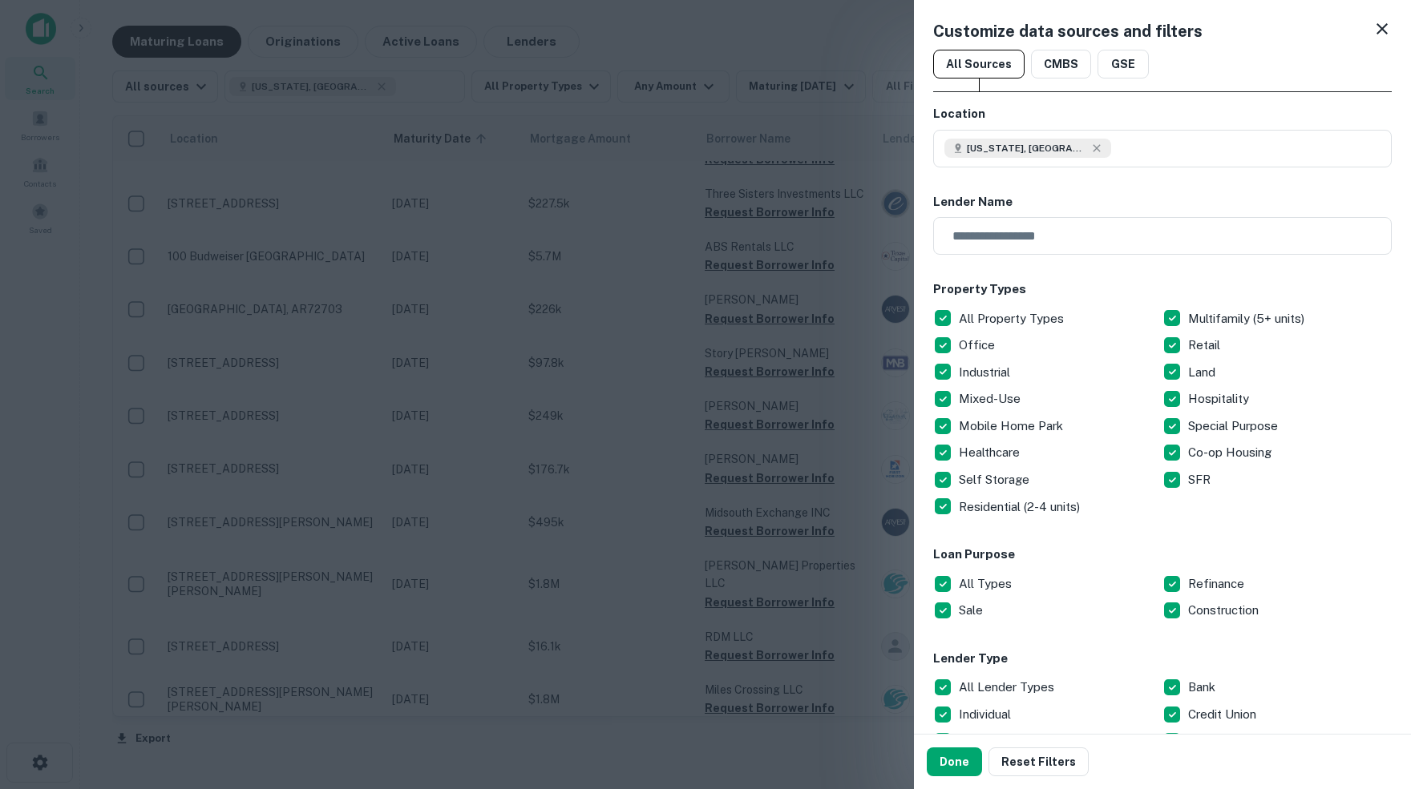
scroll to position [0, 0]
click at [1378, 31] on icon at bounding box center [1381, 28] width 11 height 11
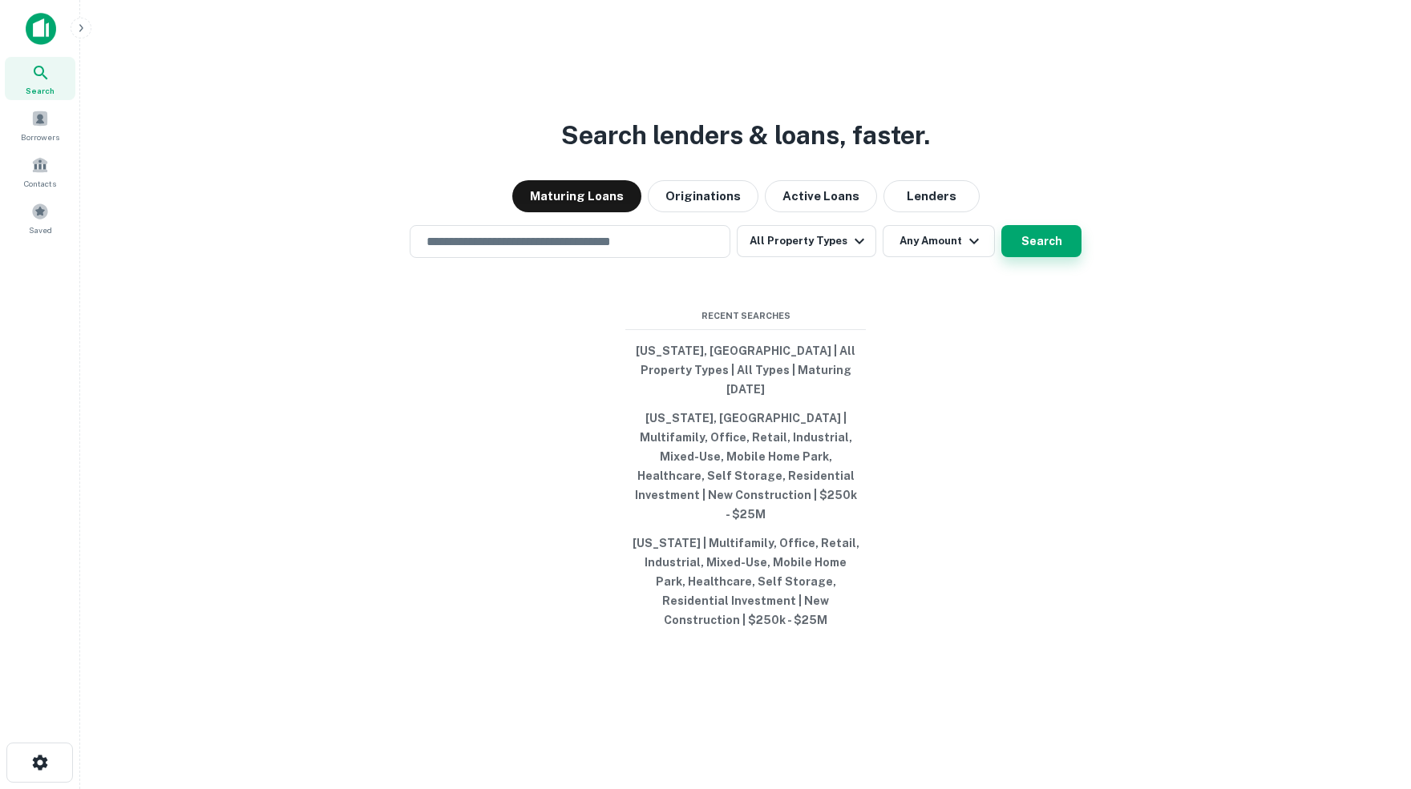
click at [1051, 257] on button "Search" at bounding box center [1041, 241] width 80 height 32
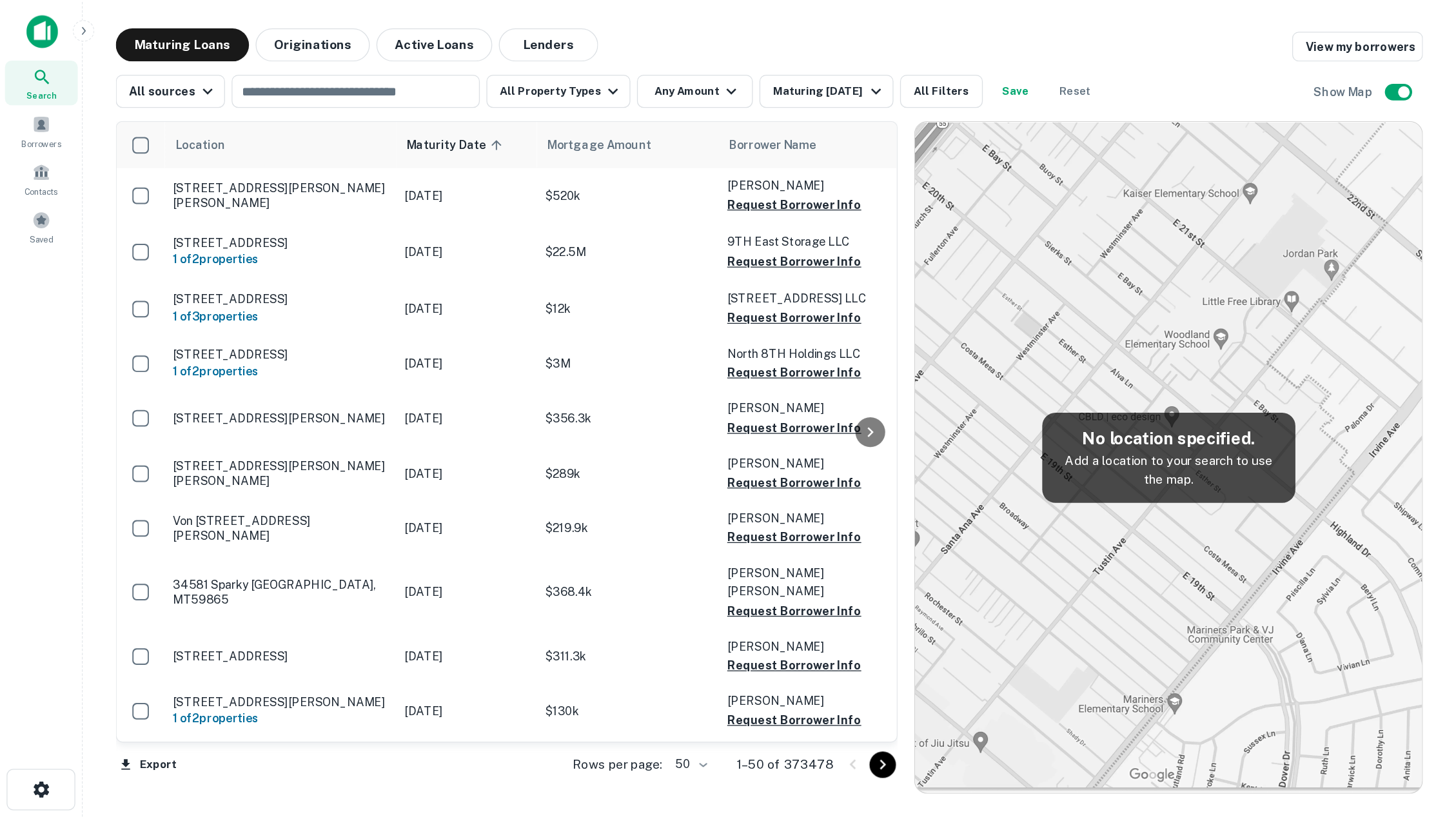
scroll to position [1683, 0]
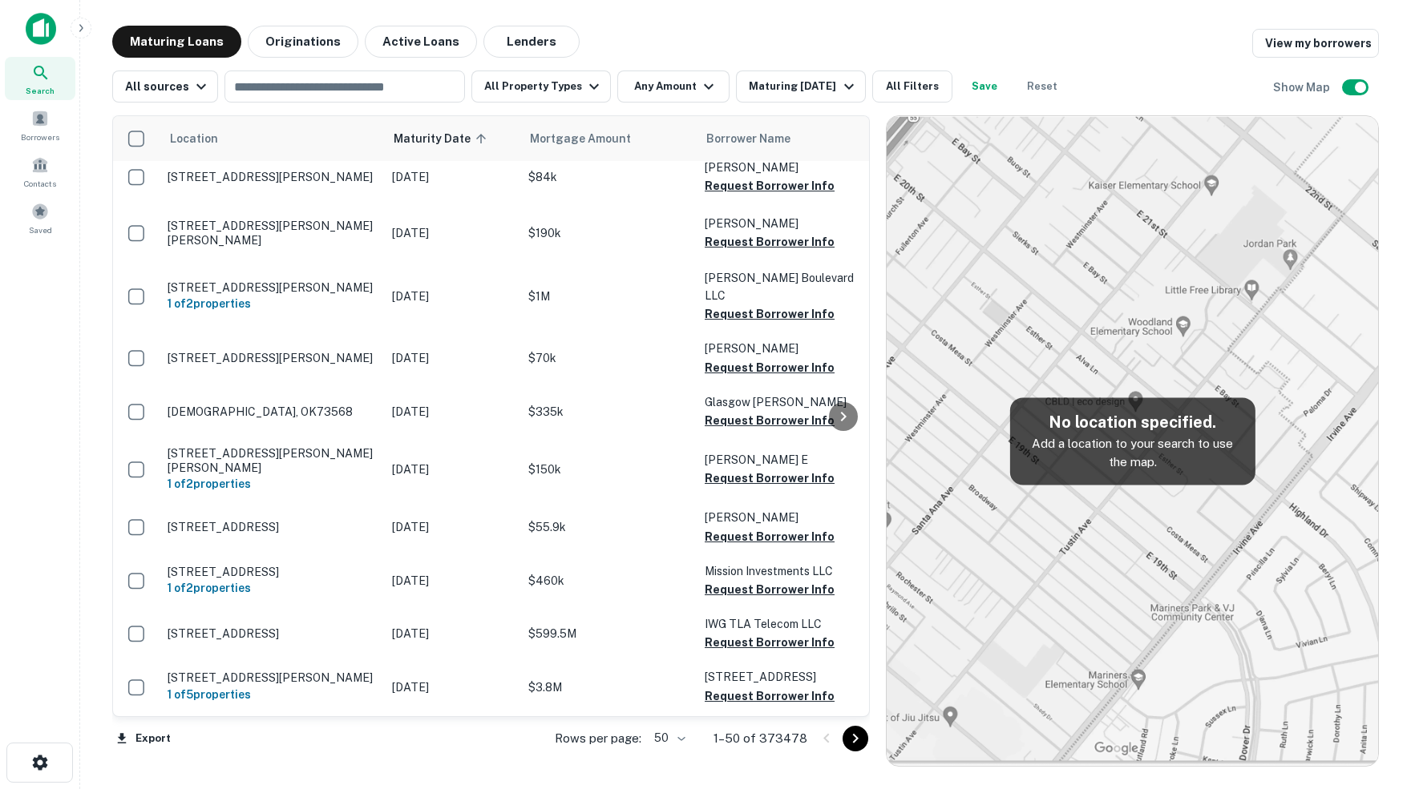
click at [1088, 292] on img at bounding box center [1131, 441] width 491 height 650
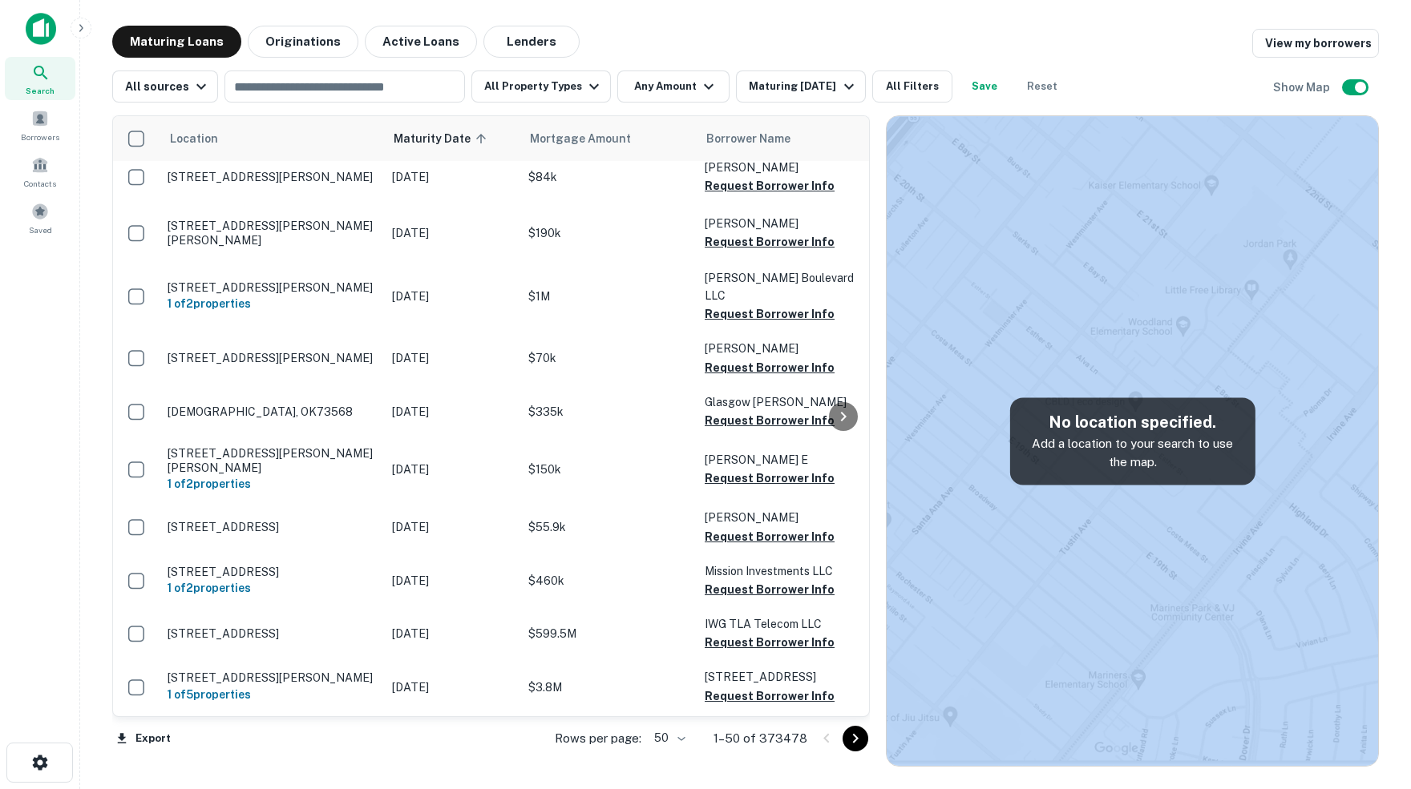
click at [1176, 317] on img at bounding box center [1131, 441] width 491 height 650
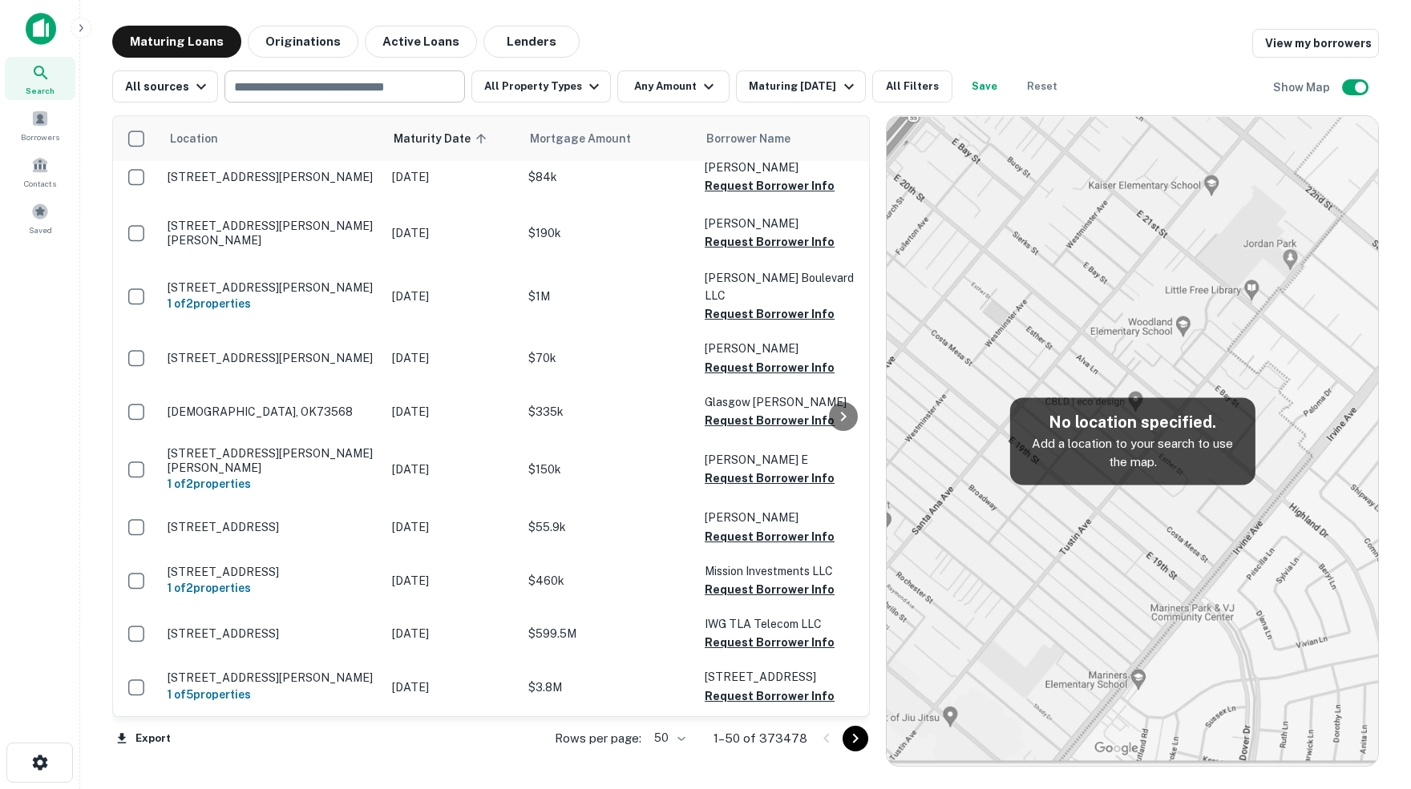
click at [404, 89] on input "text" at bounding box center [343, 86] width 228 height 22
type input "****"
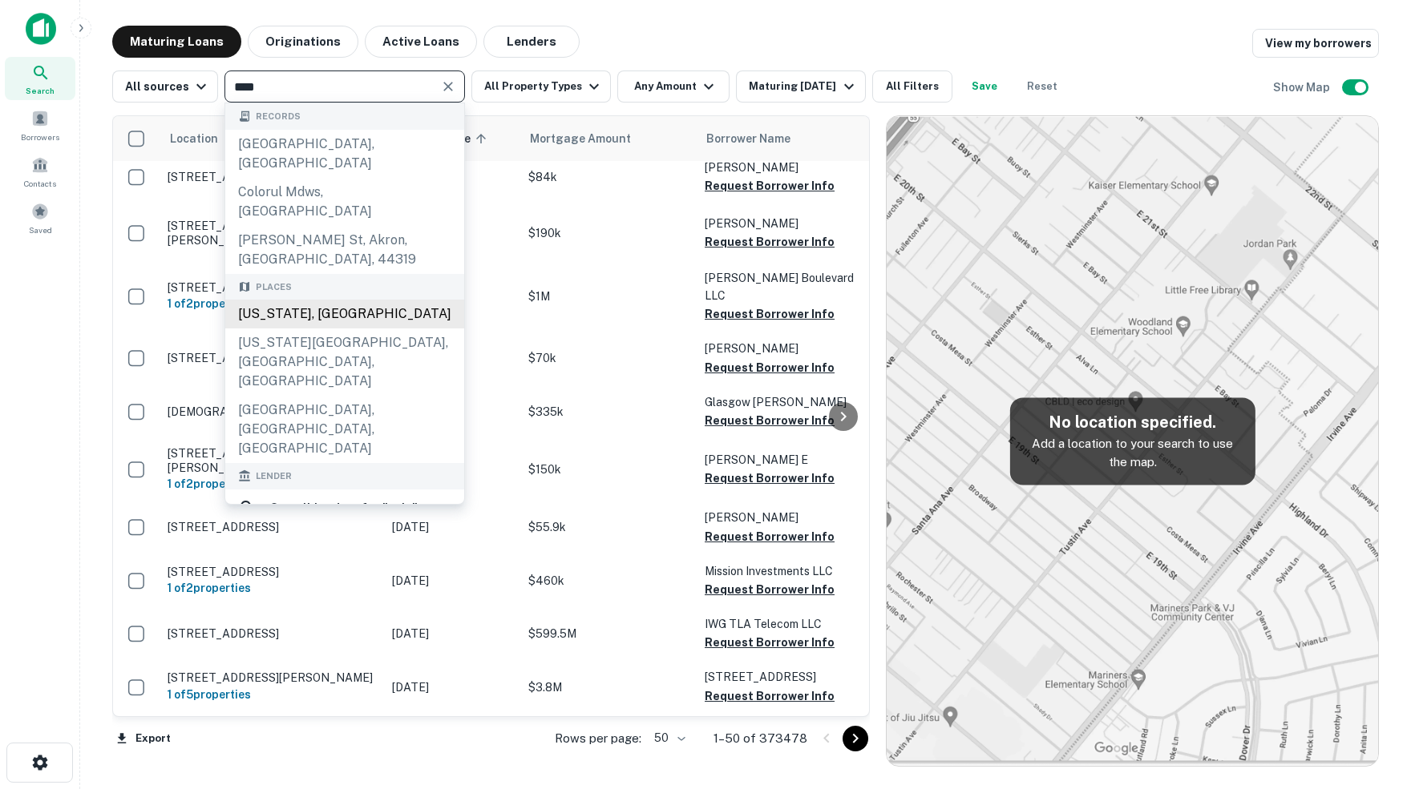
click at [306, 300] on div "[US_STATE], [GEOGRAPHIC_DATA]" at bounding box center [344, 314] width 239 height 29
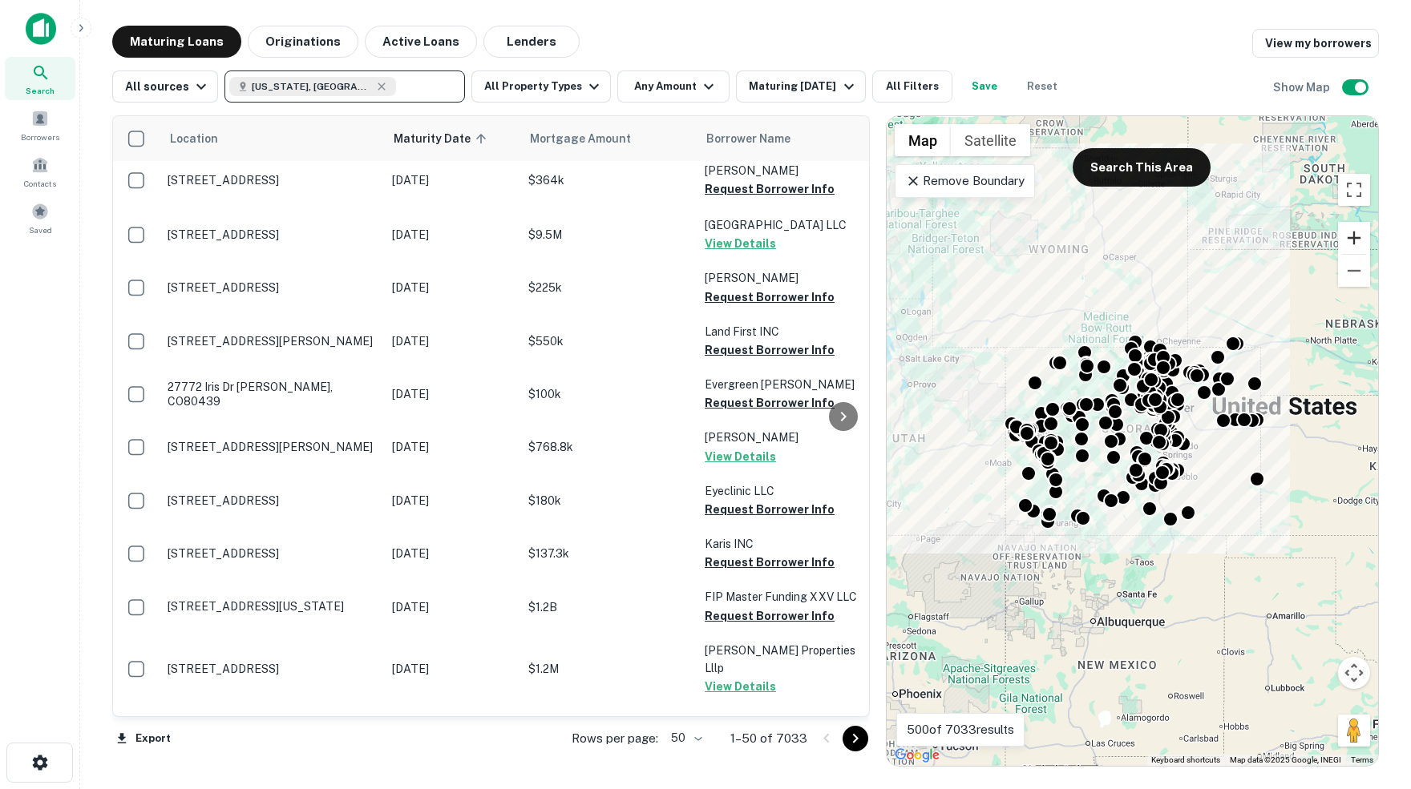
click at [1354, 239] on button "Zoom in" at bounding box center [1354, 238] width 32 height 32
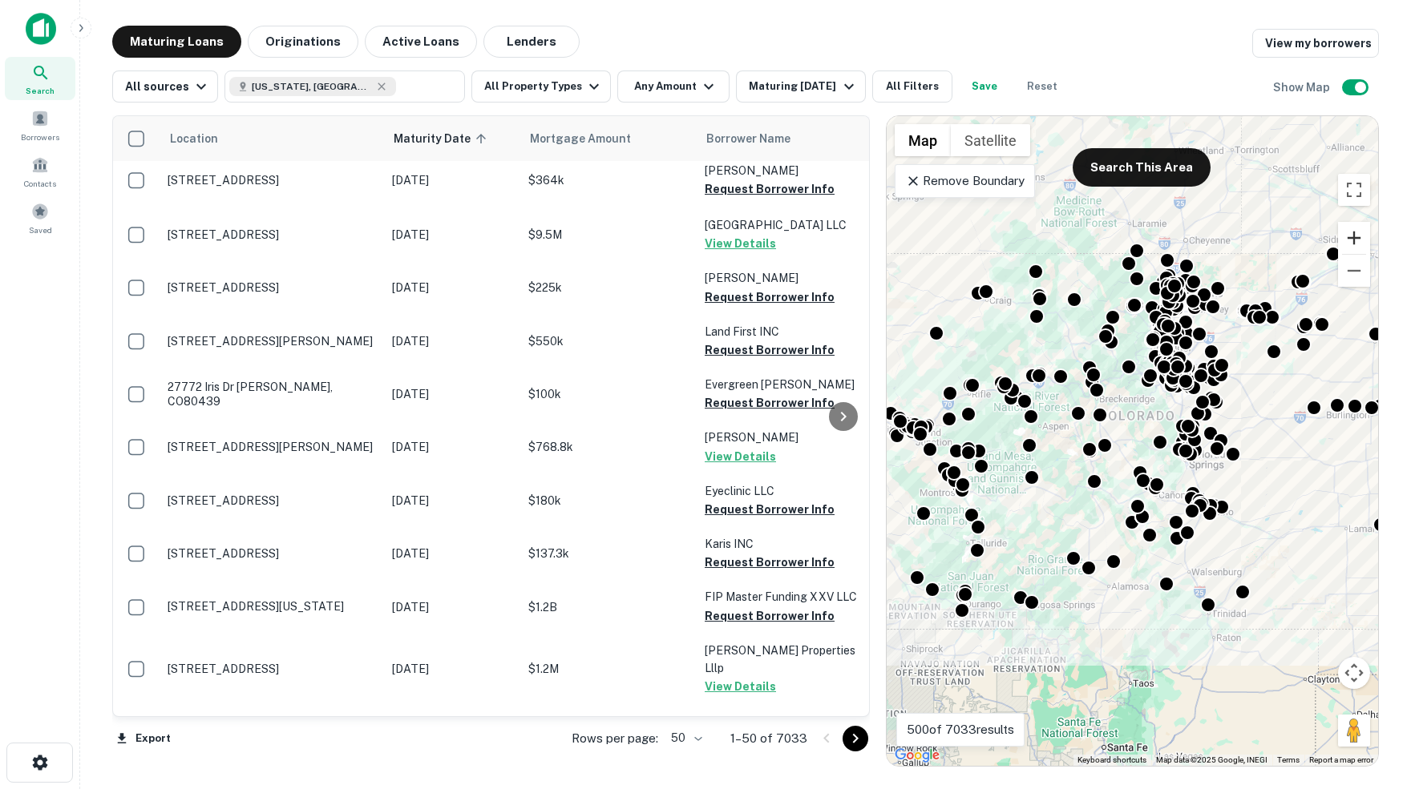
click at [1354, 239] on button "Zoom in" at bounding box center [1354, 238] width 32 height 32
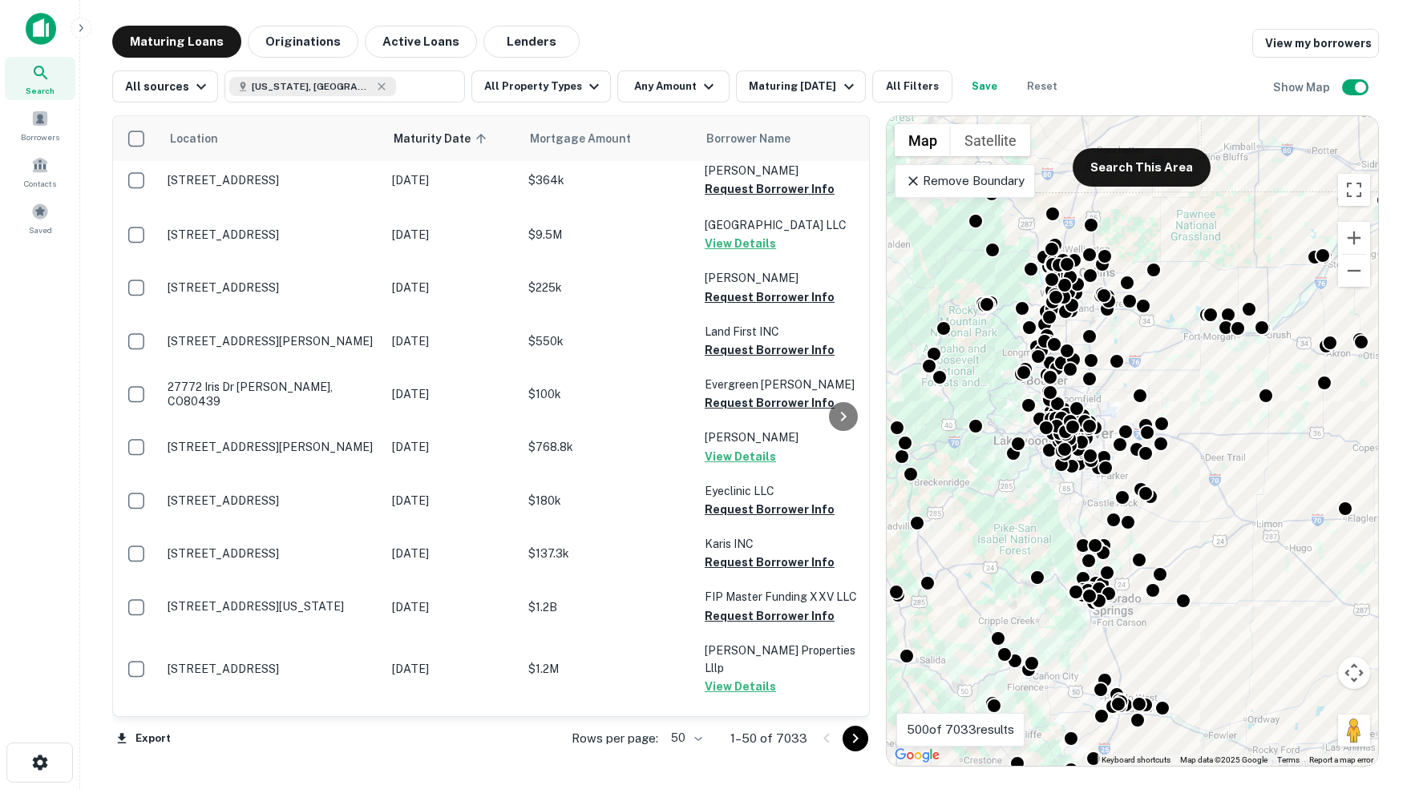
drag, startPoint x: 1161, startPoint y: 337, endPoint x: 1008, endPoint y: 466, distance: 199.7
click at [1008, 466] on div "To activate drag with keyboard, press Alt + Enter. Once in keyboard drag state,…" at bounding box center [1131, 441] width 491 height 650
click at [1354, 192] on button "Toggle fullscreen view" at bounding box center [1354, 190] width 32 height 32
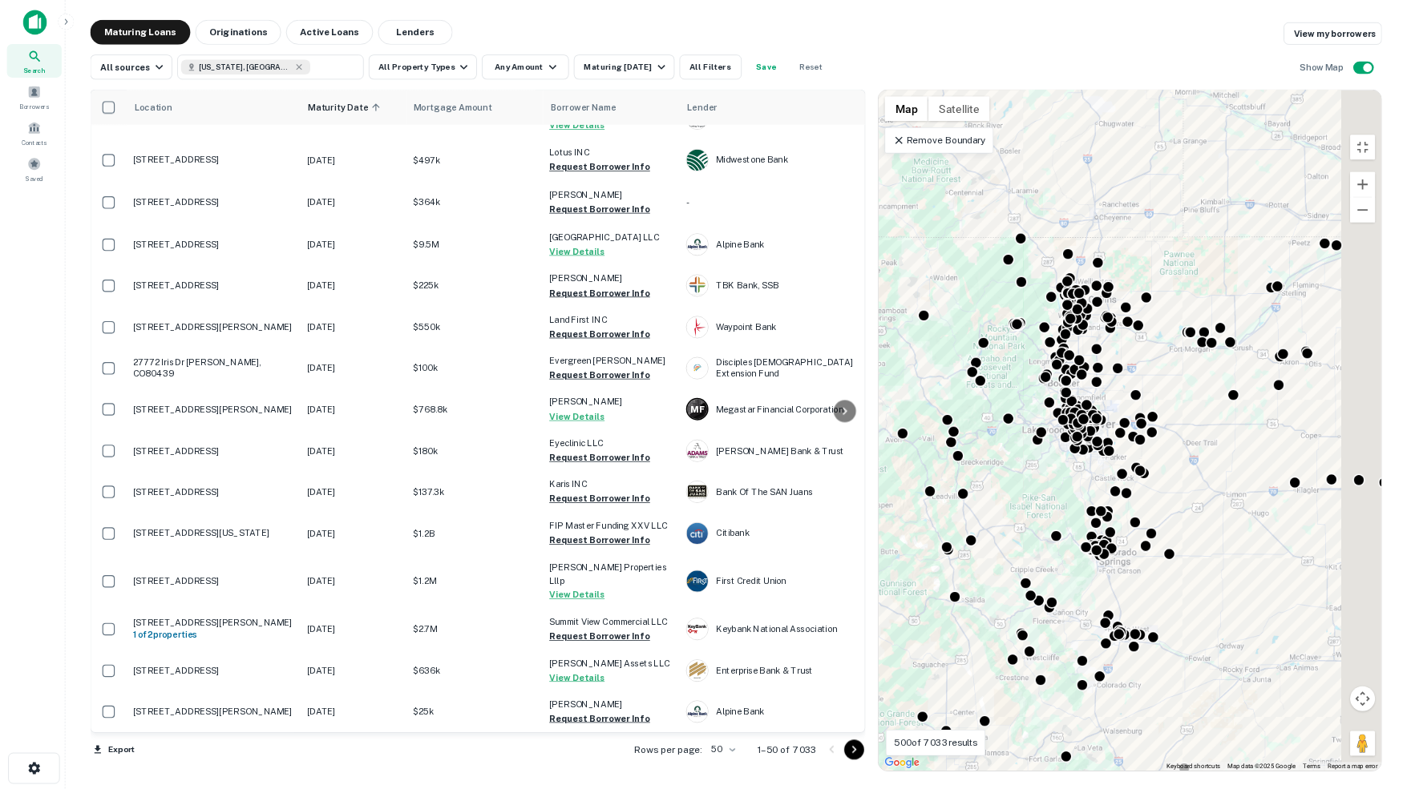
scroll to position [1890, 0]
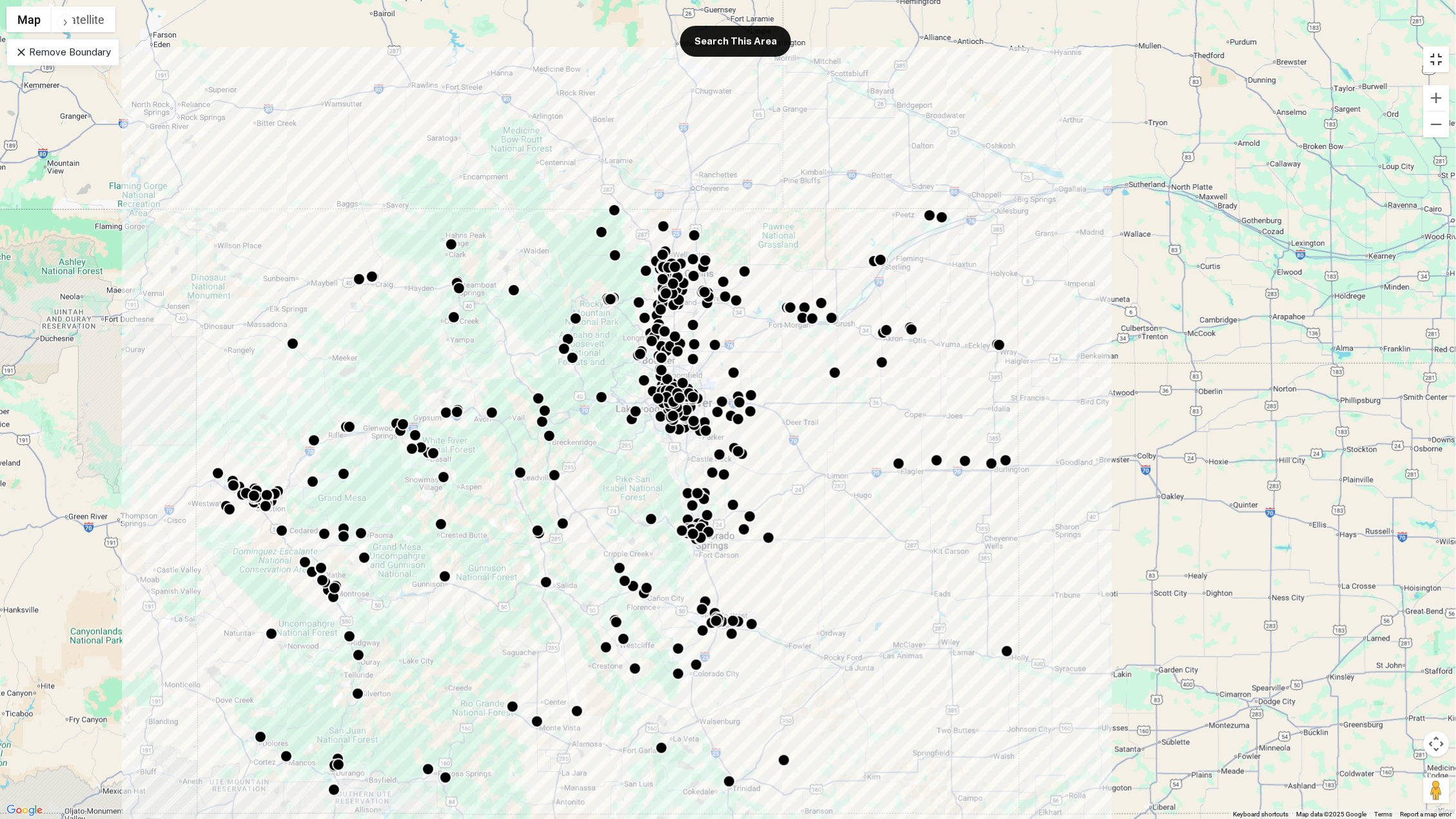
click at [1134, 61] on button "Toggle fullscreen view" at bounding box center [1437, 60] width 26 height 26
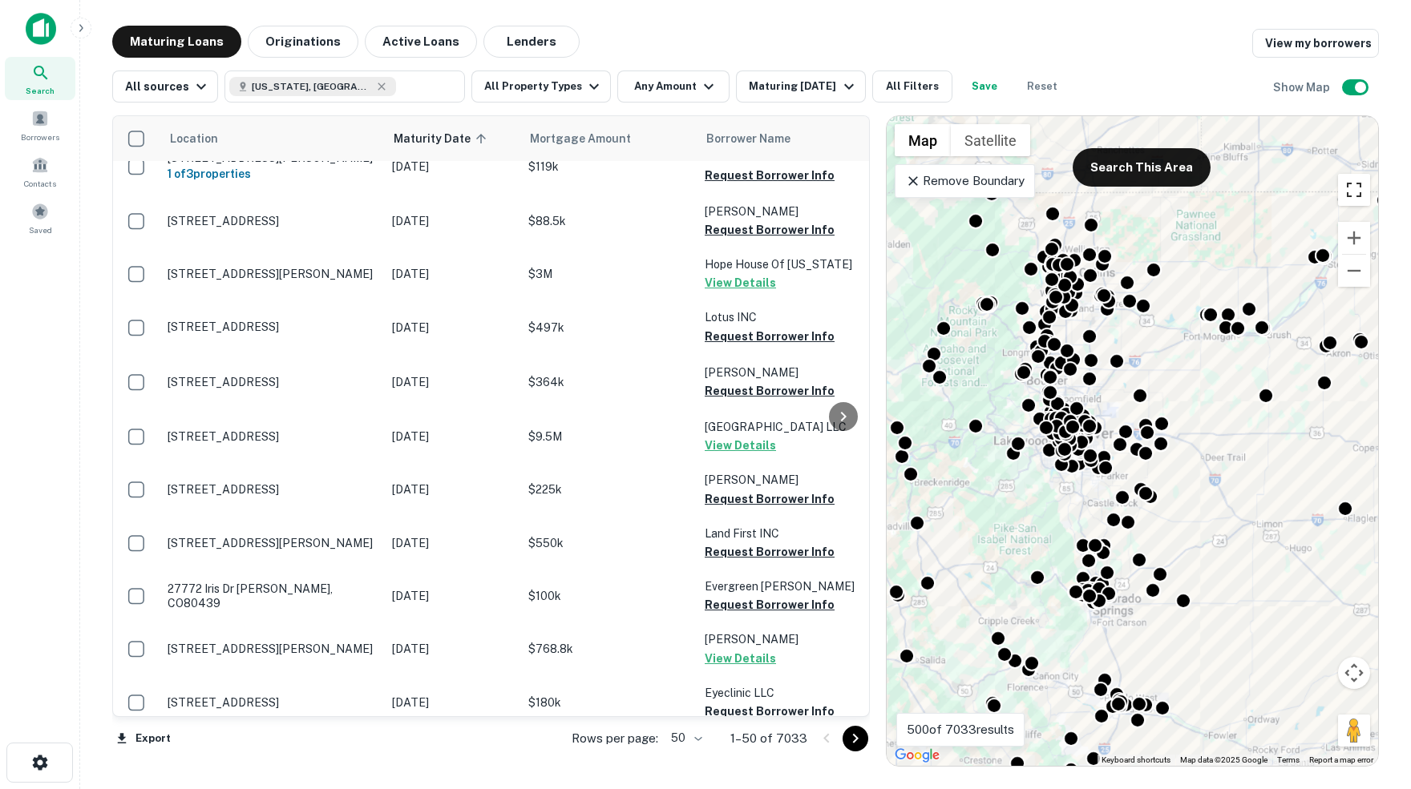
click at [1354, 191] on button "Toggle fullscreen view" at bounding box center [1354, 190] width 32 height 32
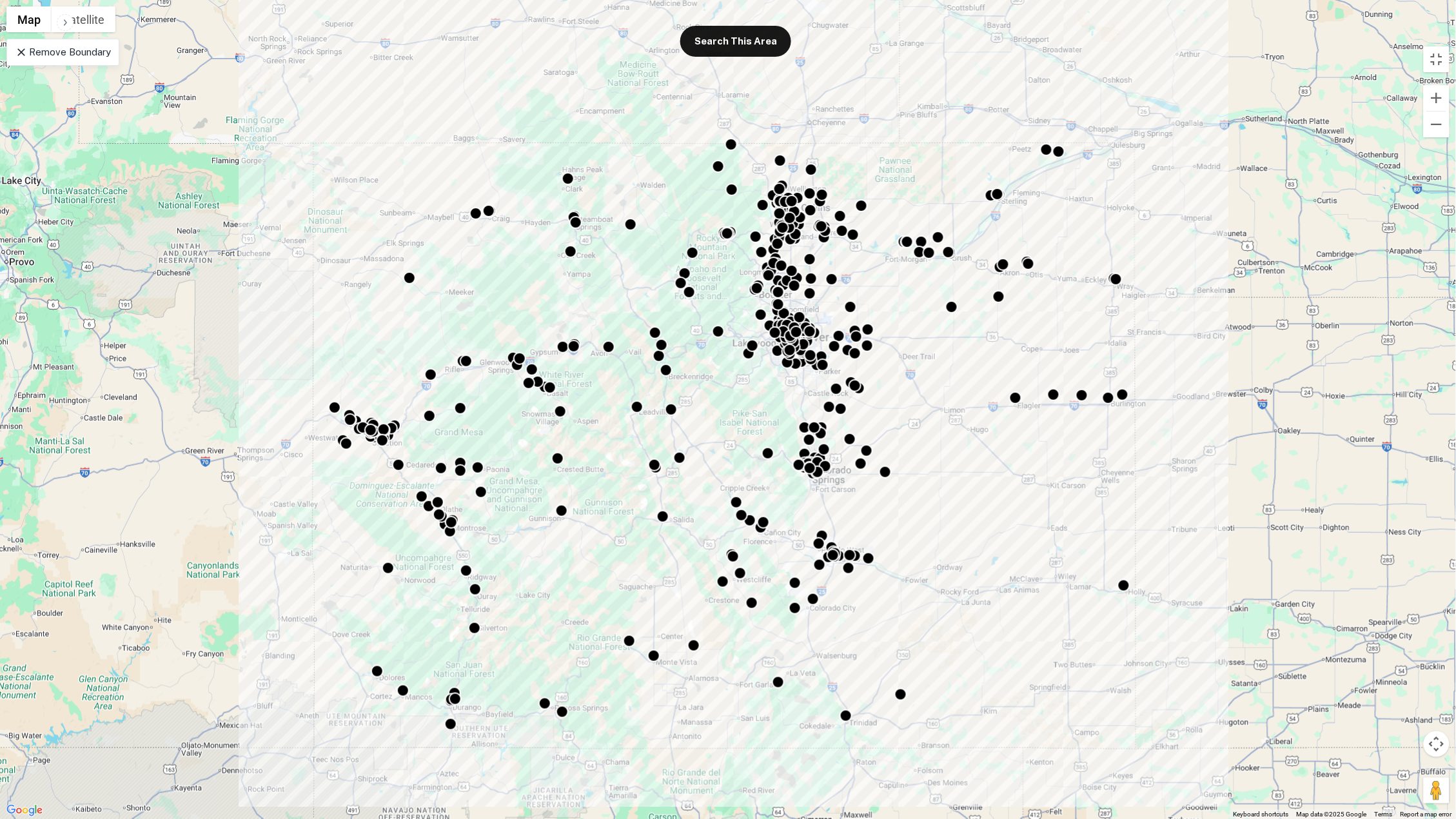
drag, startPoint x: 910, startPoint y: 377, endPoint x: 1029, endPoint y: 309, distance: 137.1
click at [1029, 309] on div "To activate drag with keyboard, press Alt + Enter. Once in keyboard drag state,…" at bounding box center [728, 410] width 1456 height 819
click at [20, 52] on icon at bounding box center [21, 52] width 13 height 13
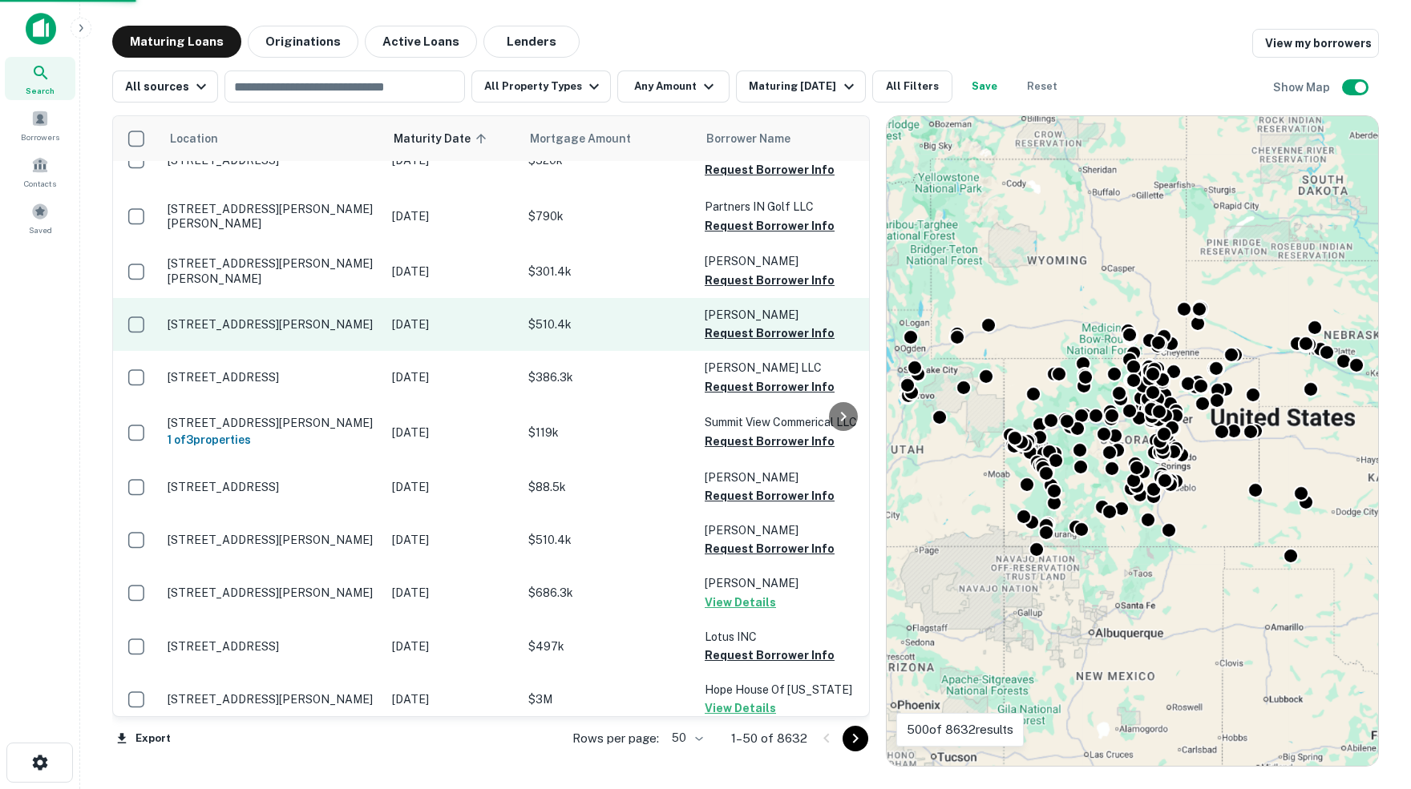
scroll to position [1881, 0]
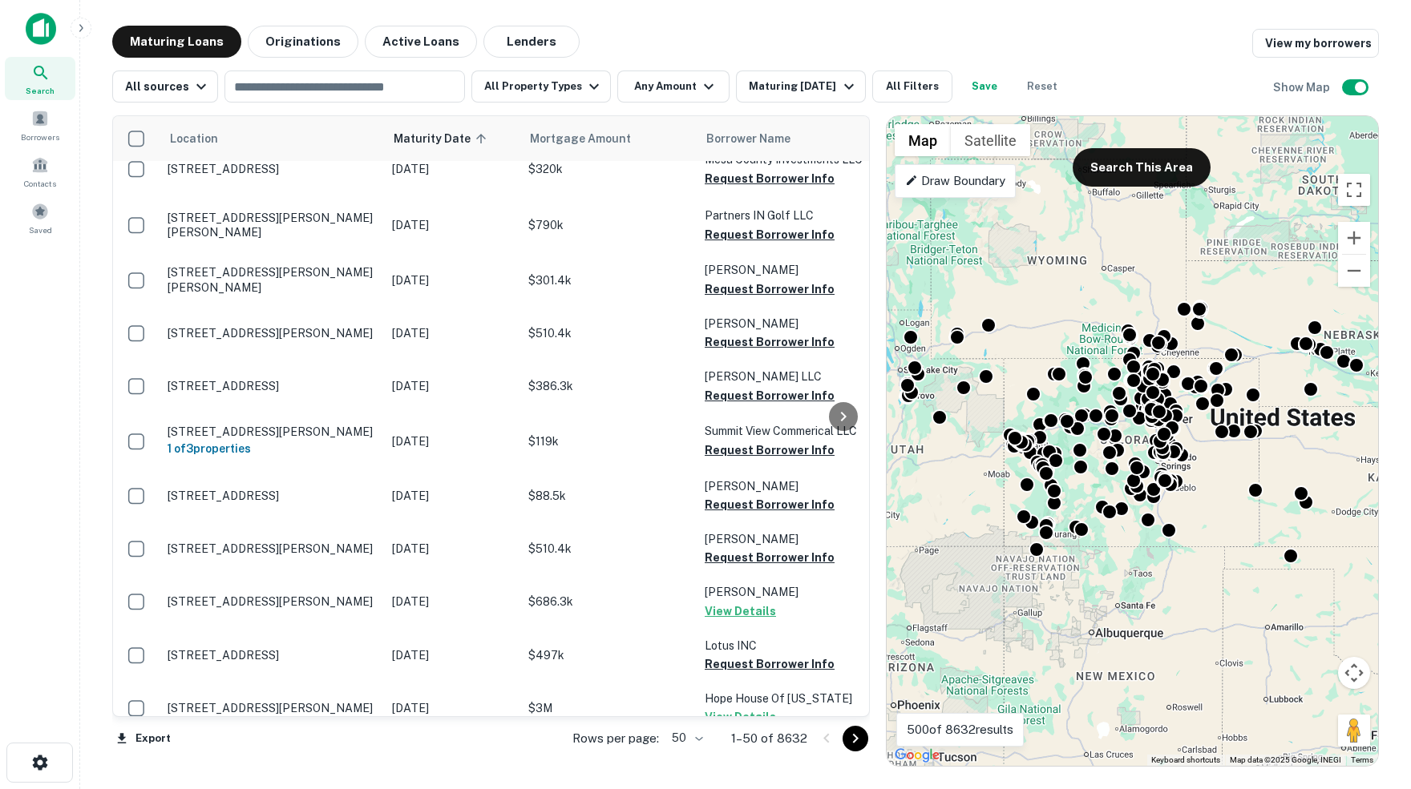
click at [954, 184] on p "Draw Boundary" at bounding box center [955, 181] width 100 height 19
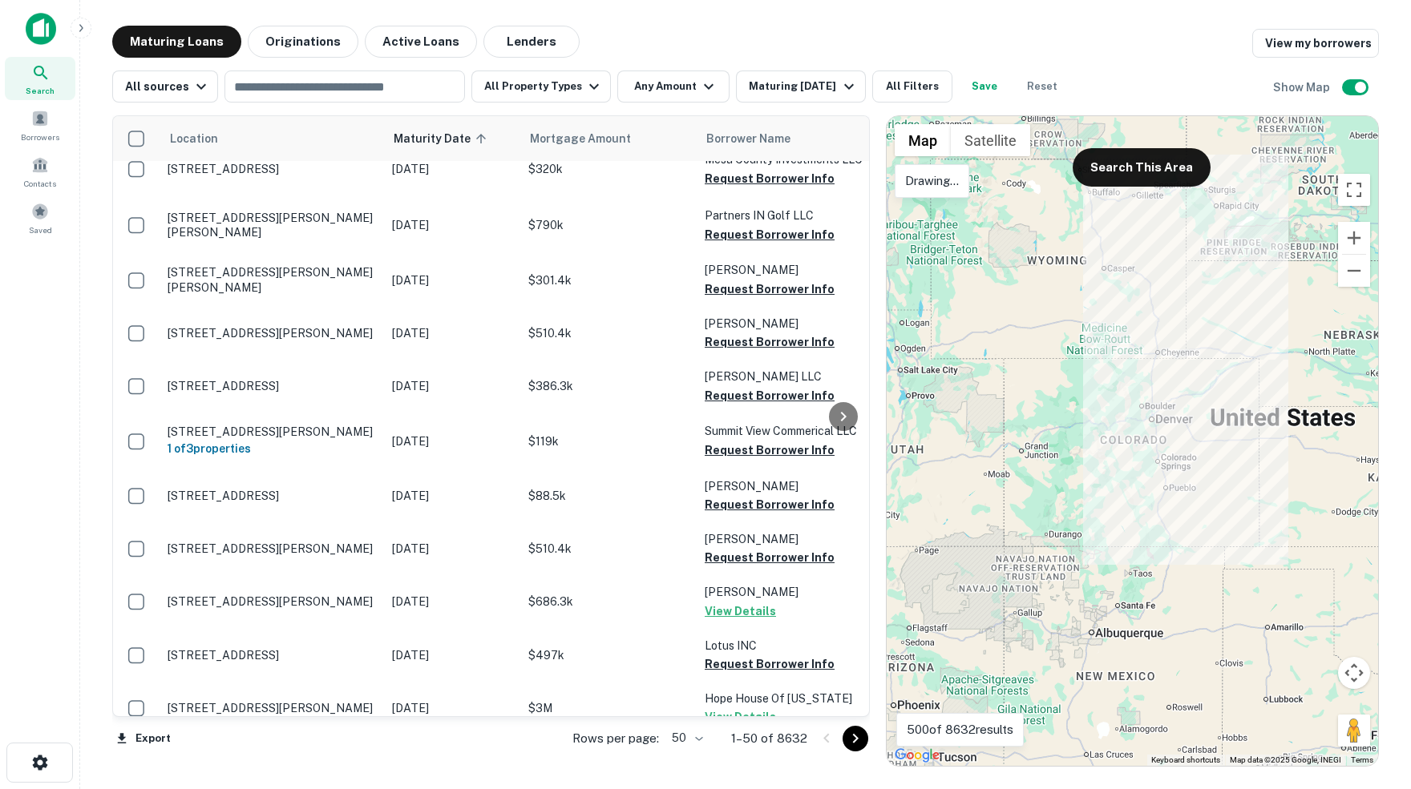
drag, startPoint x: 1100, startPoint y: 380, endPoint x: 1131, endPoint y: 373, distance: 32.1
click at [1131, 373] on div at bounding box center [1131, 441] width 491 height 650
